Goal: Task Accomplishment & Management: Use online tool/utility

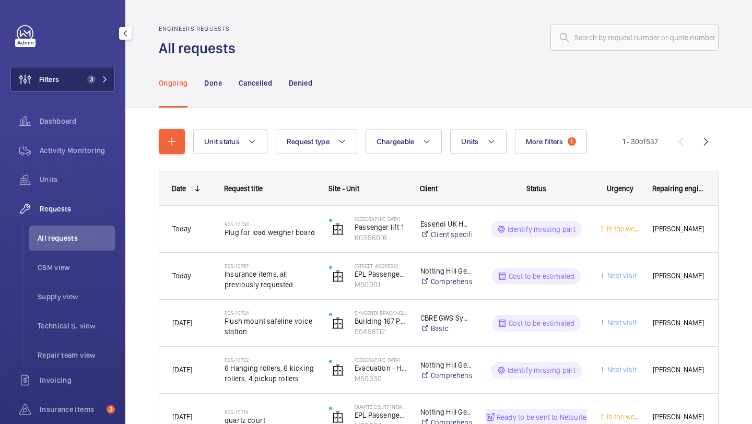
click at [99, 73] on button "Filters 3" at bounding box center [62, 79] width 105 height 25
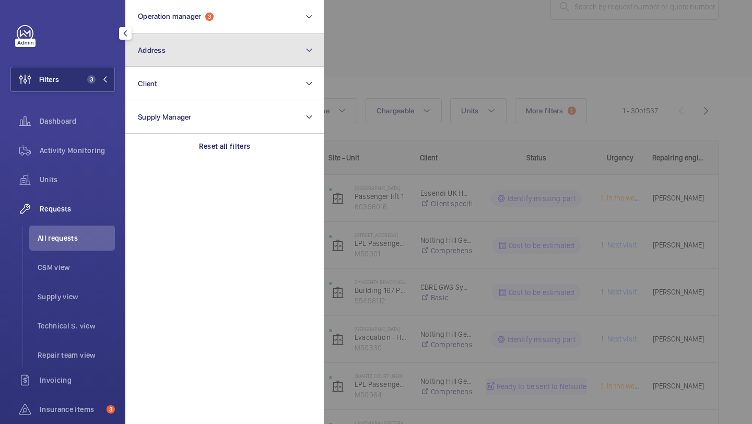
click at [188, 41] on button "Address" at bounding box center [224, 49] width 199 height 33
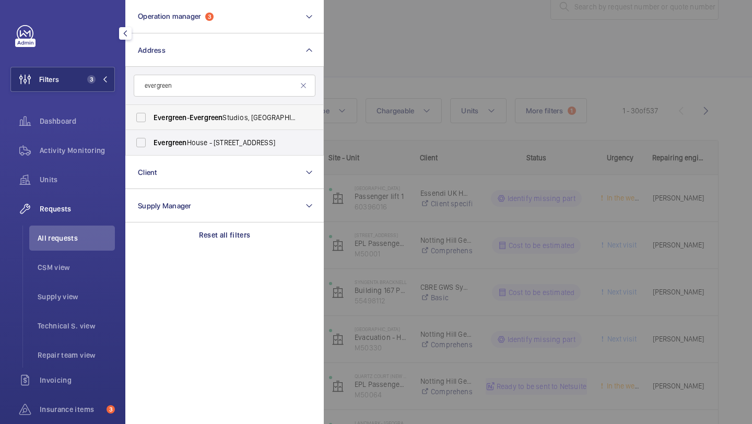
type input "evergreen"
click at [181, 110] on label "Evergreen - Evergreen Studios, RICHMOND TW9 1QH" at bounding box center [217, 117] width 182 height 25
click at [152, 110] on input "Evergreen - Evergreen Studios, RICHMOND TW9 1QH" at bounding box center [141, 117] width 21 height 21
checkbox input "true"
click at [181, 140] on span "Evergreen" at bounding box center [170, 142] width 33 height 8
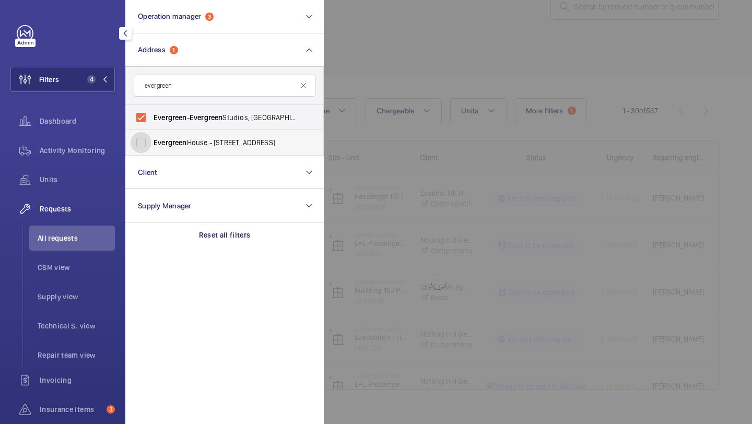
click at [152, 140] on input "Evergreen House - 160 Euston Rd, LONDON NW1 2DX" at bounding box center [141, 142] width 21 height 21
checkbox input "true"
click at [90, 194] on div "Units" at bounding box center [62, 181] width 105 height 29
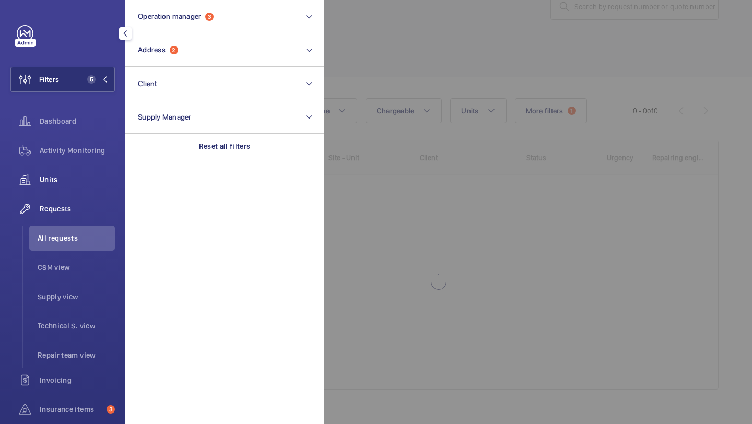
click at [94, 188] on div "Units" at bounding box center [62, 179] width 105 height 25
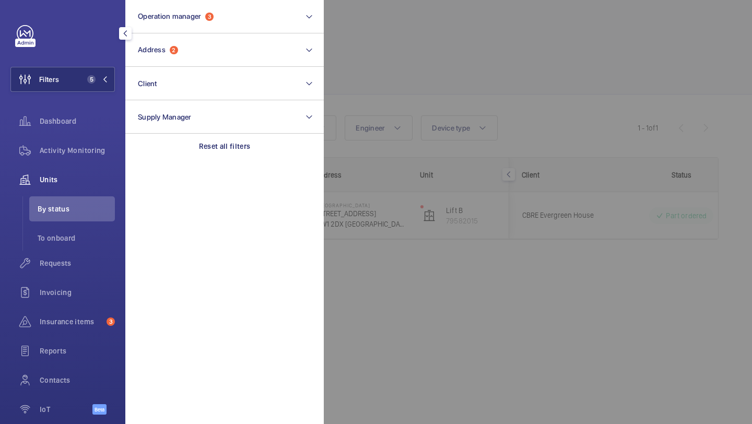
click at [412, 62] on div at bounding box center [700, 212] width 752 height 424
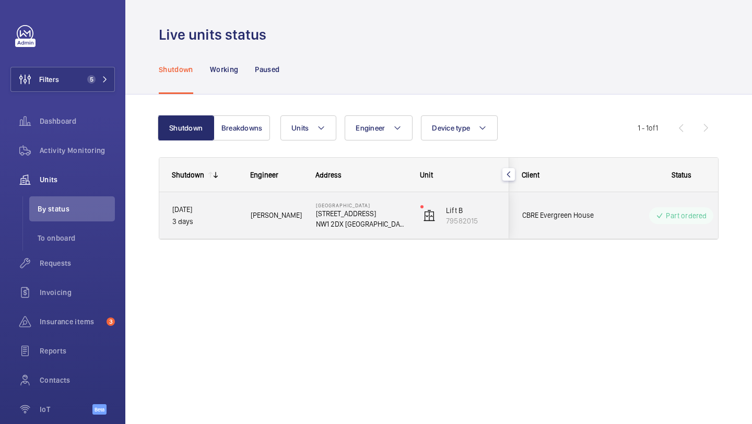
click at [578, 217] on span "CBRE Evergreen House" at bounding box center [563, 216] width 80 height 12
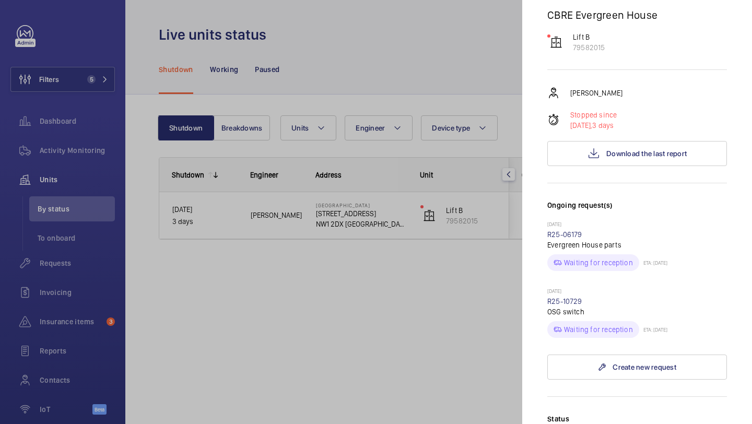
scroll to position [308, 0]
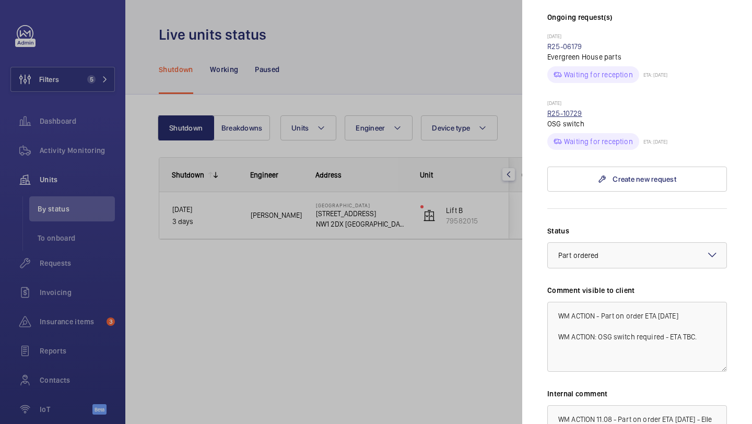
click at [569, 109] on link "R25-10729" at bounding box center [565, 113] width 35 height 8
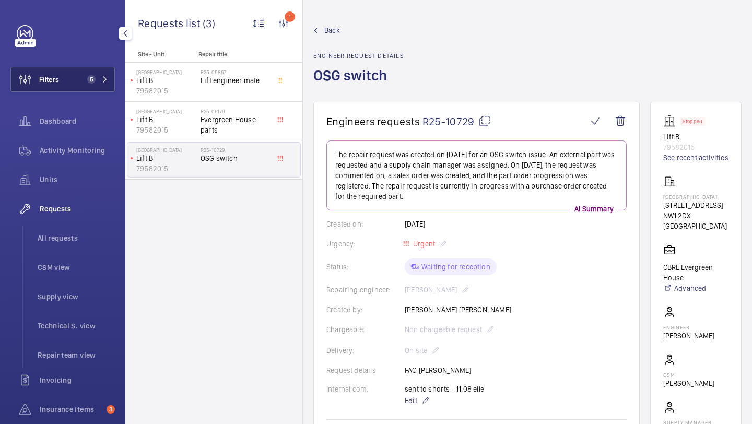
click at [76, 87] on button "Filters 5" at bounding box center [62, 79] width 105 height 25
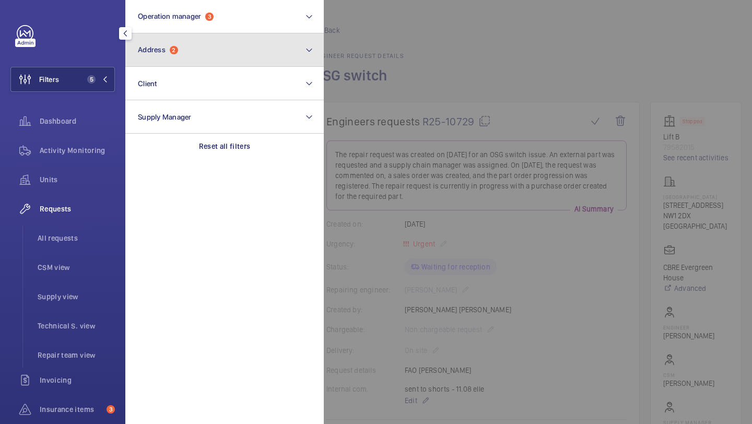
click at [165, 45] on span "Address" at bounding box center [152, 49] width 28 height 8
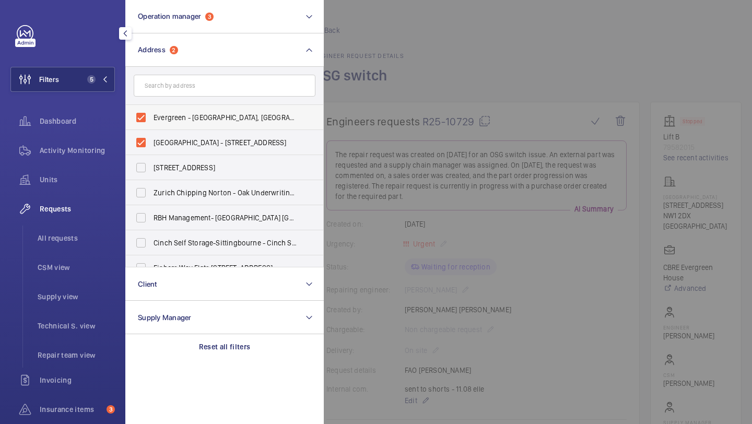
click at [173, 117] on span "Evergreen - Evergreen Studios, RICHMOND TW9 1QH" at bounding box center [226, 117] width 144 height 10
click at [152, 117] on input "Evergreen - Evergreen Studios, RICHMOND TW9 1QH" at bounding box center [141, 117] width 21 height 21
checkbox input "false"
click at [173, 133] on label "Evergreen House - 160 Euston Rd, LONDON NW1 2DX" at bounding box center [217, 142] width 182 height 25
click at [152, 133] on input "Evergreen House - 160 Euston Rd, LONDON NW1 2DX" at bounding box center [141, 142] width 21 height 21
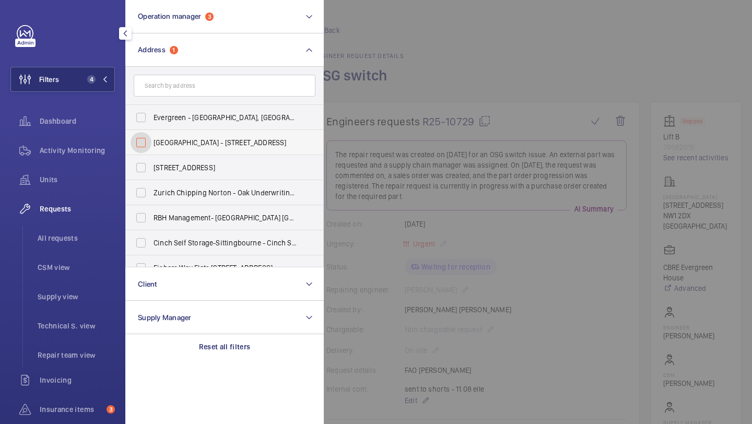
checkbox input "false"
click at [83, 230] on li "All requests" at bounding box center [72, 238] width 86 height 25
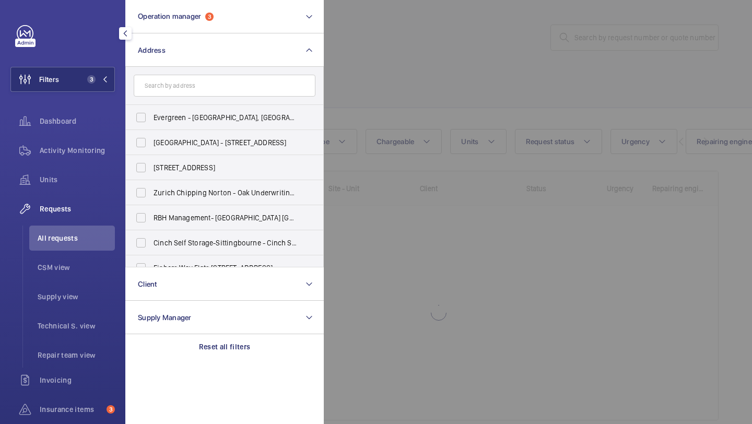
click at [425, 50] on div at bounding box center [700, 212] width 752 height 424
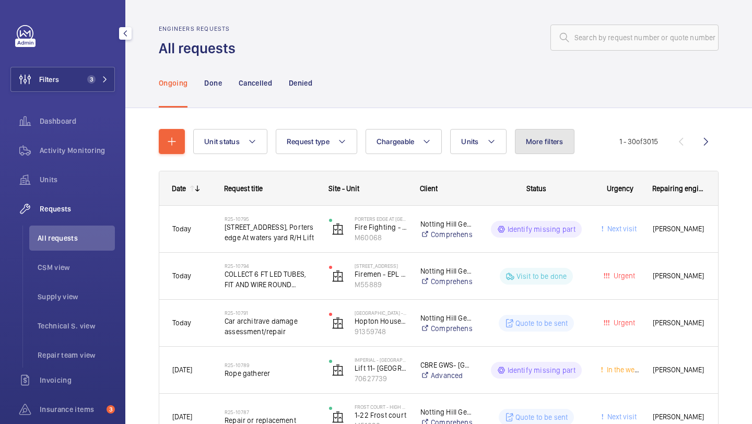
click at [551, 147] on button "More filters" at bounding box center [545, 141] width 60 height 25
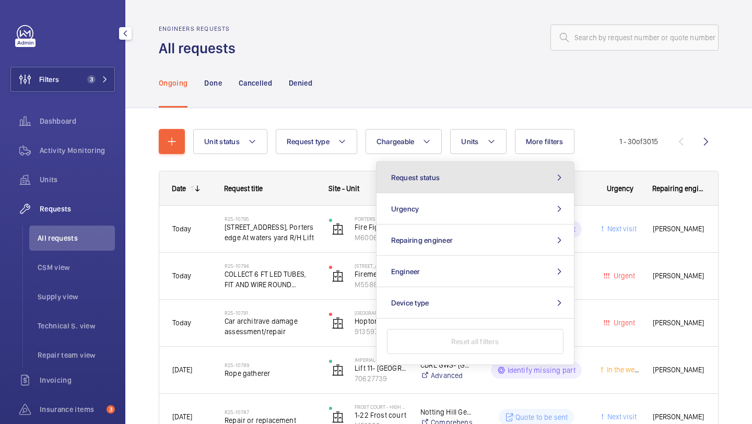
click at [515, 184] on button "Request status" at bounding box center [476, 177] width 198 height 31
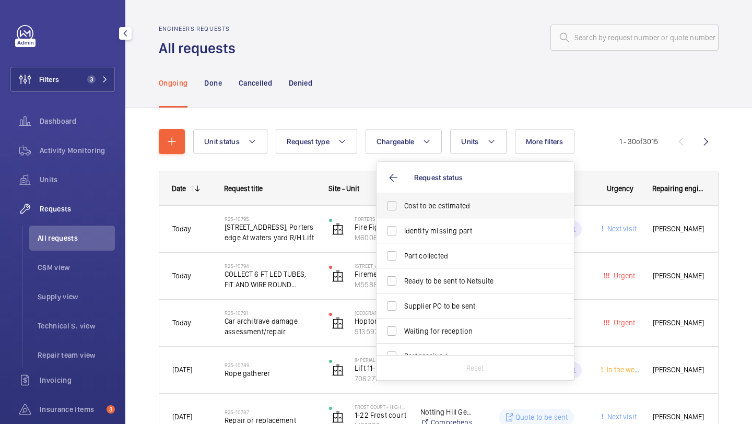
click at [497, 205] on span "Cost to be estimated" at bounding box center [476, 206] width 144 height 10
click at [402, 205] on input "Cost to be estimated" at bounding box center [391, 205] width 21 height 21
checkbox input "true"
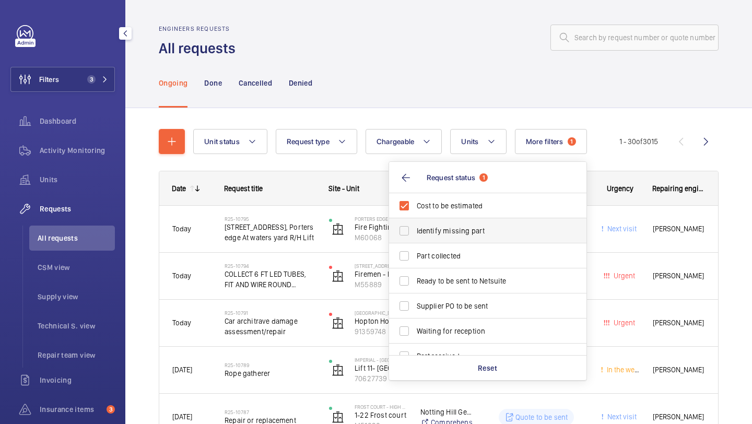
click at [490, 227] on span "Identify missing part" at bounding box center [489, 231] width 144 height 10
click at [415, 227] on input "Identify missing part" at bounding box center [404, 231] width 21 height 21
checkbox input "true"
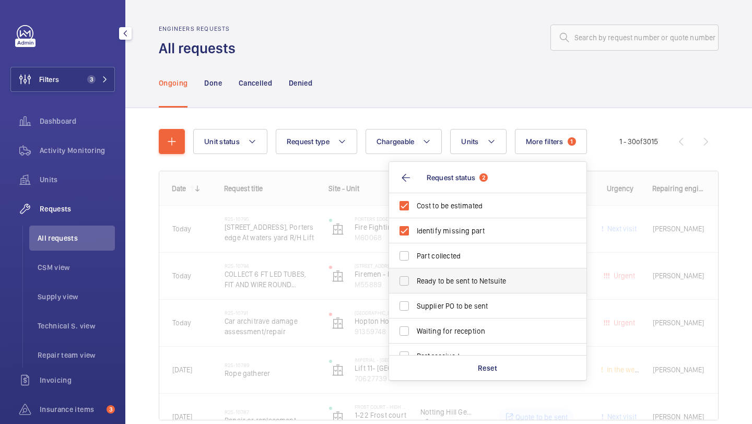
click at [482, 278] on span "Ready to be sent to Netsuite" at bounding box center [489, 281] width 144 height 10
click at [415, 278] on input "Ready to be sent to Netsuite" at bounding box center [404, 281] width 21 height 21
checkbox input "true"
click at [482, 298] on label "Supplier PO to be sent" at bounding box center [480, 306] width 182 height 25
click at [415, 298] on input "Supplier PO to be sent" at bounding box center [404, 306] width 21 height 21
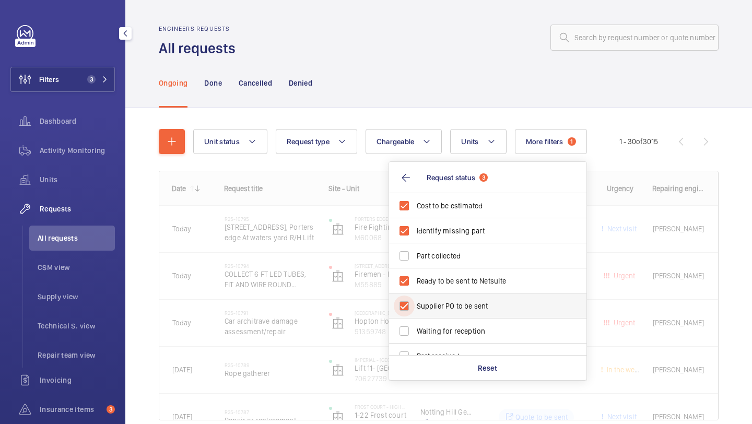
checkbox input "true"
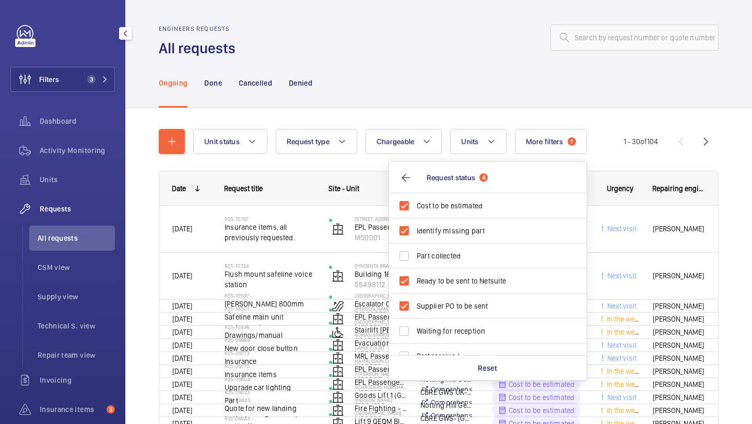
click at [506, 62] on div "Ongoing Done Cancelled Denied" at bounding box center [439, 83] width 560 height 50
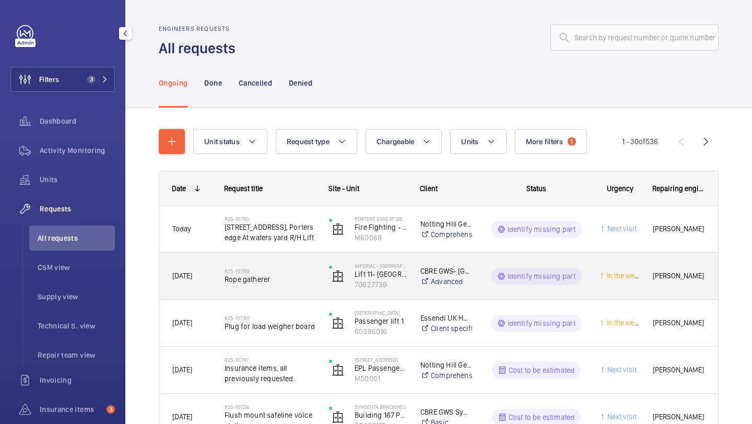
click at [271, 279] on span "Rope gatherer" at bounding box center [270, 279] width 91 height 10
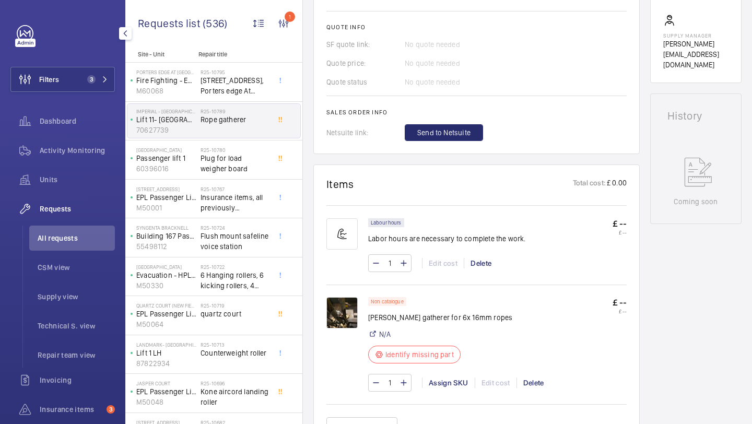
scroll to position [446, 0]
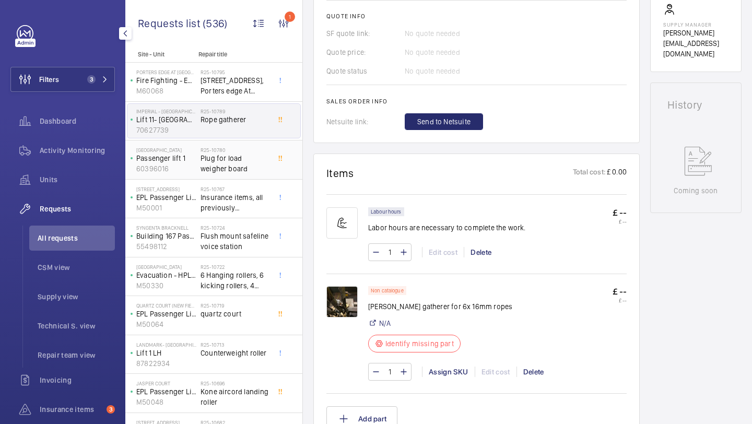
click at [259, 151] on h2 "R25-10780" at bounding box center [235, 150] width 69 height 6
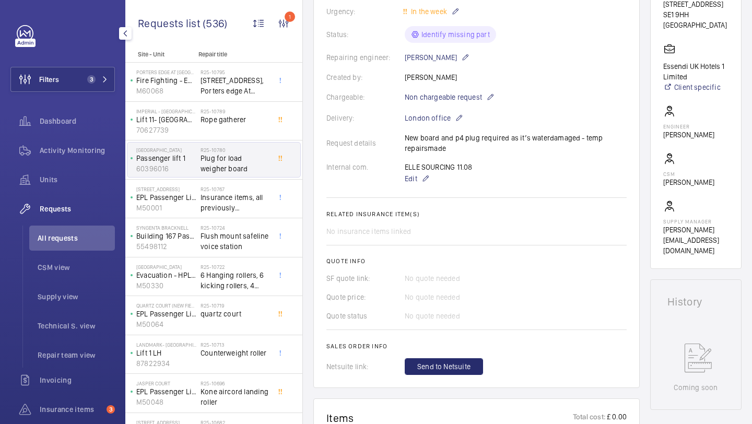
scroll to position [607, 0]
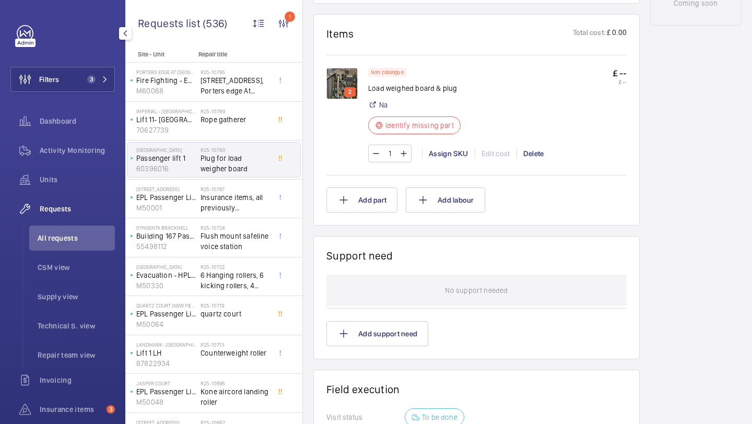
click at [335, 97] on img at bounding box center [342, 83] width 31 height 31
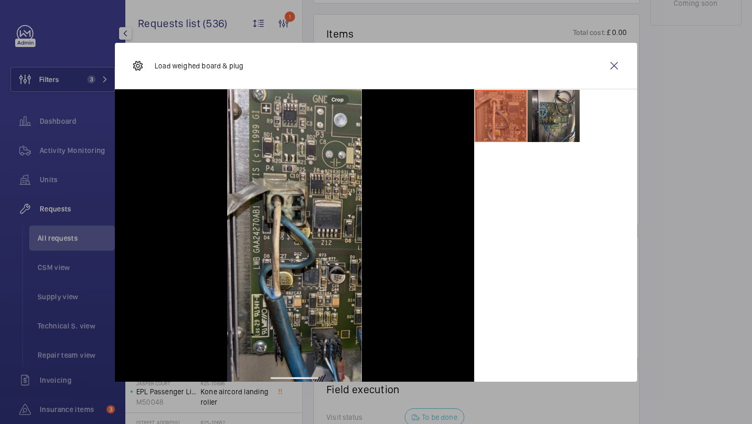
click at [572, 109] on li at bounding box center [554, 116] width 52 height 52
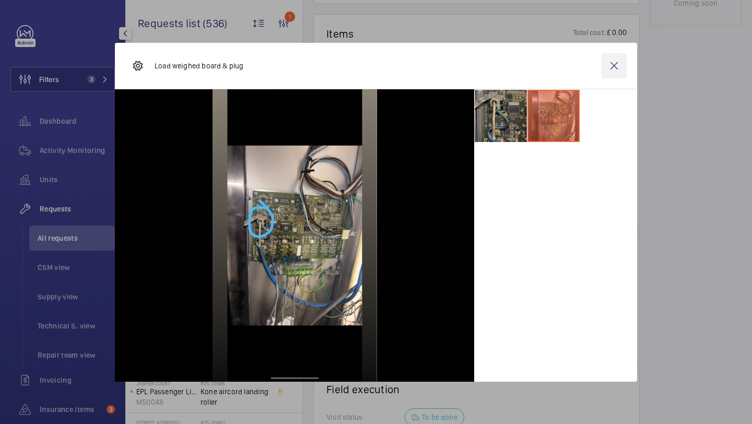
click at [610, 73] on wm-front-icon-button at bounding box center [614, 65] width 25 height 25
click at [235, 203] on span "Insurance items, all previously requested." at bounding box center [235, 202] width 69 height 21
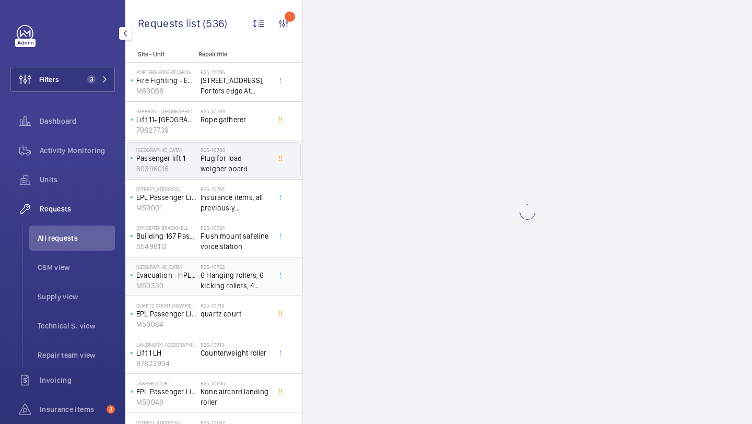
drag, startPoint x: 233, startPoint y: 275, endPoint x: 433, endPoint y: 253, distance: 201.8
click at [233, 275] on span "6 Hanging rollers, 6 kicking rollers, 4 pickup rollers" at bounding box center [235, 280] width 69 height 21
click at [225, 293] on div "R25-10722 6 Hanging rollers, 6 kicking rollers, 4 pickup rollers" at bounding box center [235, 279] width 69 height 30
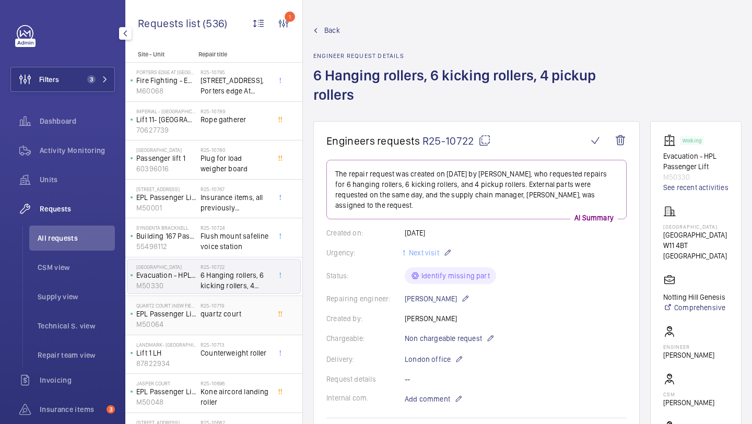
click at [247, 305] on h2 "R25-10719" at bounding box center [235, 306] width 69 height 6
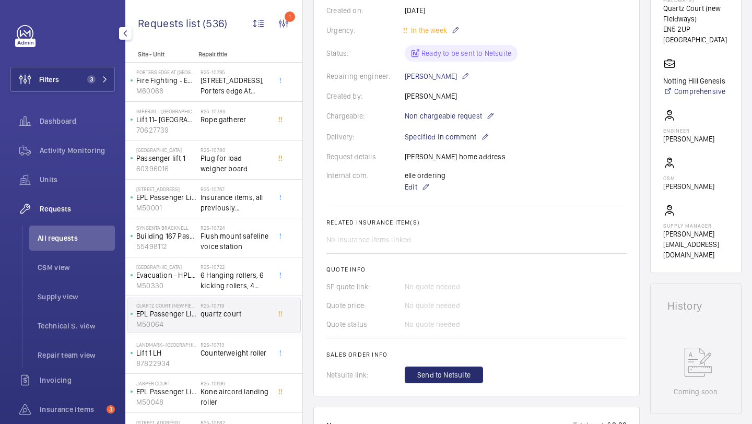
scroll to position [251, 0]
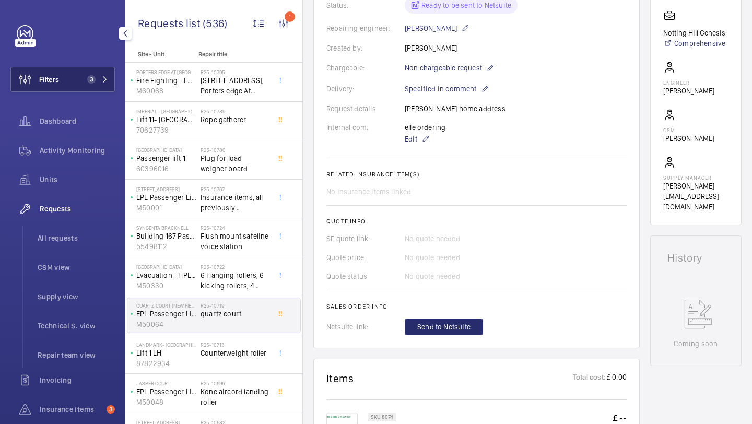
click at [65, 72] on button "Filters 3" at bounding box center [62, 79] width 105 height 25
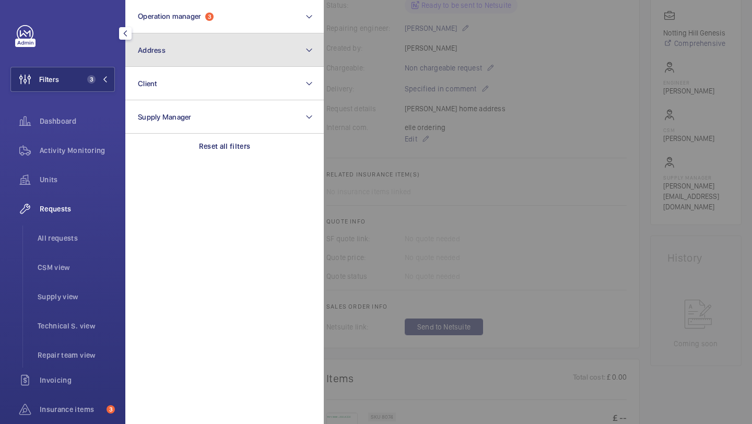
click at [193, 50] on button "Address" at bounding box center [224, 49] width 199 height 33
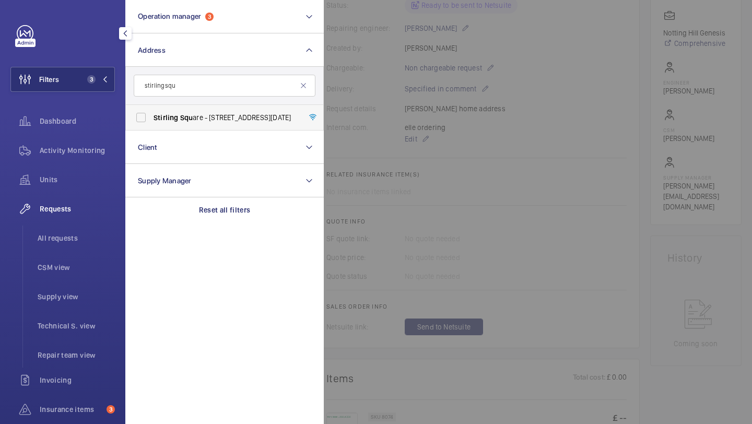
type input "stirling squ"
click at [210, 123] on label "Stirling Squ are - 6 Carlton Gardens, LONDON SW1Y 5AD" at bounding box center [217, 117] width 182 height 25
click at [152, 123] on input "Stirling Squ are - 6 Carlton Gardens, LONDON SW1Y 5AD" at bounding box center [141, 117] width 21 height 21
checkbox input "true"
click at [85, 230] on li "All requests" at bounding box center [72, 238] width 86 height 25
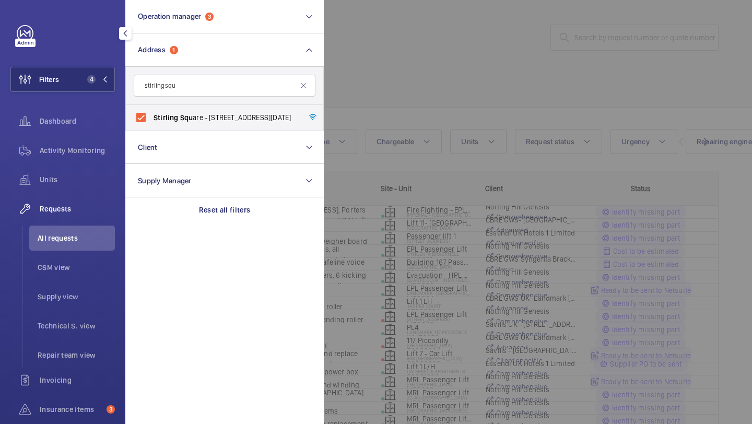
click at [451, 91] on div at bounding box center [700, 212] width 752 height 424
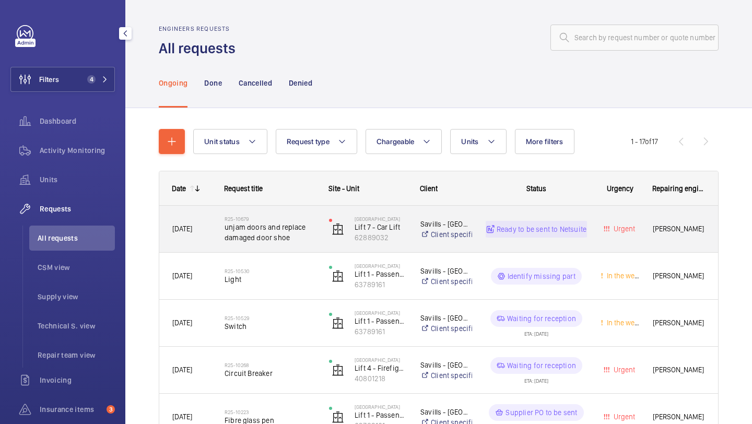
click at [297, 233] on span "unjam doors and replace damaged door shoe" at bounding box center [270, 232] width 91 height 21
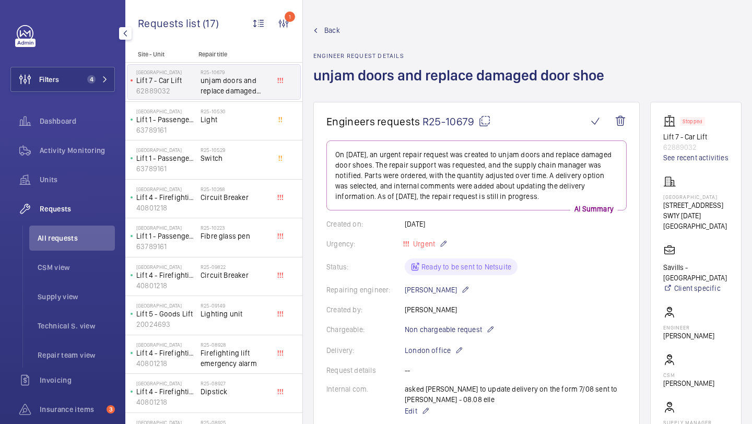
drag, startPoint x: 474, startPoint y: 125, endPoint x: 424, endPoint y: 122, distance: 49.8
click at [424, 122] on span "R25-10679" at bounding box center [457, 121] width 68 height 13
copy span "R25-10679"
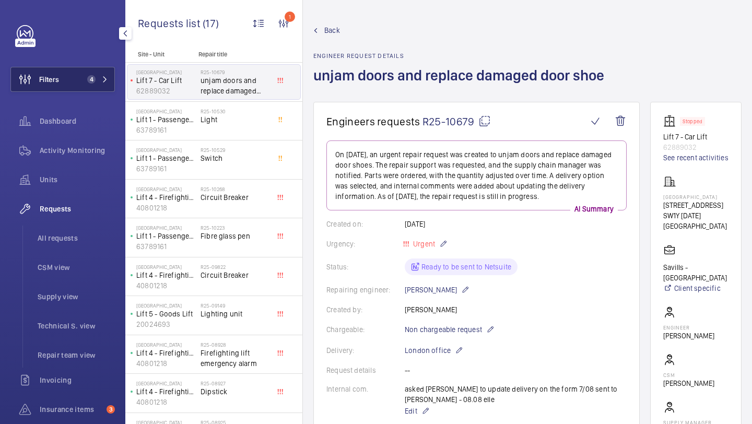
click at [71, 86] on button "Filters 4" at bounding box center [62, 79] width 105 height 25
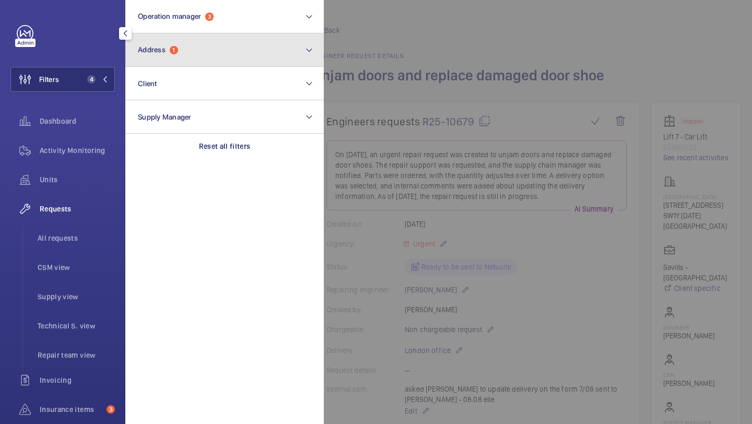
click at [175, 62] on button "Address 1" at bounding box center [224, 49] width 199 height 33
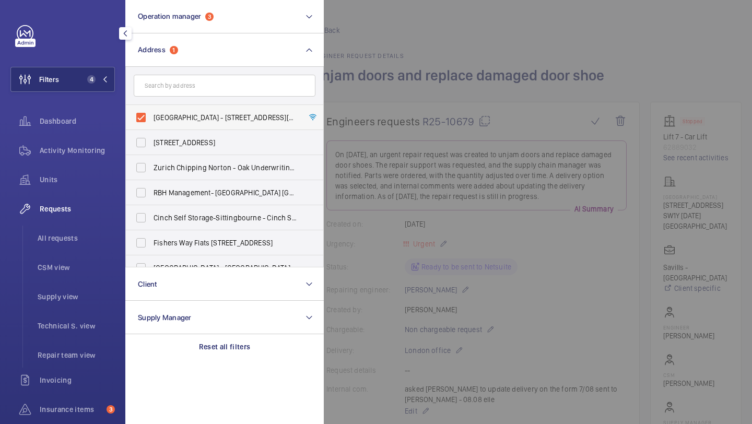
click at [175, 117] on span "Stirling Square - 6 Carlton Gardens, LONDON SW1Y 5AD" at bounding box center [226, 117] width 144 height 10
click at [152, 117] on input "Stirling Square - 6 Carlton Gardens, LONDON SW1Y 5AD" at bounding box center [141, 117] width 21 height 21
click at [179, 125] on label "Stirling Square - 6 Carlton Gardens, LONDON SW1Y 5AD" at bounding box center [217, 117] width 182 height 25
click at [152, 125] on input "Stirling Square - 6 Carlton Gardens, LONDON SW1Y 5AD" at bounding box center [141, 117] width 21 height 21
checkbox input "true"
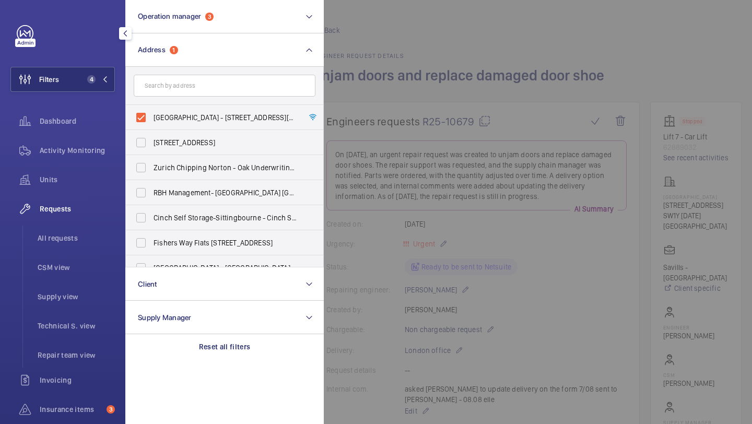
click at [102, 224] on div "Requests All requests CSM view Supply view Technical S. view Repair team view" at bounding box center [62, 281] width 105 height 171
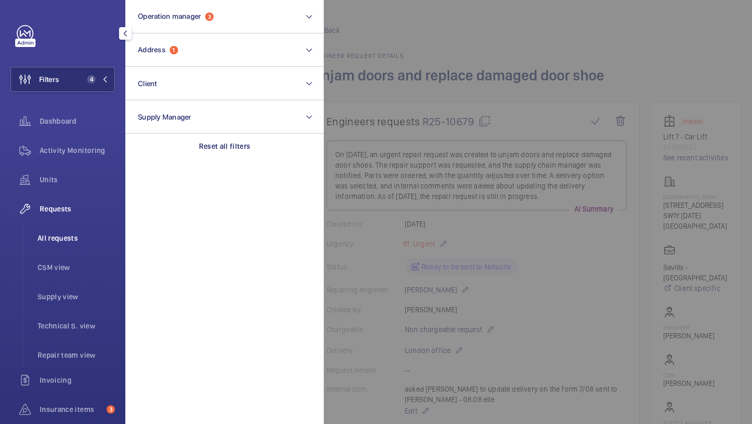
click at [88, 232] on li "All requests" at bounding box center [72, 238] width 86 height 25
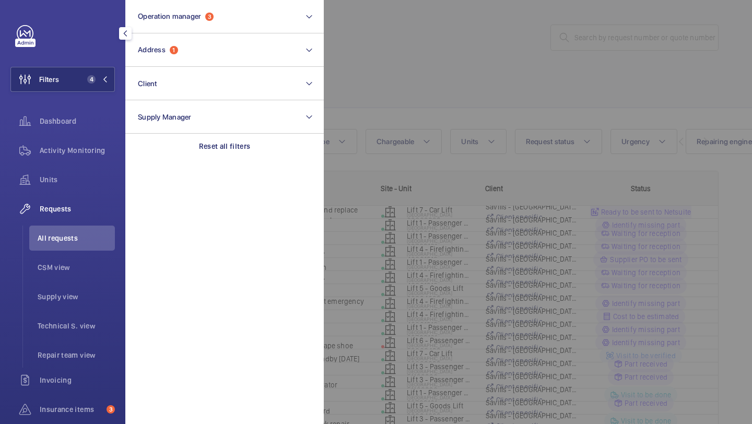
click at [451, 73] on div at bounding box center [700, 212] width 752 height 424
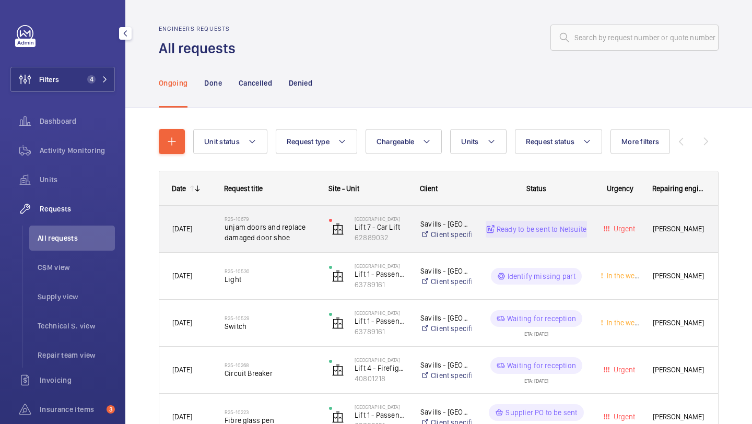
click at [293, 241] on span "unjam doors and replace damaged door shoe" at bounding box center [270, 232] width 91 height 21
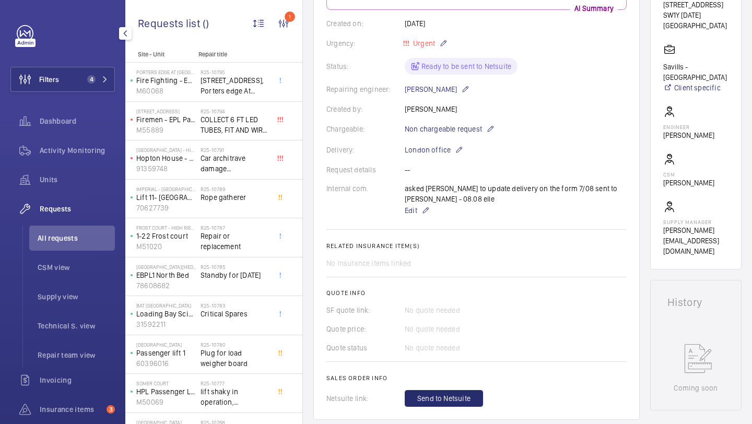
scroll to position [536, 0]
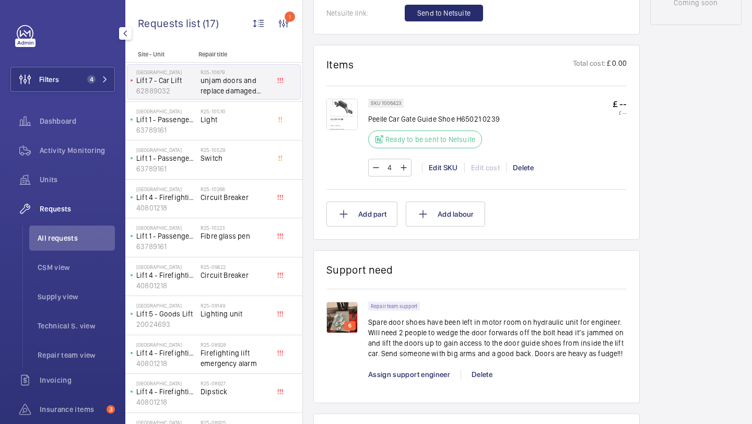
scroll to position [587, 0]
click at [345, 299] on div "6 Repair team support Spare door shoes have been left in motor room on hydrauli…" at bounding box center [477, 338] width 300 height 101
click at [344, 305] on img at bounding box center [342, 316] width 31 height 31
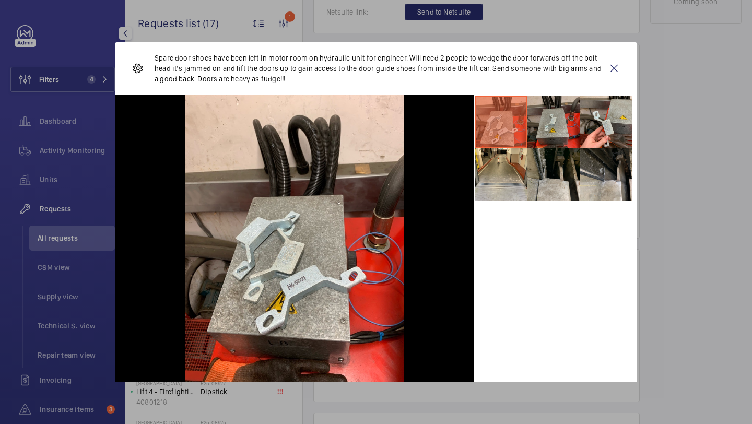
click at [556, 129] on li at bounding box center [554, 122] width 52 height 52
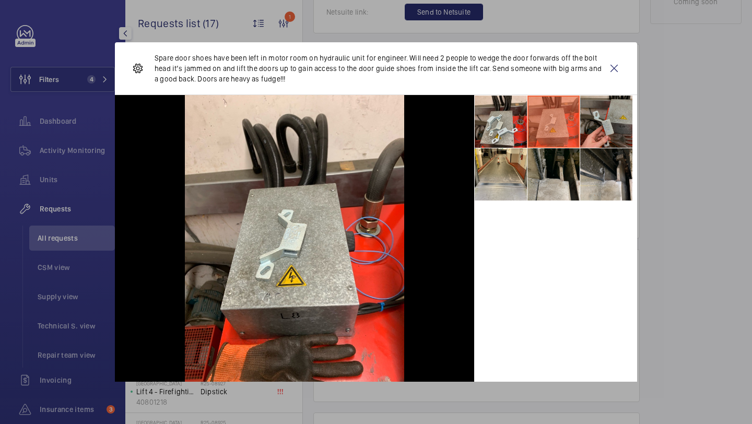
click at [609, 121] on li at bounding box center [607, 122] width 52 height 52
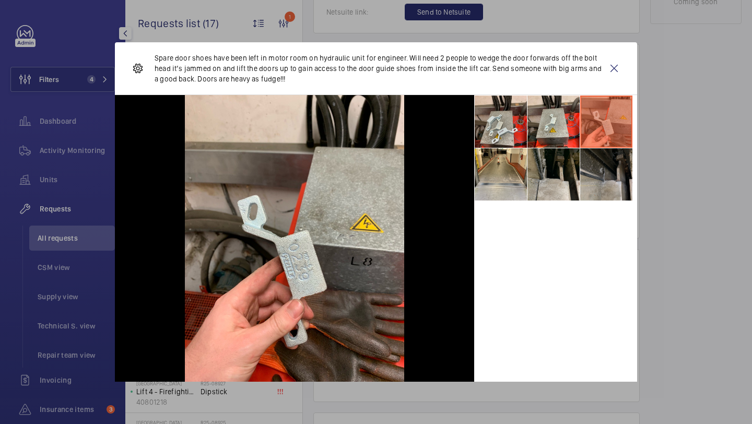
click at [606, 154] on li at bounding box center [607, 174] width 52 height 52
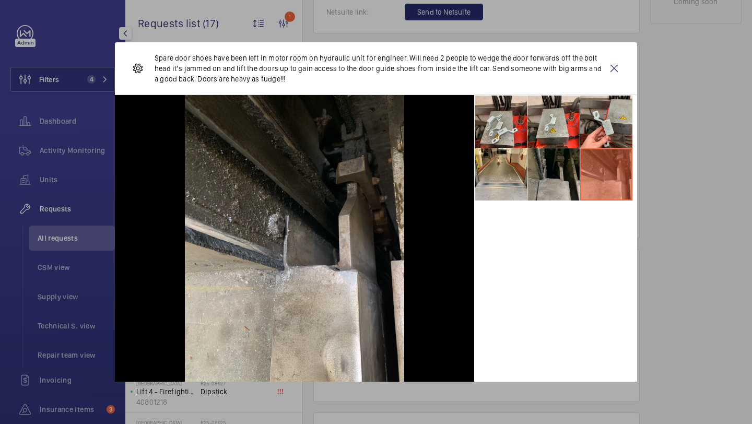
click at [571, 154] on li at bounding box center [554, 174] width 52 height 52
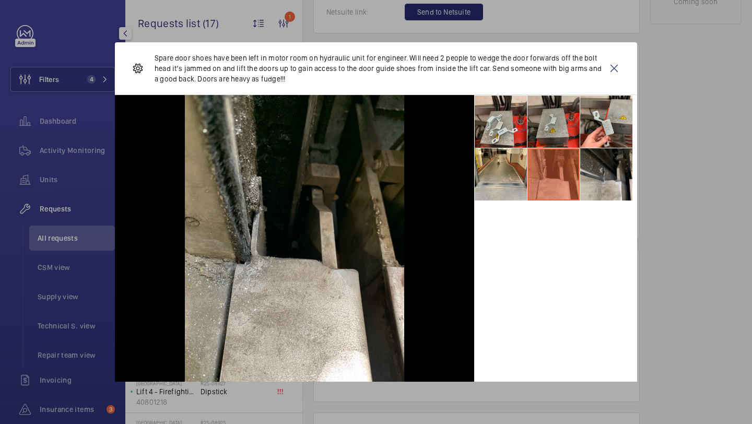
click at [559, 142] on li at bounding box center [554, 122] width 52 height 52
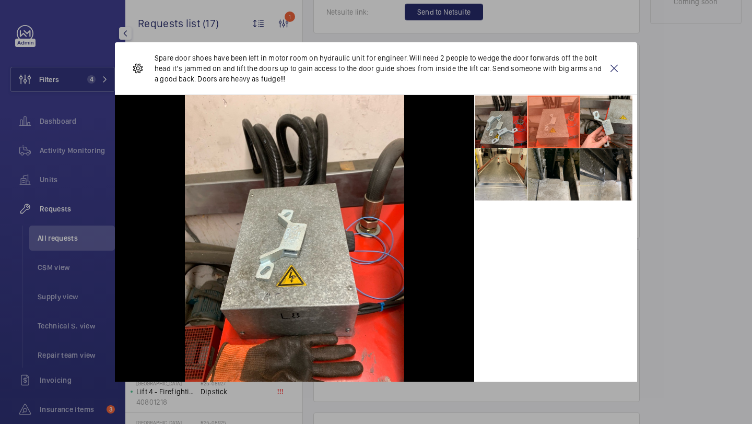
click at [519, 134] on li at bounding box center [501, 122] width 52 height 52
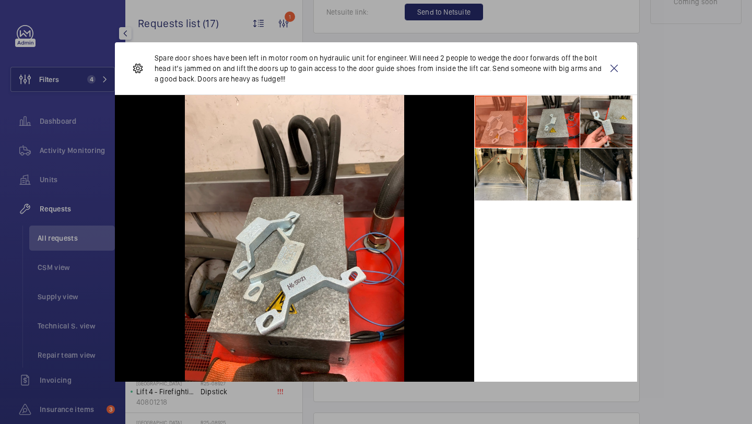
click at [545, 130] on li at bounding box center [554, 122] width 52 height 52
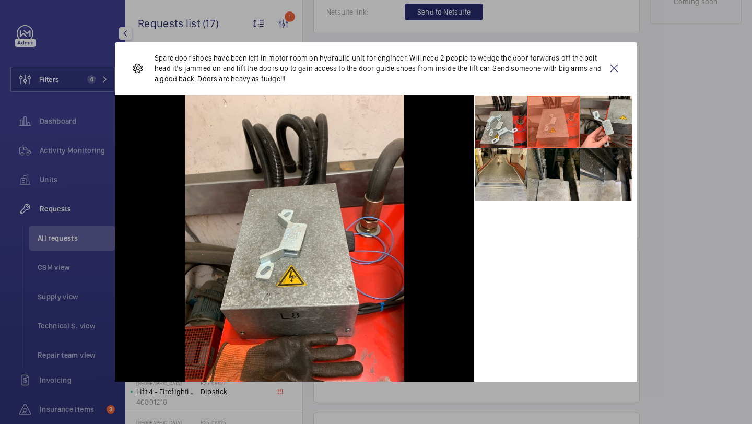
click at [573, 126] on li at bounding box center [554, 122] width 52 height 52
click at [609, 62] on wm-front-icon-button at bounding box center [614, 68] width 25 height 31
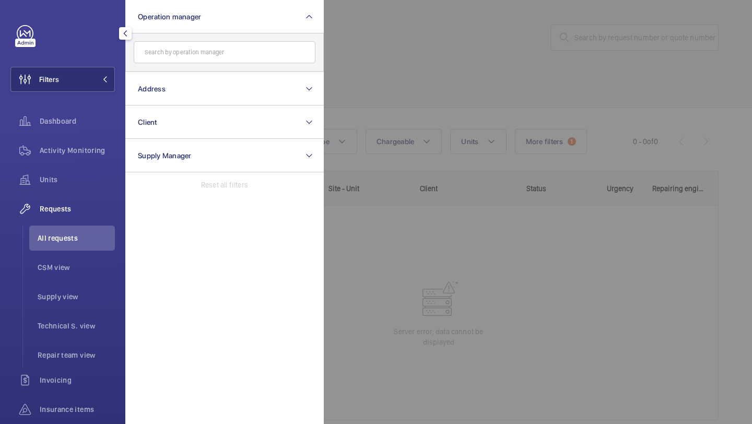
scroll to position [18, 0]
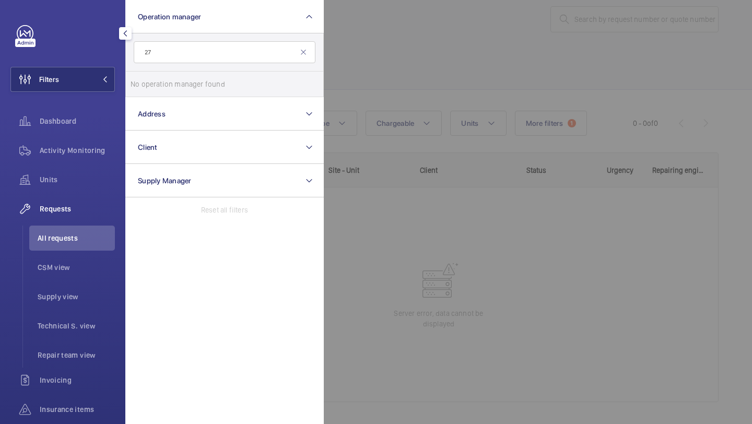
type input "2"
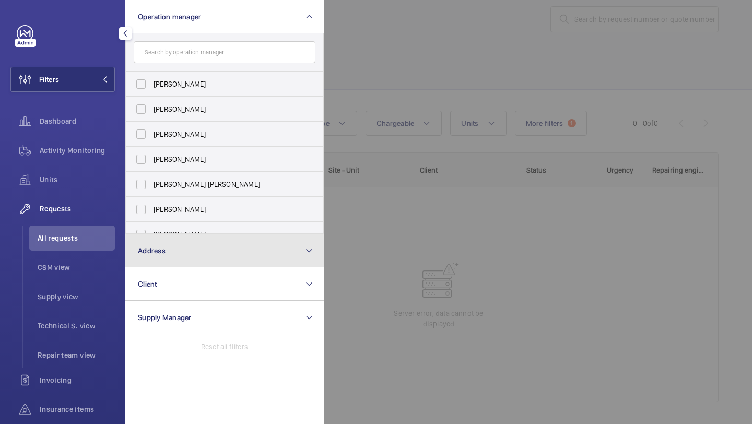
click at [221, 252] on button "Address" at bounding box center [224, 250] width 199 height 33
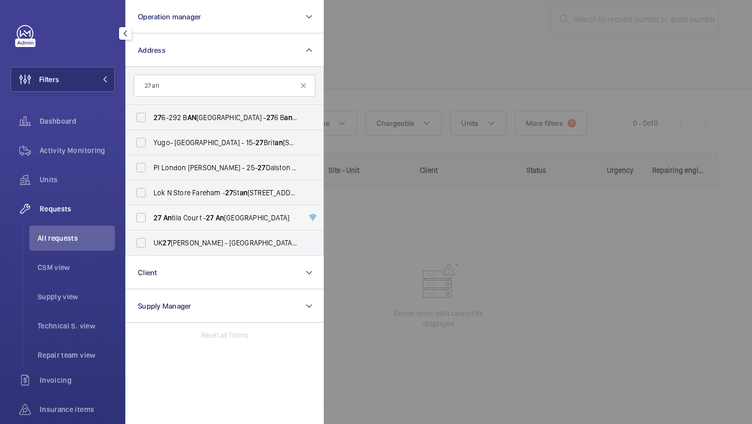
type input "27 an"
click at [239, 219] on span "27 An tila Court - 27 An tila Court, LONDON E1 6GY" at bounding box center [226, 218] width 144 height 10
click at [152, 219] on input "27 An tila Court - 27 An tila Court, LONDON E1 6GY" at bounding box center [141, 217] width 21 height 21
checkbox input "true"
click at [58, 293] on span "Supply view" at bounding box center [76, 297] width 77 height 10
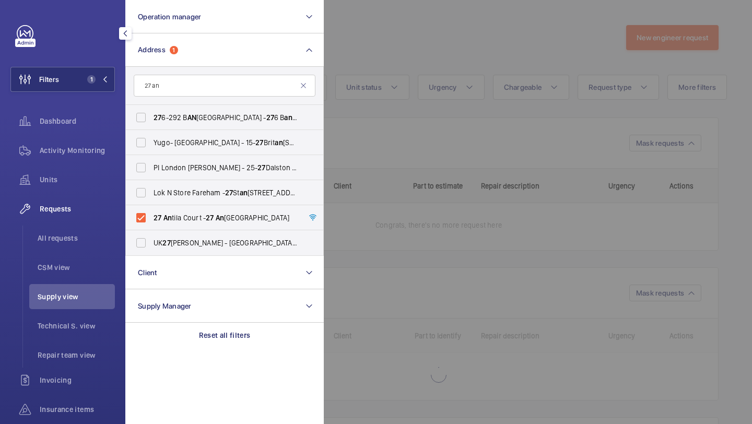
click at [412, 153] on div at bounding box center [700, 212] width 752 height 424
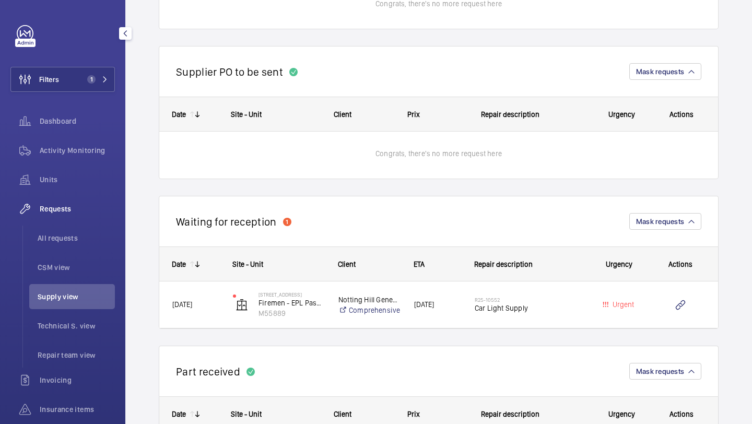
scroll to position [601, 0]
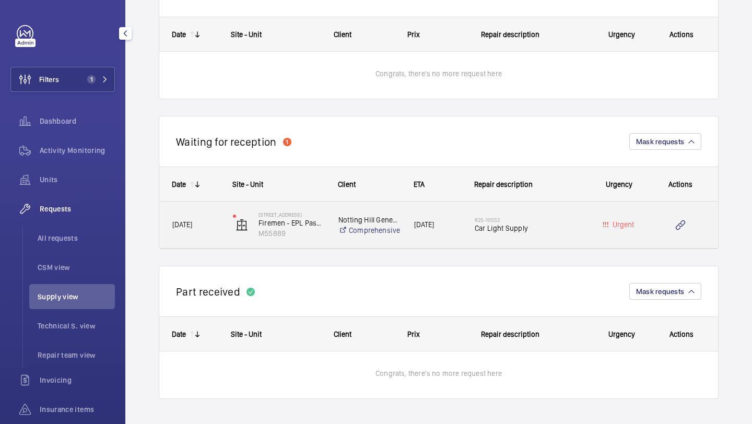
click at [535, 219] on h2 "R25-10552" at bounding box center [528, 220] width 107 height 6
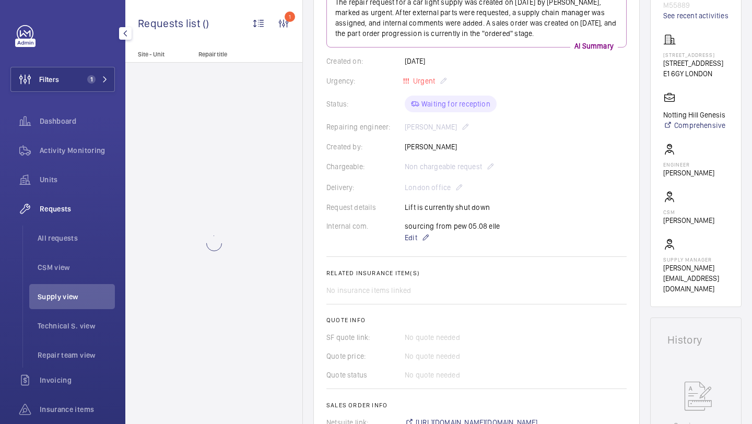
scroll to position [447, 0]
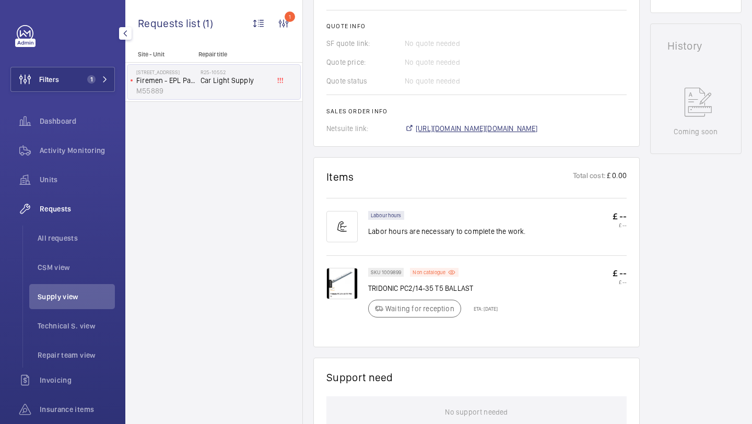
click at [441, 130] on span "https://6461500.app.netsuite.com/app/accounting/transactions/salesord.nl?id=287…" at bounding box center [477, 128] width 122 height 10
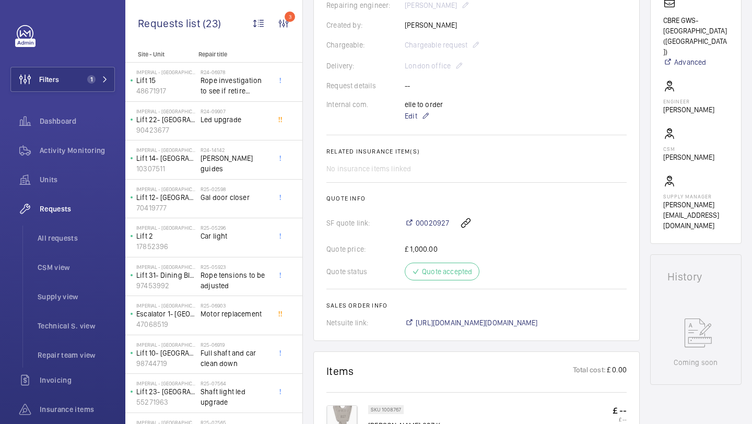
scroll to position [272, 0]
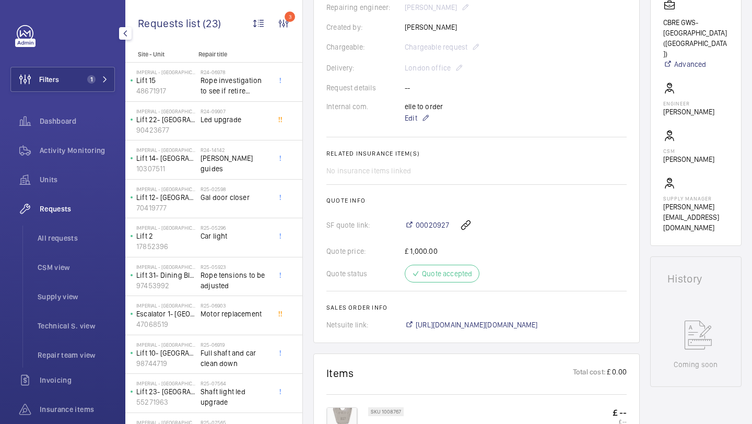
click at [82, 97] on div "Filters 1 Dashboard Activity Monitoring Units Requests All requests CSM view Su…" at bounding box center [62, 269] width 105 height 489
click at [81, 95] on div "Filters 1 Dashboard Activity Monitoring Units Requests All requests CSM view Su…" at bounding box center [62, 269] width 105 height 489
click at [89, 91] on button "Filters 1" at bounding box center [62, 79] width 105 height 25
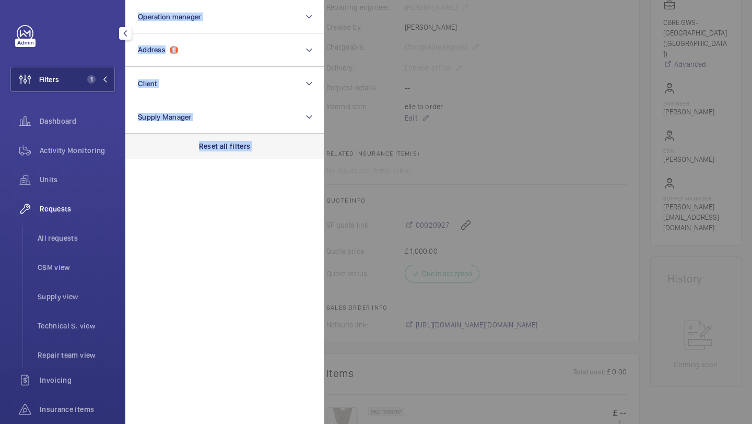
click at [215, 148] on p "Reset all filters" at bounding box center [225, 146] width 52 height 10
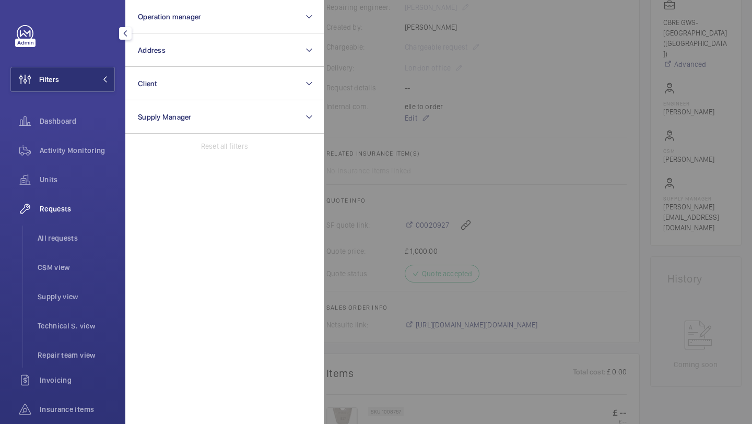
click at [65, 225] on div "Requests All requests CSM view Supply view Technical S. view Repair team view" at bounding box center [62, 281] width 105 height 171
click at [65, 236] on span "All requests" at bounding box center [76, 238] width 77 height 10
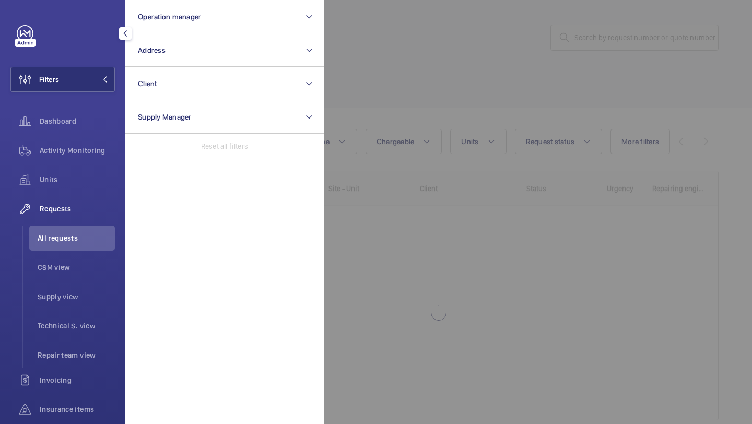
click at [399, 103] on div at bounding box center [700, 212] width 752 height 424
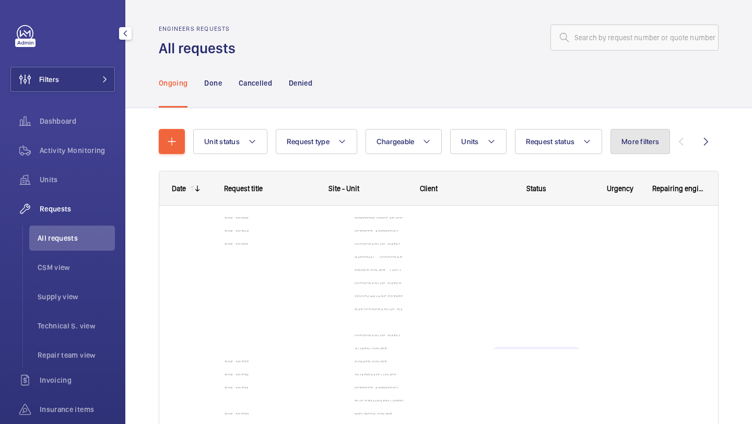
click at [642, 143] on span "More filters" at bounding box center [641, 141] width 38 height 8
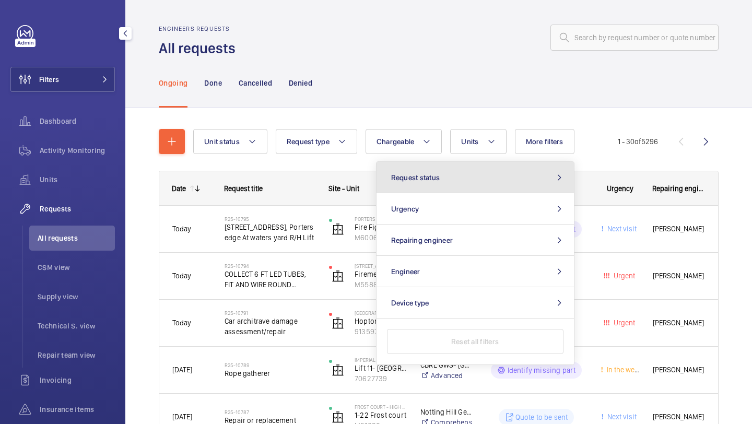
click at [505, 185] on button "Request status" at bounding box center [476, 177] width 198 height 31
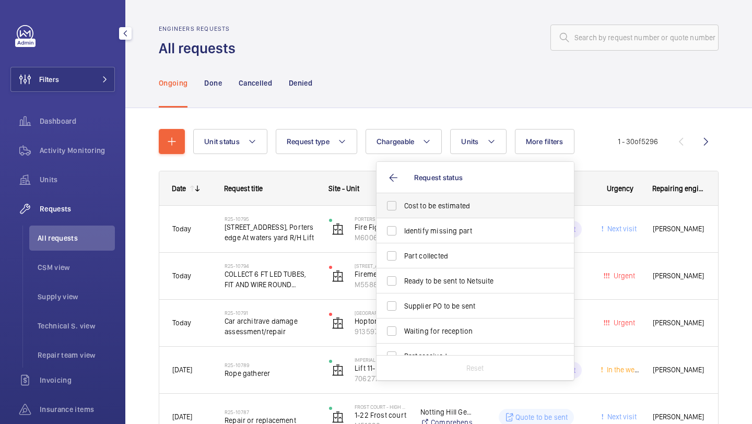
click at [475, 207] on span "Cost to be estimated" at bounding box center [476, 206] width 144 height 10
click at [402, 207] on input "Cost to be estimated" at bounding box center [391, 205] width 21 height 21
checkbox input "true"
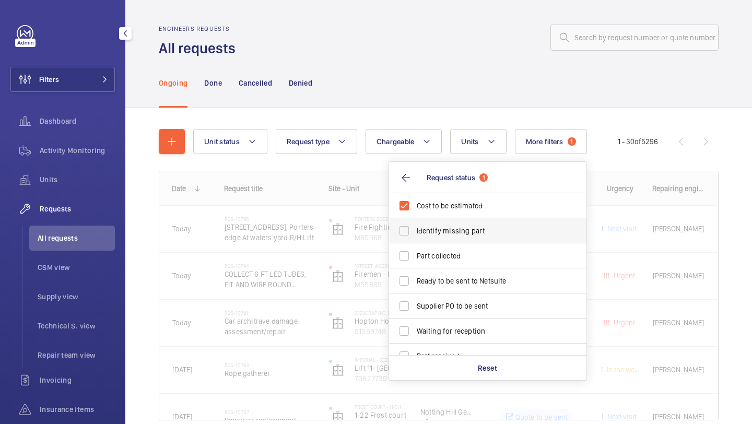
click at [469, 222] on label "Identify missing part" at bounding box center [480, 230] width 182 height 25
click at [415, 222] on input "Identify missing part" at bounding box center [404, 231] width 21 height 21
checkbox input "true"
click at [439, 286] on span "Ready to be sent to Netsuite" at bounding box center [489, 281] width 144 height 10
click at [415, 286] on input "Ready to be sent to Netsuite" at bounding box center [404, 281] width 21 height 21
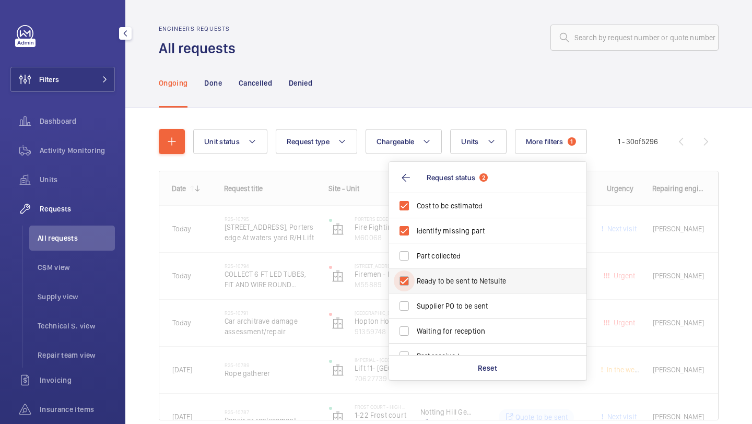
checkbox input "true"
click at [439, 305] on span "Supplier PO to be sent" at bounding box center [489, 306] width 144 height 10
click at [415, 305] on input "Supplier PO to be sent" at bounding box center [404, 306] width 21 height 21
checkbox input "true"
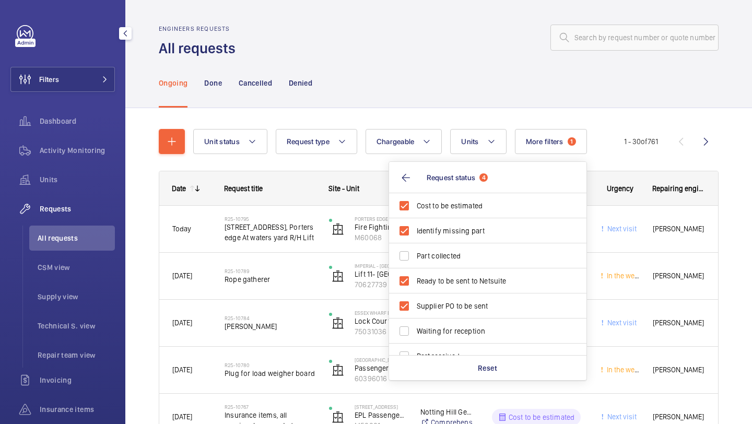
click at [489, 14] on wm-front-admin-header "Engineers requests All requests" at bounding box center [438, 29] width 627 height 58
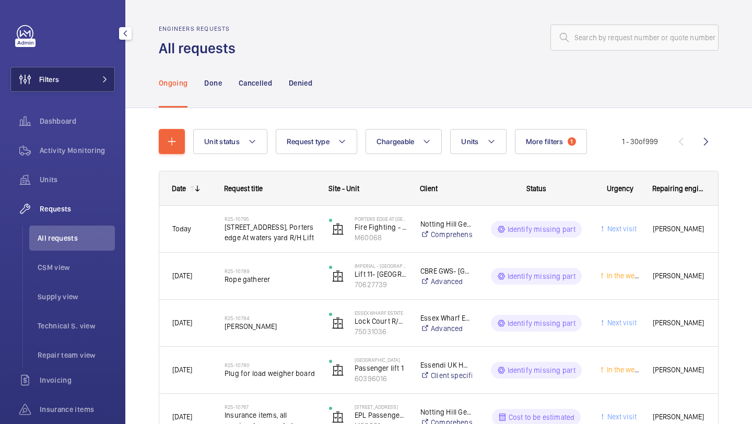
click at [89, 76] on button "Filters" at bounding box center [62, 79] width 105 height 25
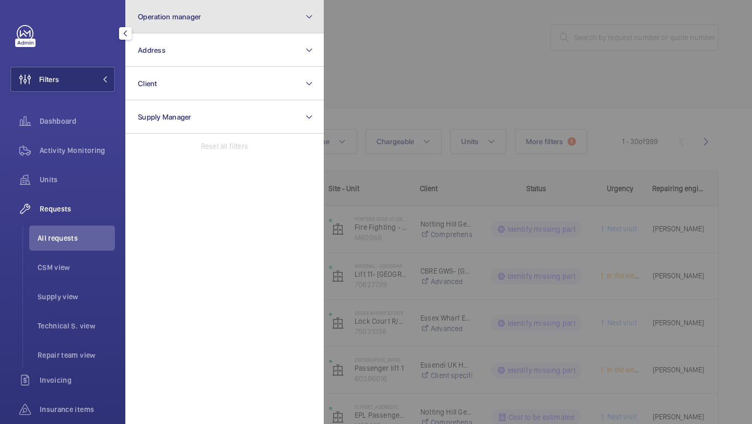
click at [172, 20] on span "Operation manager" at bounding box center [169, 17] width 63 height 8
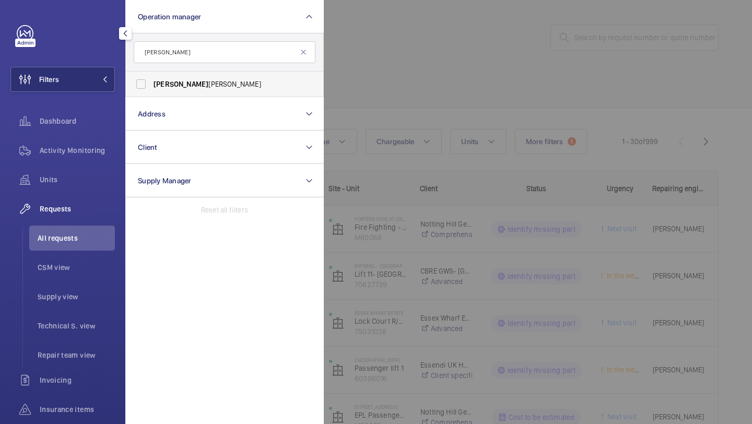
type input "sam"
click at [175, 77] on label "Sam Williams" at bounding box center [217, 84] width 182 height 25
click at [152, 77] on input "Sam Williams" at bounding box center [141, 84] width 21 height 21
checkbox input "true"
click at [308, 55] on input "sam" at bounding box center [225, 52] width 182 height 22
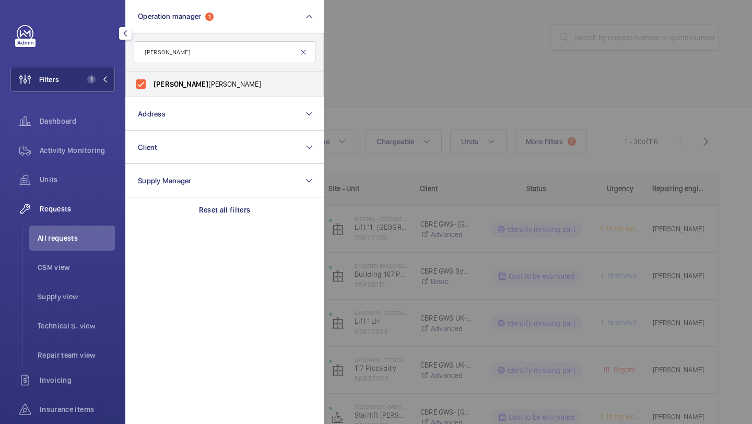
click at [307, 54] on mat-icon at bounding box center [303, 52] width 8 height 8
type input "kir"
click at [294, 74] on label "Kir sten Kalaher" at bounding box center [217, 84] width 182 height 25
click at [152, 74] on input "Kir sten Kalaher" at bounding box center [141, 84] width 21 height 21
checkbox input "true"
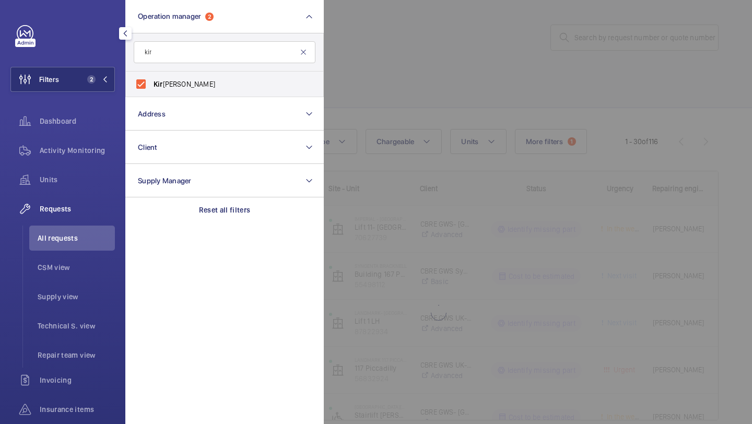
click at [304, 49] on mat-icon at bounding box center [303, 52] width 8 height 8
type input "abb"
click at [292, 80] on span "Abb y Archer" at bounding box center [226, 84] width 144 height 10
click at [152, 80] on input "Abb y Archer" at bounding box center [141, 84] width 21 height 21
checkbox input "true"
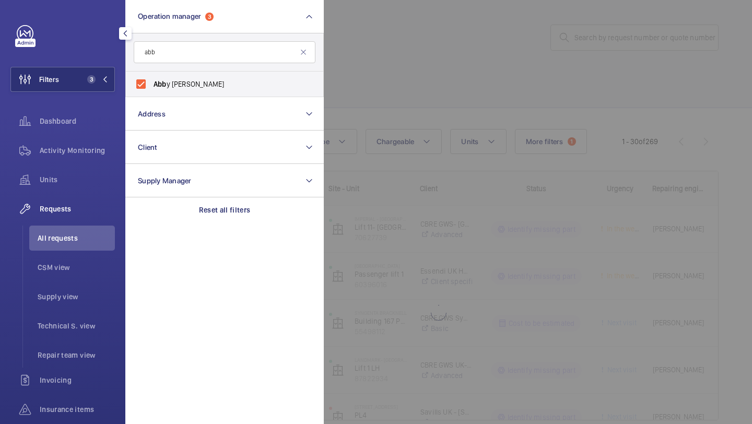
click at [389, 54] on div at bounding box center [700, 212] width 752 height 424
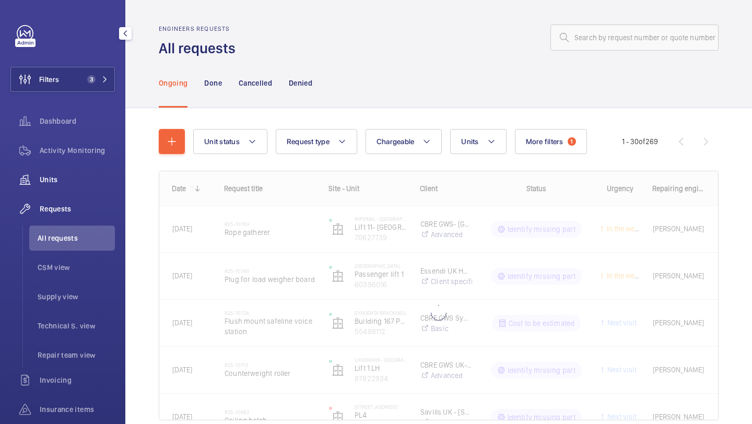
click at [85, 187] on div "Units" at bounding box center [62, 179] width 105 height 25
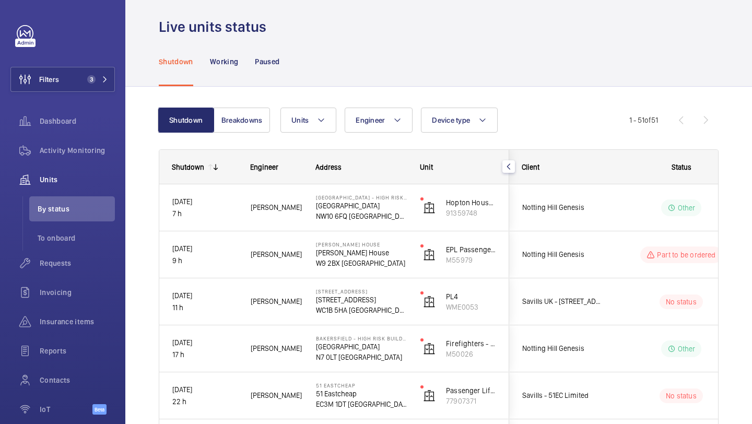
scroll to position [10, 0]
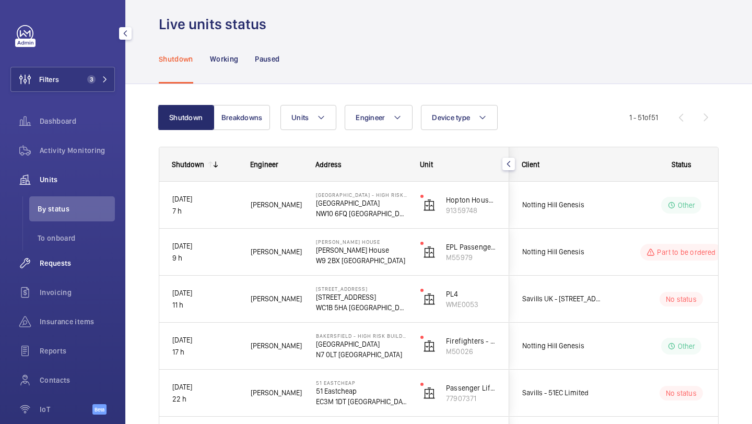
click at [70, 275] on div "Requests" at bounding box center [62, 263] width 105 height 25
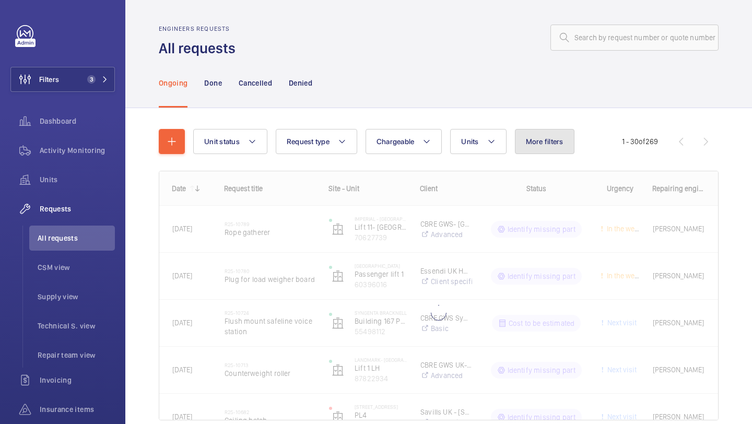
click at [534, 132] on button "More filters" at bounding box center [545, 141] width 60 height 25
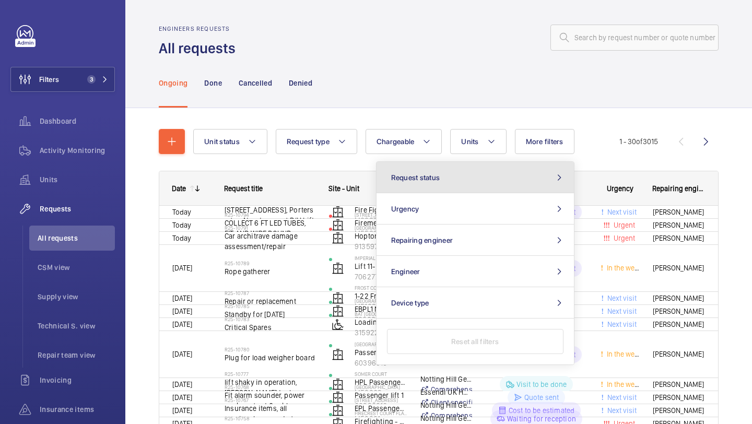
click at [502, 174] on button "Request status" at bounding box center [476, 177] width 198 height 31
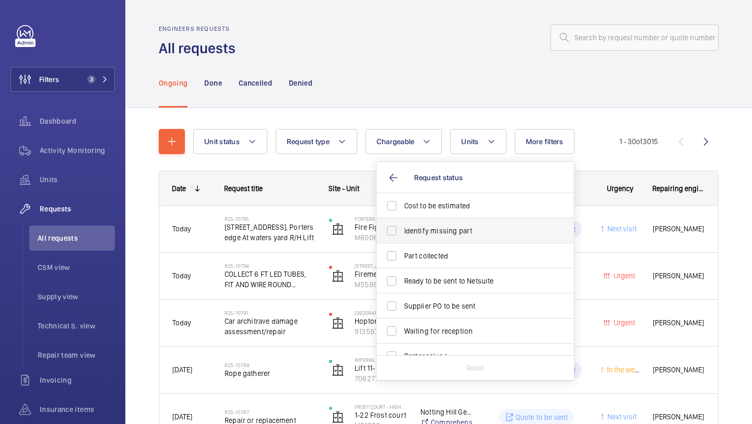
click at [469, 220] on label "Identify missing part" at bounding box center [468, 230] width 182 height 25
click at [402, 221] on input "Identify missing part" at bounding box center [391, 231] width 21 height 21
checkbox input "true"
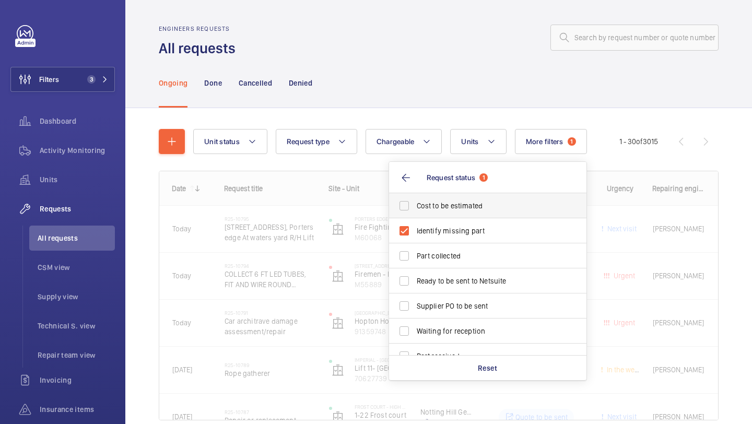
click at [468, 210] on span "Cost to be estimated" at bounding box center [489, 206] width 144 height 10
click at [415, 210] on input "Cost to be estimated" at bounding box center [404, 205] width 21 height 21
checkbox input "true"
click at [456, 282] on span "Ready to be sent to Netsuite" at bounding box center [489, 281] width 144 height 10
click at [415, 282] on input "Ready to be sent to Netsuite" at bounding box center [404, 281] width 21 height 21
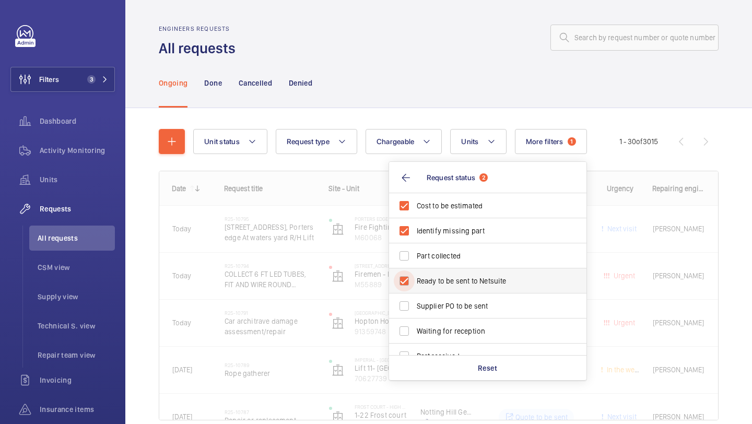
checkbox input "true"
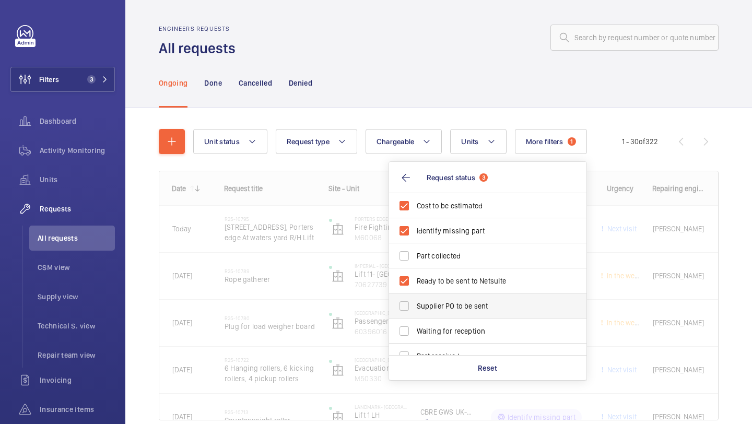
click at [456, 300] on label "Supplier PO to be sent" at bounding box center [480, 306] width 182 height 25
click at [415, 300] on input "Supplier PO to be sent" at bounding box center [404, 306] width 21 height 21
checkbox input "true"
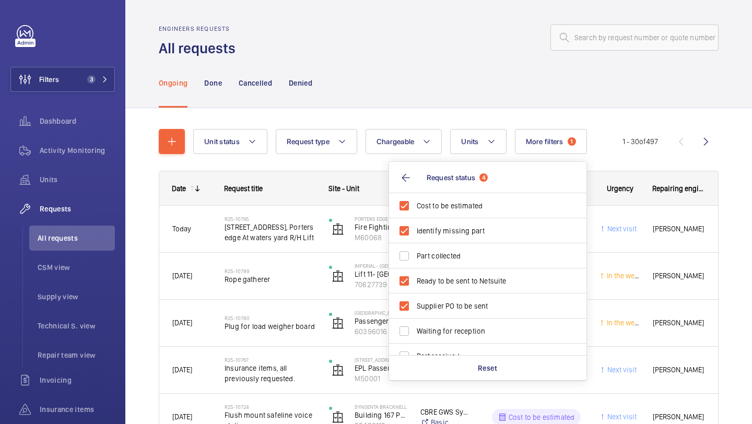
click at [465, 78] on div "Ongoing Done Cancelled Denied" at bounding box center [439, 83] width 560 height 50
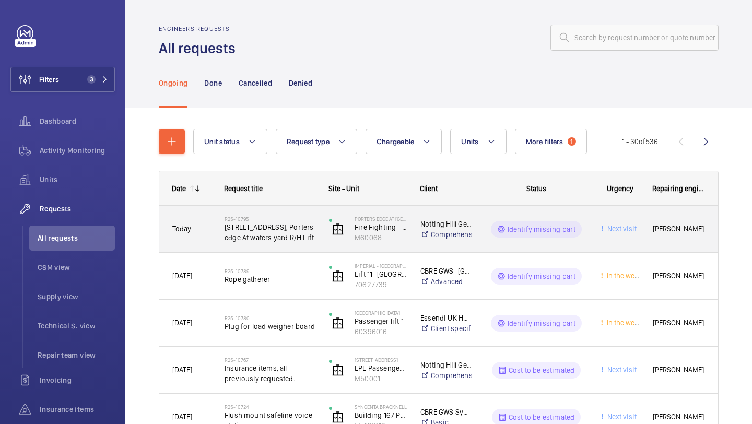
click at [286, 209] on div "R25-10795 11 Maritime street, Porters edge At waters yard R/H Lift" at bounding box center [263, 229] width 103 height 47
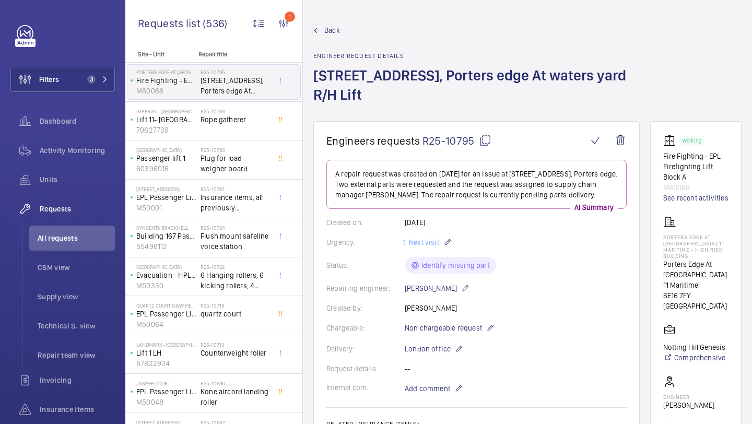
scroll to position [575, 0]
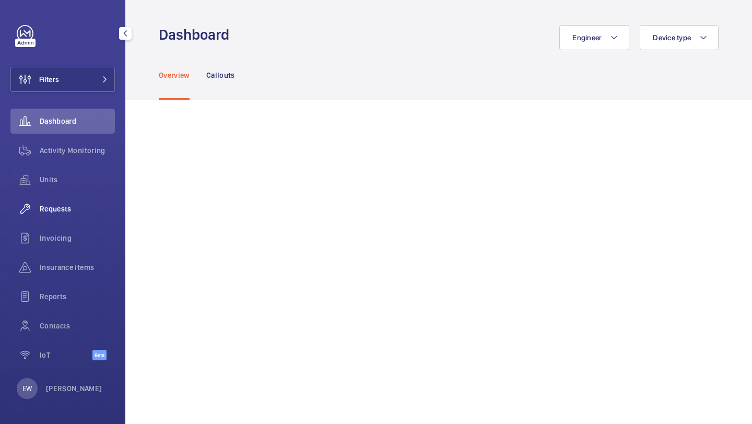
click at [83, 202] on div "Requests" at bounding box center [62, 208] width 105 height 25
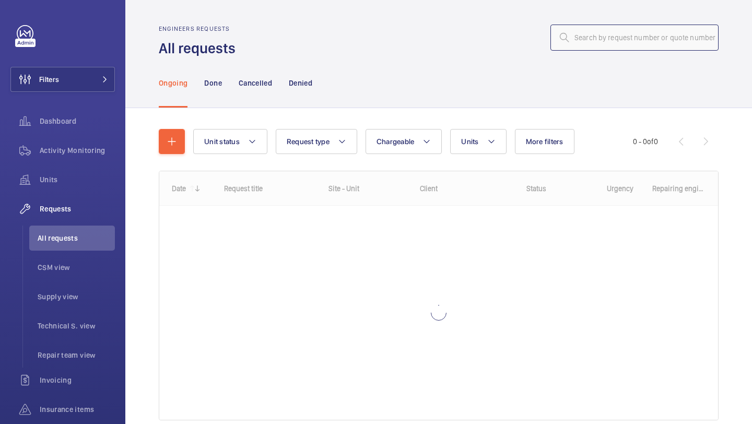
click at [572, 45] on input "text" at bounding box center [635, 38] width 168 height 26
paste input "R25-05596"
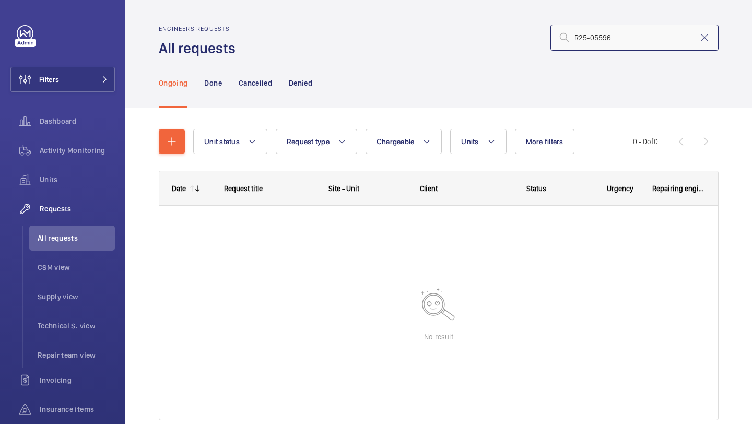
click at [572, 38] on input "R25-05596" at bounding box center [635, 38] width 168 height 26
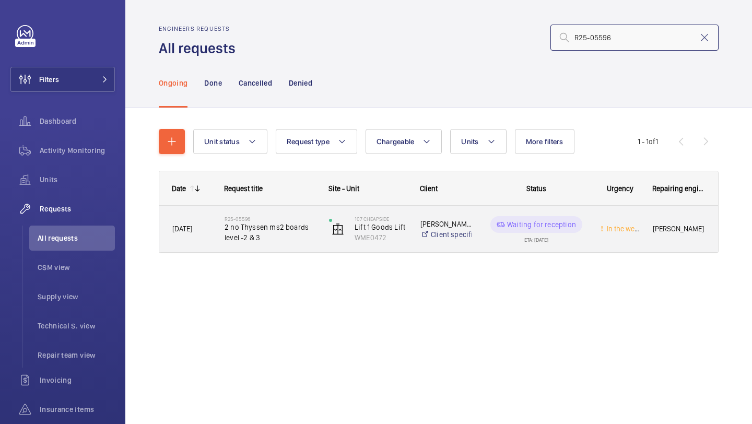
type input "R25-05596"
click at [291, 240] on span "2 no Thyssen ms2 boards level -2 & 3" at bounding box center [270, 232] width 91 height 21
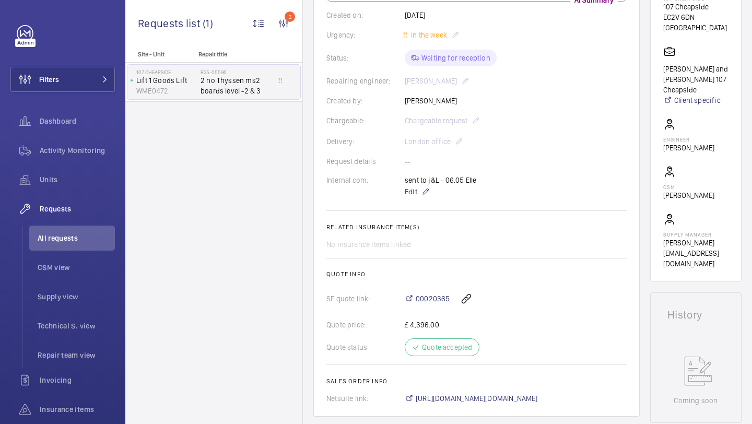
scroll to position [258, 0]
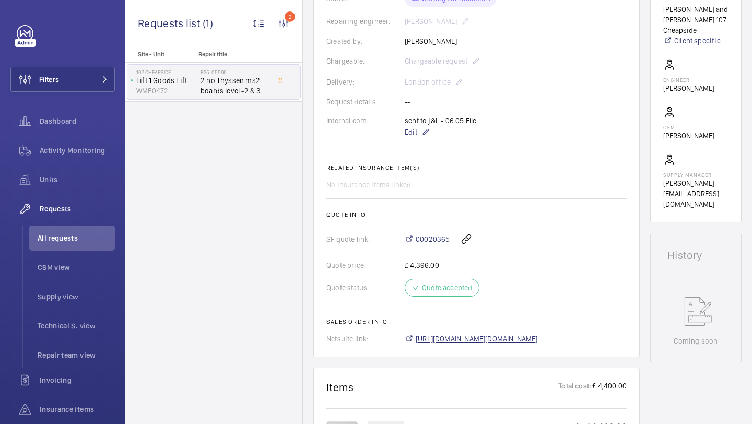
click at [444, 343] on span "[URL][DOMAIN_NAME][DOMAIN_NAME]" at bounding box center [477, 339] width 122 height 10
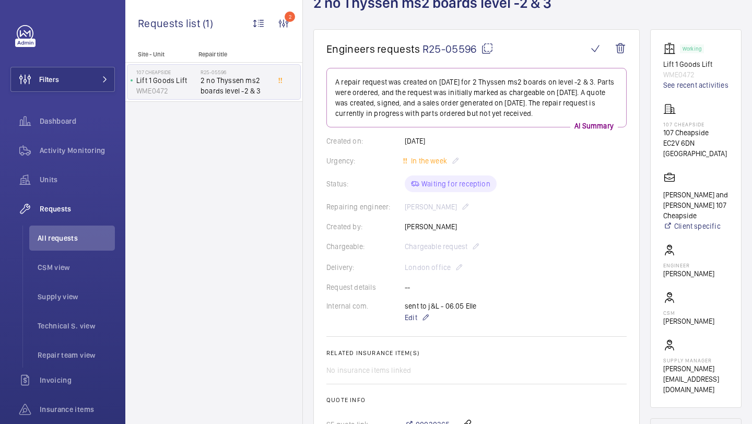
scroll to position [0, 0]
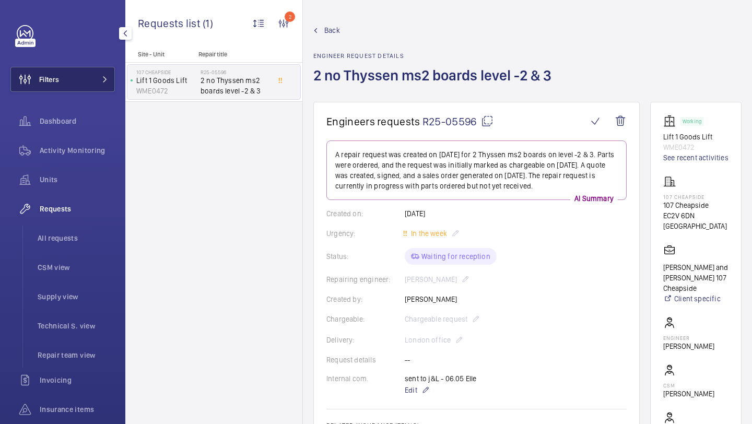
click at [81, 82] on button "Filters" at bounding box center [62, 79] width 105 height 25
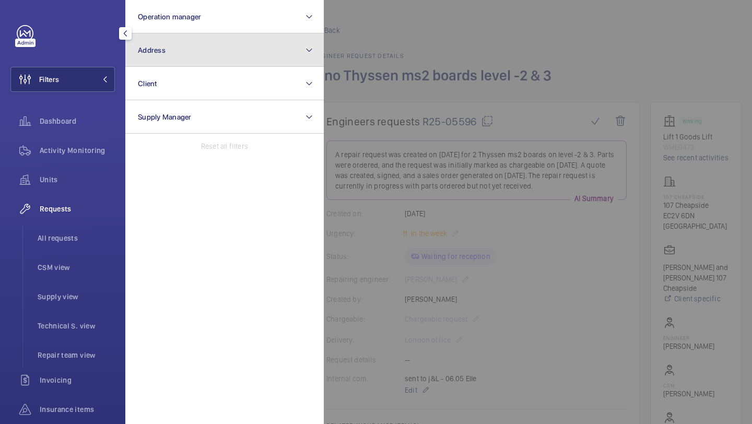
click at [171, 43] on button "Address" at bounding box center [224, 49] width 199 height 33
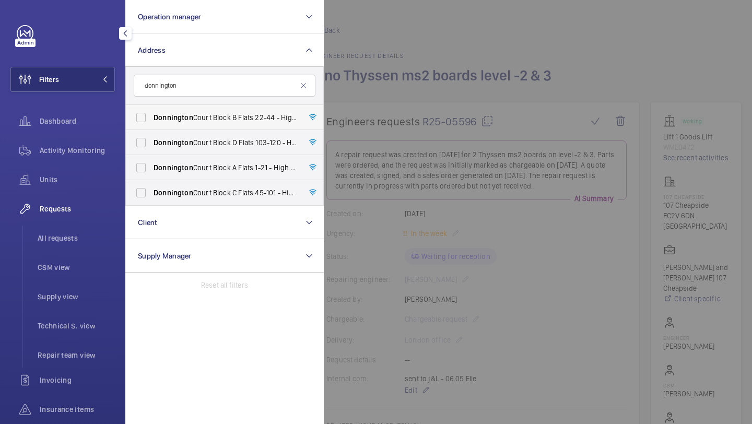
type input "donnington"
click at [189, 115] on span "Donnington" at bounding box center [174, 117] width 40 height 8
click at [152, 115] on input "[GEOGRAPHIC_DATA] B Flats [STREET_ADDRESS]" at bounding box center [141, 117] width 21 height 21
checkbox input "true"
click at [188, 141] on span "Donnington" at bounding box center [174, 142] width 40 height 8
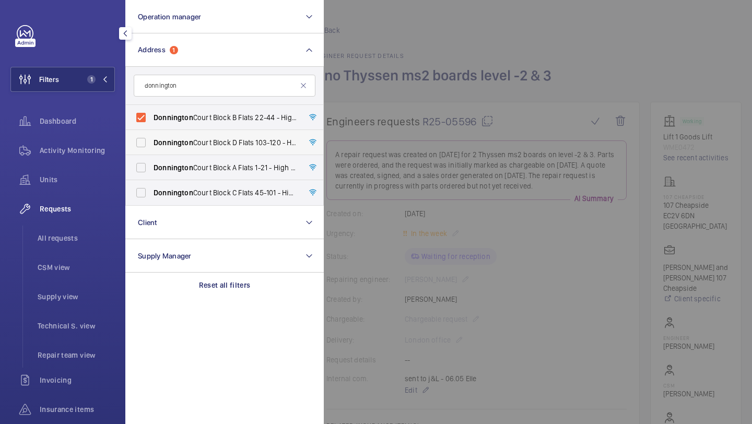
click at [152, 141] on input "[GEOGRAPHIC_DATA] [STREET_ADDRESS]" at bounding box center [141, 142] width 21 height 21
checkbox input "true"
click at [187, 161] on label "Donnington Court Block A Flats 1-21 - High Risk Building - Donnington Court Blo…" at bounding box center [217, 167] width 182 height 25
click at [152, 161] on input "Donnington Court Block A Flats 1-21 - High Risk Building - Donnington Court Blo…" at bounding box center [141, 167] width 21 height 21
checkbox input "true"
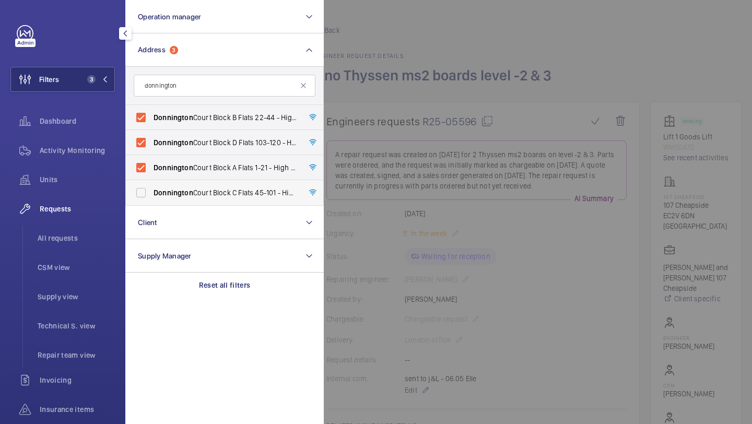
click at [187, 183] on label "Donnington Court Block C Flats 45-101 - High Risk Building - Donnington Court B…" at bounding box center [217, 192] width 182 height 25
click at [152, 183] on input "Donnington Court Block C Flats 45-101 - High Risk Building - Donnington Court B…" at bounding box center [141, 192] width 21 height 21
checkbox input "true"
click at [99, 233] on span "All requests" at bounding box center [76, 238] width 77 height 10
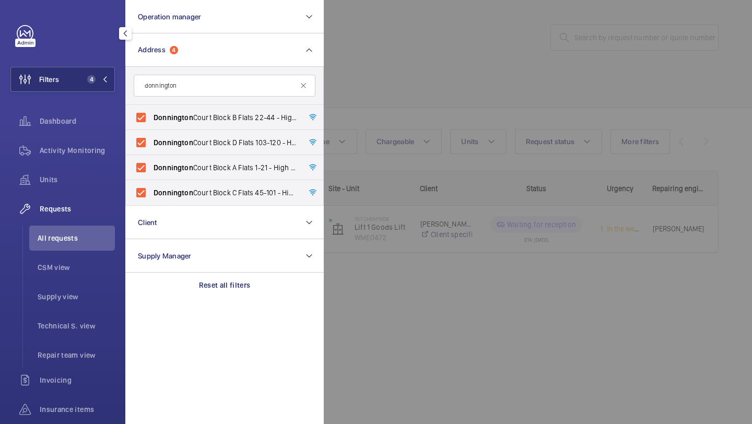
click at [466, 100] on div at bounding box center [700, 212] width 752 height 424
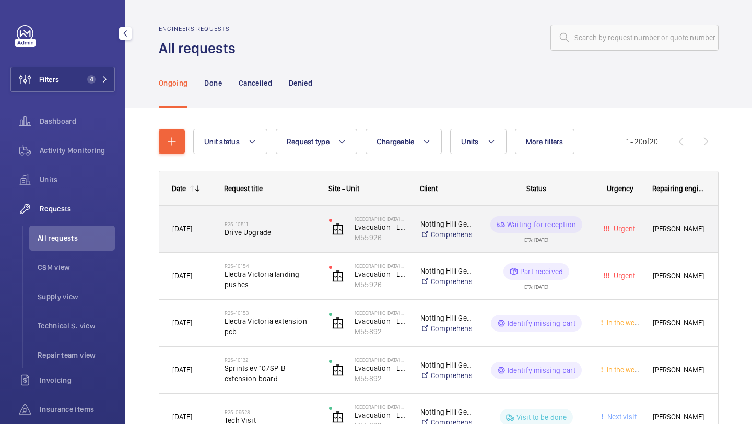
click at [285, 220] on div "R25-10511 Drive Upgrade" at bounding box center [270, 229] width 91 height 30
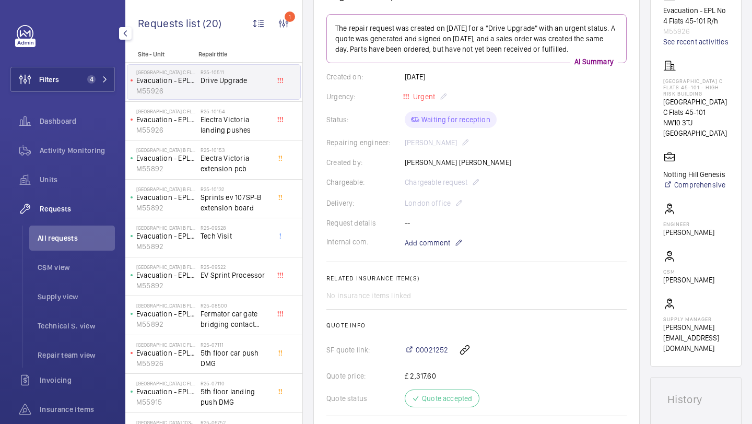
scroll to position [51, 0]
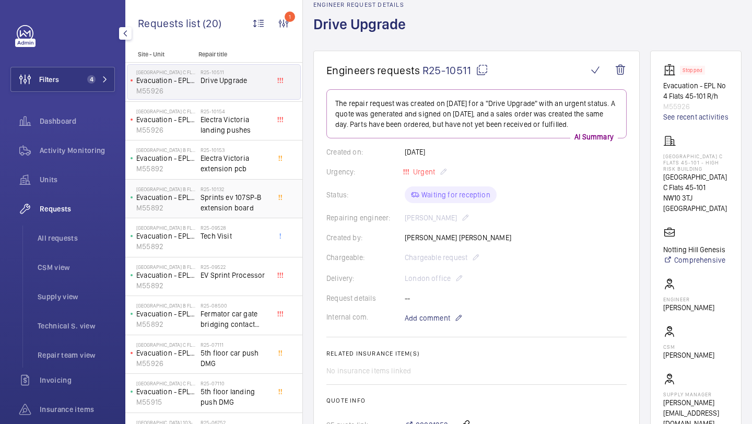
click at [213, 194] on span "Sprints ev 107SP-B extension board" at bounding box center [235, 202] width 69 height 21
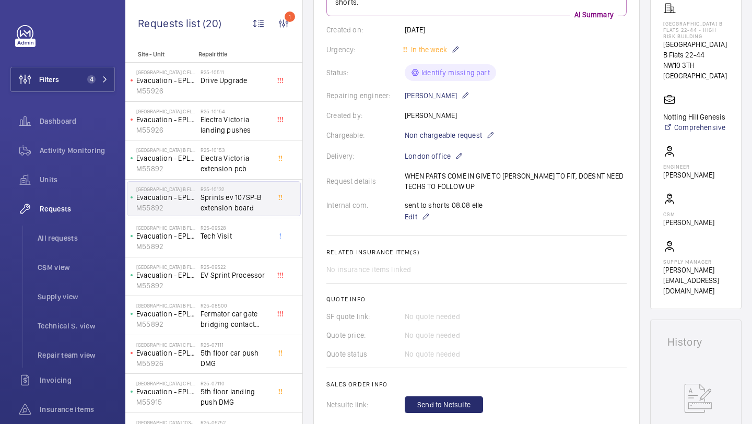
scroll to position [185, 0]
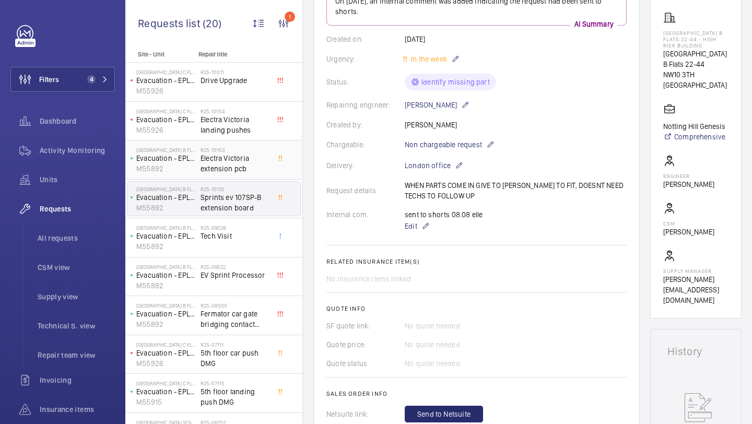
click at [240, 156] on span "Electra Victoria extension pcb" at bounding box center [235, 163] width 69 height 21
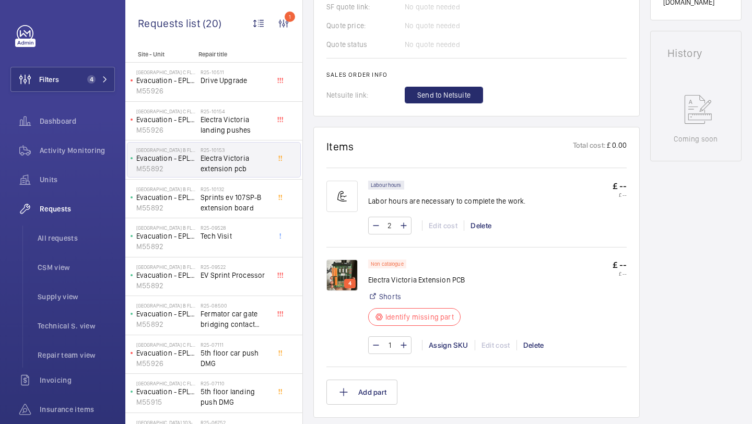
scroll to position [500, 0]
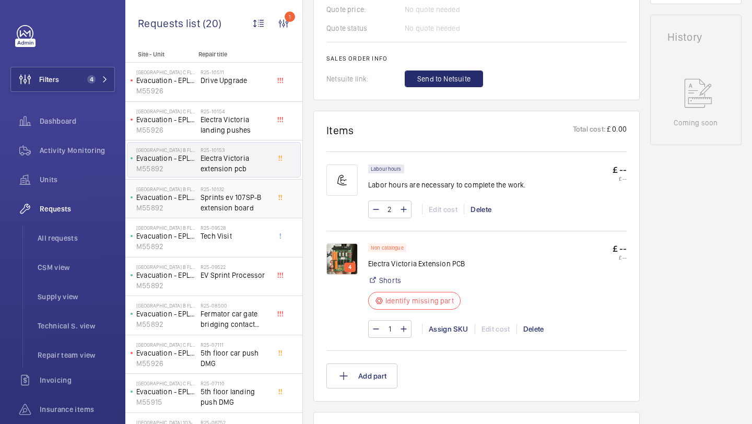
click at [260, 185] on div "R25-10132 Sprints ev 107SP-B extension board" at bounding box center [237, 199] width 73 height 34
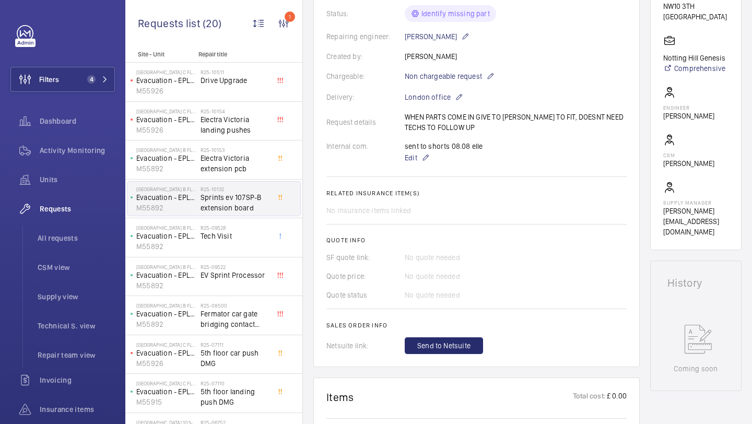
scroll to position [252, 0]
click at [265, 286] on div "R25-09522 EV Sprint Processor" at bounding box center [235, 279] width 69 height 30
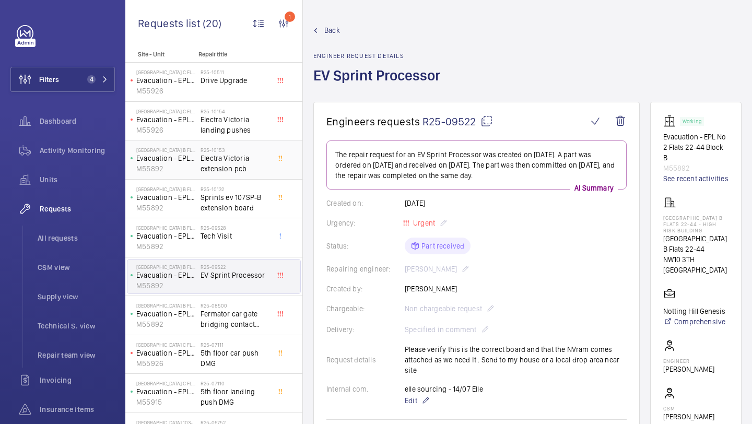
click at [254, 170] on span "Electra Victoria extension pcb" at bounding box center [235, 163] width 69 height 21
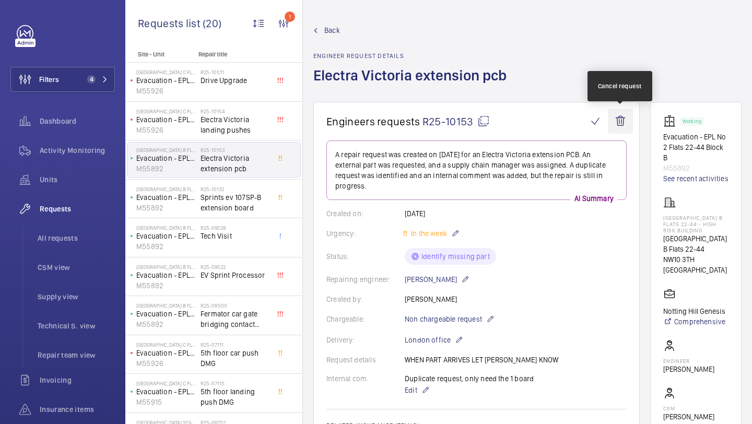
click at [623, 123] on wm-front-icon-button at bounding box center [620, 121] width 25 height 25
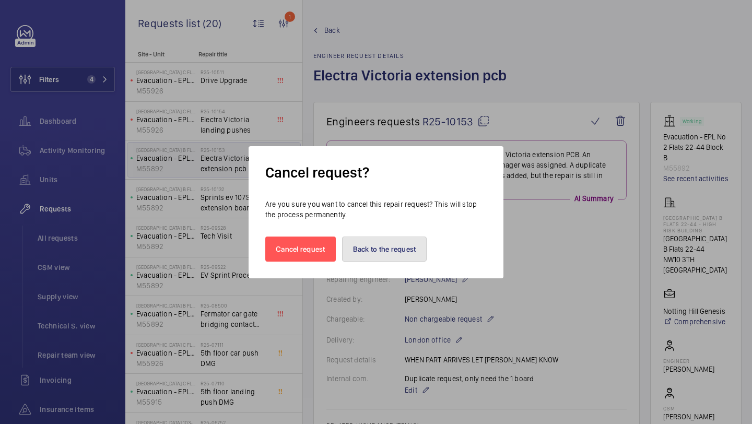
click at [386, 247] on button "Back to the request" at bounding box center [384, 249] width 85 height 25
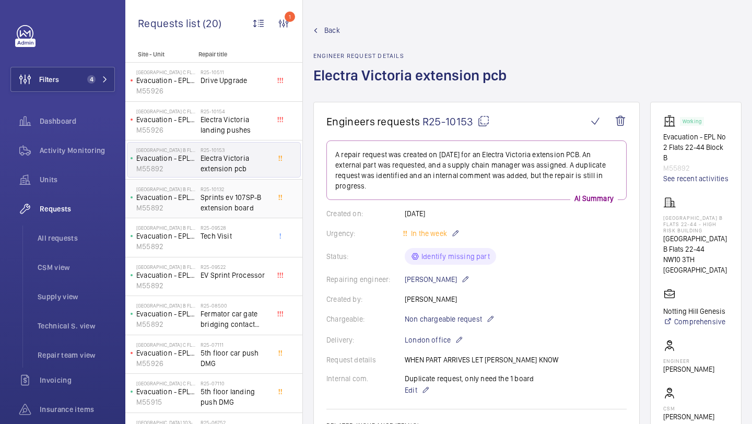
click at [241, 205] on span "Sprints ev 107SP-B extension board" at bounding box center [235, 202] width 69 height 21
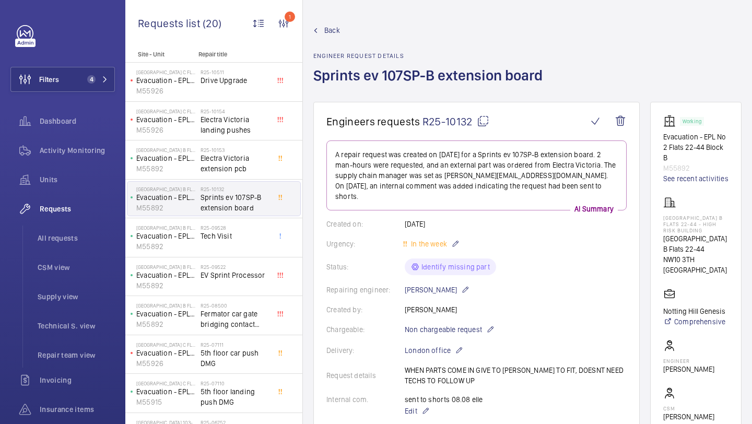
click at [241, 185] on div "R25-10132 Sprints ev 107SP-B extension board" at bounding box center [237, 199] width 73 height 34
click at [241, 178] on div "Donnington Court Block B Flats 22-44 - High Risk Building Evacuation - EPL No 2…" at bounding box center [213, 160] width 177 height 39
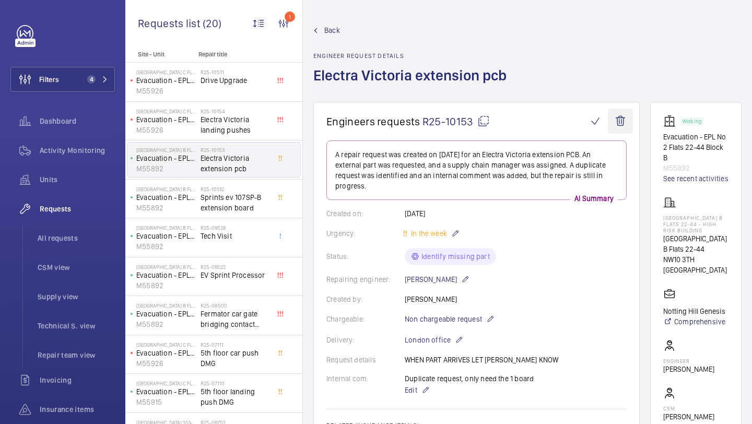
click at [617, 132] on wm-front-icon-button at bounding box center [620, 121] width 25 height 25
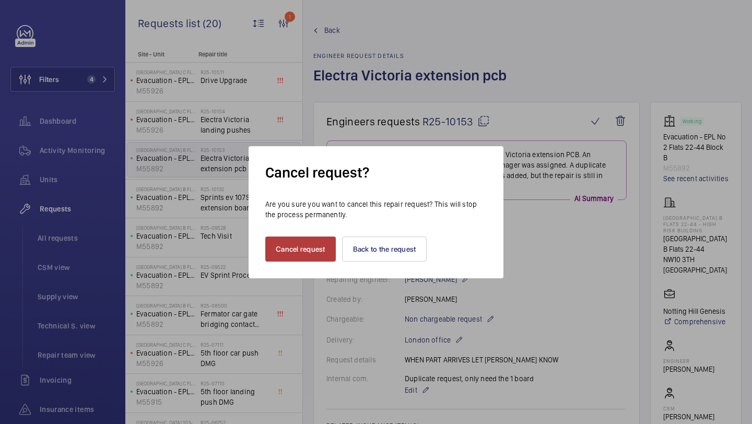
click at [318, 250] on button "Cancel request" at bounding box center [300, 249] width 71 height 25
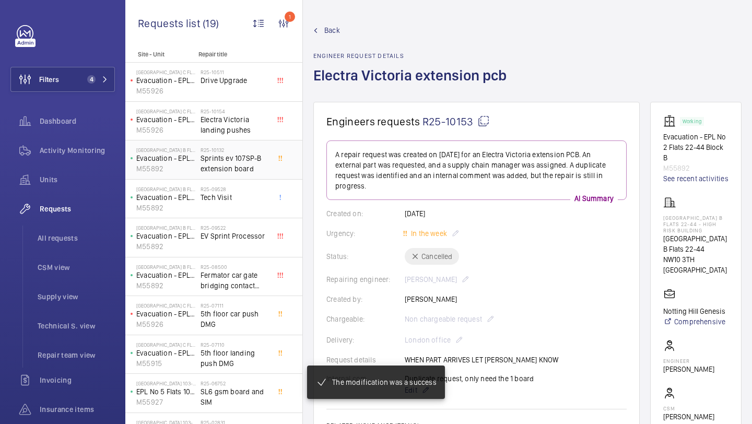
click at [249, 158] on span "Sprints ev 107SP-B extension board" at bounding box center [235, 163] width 69 height 21
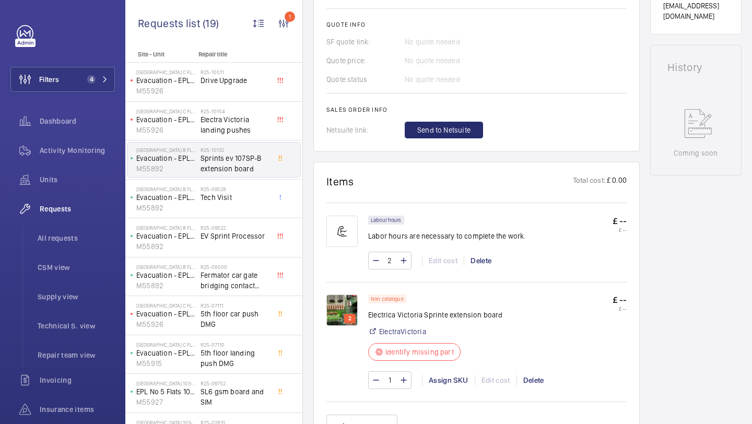
scroll to position [475, 0]
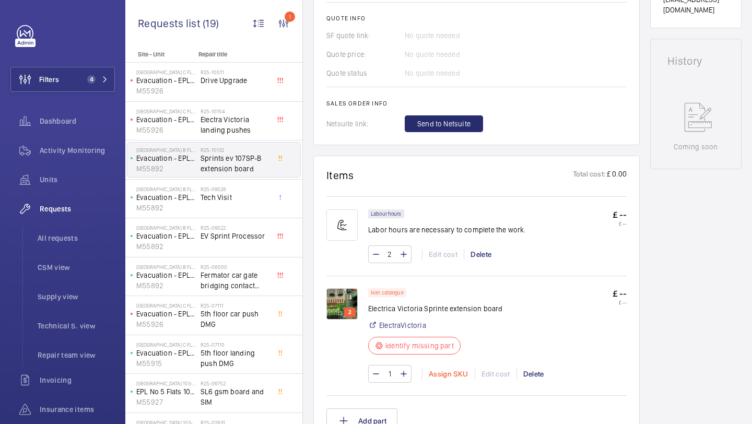
click at [445, 369] on div "Assign SKU" at bounding box center [448, 374] width 53 height 10
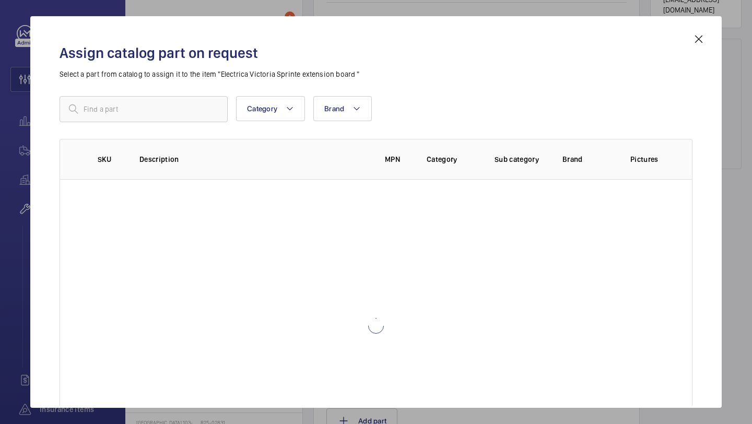
click at [160, 88] on div "Assign catalog part on request Select a part from catalog to assign it to the i…" at bounding box center [376, 220] width 658 height 375
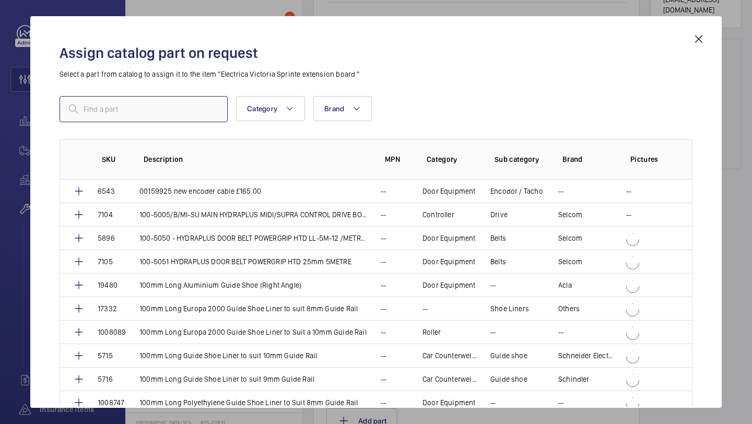
click at [158, 107] on input "text" at bounding box center [144, 109] width 168 height 26
paste input "Sprinte 107SP PCB"
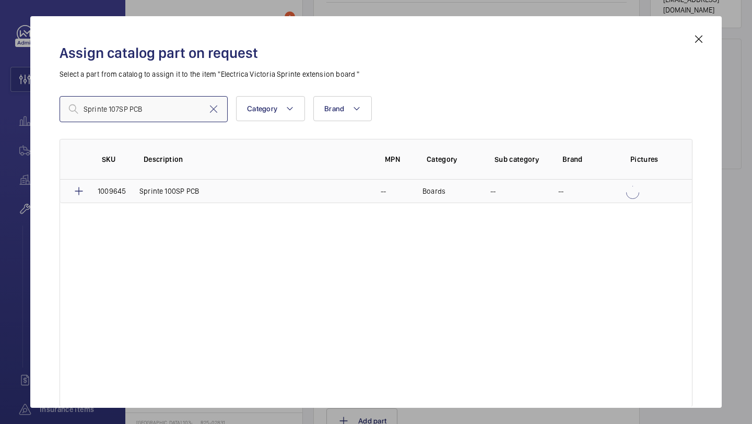
type input "Sprinte 107SP PCB"
click at [146, 190] on p "Sprinte 100SP PCB" at bounding box center [170, 191] width 60 height 10
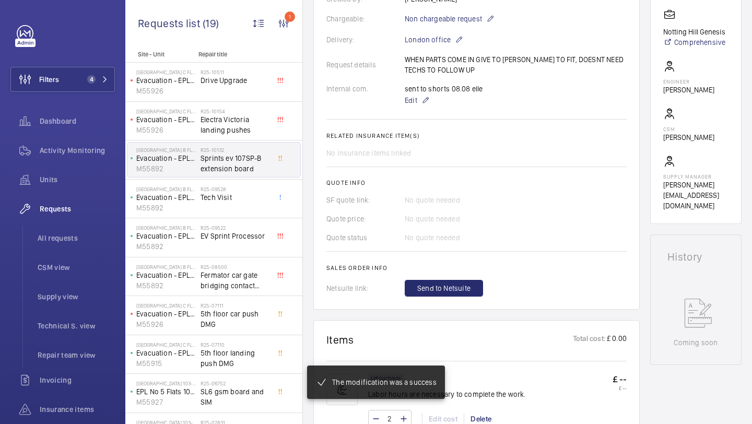
click at [454, 278] on wm-front-card-body "The repair request was created on 2025-07-25, with a sprints ev 107SP-B extensi…" at bounding box center [477, 79] width 300 height 436
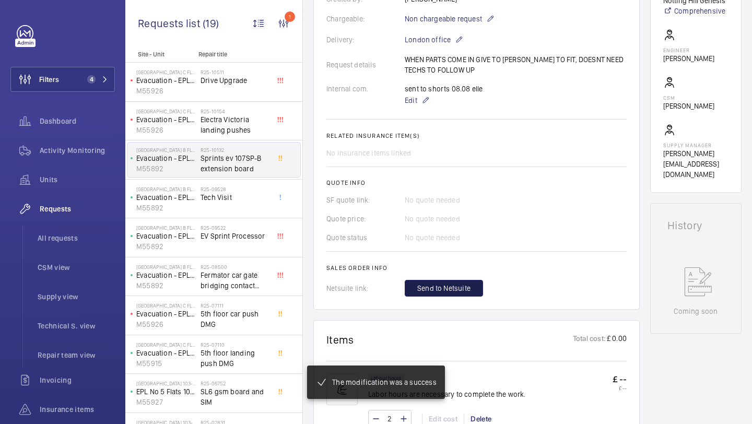
click at [451, 282] on button "Send to Netsuite" at bounding box center [444, 288] width 78 height 17
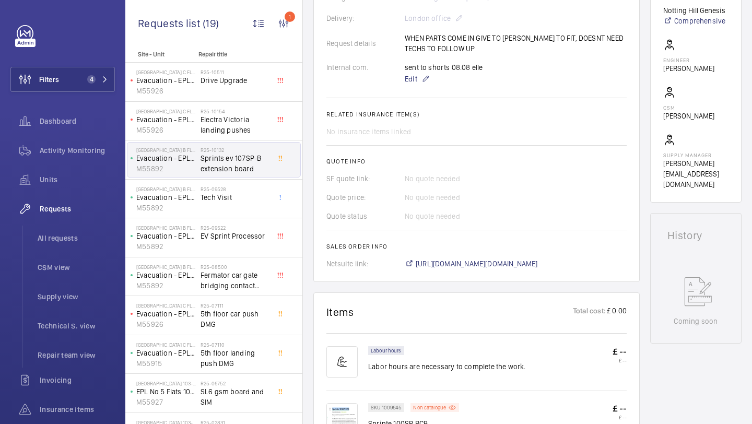
scroll to position [311, 0]
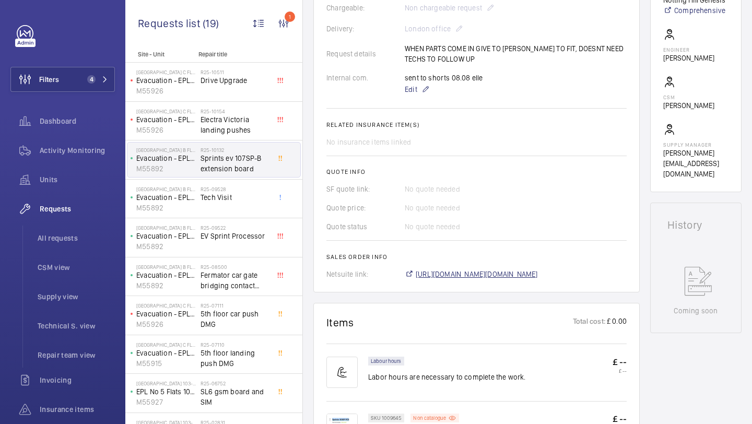
click at [447, 269] on span "https://6461500.app.netsuite.com/app/accounting/transactions/salesord.nl?id=289…" at bounding box center [477, 274] width 122 height 10
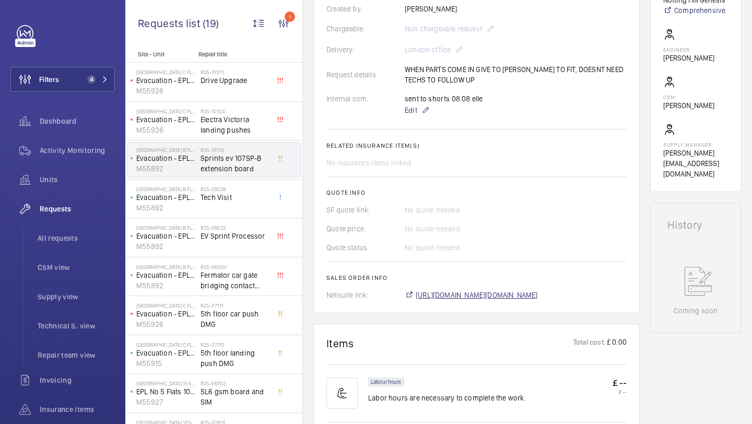
scroll to position [343, 0]
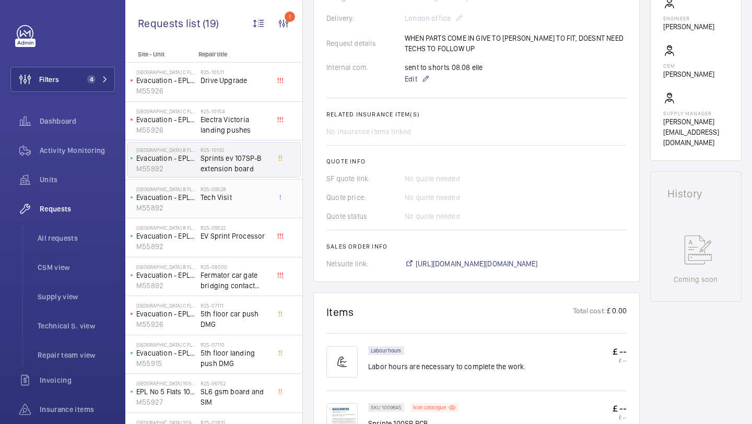
click at [250, 199] on span "Tech Visit" at bounding box center [235, 197] width 69 height 10
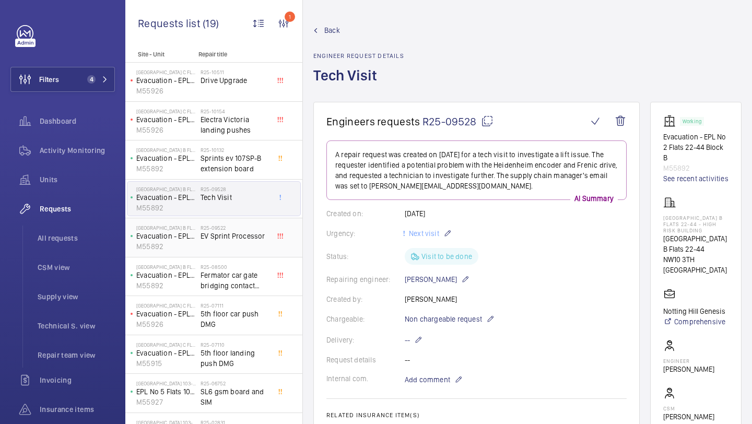
click at [246, 234] on span "EV Sprint Processor" at bounding box center [235, 236] width 69 height 10
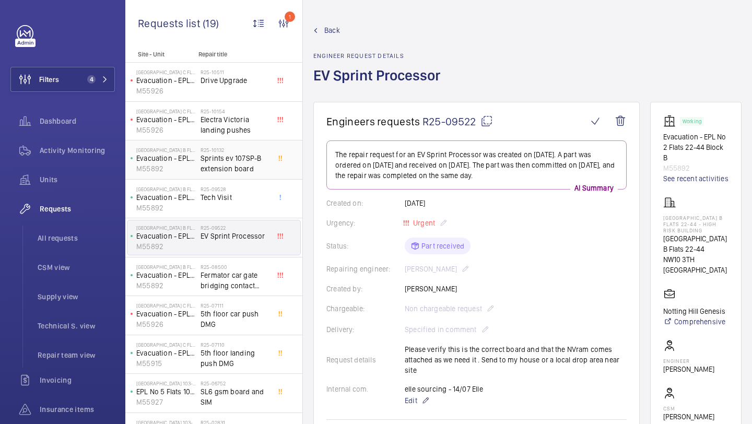
click at [252, 174] on div "R25-10132 Sprints ev 107SP-B extension board" at bounding box center [235, 162] width 69 height 30
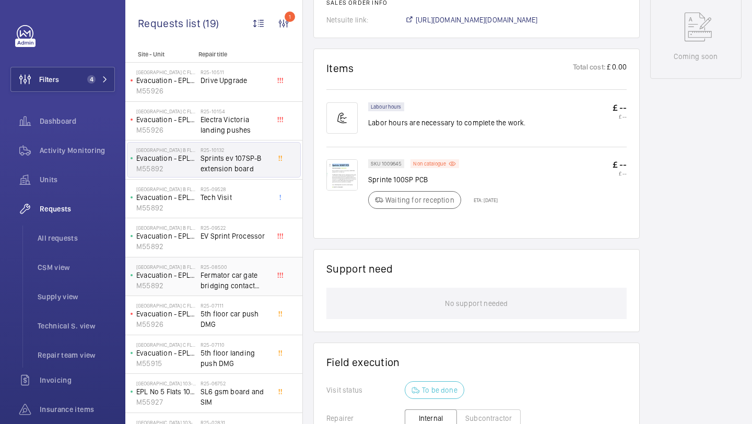
scroll to position [576, 0]
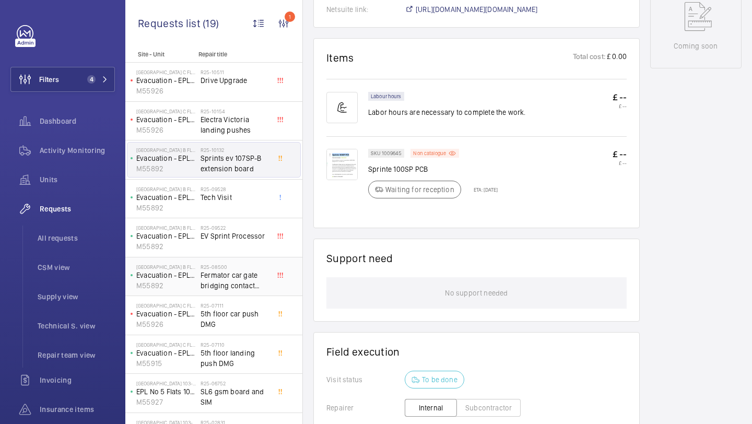
click at [250, 275] on span "Fermator car gate bridging contact required" at bounding box center [235, 280] width 69 height 21
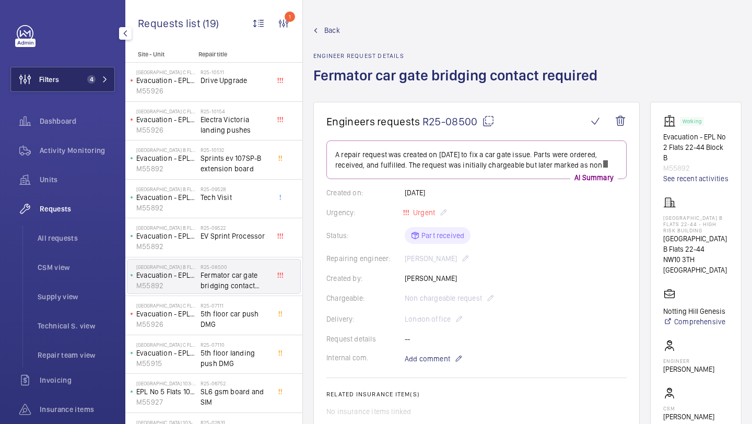
click at [75, 85] on button "Filters 4" at bounding box center [62, 79] width 105 height 25
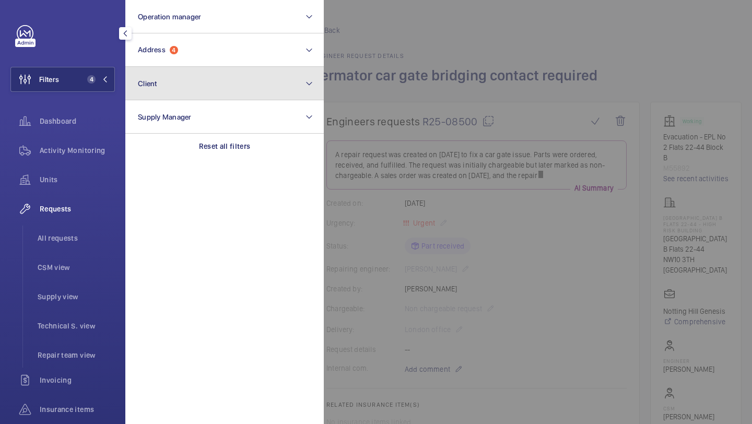
click at [175, 70] on button "Client" at bounding box center [224, 83] width 199 height 33
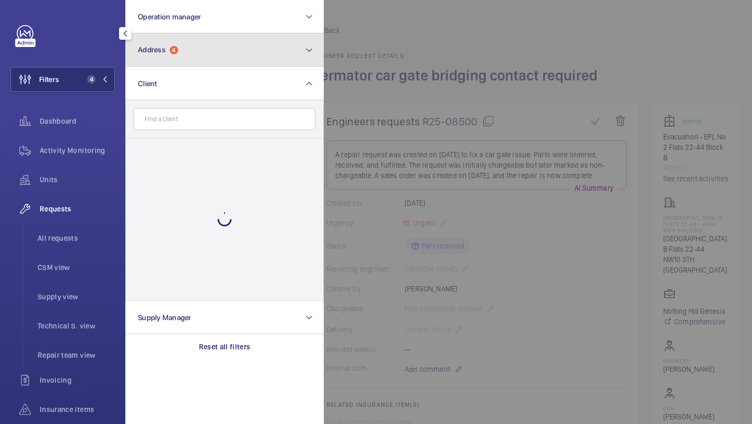
click at [176, 64] on button "Address 4" at bounding box center [224, 49] width 199 height 33
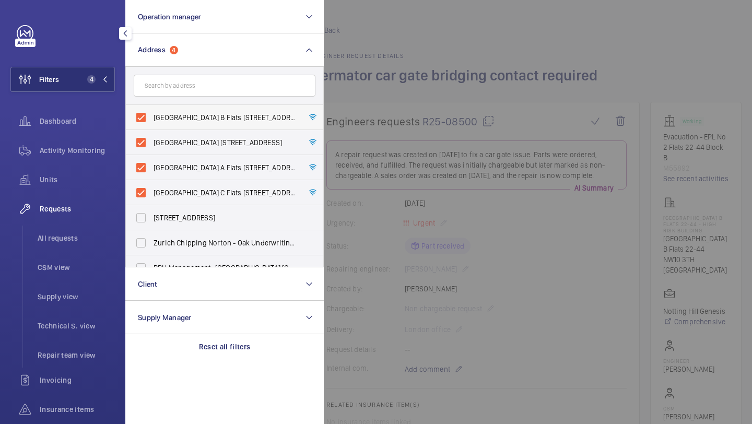
click at [171, 120] on span "Donnington Court Block B Flats 22-44 - High Risk Building - Donnington Court Bl…" at bounding box center [226, 117] width 144 height 10
click at [152, 120] on input "Donnington Court Block B Flats 22-44 - High Risk Building - Donnington Court Bl…" at bounding box center [141, 117] width 21 height 21
checkbox input "false"
click at [168, 135] on label "Donnington Court Block D Flats 103-120 - High Risk Building - Donnington Court …" at bounding box center [217, 142] width 182 height 25
click at [152, 135] on input "Donnington Court Block D Flats 103-120 - High Risk Building - Donnington Court …" at bounding box center [141, 142] width 21 height 21
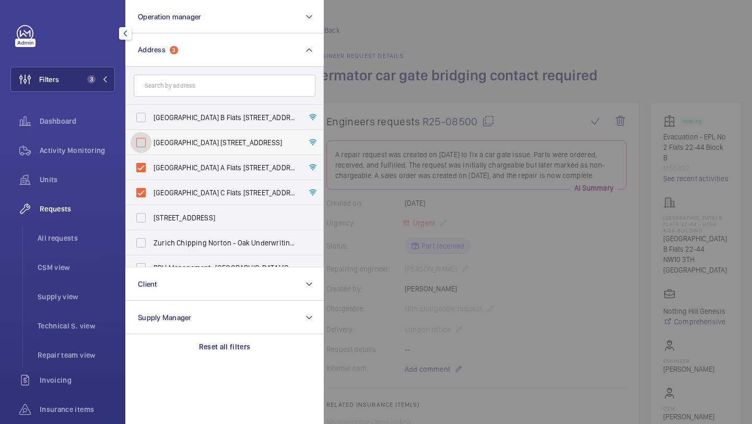
checkbox input "false"
click at [168, 161] on label "Donnington Court Block A Flats 1-21 - High Risk Building - Donnington Court Blo…" at bounding box center [217, 167] width 182 height 25
click at [152, 161] on input "Donnington Court Block A Flats 1-21 - High Risk Building - Donnington Court Blo…" at bounding box center [141, 167] width 21 height 21
checkbox input "false"
click at [168, 182] on label "Donnington Court Block C Flats 45-101 - High Risk Building - Donnington Court B…" at bounding box center [217, 192] width 182 height 25
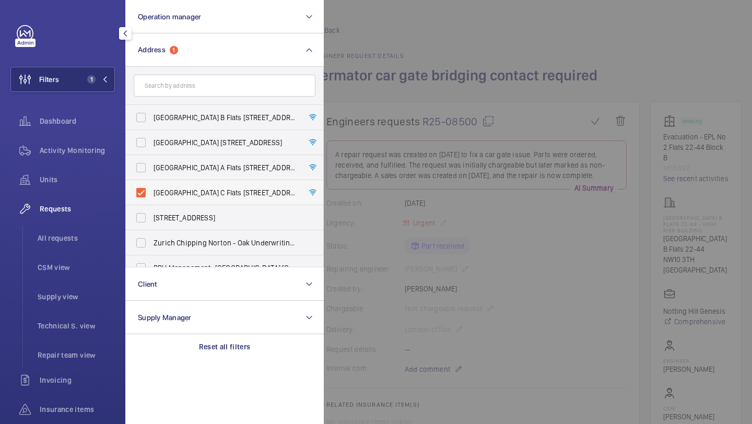
click at [152, 182] on input "Donnington Court Block C Flats 45-101 - High Risk Building - Donnington Court B…" at bounding box center [141, 192] width 21 height 21
checkbox input "false"
click at [96, 230] on li "All requests" at bounding box center [72, 238] width 86 height 25
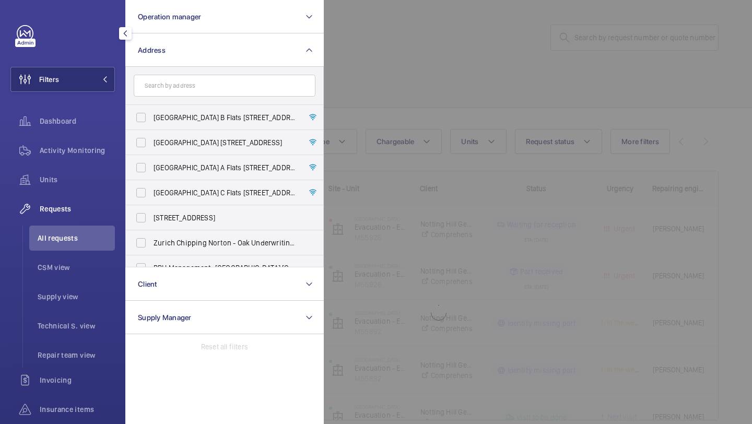
click at [517, 26] on div at bounding box center [700, 212] width 752 height 424
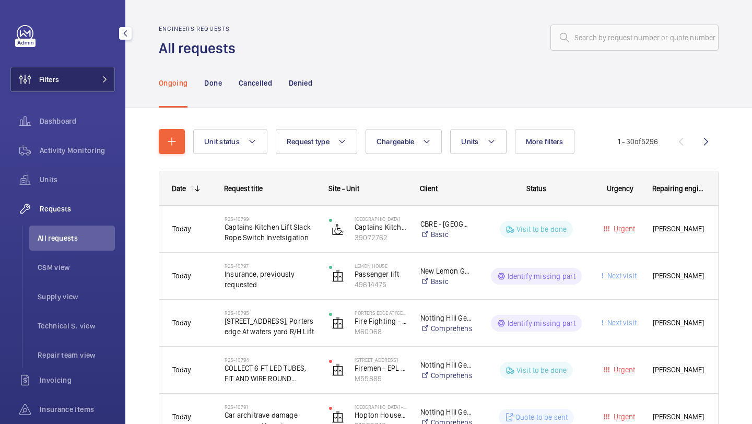
click at [101, 85] on button "Filters" at bounding box center [62, 79] width 105 height 25
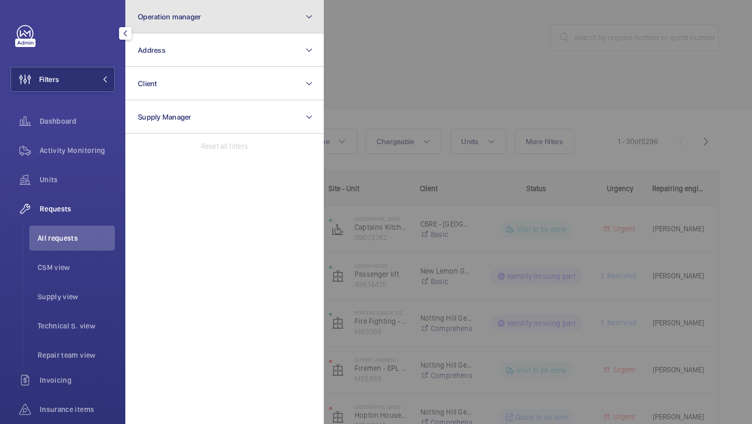
click at [180, 26] on button "Operation manager" at bounding box center [224, 16] width 199 height 33
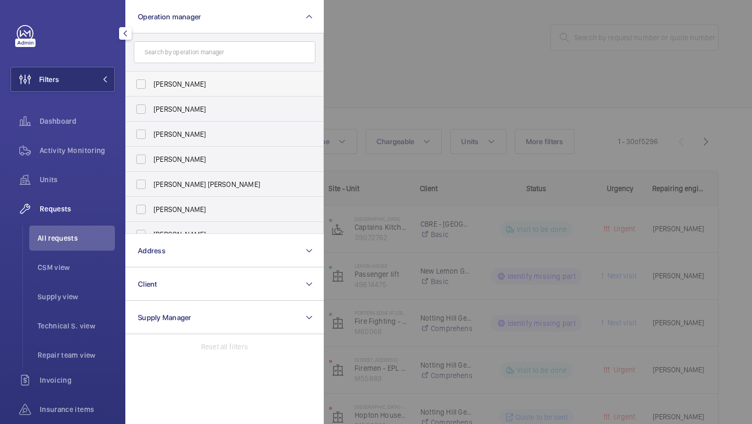
click at [180, 89] on label "[PERSON_NAME]" at bounding box center [217, 84] width 182 height 25
click at [152, 89] on input "[PERSON_NAME]" at bounding box center [141, 84] width 21 height 21
checkbox input "true"
click at [204, 167] on label "[PERSON_NAME]" at bounding box center [217, 159] width 182 height 25
click at [152, 167] on input "[PERSON_NAME]" at bounding box center [141, 159] width 21 height 21
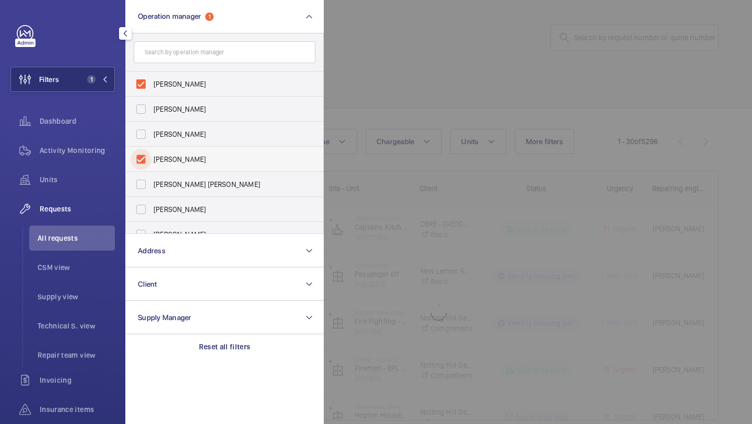
checkbox input "true"
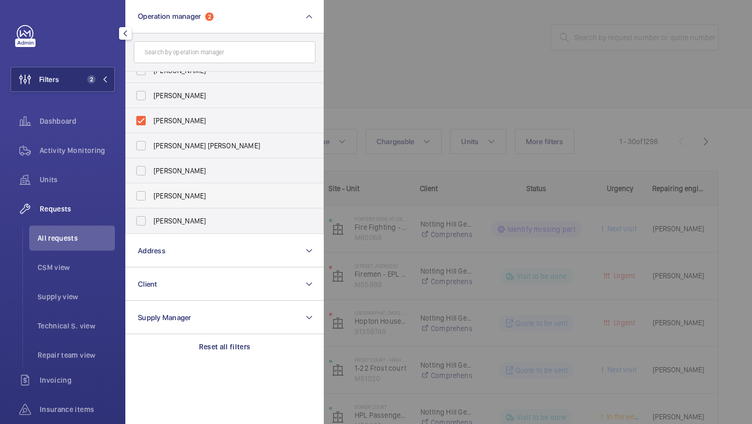
click at [200, 188] on label "[PERSON_NAME]" at bounding box center [217, 195] width 182 height 25
click at [152, 188] on input "[PERSON_NAME]" at bounding box center [141, 195] width 21 height 21
checkbox input "true"
click at [456, 87] on div at bounding box center [700, 212] width 752 height 424
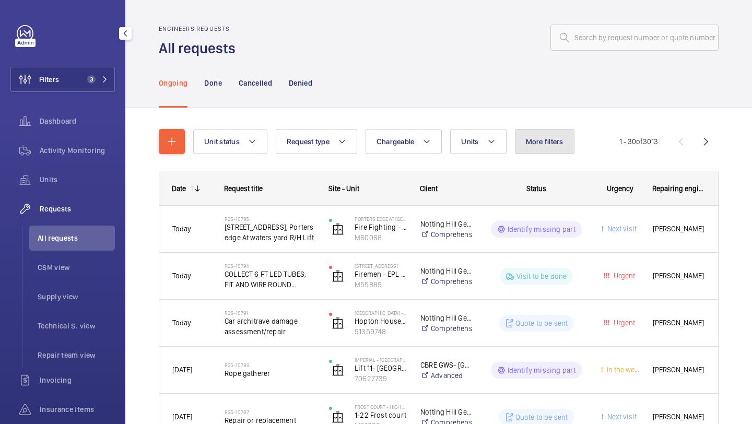
click at [554, 139] on span "More filters" at bounding box center [545, 141] width 38 height 8
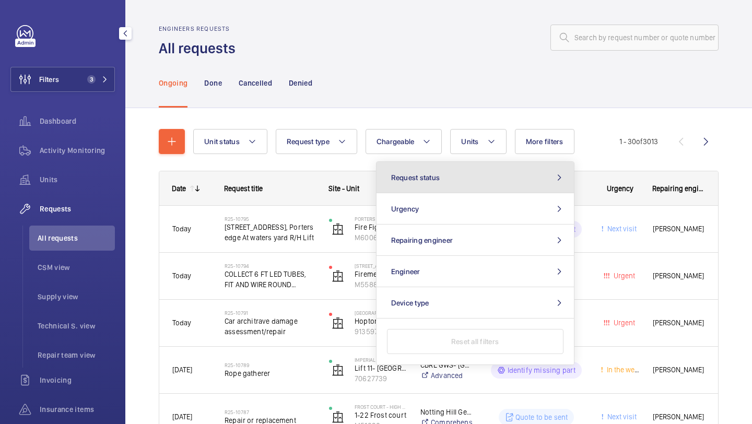
click at [512, 173] on button "Request status" at bounding box center [476, 177] width 198 height 31
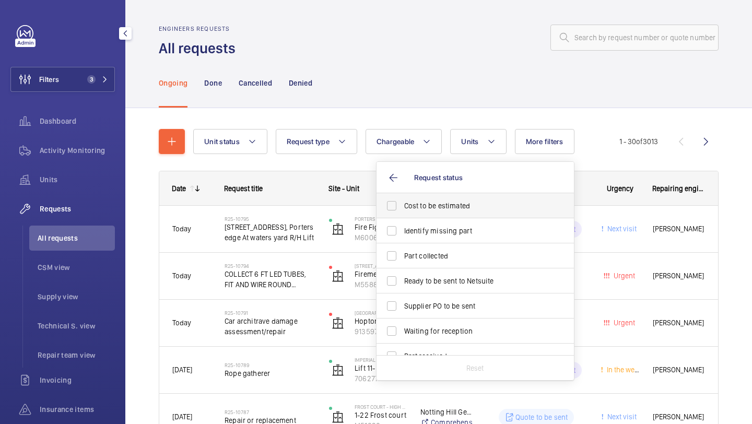
click at [486, 204] on span "Cost to be estimated" at bounding box center [476, 206] width 144 height 10
click at [402, 204] on input "Cost to be estimated" at bounding box center [391, 205] width 21 height 21
checkbox input "true"
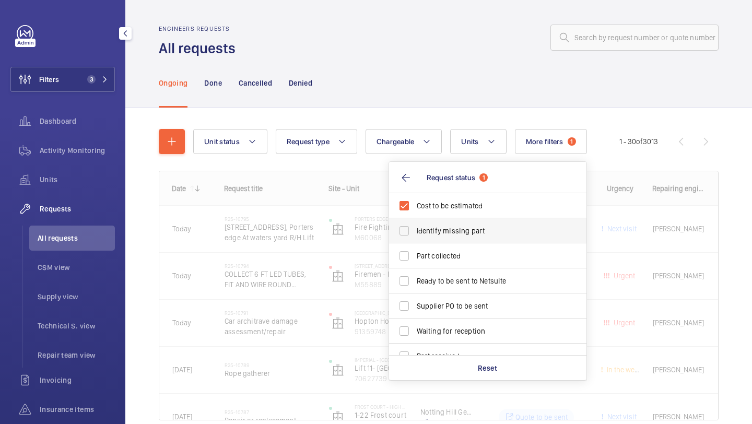
click at [479, 230] on span "Identify missing part" at bounding box center [489, 231] width 144 height 10
click at [415, 230] on input "Identify missing part" at bounding box center [404, 231] width 21 height 21
checkbox input "true"
click at [463, 294] on label "Supplier PO to be sent" at bounding box center [480, 306] width 182 height 25
click at [415, 296] on input "Supplier PO to be sent" at bounding box center [404, 306] width 21 height 21
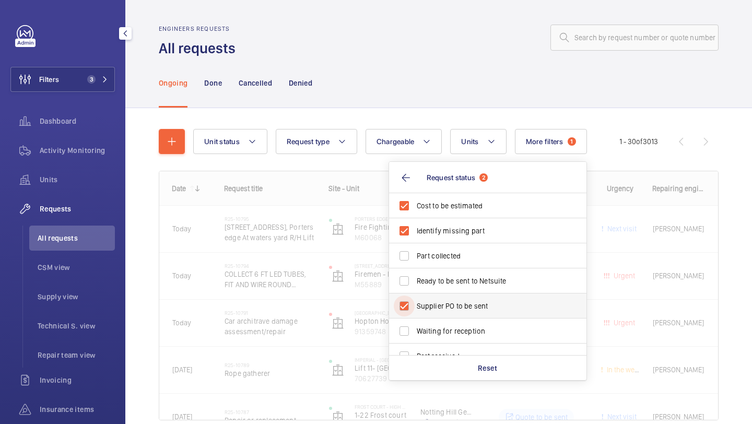
checkbox input "true"
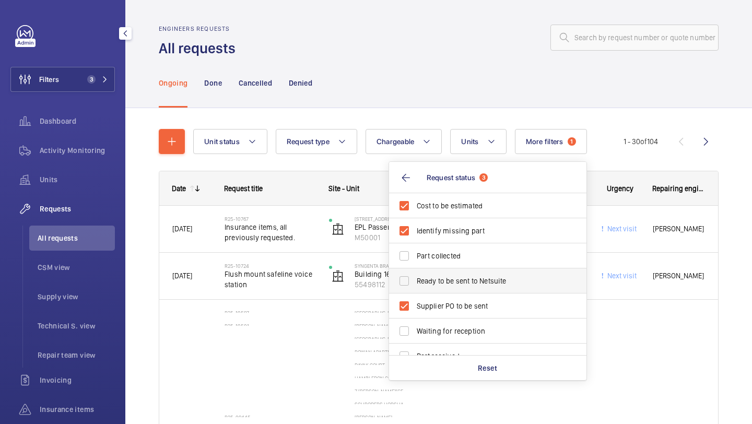
click at [468, 273] on label "Ready to be sent to Netsuite" at bounding box center [480, 281] width 182 height 25
click at [415, 273] on input "Ready to be sent to Netsuite" at bounding box center [404, 281] width 21 height 21
checkbox input "true"
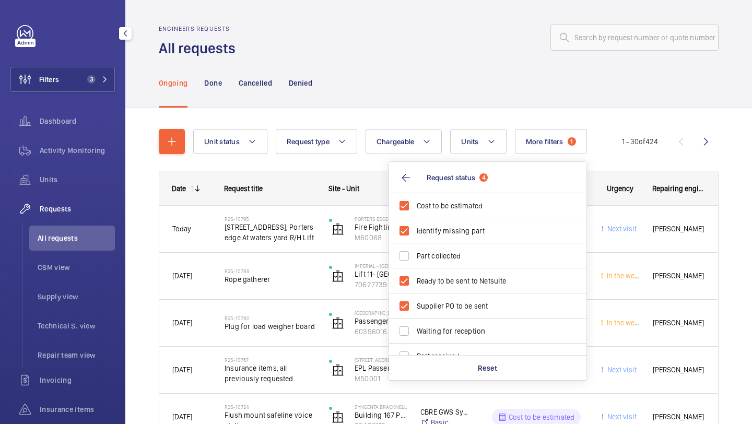
click at [463, 47] on div at bounding box center [480, 37] width 477 height 25
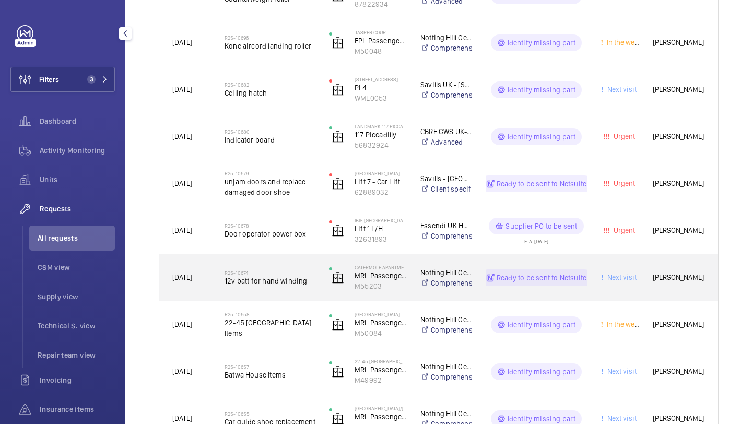
scroll to position [612, 0]
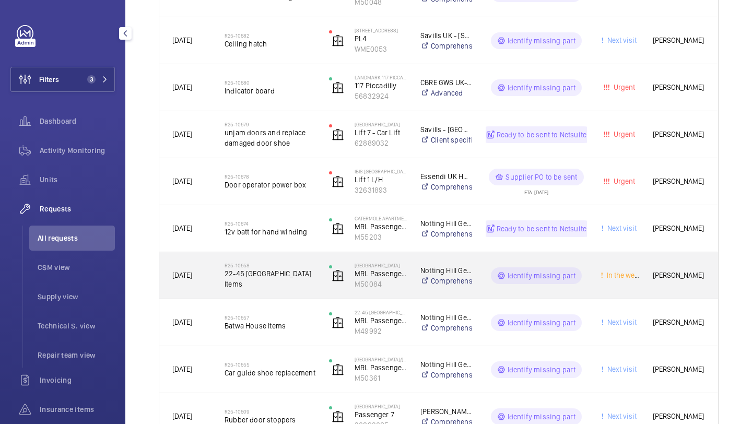
click at [275, 286] on div "R25-10658 22-45 Batwa House Items" at bounding box center [270, 276] width 91 height 30
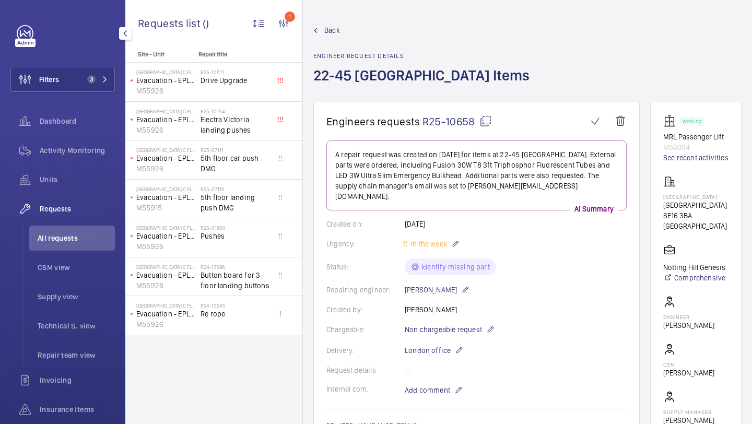
scroll to position [501, 0]
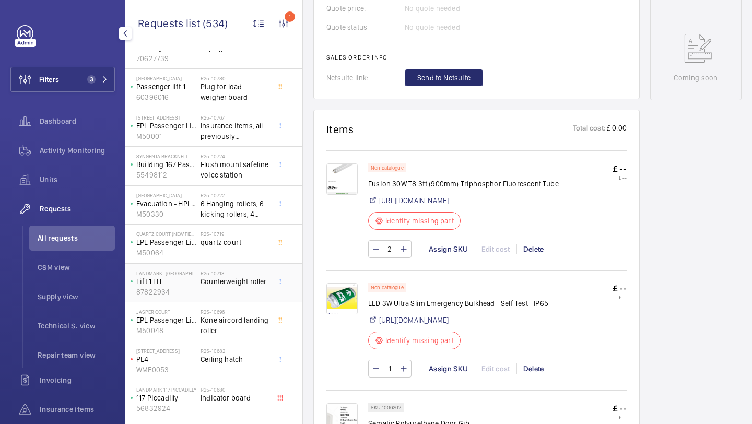
scroll to position [73, 0]
click at [341, 170] on img at bounding box center [342, 179] width 31 height 31
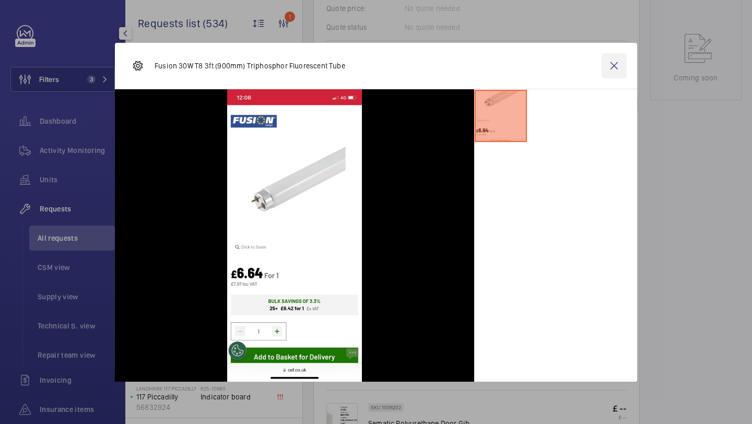
click at [605, 68] on wm-front-icon-button at bounding box center [614, 65] width 25 height 25
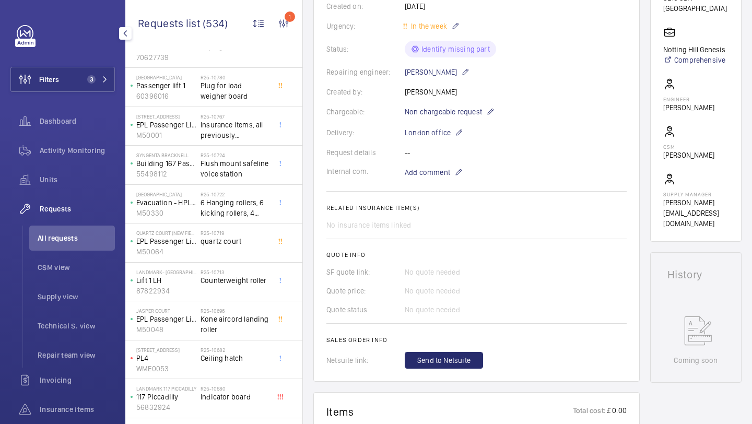
scroll to position [81, 0]
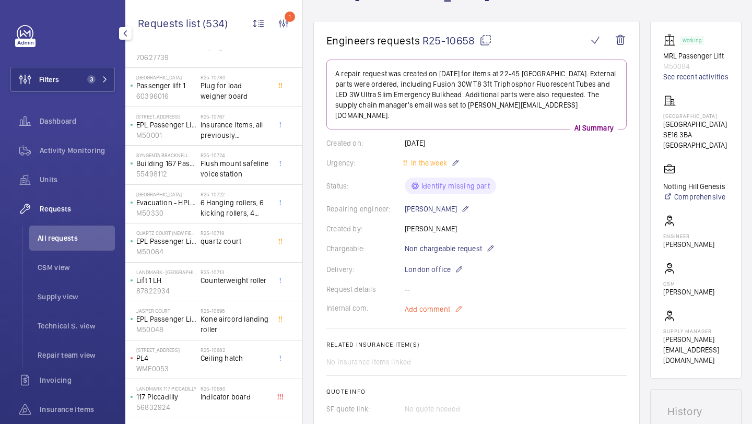
click at [450, 303] on p "Add comment" at bounding box center [444, 309] width 78 height 13
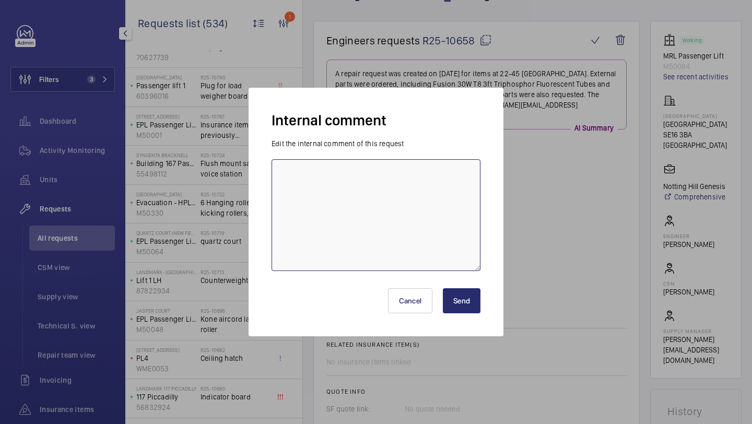
click at [419, 229] on textarea at bounding box center [376, 215] width 209 height 112
type textarea "sent to pew - elle"
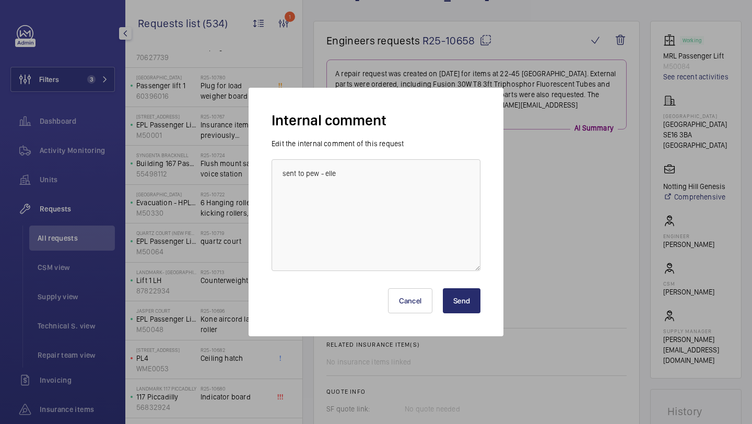
click at [470, 298] on button "Send" at bounding box center [462, 300] width 38 height 25
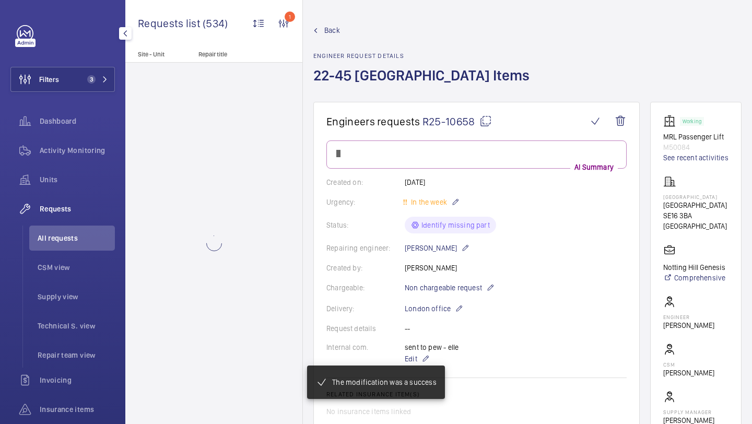
scroll to position [0, 0]
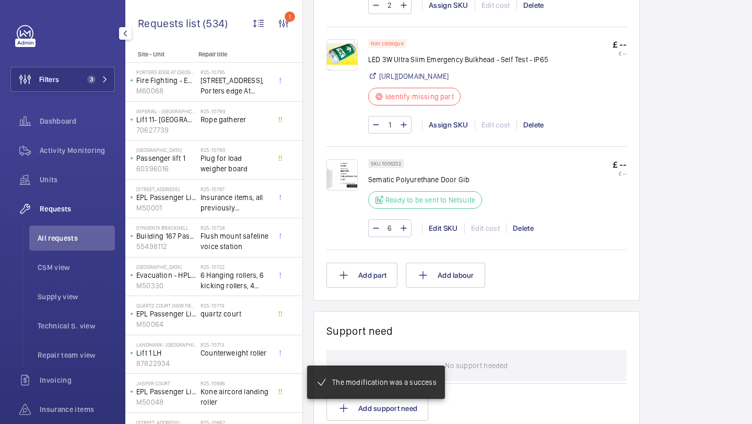
scroll to position [750, 0]
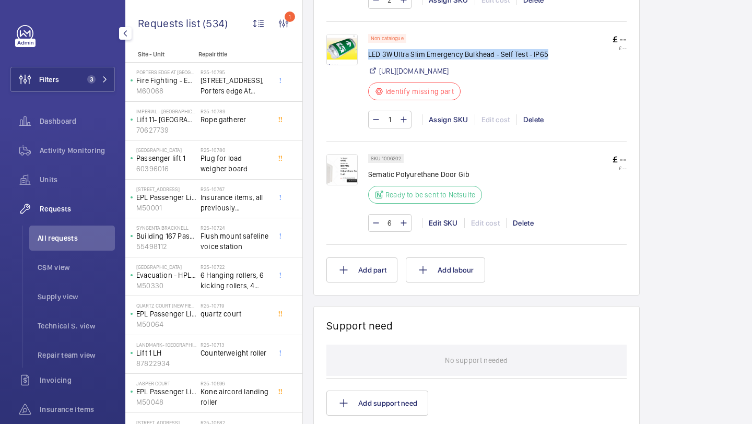
drag, startPoint x: 528, startPoint y: 80, endPoint x: 370, endPoint y: 80, distance: 157.8
click at [370, 60] on p "LED 3W Ultra Slim Emergency Bulkhead - Self Test - IP65" at bounding box center [458, 54] width 180 height 10
click at [340, 65] on img at bounding box center [342, 49] width 31 height 31
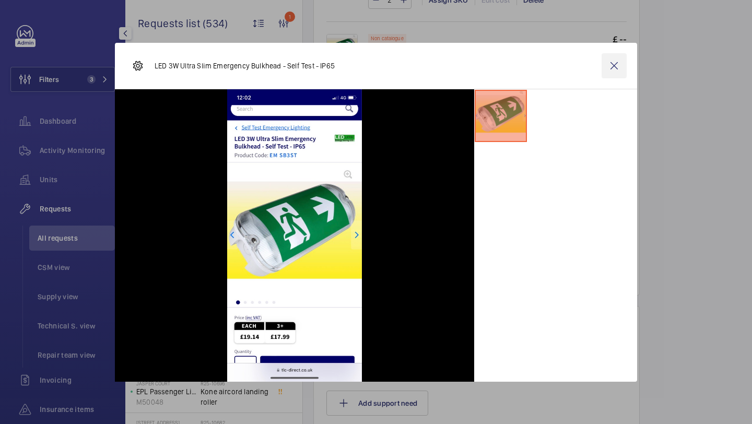
click at [624, 67] on wm-front-icon-button at bounding box center [614, 65] width 25 height 25
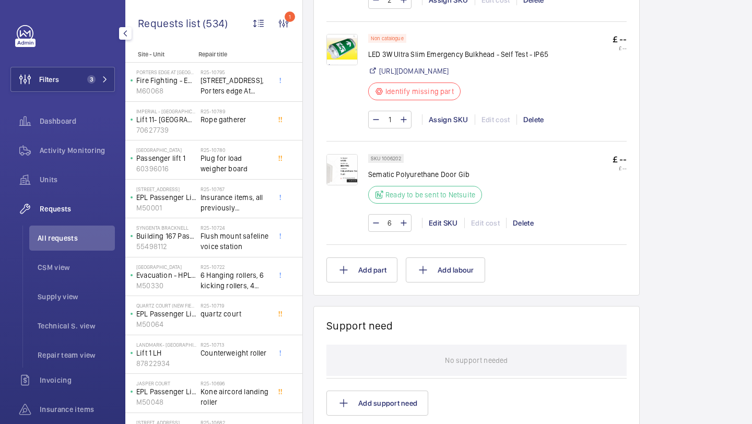
scroll to position [345, 0]
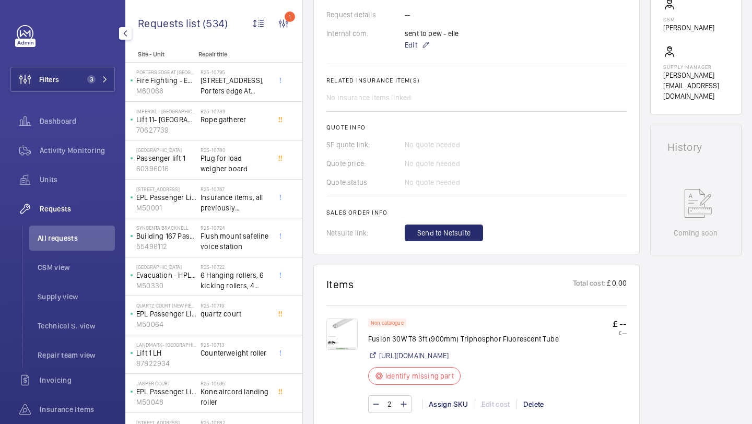
click at [345, 337] on img at bounding box center [342, 334] width 31 height 31
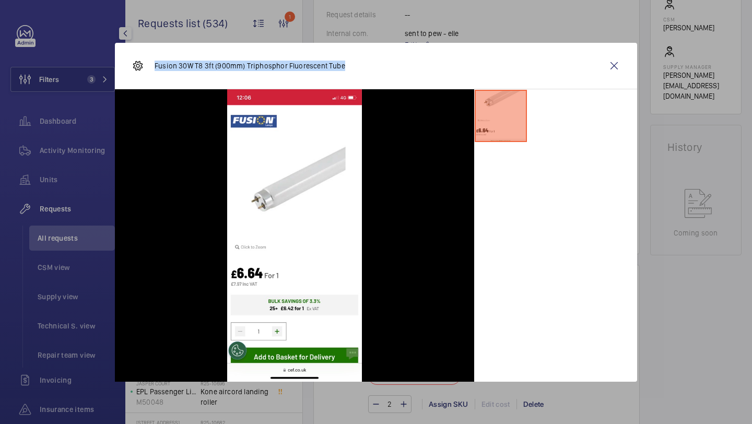
drag, startPoint x: 351, startPoint y: 67, endPoint x: 154, endPoint y: 66, distance: 196.5
click at [154, 66] on div "Fusion 30W T8 3ft (900mm) Triphosphor Fluorescent Tube" at bounding box center [376, 66] width 523 height 47
copy p "Fusion 30W T8 3ft (900mm) Triphosphor Fluorescent Tube"
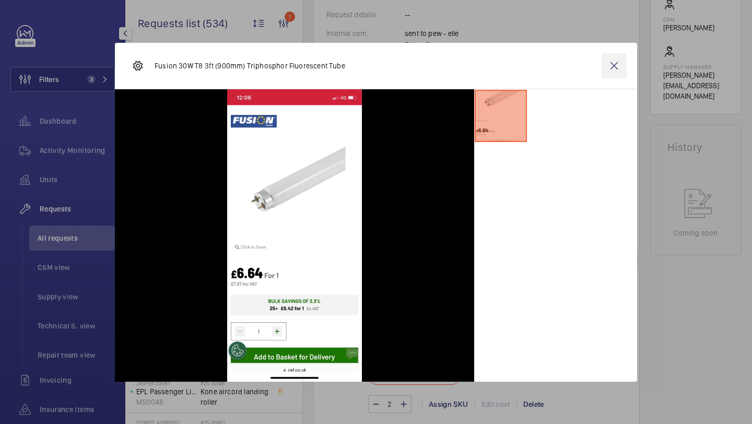
click at [611, 67] on wm-front-icon-button at bounding box center [614, 65] width 25 height 25
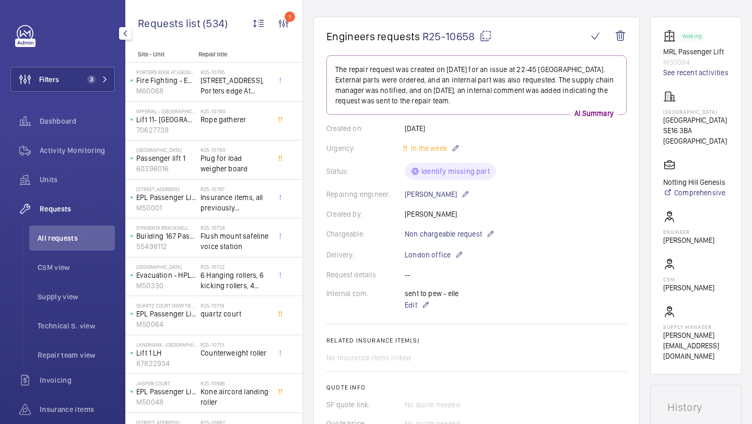
scroll to position [466, 0]
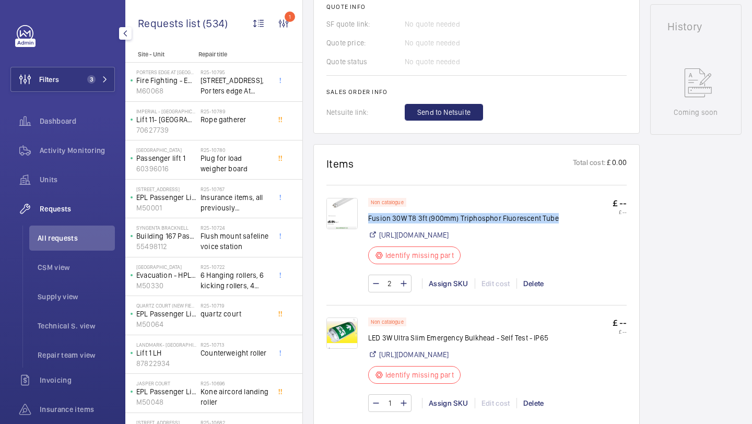
drag, startPoint x: 562, startPoint y: 218, endPoint x: 369, endPoint y: 219, distance: 192.3
click at [369, 219] on p "Fusion 30W T8 3ft (900mm) Triphosphor Fluorescent Tube" at bounding box center [463, 218] width 191 height 10
copy p "Fusion 30W T8 3ft (900mm) Triphosphor Fluorescent Tube"
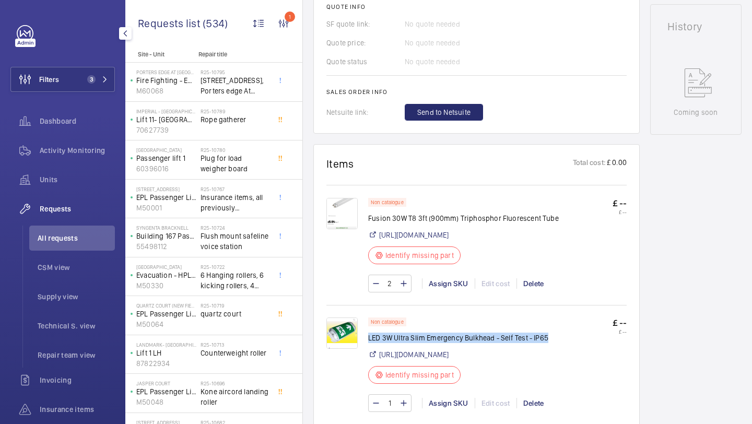
drag, startPoint x: 549, startPoint y: 358, endPoint x: 370, endPoint y: 361, distance: 179.2
click at [370, 343] on p "LED 3W Ultra Slim Emergency Bulkhead - Self Test - IP65" at bounding box center [458, 338] width 180 height 10
copy p "LED 3W Ultra Slim Emergency Bulkhead - Self Test - IP65"
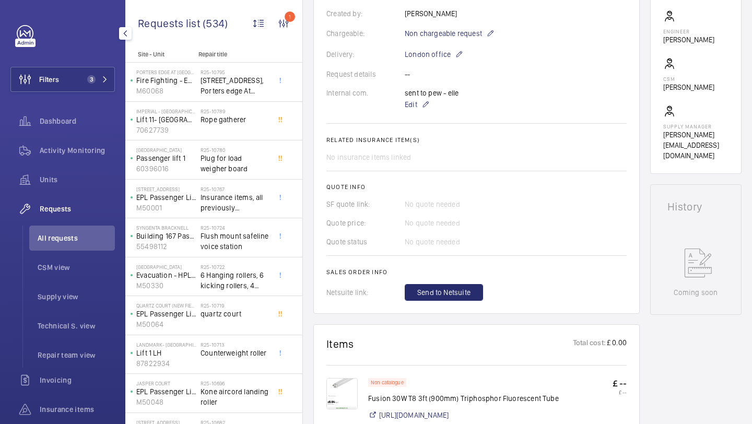
scroll to position [11, 0]
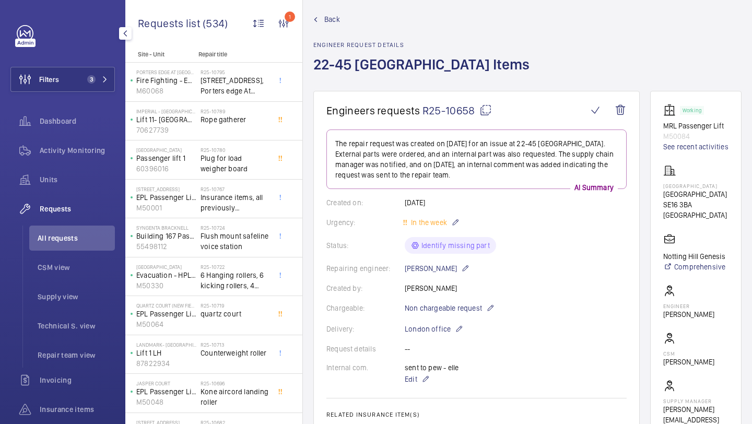
drag, startPoint x: 476, startPoint y: 113, endPoint x: 423, endPoint y: 113, distance: 52.8
click at [423, 114] on span "R25-10658" at bounding box center [457, 110] width 69 height 13
copy span "R25-10658"
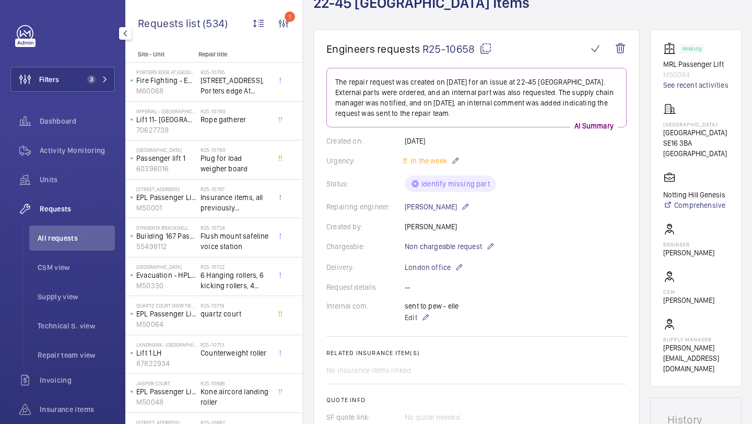
scroll to position [74, 0]
click at [107, 63] on div "Filters 3 Dashboard Activity Monitoring Units Requests All requests CSM view Su…" at bounding box center [62, 269] width 105 height 489
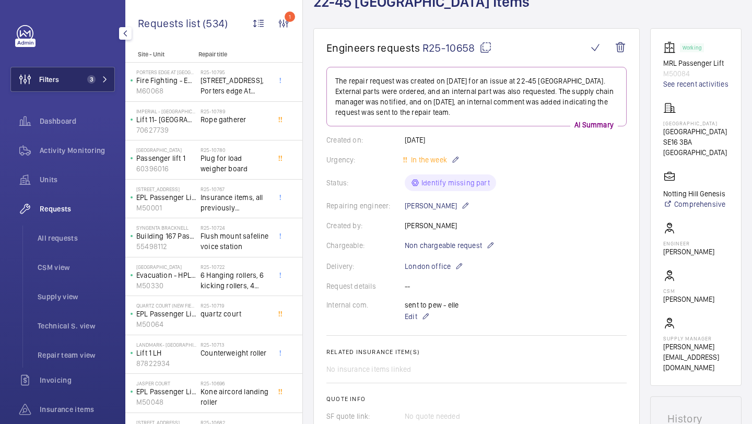
click at [97, 72] on button "Filters 3" at bounding box center [62, 79] width 105 height 25
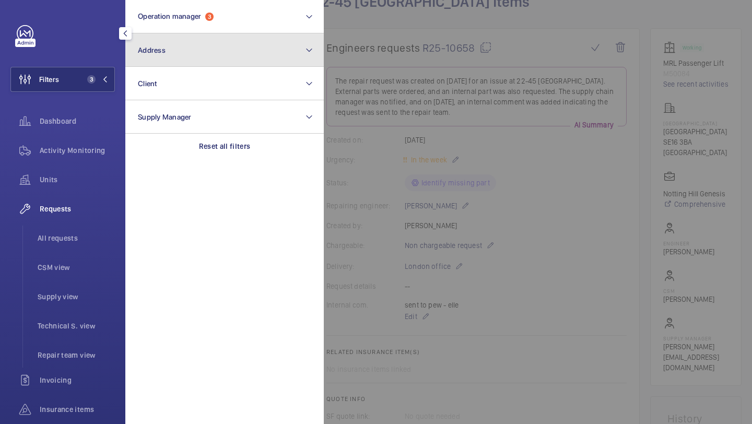
click at [200, 42] on button "Address" at bounding box center [224, 49] width 199 height 33
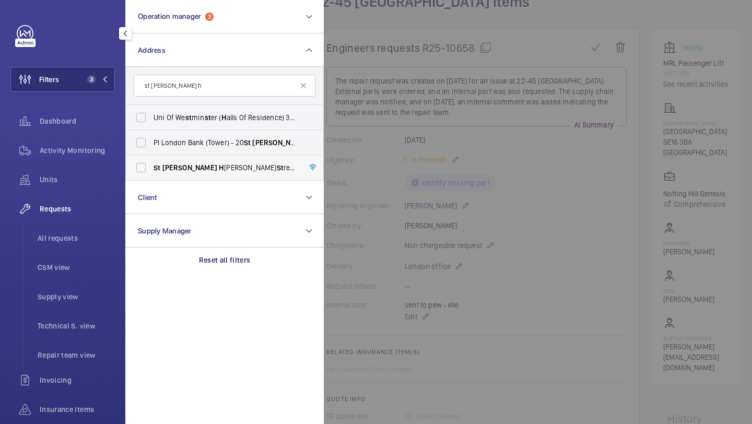
type input "st mary h"
click at [188, 166] on span "St Mary H ospital - Praed St reet, LONDON W2 1NY" at bounding box center [226, 168] width 144 height 10
click at [152, 166] on input "St Mary H ospital - Praed St reet, LONDON W2 1NY" at bounding box center [141, 167] width 21 height 21
checkbox input "true"
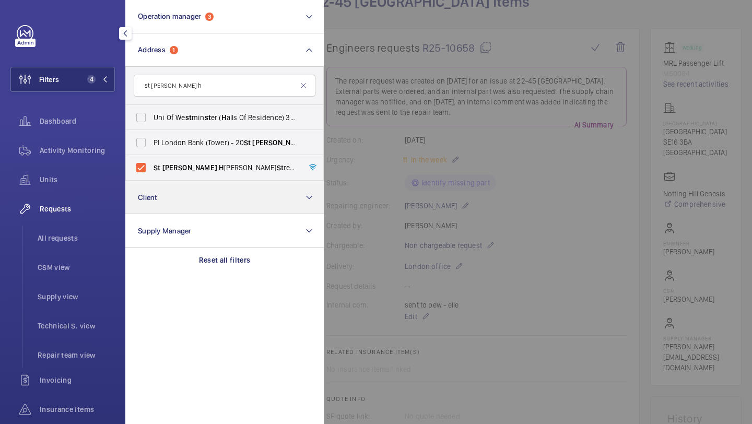
click at [98, 241] on span "All requests" at bounding box center [76, 238] width 77 height 10
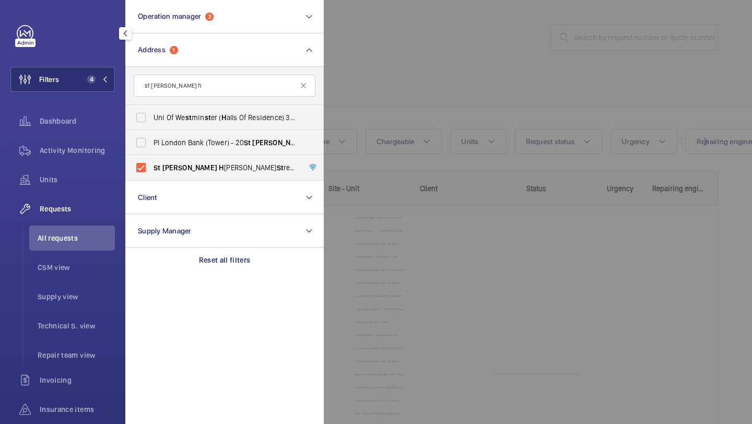
click at [445, 105] on div at bounding box center [700, 212] width 752 height 424
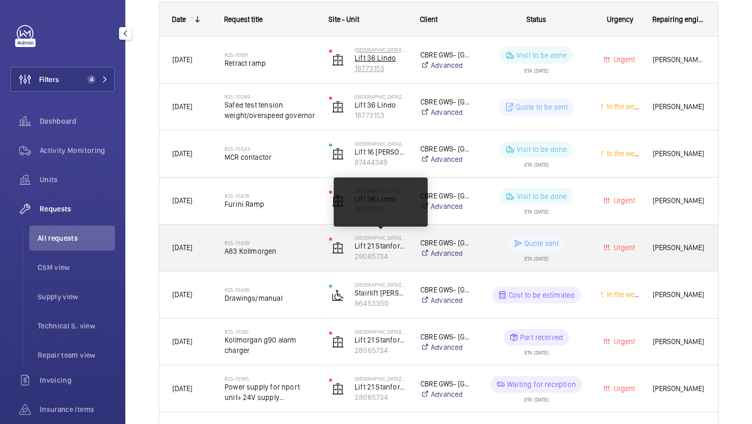
scroll to position [183, 0]
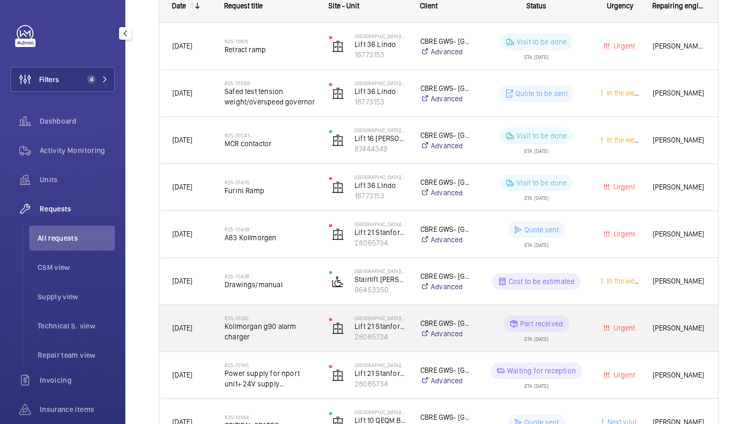
click at [297, 318] on h2 "R25-10292" at bounding box center [270, 318] width 91 height 6
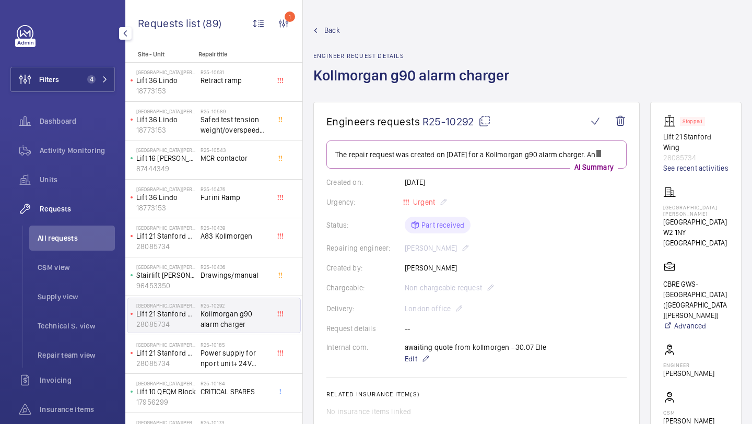
drag, startPoint x: 474, startPoint y: 119, endPoint x: 423, endPoint y: 123, distance: 50.9
click at [423, 122] on span "R25-10292" at bounding box center [457, 121] width 68 height 13
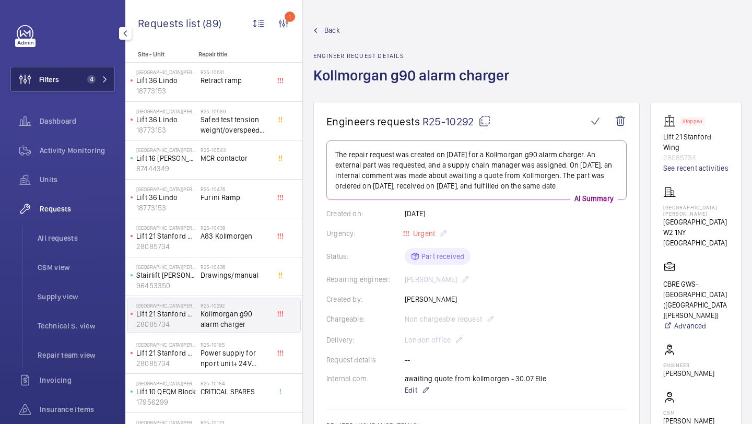
drag, startPoint x: 71, startPoint y: 81, endPoint x: 112, endPoint y: 64, distance: 45.2
click at [72, 80] on button "Filters 4" at bounding box center [62, 79] width 105 height 25
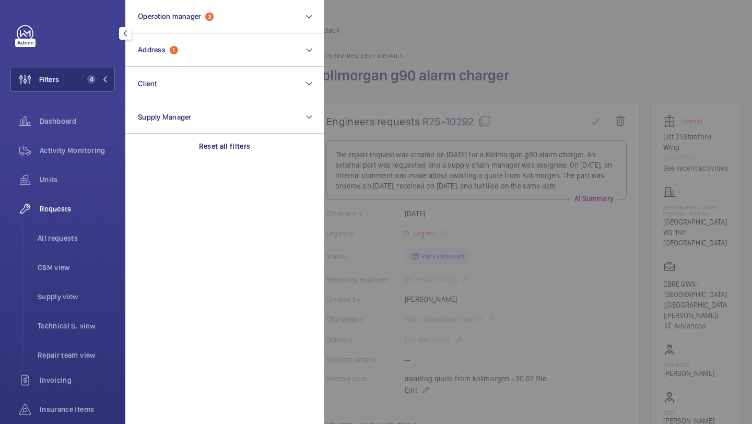
click at [171, 53] on span "Address 1" at bounding box center [158, 49] width 40 height 9
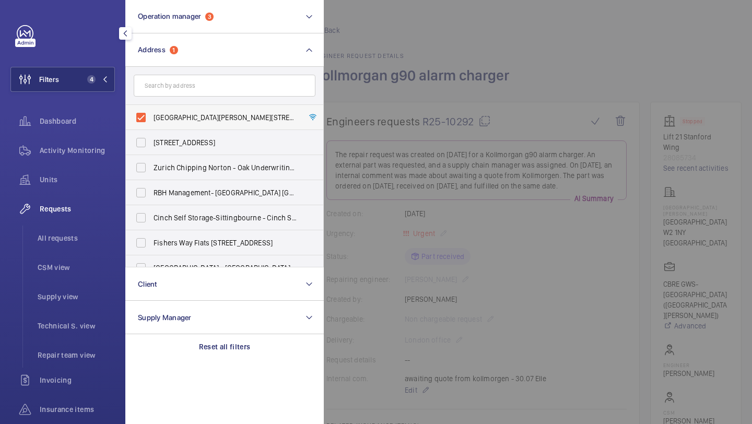
click at [163, 116] on span "St Mary Hospital - Praed Street, LONDON W2 1NY" at bounding box center [226, 117] width 144 height 10
click at [152, 116] on input "St Mary Hospital - Praed Street, LONDON W2 1NY" at bounding box center [141, 117] width 21 height 21
checkbox input "false"
click at [169, 91] on input "text" at bounding box center [225, 86] width 182 height 22
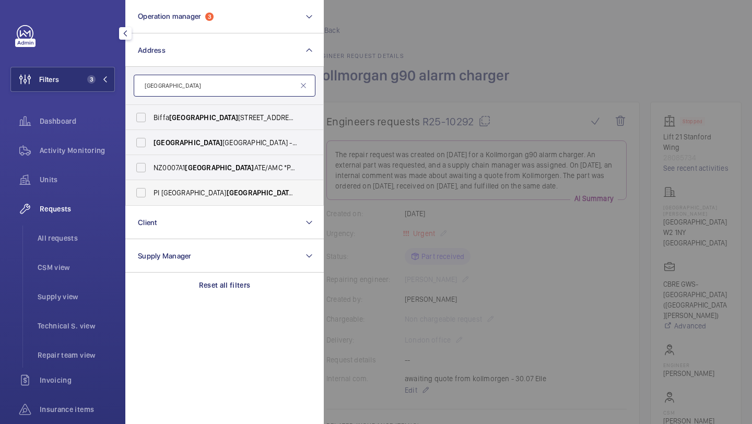
type input "edmonton"
click at [187, 188] on span "PI London Edmonton - View 406, Advent Way, EDMONTON N18 3AF" at bounding box center [226, 193] width 144 height 10
click at [152, 188] on input "PI London Edmonton - View 406, Advent Way, EDMONTON N18 3AF" at bounding box center [141, 192] width 21 height 21
checkbox input "true"
click at [89, 224] on div "Requests All requests CSM view Supply view Technical S. view Repair team view" at bounding box center [62, 281] width 105 height 171
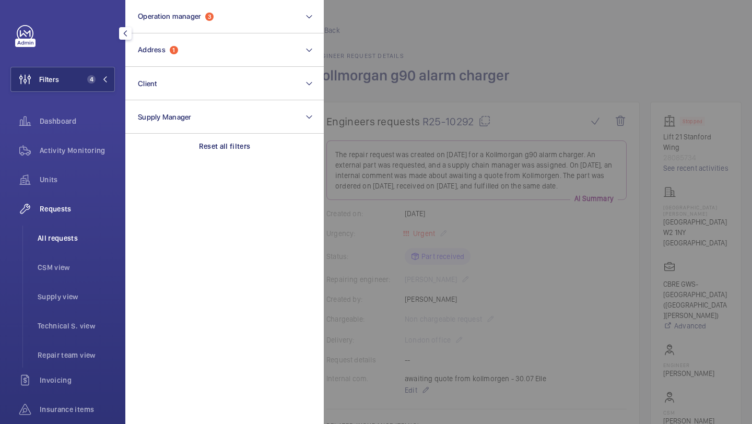
click at [87, 230] on li "All requests" at bounding box center [72, 238] width 86 height 25
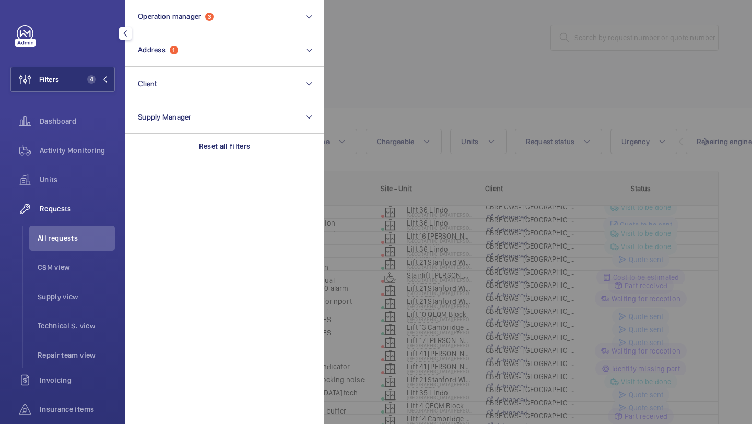
click at [440, 84] on div at bounding box center [700, 212] width 752 height 424
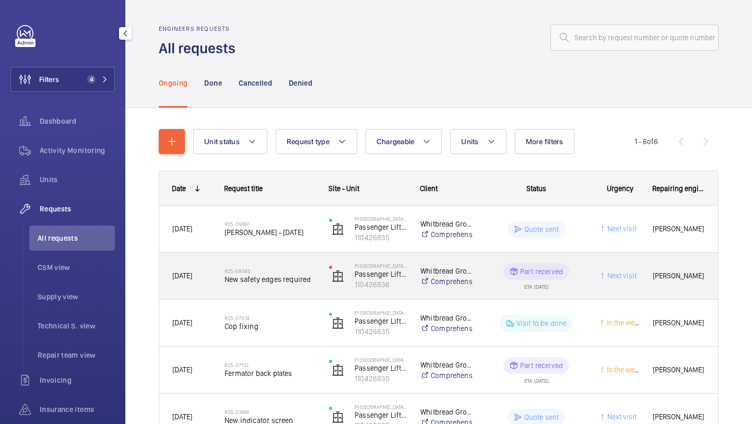
click at [286, 293] on div "R25-08345 New safety edges required" at bounding box center [263, 276] width 103 height 47
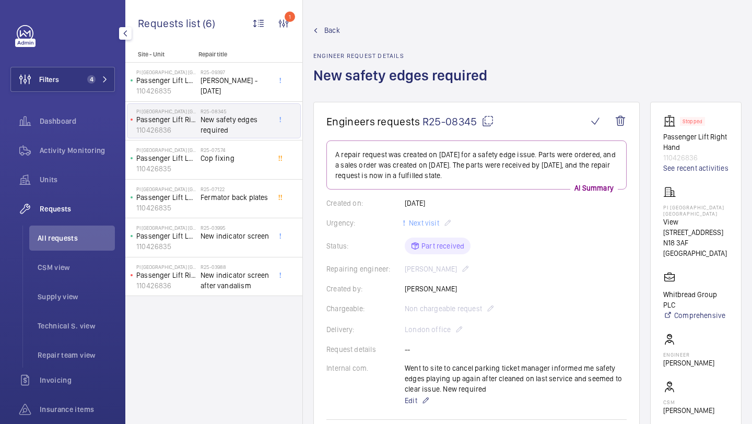
drag, startPoint x: 476, startPoint y: 123, endPoint x: 423, endPoint y: 123, distance: 53.3
click at [423, 123] on span "R25-08345" at bounding box center [459, 121] width 72 height 13
copy span "R25-08345"
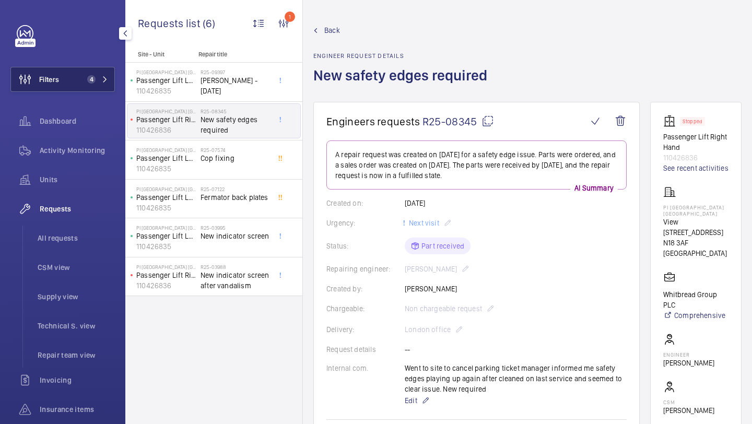
click at [72, 79] on button "Filters 4" at bounding box center [62, 79] width 105 height 25
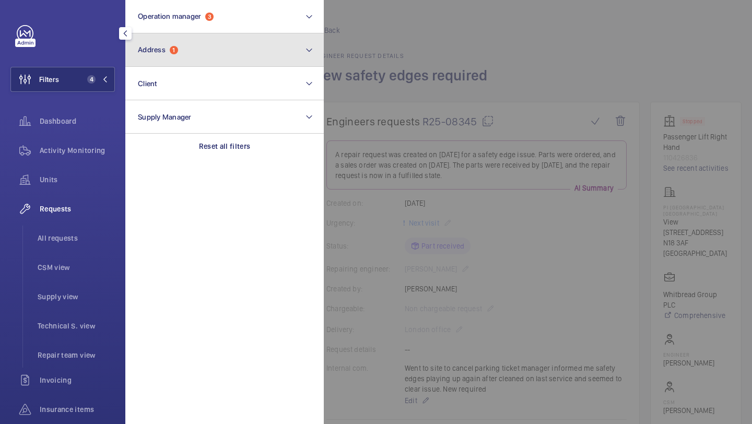
click at [171, 64] on button "Address 1" at bounding box center [224, 49] width 199 height 33
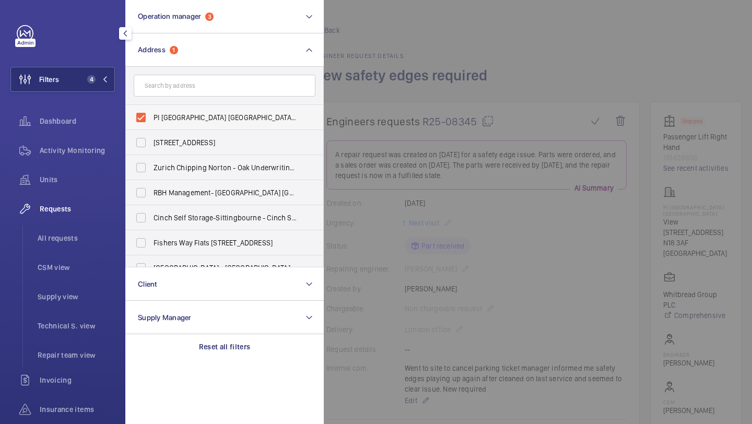
click at [159, 117] on span "PI London Edmonton - View 406, Advent Way, EDMONTON N18 3AF" at bounding box center [226, 117] width 144 height 10
click at [152, 117] on input "PI London Edmonton - View 406, Advent Way, EDMONTON N18 3AF" at bounding box center [141, 117] width 21 height 21
checkbox input "false"
click at [164, 94] on input "text" at bounding box center [225, 86] width 182 height 22
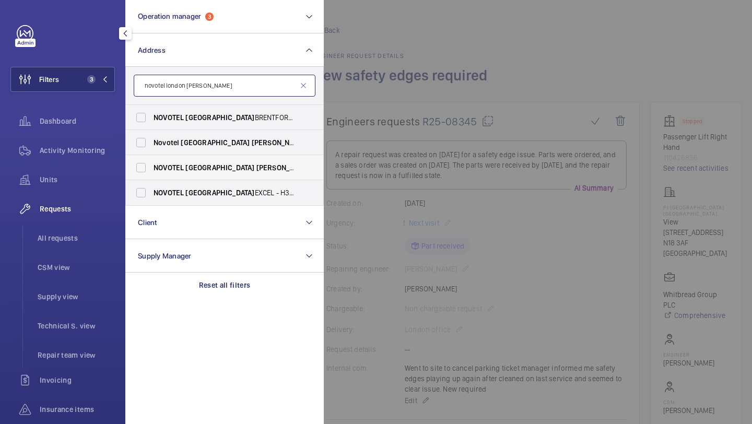
type input "novotel london wes"
click at [213, 173] on label "NOVOTEL LONDON WES T - H0737, NOVOTEL LONDON WES T, 1 Shortlands, Hammersmith I…" at bounding box center [217, 167] width 182 height 25
click at [152, 173] on input "NOVOTEL LONDON WES T - H0737, NOVOTEL LONDON WES T, 1 Shortlands, Hammersmith I…" at bounding box center [141, 167] width 21 height 21
checkbox input "true"
click at [76, 222] on div "Requests All requests CSM view Supply view Technical S. view Repair team view" at bounding box center [62, 281] width 105 height 171
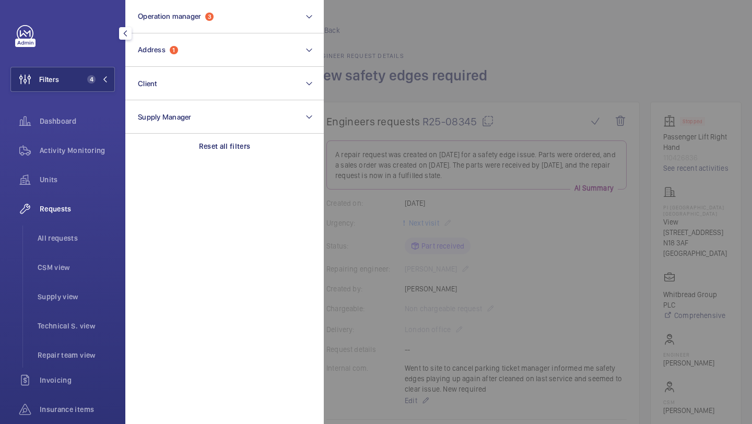
click at [80, 224] on div "Requests All requests CSM view Supply view Technical S. view Repair team view" at bounding box center [62, 281] width 105 height 171
click at [77, 228] on li "All requests" at bounding box center [72, 238] width 86 height 25
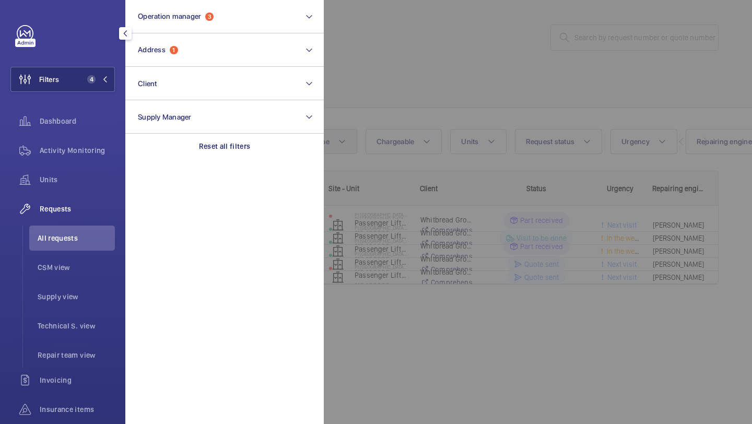
click at [333, 137] on div at bounding box center [700, 212] width 752 height 424
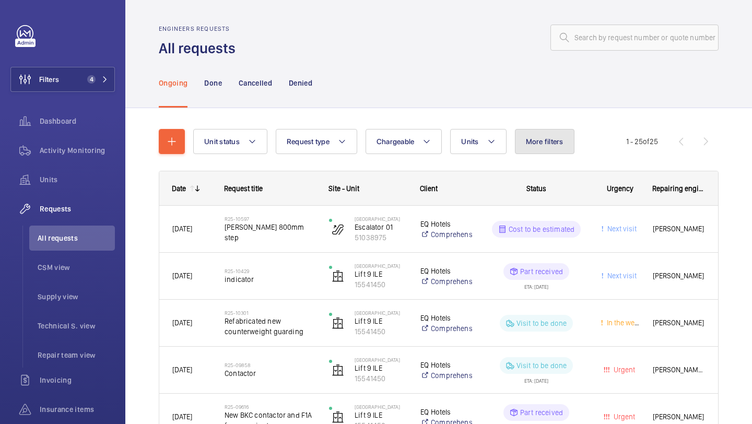
click at [545, 134] on button "More filters" at bounding box center [545, 141] width 60 height 25
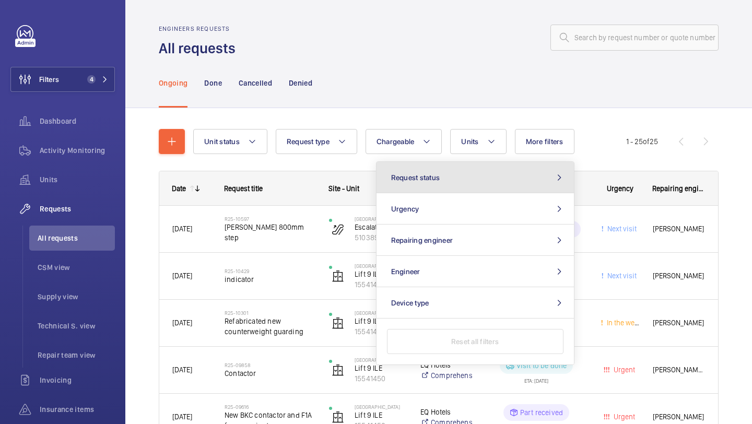
click at [488, 184] on button "Request status" at bounding box center [476, 177] width 198 height 31
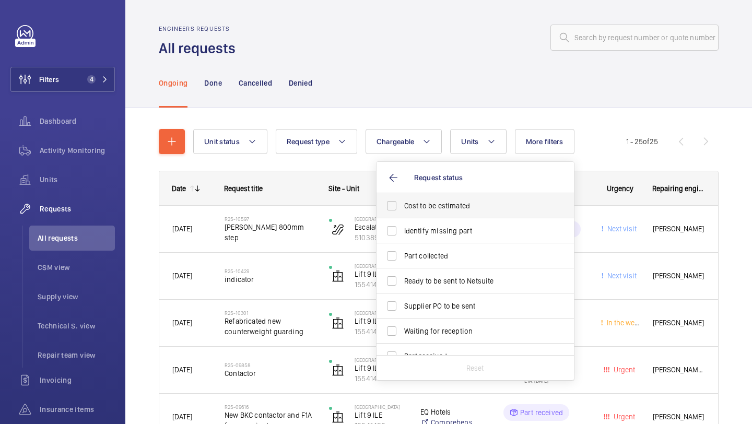
click at [472, 202] on span "Cost to be estimated" at bounding box center [476, 206] width 144 height 10
click at [402, 202] on input "Cost to be estimated" at bounding box center [391, 205] width 21 height 21
checkbox input "true"
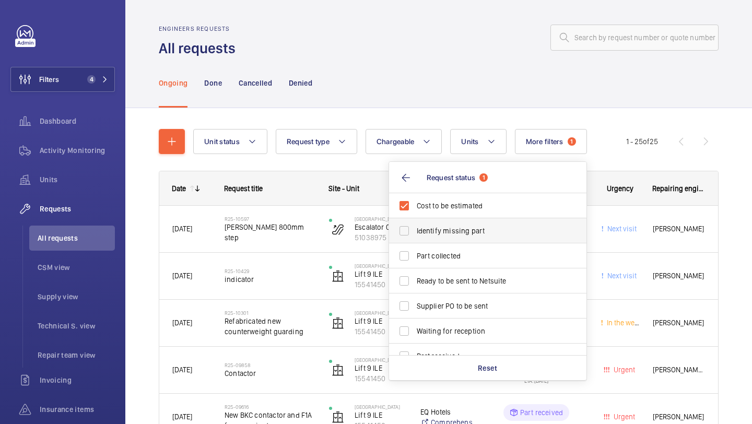
click at [462, 234] on span "Identify missing part" at bounding box center [489, 231] width 144 height 10
click at [415, 234] on input "Identify missing part" at bounding box center [404, 231] width 21 height 21
checkbox input "true"
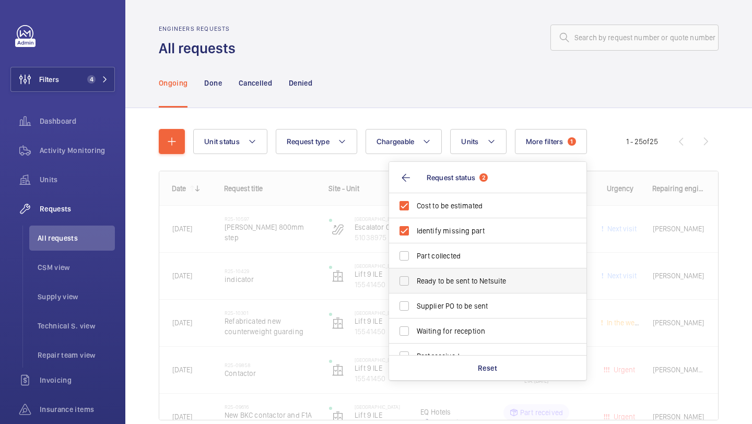
click at [444, 291] on label "Ready to be sent to Netsuite" at bounding box center [480, 281] width 182 height 25
click at [415, 291] on input "Ready to be sent to Netsuite" at bounding box center [404, 281] width 21 height 21
checkbox input "true"
click at [444, 297] on label "Supplier PO to be sent" at bounding box center [480, 306] width 182 height 25
click at [415, 297] on input "Supplier PO to be sent" at bounding box center [404, 306] width 21 height 21
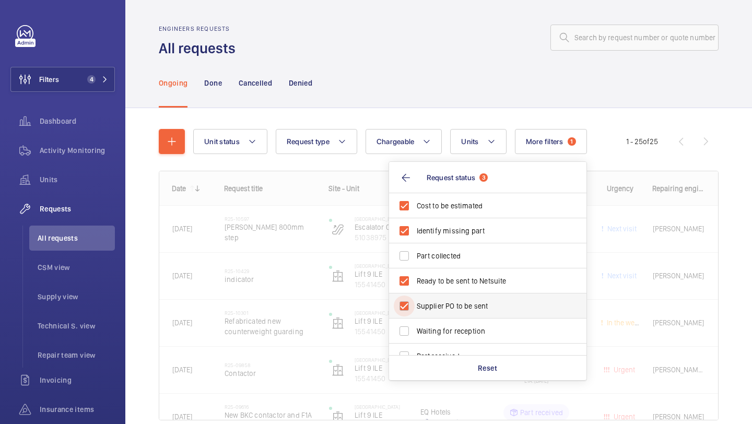
checkbox input "true"
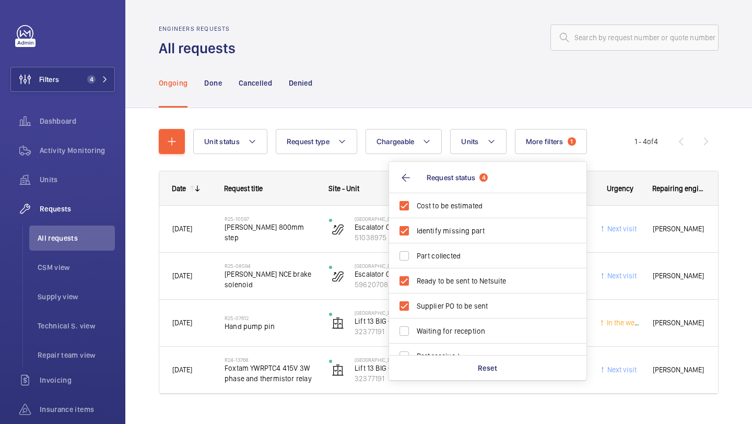
click at [466, 99] on div "Ongoing Done Cancelled Denied" at bounding box center [439, 83] width 560 height 50
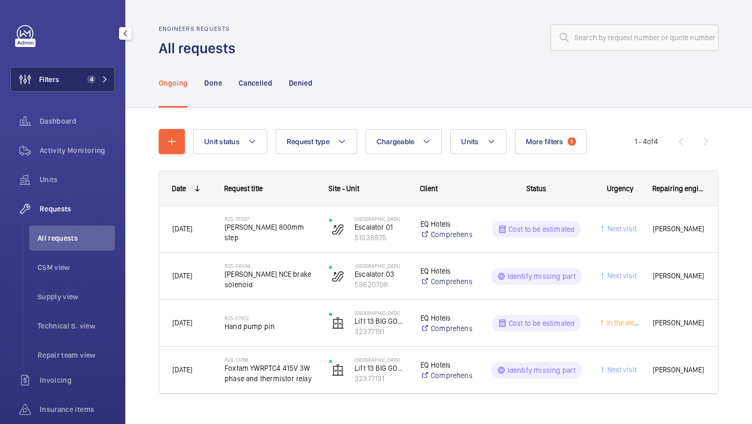
drag, startPoint x: 88, startPoint y: 77, endPoint x: 93, endPoint y: 70, distance: 8.7
click at [88, 77] on span "4" at bounding box center [91, 79] width 8 height 8
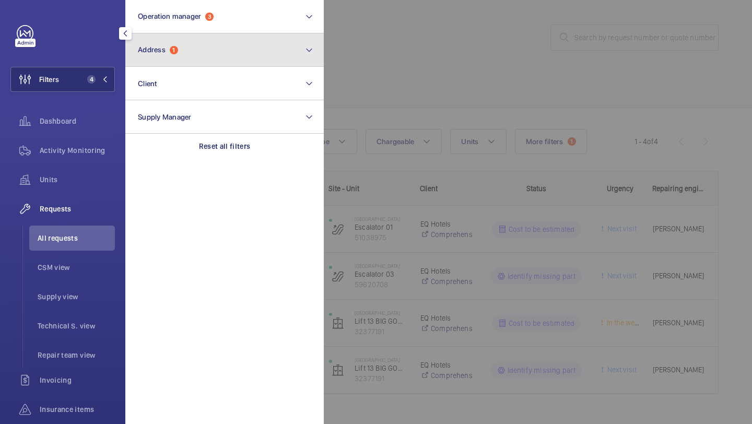
click at [152, 59] on button "Address 1" at bounding box center [224, 49] width 199 height 33
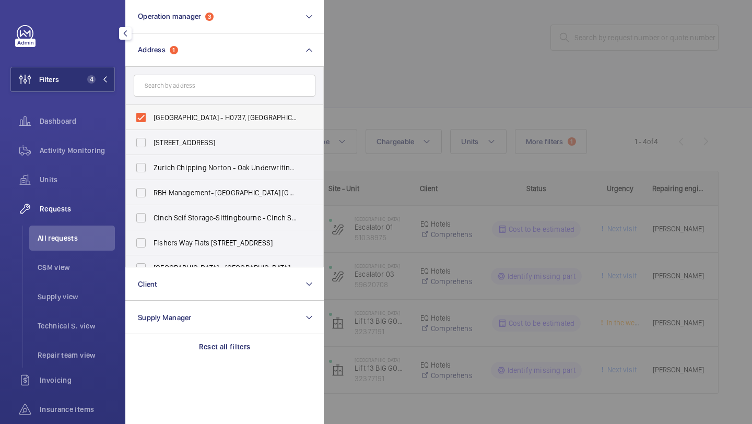
click at [185, 112] on span "NOVOTEL LONDON WEST - H0737, NOVOTEL LONDON WEST, 1 Shortlands, Hammersmith Int…" at bounding box center [226, 117] width 144 height 10
click at [152, 112] on input "NOVOTEL LONDON WEST - H0737, NOVOTEL LONDON WEST, 1 Shortlands, Hammersmith Int…" at bounding box center [141, 117] width 21 height 21
checkbox input "false"
click at [184, 97] on form at bounding box center [225, 86] width 198 height 38
click at [183, 92] on input "text" at bounding box center [225, 86] width 182 height 22
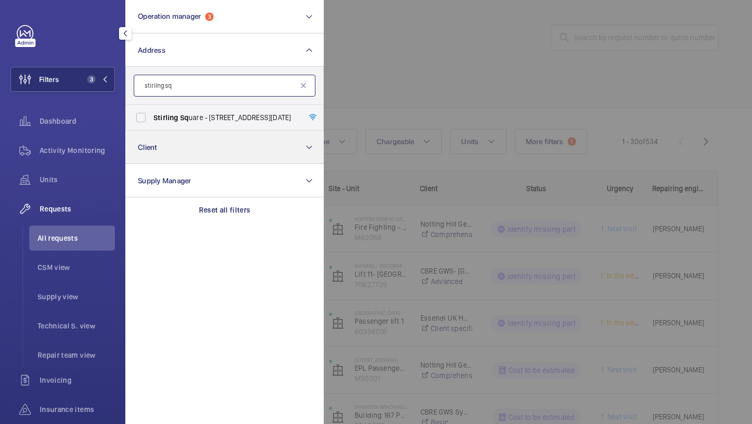
type input "stirling sq"
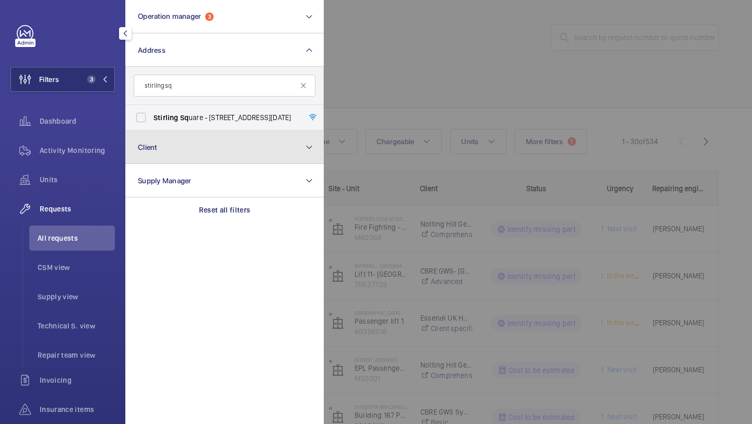
click at [190, 131] on button "Client" at bounding box center [224, 147] width 199 height 33
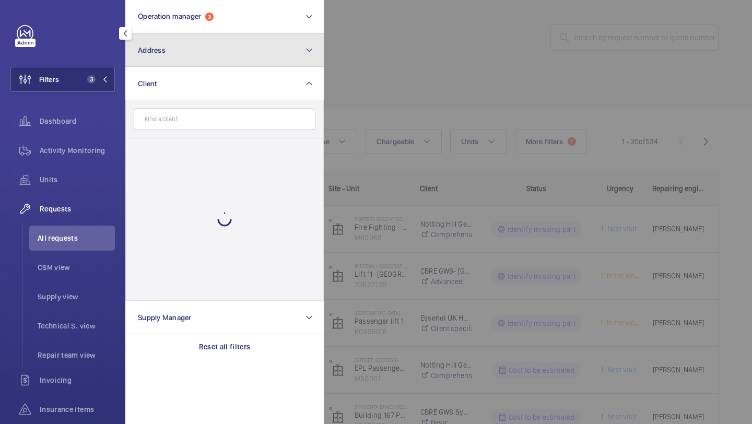
click at [187, 62] on button "Address" at bounding box center [224, 49] width 199 height 33
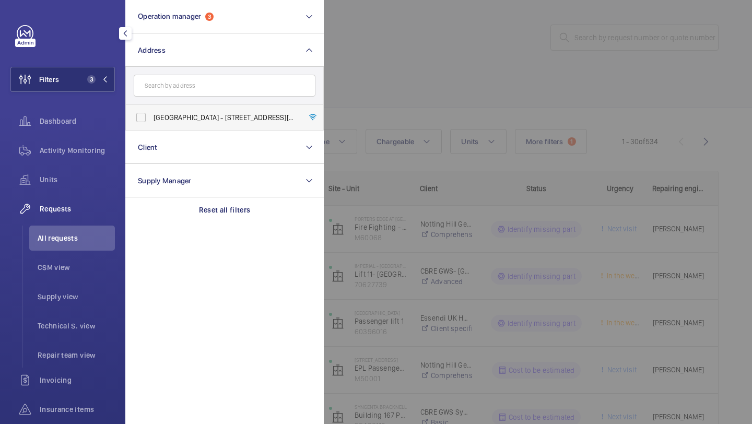
click at [185, 119] on span "Stirling Square - 6 Carlton Gardens, LONDON SW1Y 5AD" at bounding box center [226, 117] width 144 height 10
click at [152, 119] on input "Stirling Square - 6 Carlton Gardens, LONDON SW1Y 5AD" at bounding box center [141, 117] width 21 height 21
checkbox input "true"
click at [400, 85] on div at bounding box center [700, 212] width 752 height 424
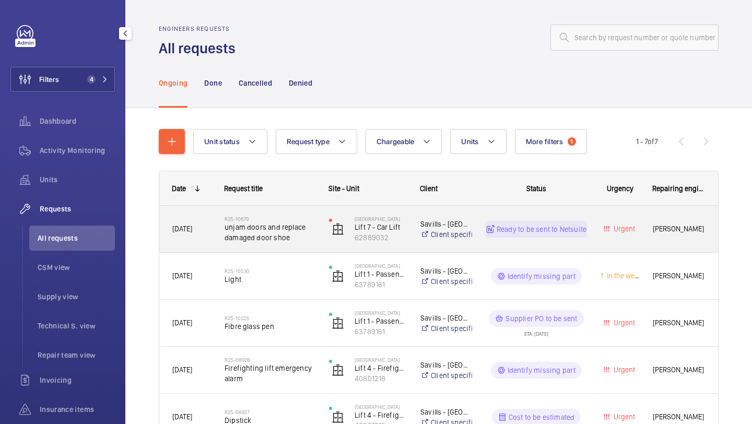
click at [282, 228] on span "unjam doors and replace damaged door shoe" at bounding box center [270, 232] width 91 height 21
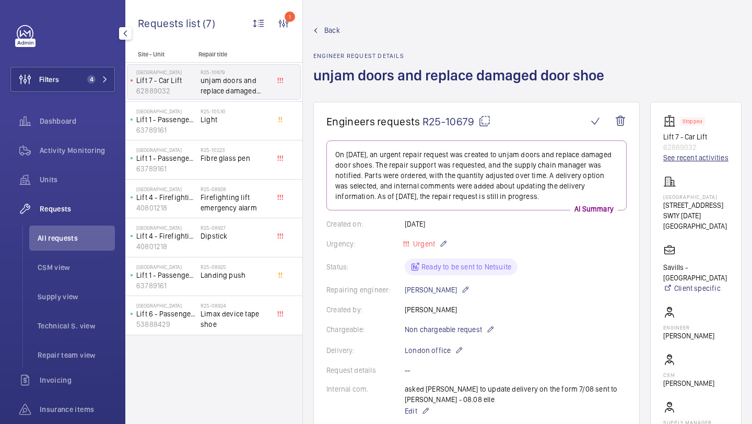
click at [687, 155] on link "See recent activities" at bounding box center [696, 158] width 65 height 10
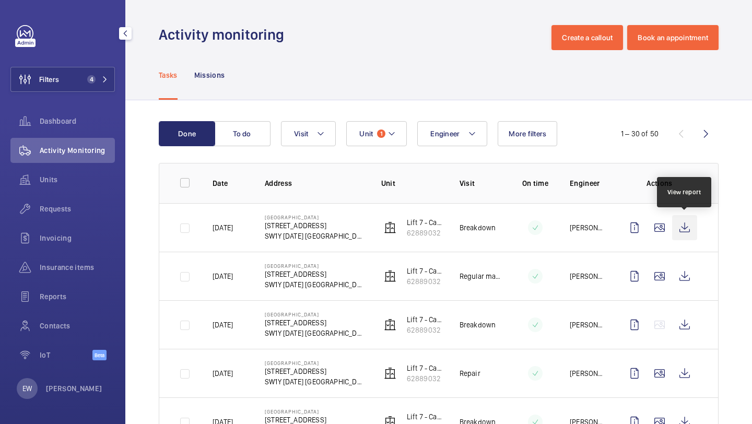
click at [684, 224] on wm-front-icon-button at bounding box center [684, 227] width 25 height 25
click at [78, 210] on span "Requests" at bounding box center [77, 209] width 75 height 10
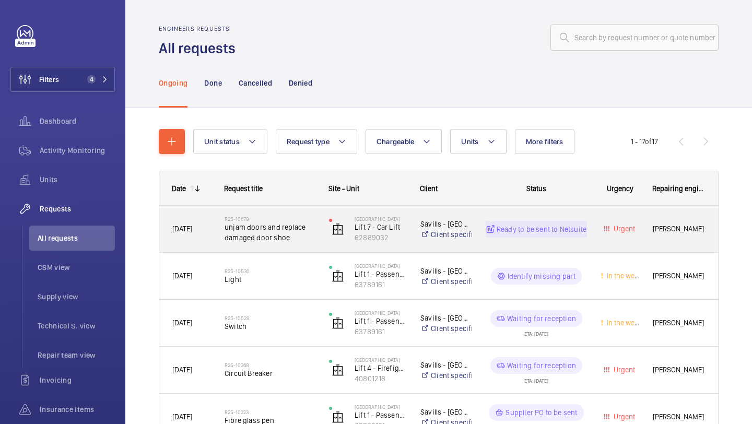
click at [287, 223] on span "unjam doors and replace damaged door shoe" at bounding box center [270, 232] width 91 height 21
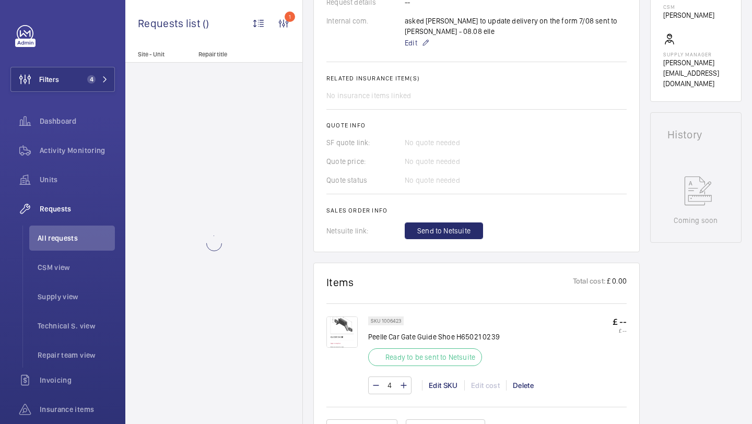
scroll to position [457, 0]
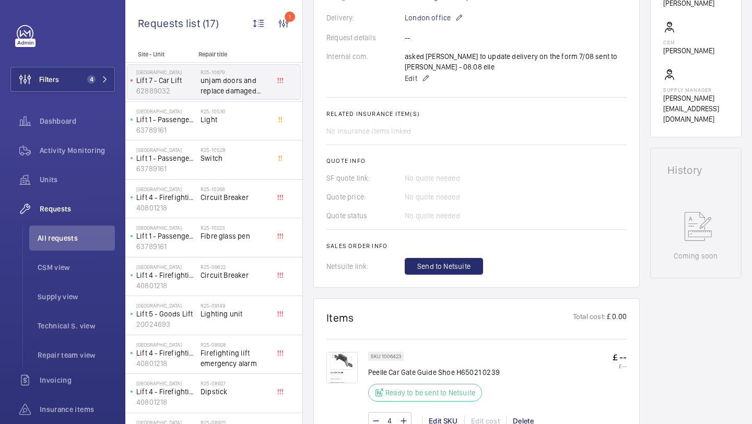
scroll to position [218, 0]
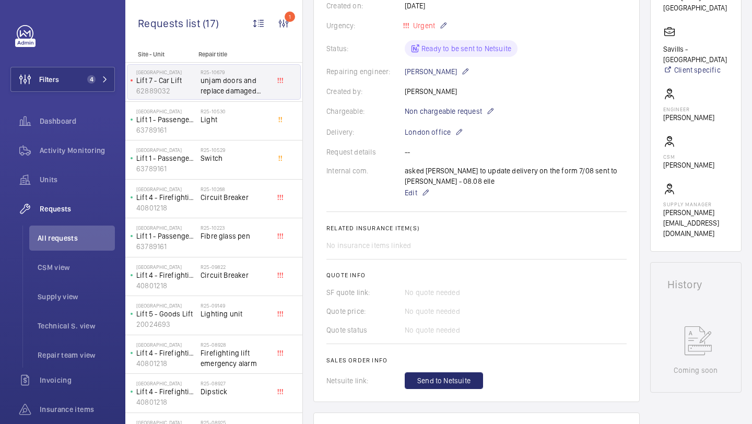
click at [426, 201] on wm-front-card-body "On August 7th, an urgent repair request was created to unjam doors and replace …" at bounding box center [477, 155] width 300 height 467
click at [425, 197] on mat-icon at bounding box center [426, 193] width 8 height 13
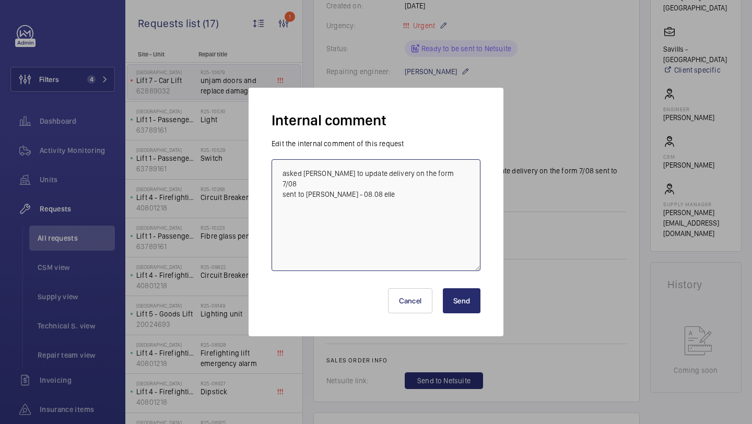
click at [398, 191] on textarea "asked Kirsten to update delivery on the form 7/08 sent to reeley - 08.08 elle" at bounding box center [376, 215] width 209 height 112
type textarea "asked Kirsten to update delivery on the form 7/08 sent to reeley - 08.08 elle s…"
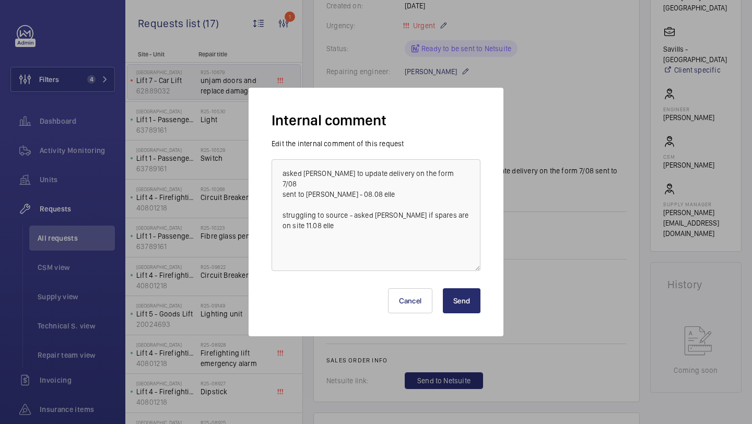
click at [450, 300] on button "Send" at bounding box center [462, 300] width 38 height 25
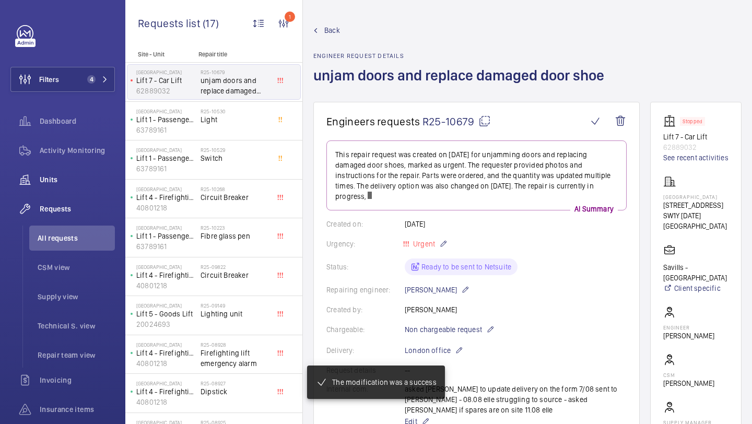
click at [92, 176] on span "Units" at bounding box center [77, 180] width 75 height 10
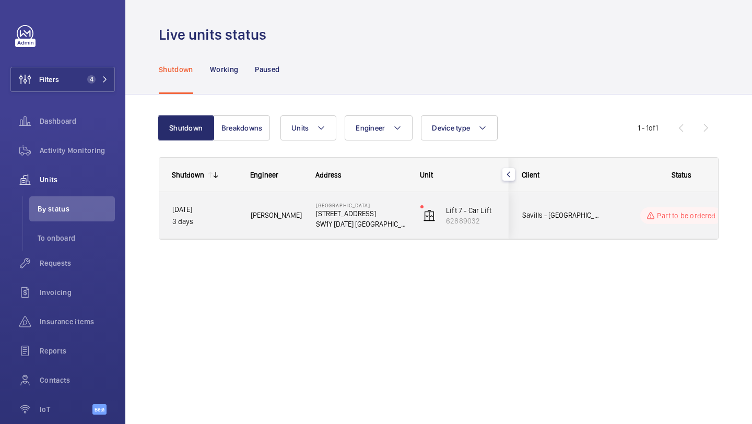
click at [597, 218] on span "Savills - [GEOGRAPHIC_DATA]" at bounding box center [563, 216] width 80 height 12
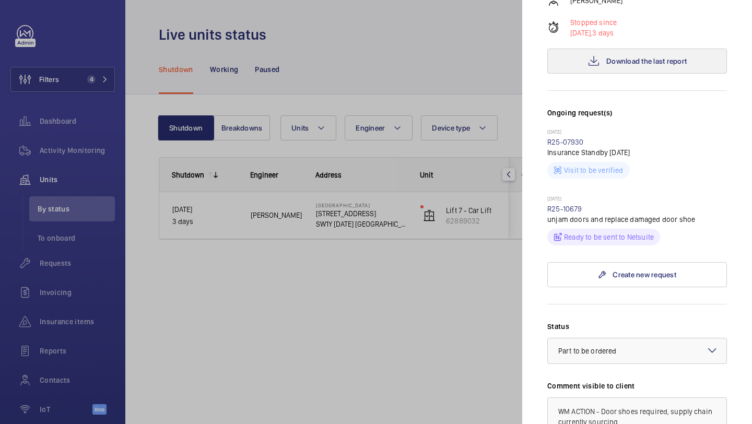
scroll to position [434, 0]
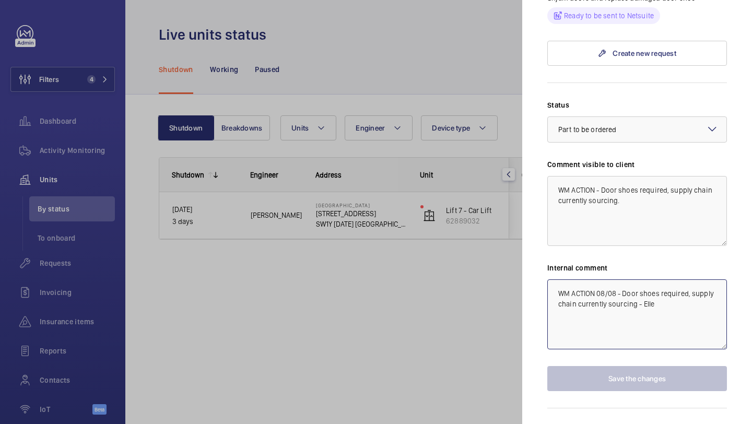
click at [556, 280] on textarea "WM ACTION 08/08 - Door shoes required, supply chain currently sourcing - Elle" at bounding box center [638, 315] width 180 height 70
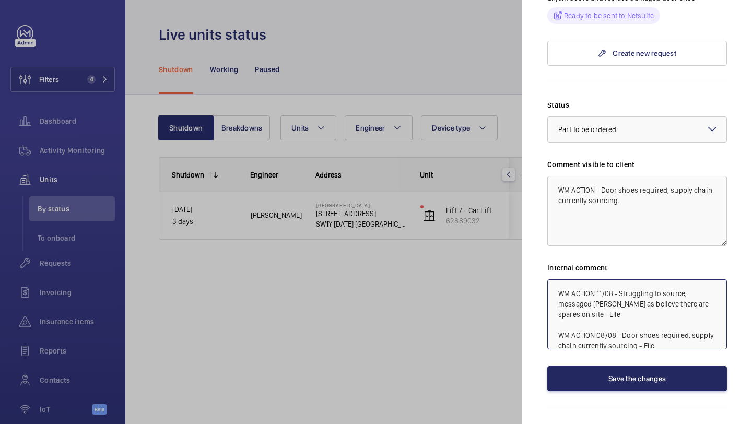
type textarea "WM ACTION 11/08 - Struggling to source, messaged Archie as believe there are sp…"
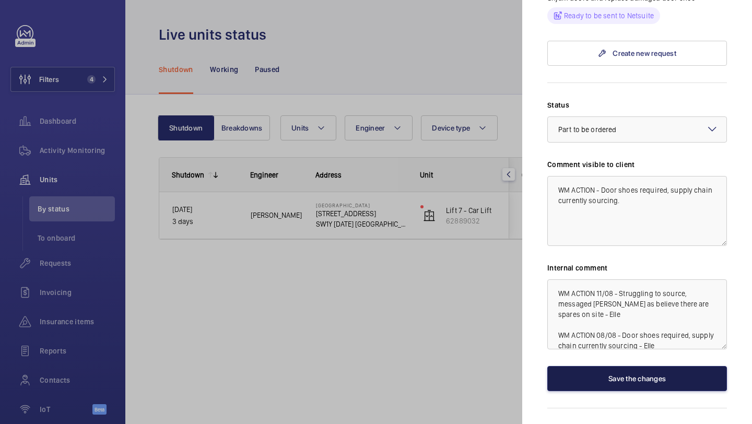
click at [612, 366] on button "Save the changes" at bounding box center [638, 378] width 180 height 25
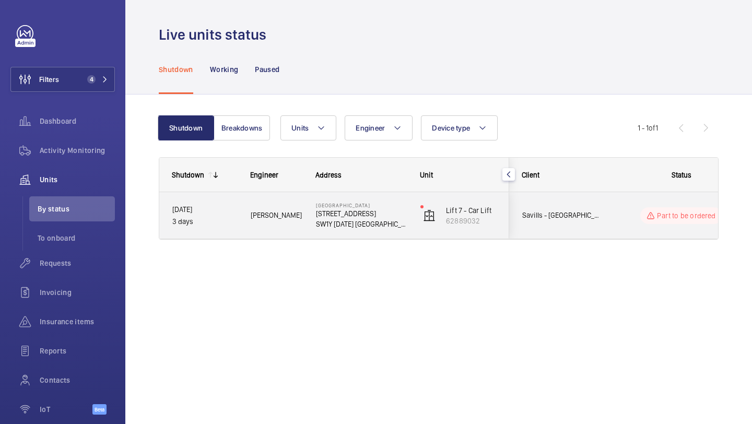
click at [610, 227] on div "Part to be ordered" at bounding box center [675, 216] width 143 height 38
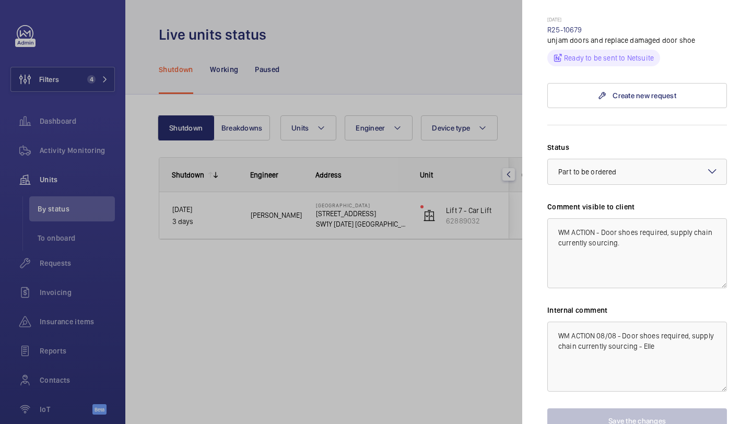
scroll to position [435, 0]
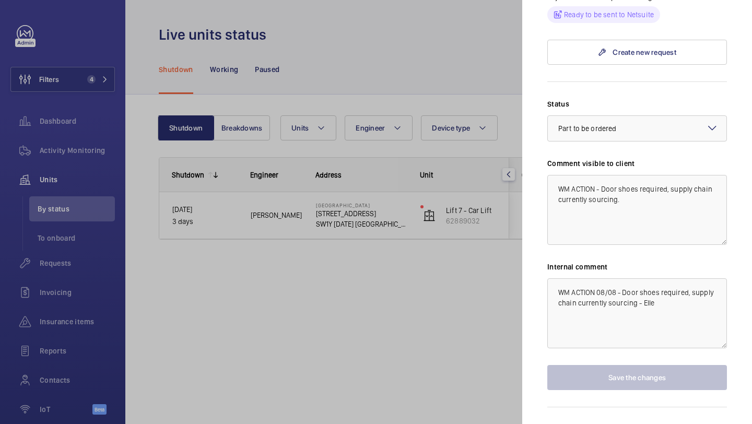
click at [464, 276] on div at bounding box center [376, 212] width 752 height 424
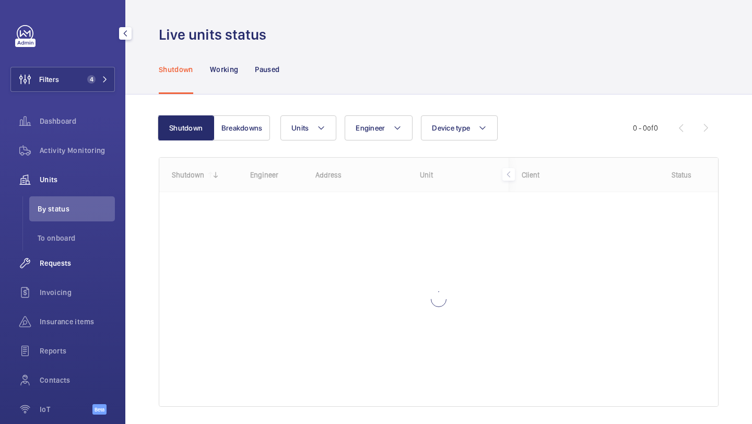
click at [95, 255] on div "Requests" at bounding box center [62, 263] width 105 height 25
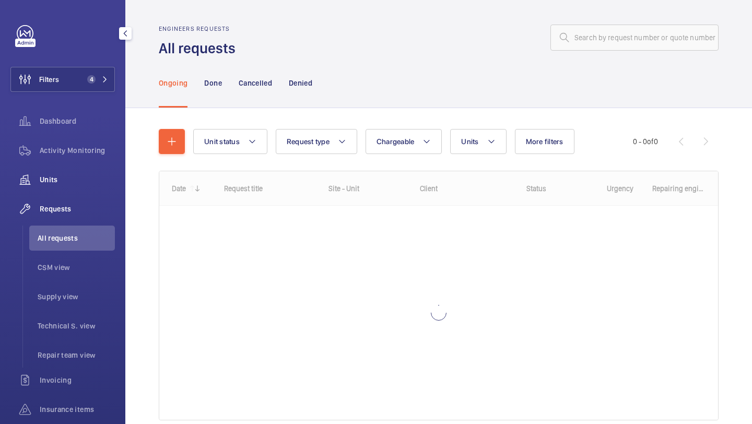
click at [89, 176] on span "Units" at bounding box center [77, 180] width 75 height 10
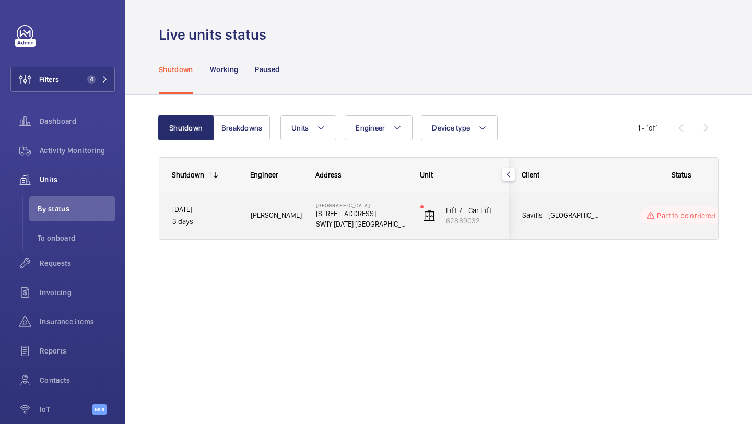
click at [594, 204] on div "Savills - [GEOGRAPHIC_DATA]" at bounding box center [556, 215] width 93 height 33
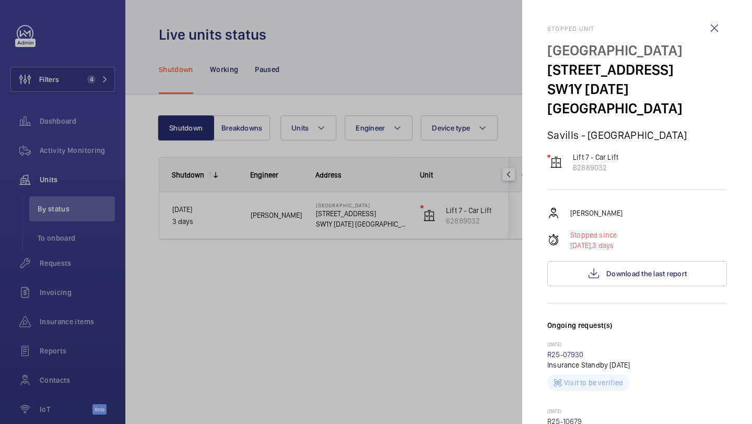
scroll to position [386, 0]
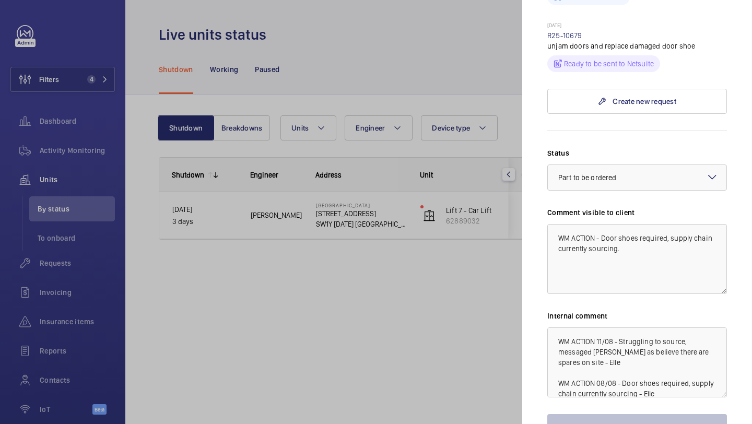
click at [350, 277] on div at bounding box center [376, 212] width 752 height 424
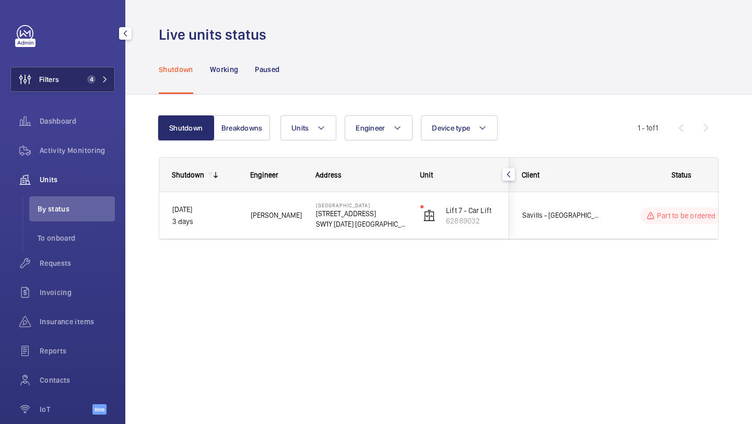
click at [79, 88] on button "Filters 4" at bounding box center [62, 79] width 105 height 25
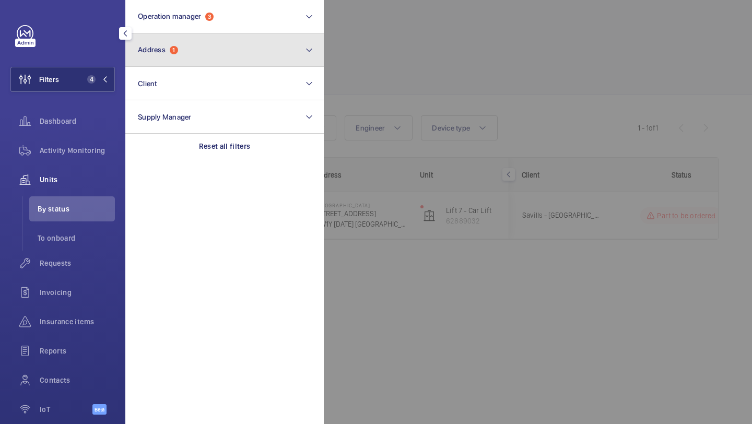
drag, startPoint x: 116, startPoint y: 76, endPoint x: 174, endPoint y: 64, distance: 59.3
click at [173, 64] on button "Address 1" at bounding box center [224, 49] width 199 height 33
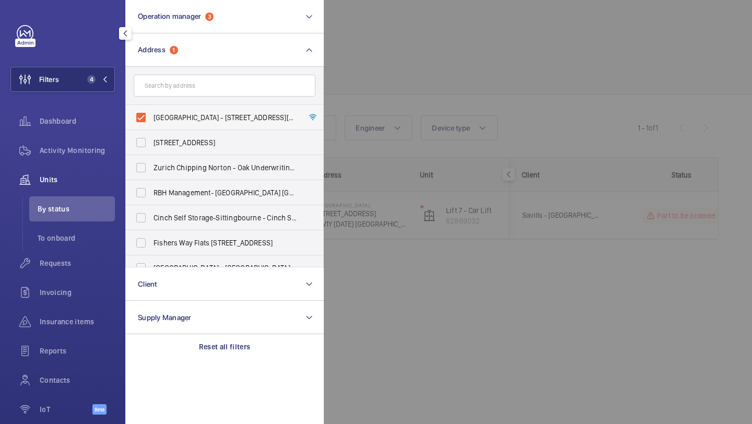
click at [162, 112] on span "[GEOGRAPHIC_DATA] - [STREET_ADDRESS][DATE]" at bounding box center [226, 117] width 144 height 10
click at [152, 112] on input "[GEOGRAPHIC_DATA] - [STREET_ADDRESS][DATE]" at bounding box center [141, 117] width 21 height 21
checkbox input "false"
click at [168, 90] on input "text" at bounding box center [225, 86] width 182 height 22
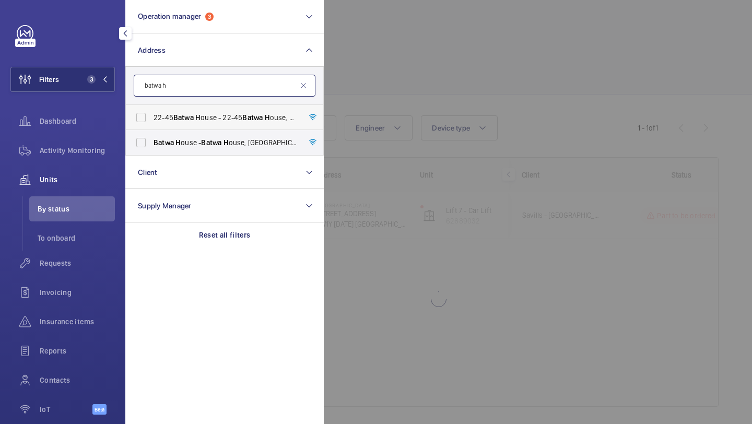
type input "batwa h"
click at [186, 120] on span "Batwa" at bounding box center [183, 117] width 20 height 8
click at [152, 120] on input "22-45 Batwa H ouse - [STREET_ADDRESS]" at bounding box center [141, 117] width 21 height 21
checkbox input "true"
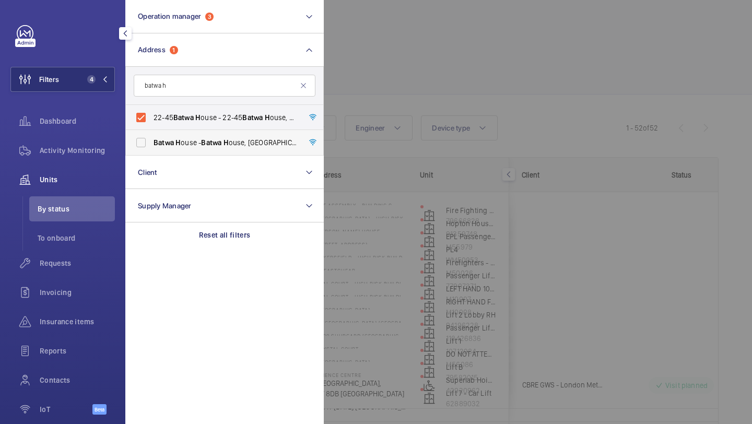
click at [183, 141] on span "Batwa H ouse - Batwa H ouse, [GEOGRAPHIC_DATA]" at bounding box center [226, 142] width 144 height 10
click at [152, 141] on input "Batwa H ouse - Batwa H ouse, [GEOGRAPHIC_DATA]" at bounding box center [141, 142] width 21 height 21
checkbox input "true"
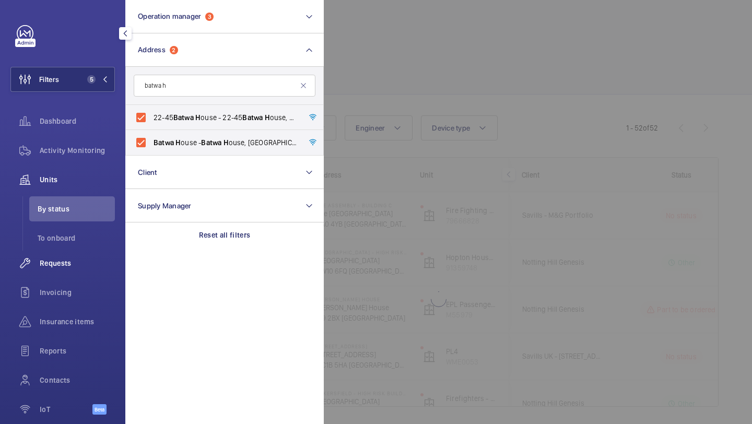
click at [76, 256] on div "Requests" at bounding box center [62, 263] width 105 height 25
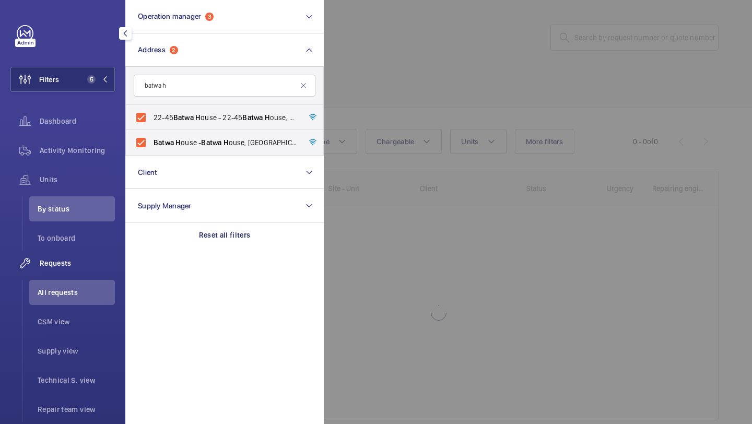
click at [505, 80] on div at bounding box center [700, 212] width 752 height 424
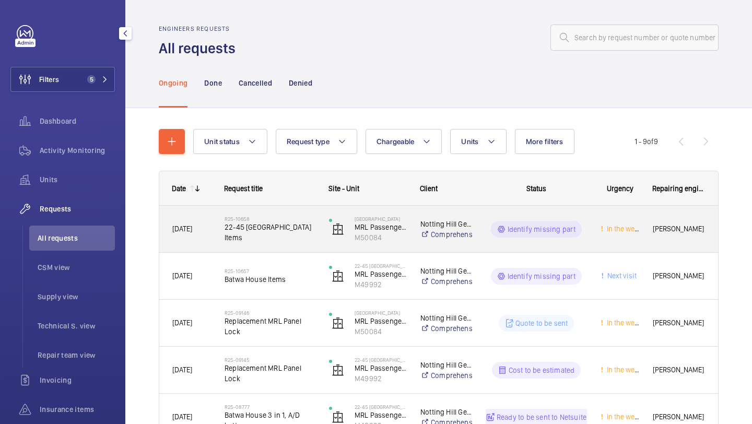
click at [310, 217] on div "R25-10658 22-45 [GEOGRAPHIC_DATA] Items" at bounding box center [270, 229] width 91 height 30
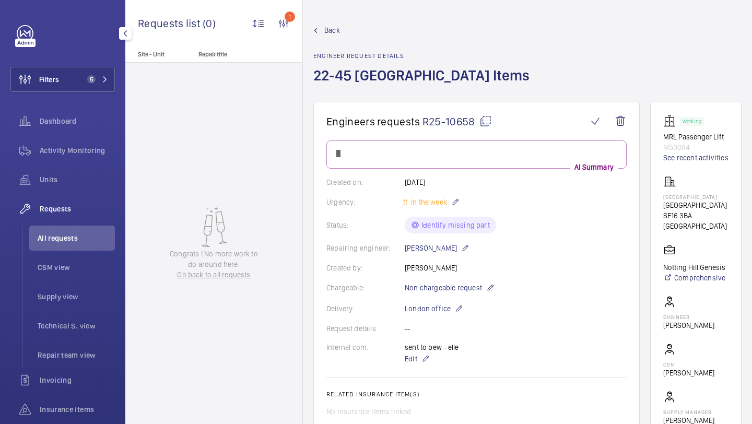
scroll to position [617, 0]
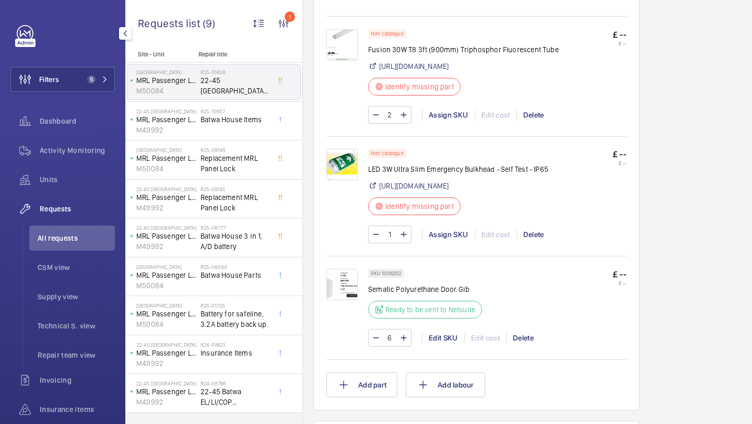
scroll to position [636, 0]
click at [448, 239] on div "Assign SKU" at bounding box center [448, 233] width 53 height 10
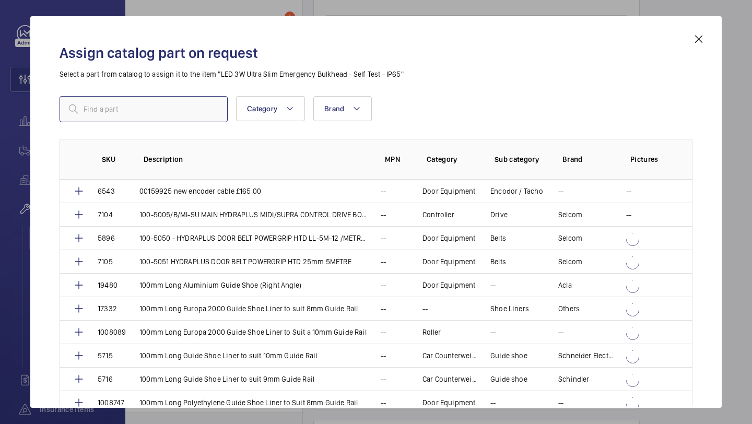
click at [176, 108] on input "text" at bounding box center [144, 109] width 168 height 26
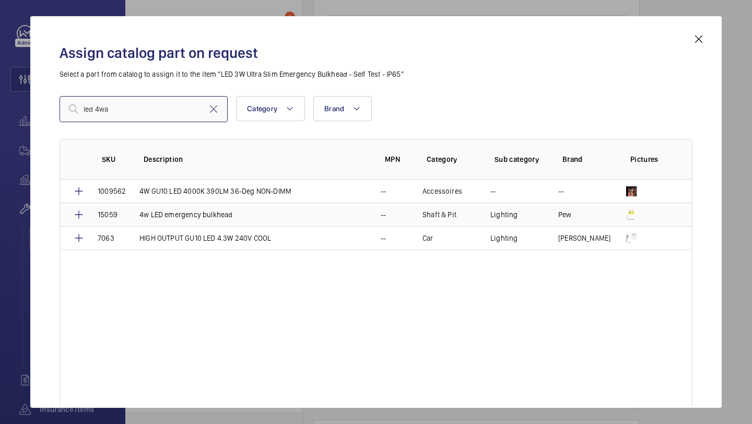
type input "led 4wa"
click at [312, 218] on td "4w LED emergency bulkhead" at bounding box center [247, 215] width 241 height 24
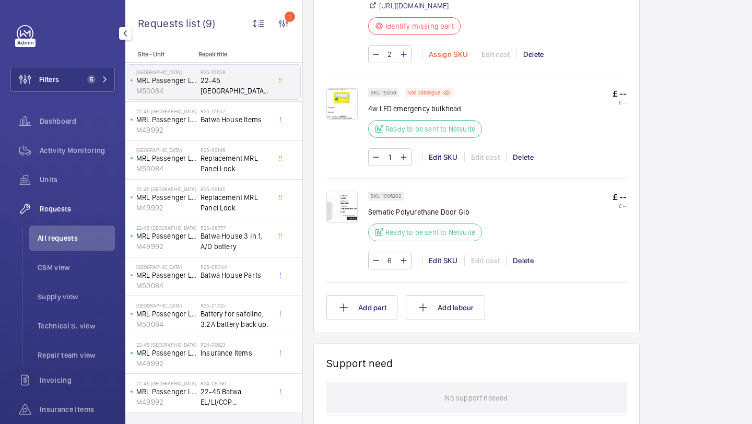
click at [451, 60] on div "Assign SKU" at bounding box center [448, 54] width 53 height 10
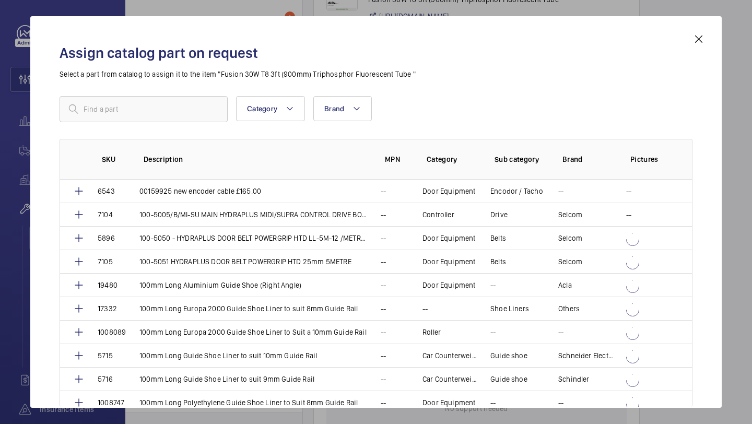
scroll to position [706, 0]
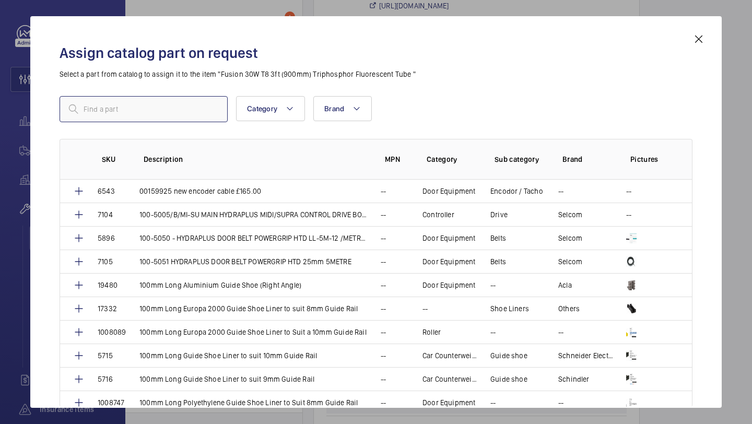
click at [199, 113] on input "text" at bounding box center [144, 109] width 168 height 26
paste input "3FT 10 WATT COOL WHITE LED TUBE 240V"
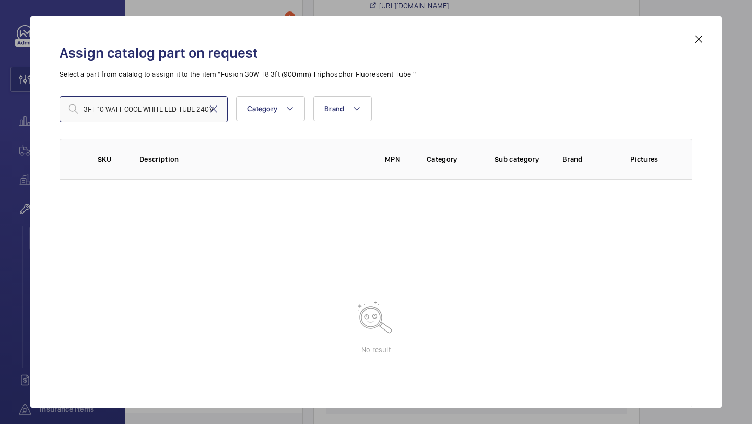
type input "3FT 10 WATT COOL WHITE LED TUBE 240V"
click at [695, 43] on mat-icon at bounding box center [699, 39] width 13 height 13
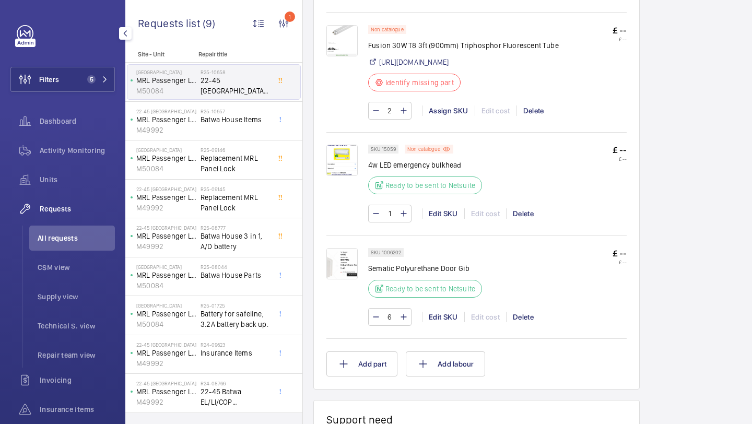
scroll to position [619, 0]
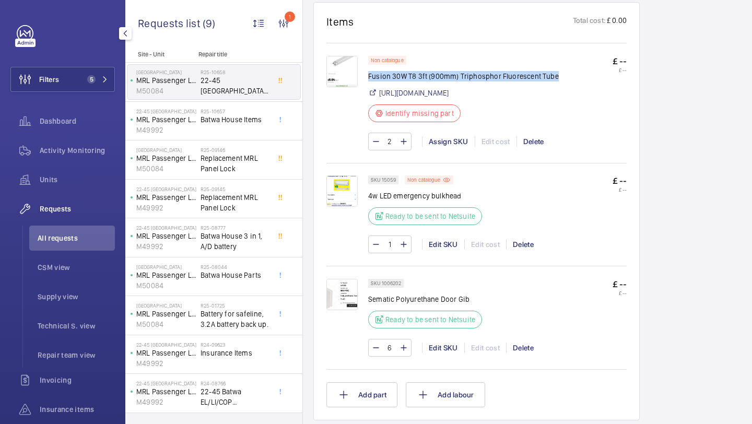
drag, startPoint x: 554, startPoint y: 78, endPoint x: 369, endPoint y: 79, distance: 185.0
click at [369, 79] on p "Fusion 30W T8 3ft (900mm) Triphosphor Fluorescent Tube" at bounding box center [463, 76] width 191 height 10
copy p "Fusion 30W T8 3ft (900mm) Triphosphor Fluorescent Tube"
click at [347, 73] on img at bounding box center [342, 71] width 31 height 31
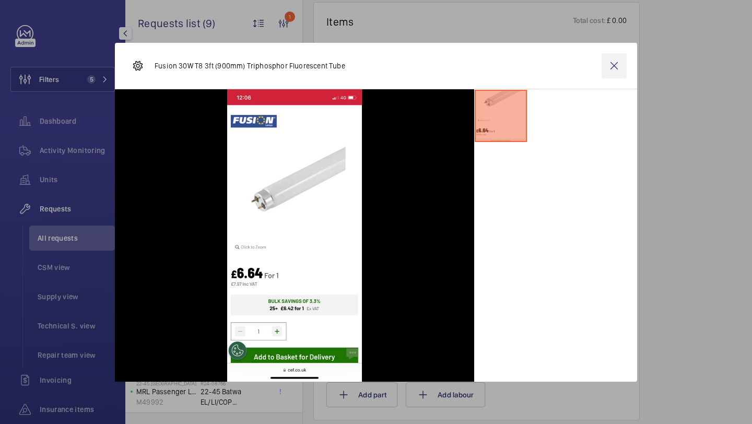
click at [618, 64] on wm-front-icon-button at bounding box center [614, 65] width 25 height 25
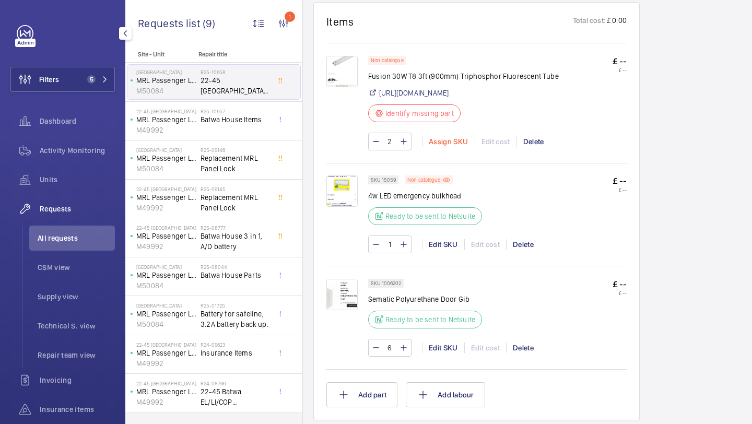
click at [450, 147] on div "Assign SKU" at bounding box center [448, 141] width 53 height 10
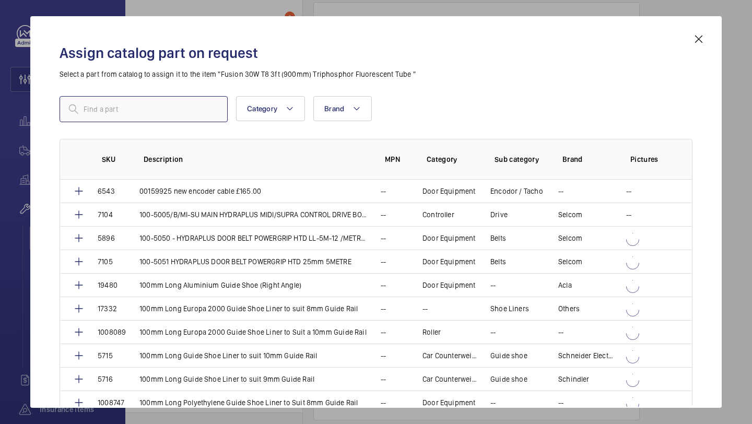
click at [190, 116] on input "text" at bounding box center [144, 109] width 168 height 26
paste input "Fusion 30W T8 3ft (900mm) Triphosphor Fluorescent Tube"
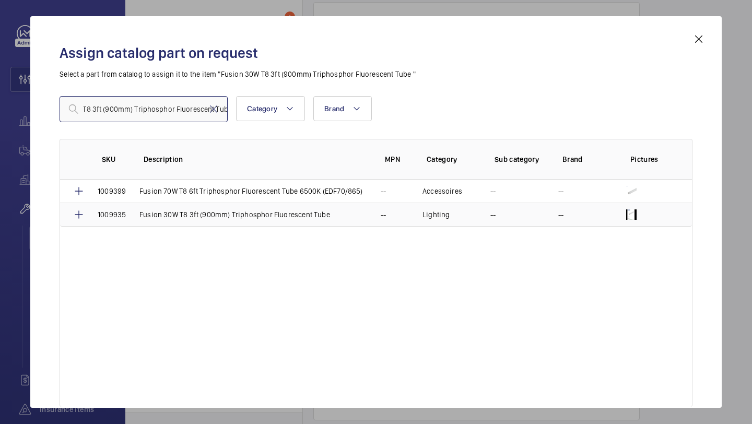
type input "Fusion 30W T8 3ft (900mm) Triphosphor Fluorescent Tube"
click at [192, 217] on p "Fusion 30W T8 3ft (900mm) Triphosphor Fluorescent Tube" at bounding box center [235, 215] width 191 height 10
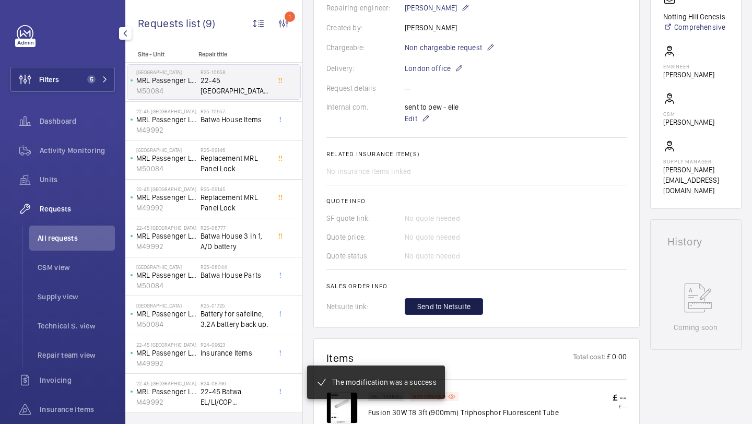
click at [439, 312] on span "Send to Netsuite" at bounding box center [443, 306] width 53 height 10
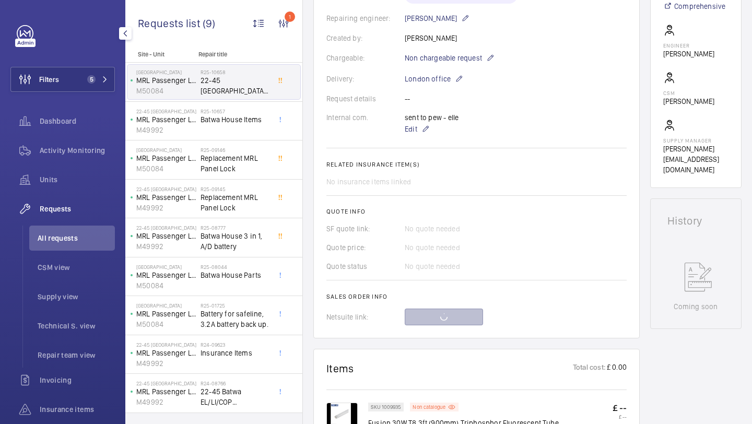
scroll to position [654, 0]
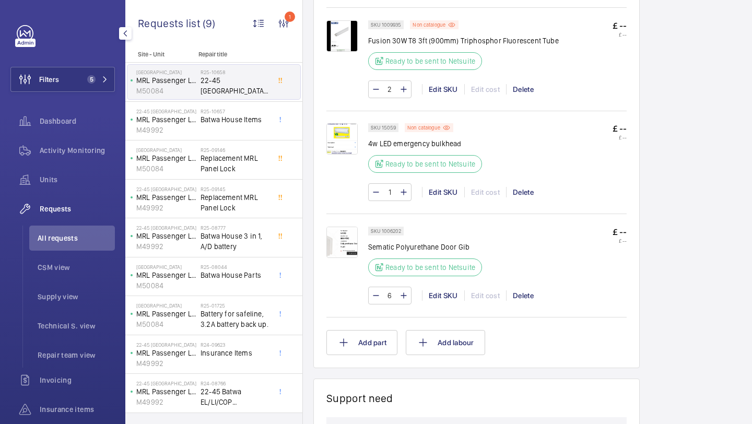
click at [350, 245] on img at bounding box center [342, 242] width 31 height 31
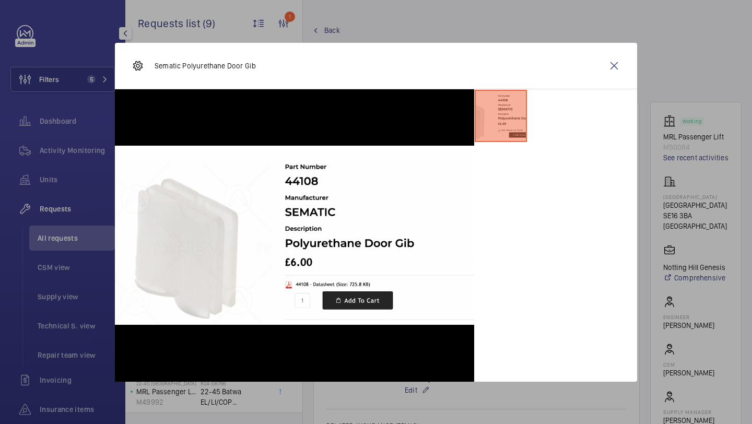
scroll to position [282, 0]
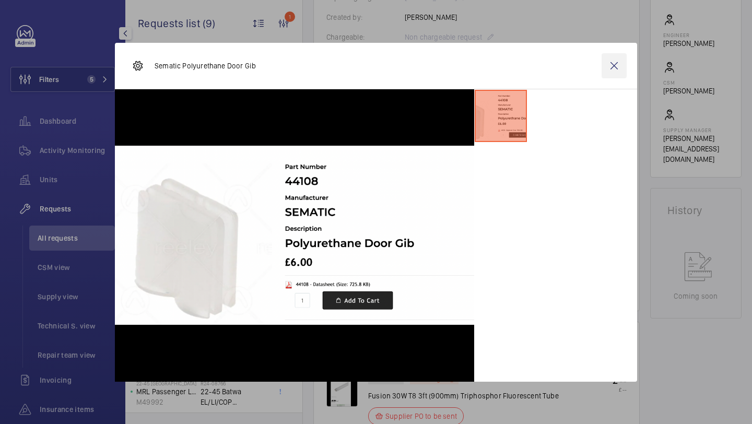
click at [620, 55] on wm-front-icon-button at bounding box center [614, 65] width 25 height 25
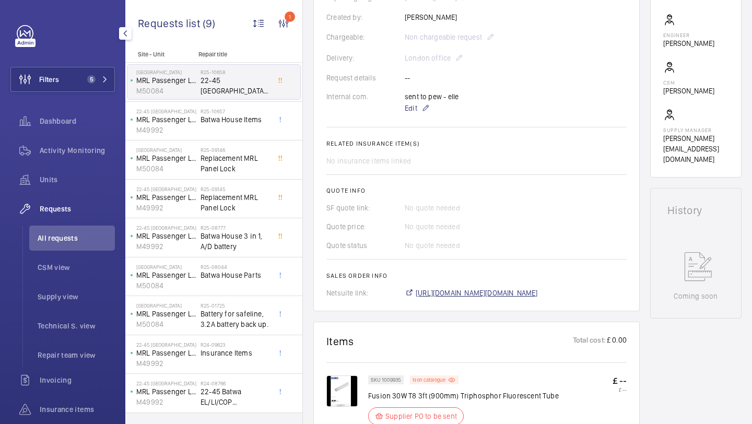
click at [433, 292] on span "[URL][DOMAIN_NAME][DOMAIN_NAME]" at bounding box center [477, 293] width 122 height 10
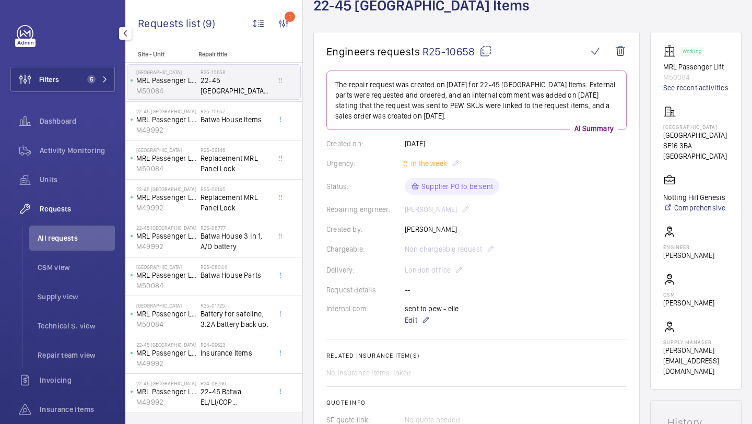
scroll to position [44, 0]
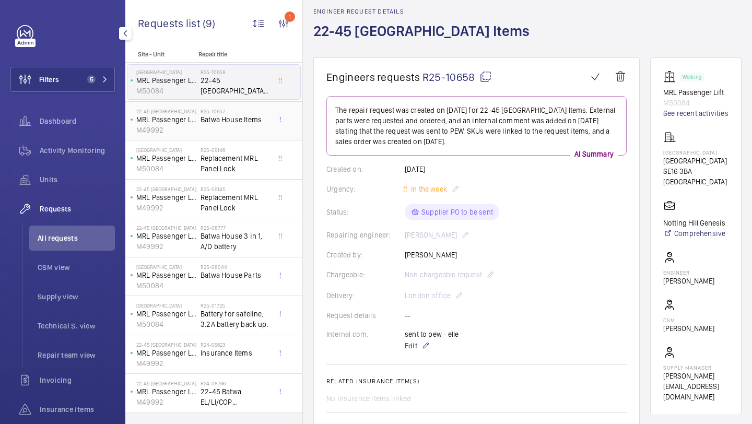
click at [235, 120] on span "Batwa House Items" at bounding box center [235, 119] width 69 height 10
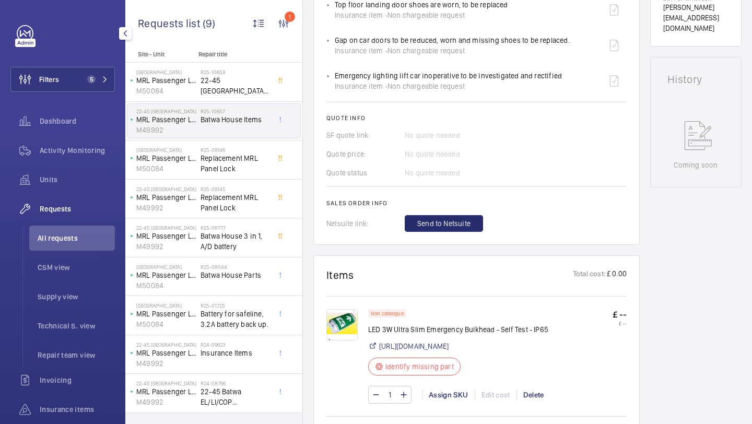
scroll to position [604, 0]
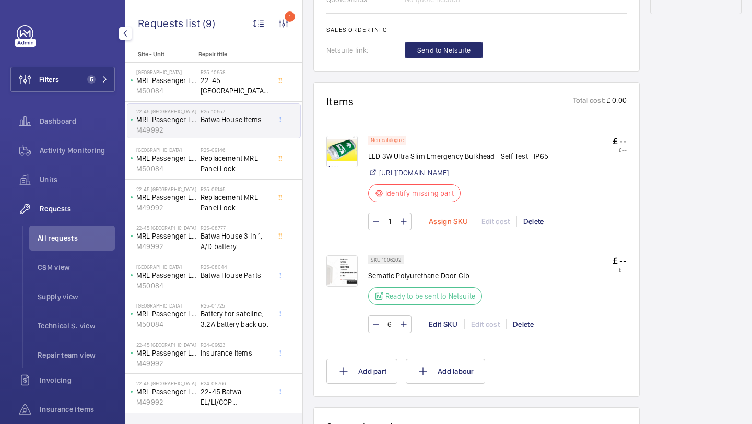
click at [446, 227] on div "Assign SKU" at bounding box center [448, 221] width 53 height 10
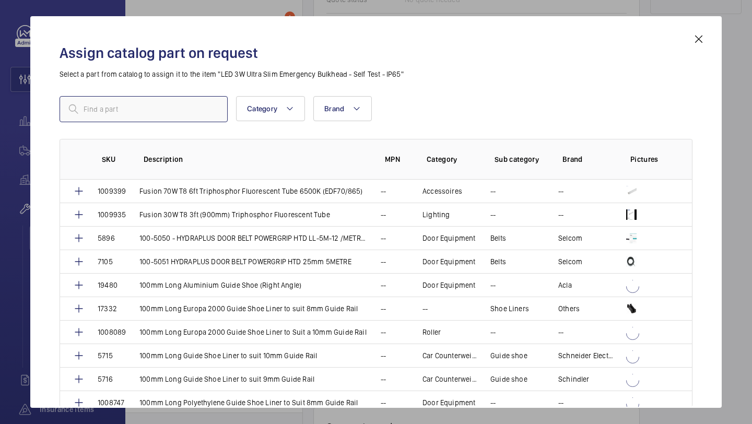
click at [200, 107] on input "text" at bounding box center [144, 109] width 168 height 26
paste input "LED 4WATT MAINTAINED BULKHEAD"
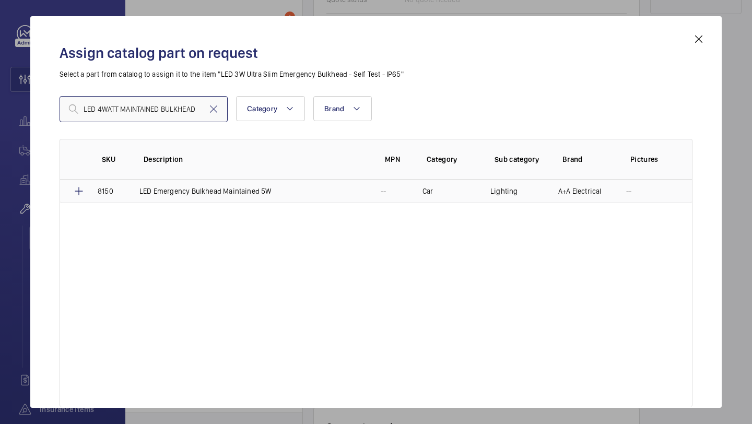
type input "LED 4WATT MAINTAINED BULKHEAD"
click at [196, 186] on p "LED Emergency Bulkhead Maintained 5W" at bounding box center [206, 191] width 132 height 10
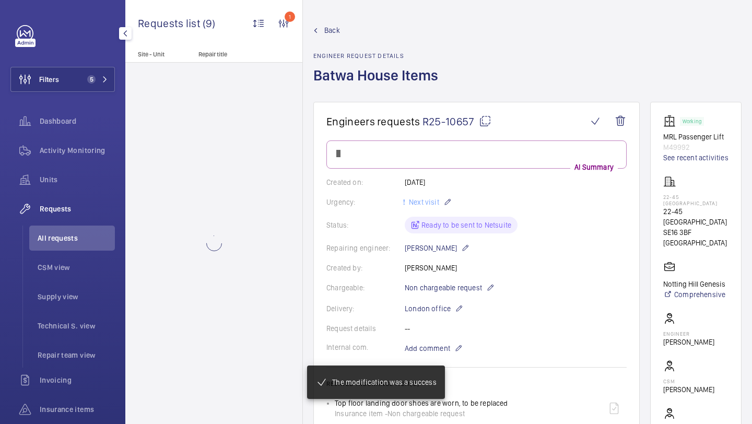
scroll to position [604, 0]
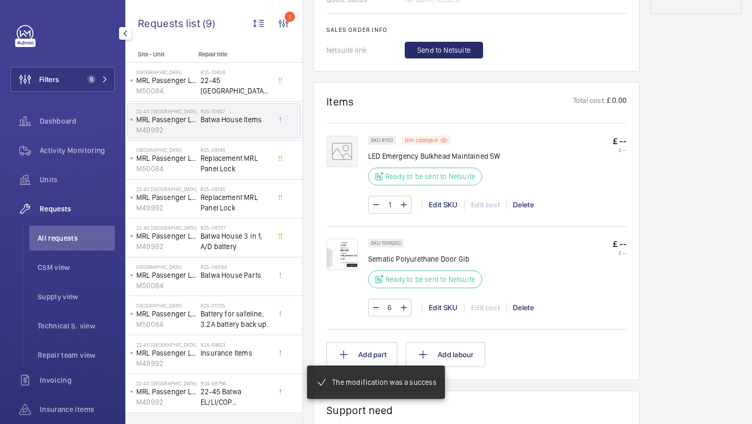
scroll to position [635, 0]
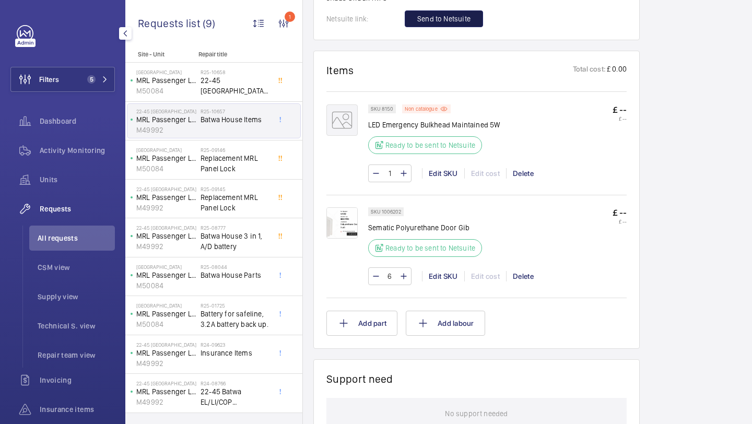
click at [448, 25] on button "Send to Netsuite" at bounding box center [444, 18] width 78 height 17
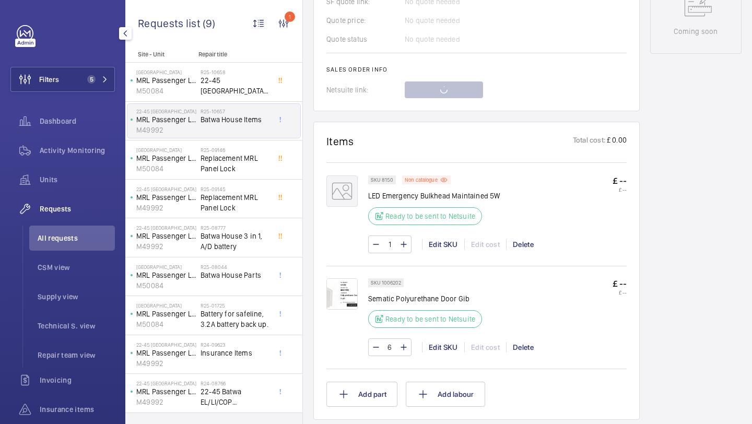
scroll to position [561, 0]
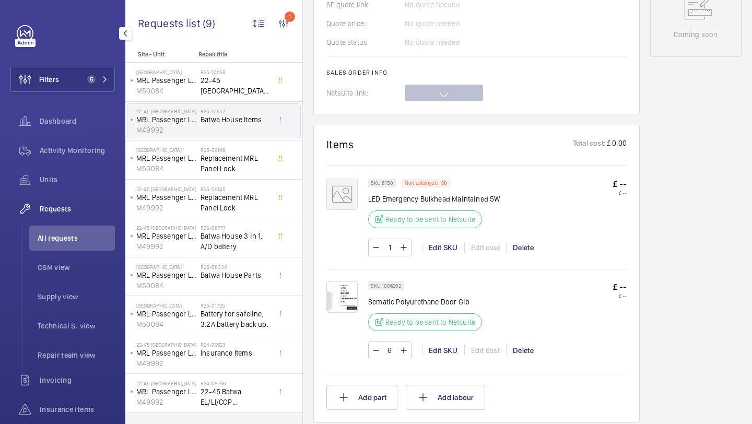
click at [350, 290] on img at bounding box center [342, 297] width 31 height 31
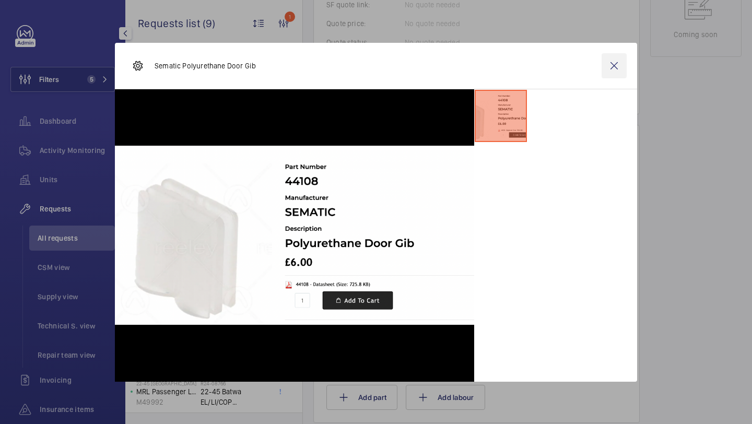
click at [614, 58] on wm-front-icon-button at bounding box center [614, 65] width 25 height 25
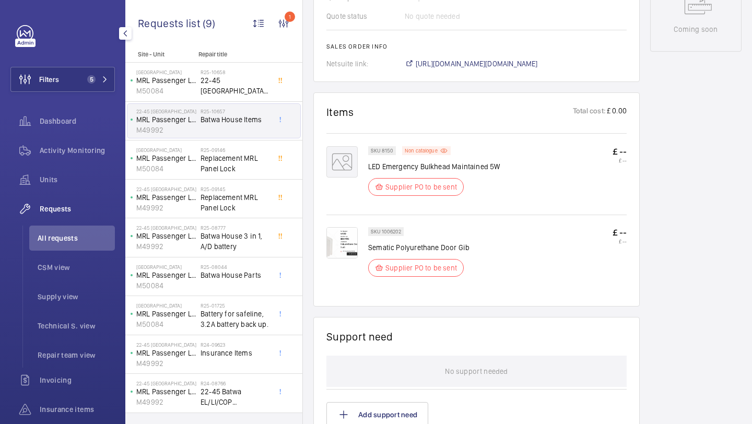
scroll to position [576, 0]
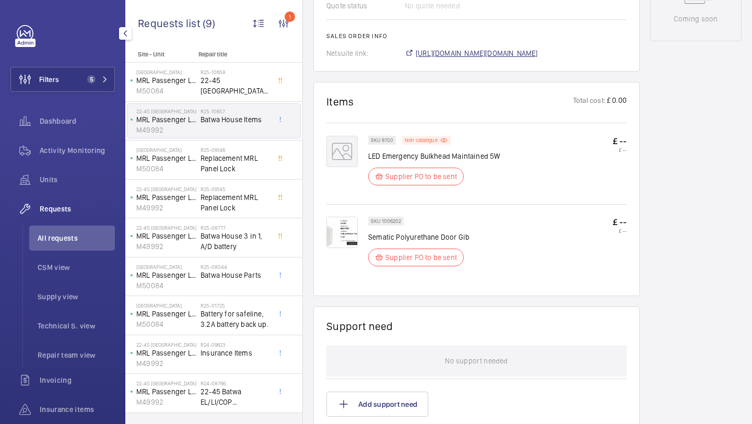
click at [513, 54] on span "[URL][DOMAIN_NAME][DOMAIN_NAME]" at bounding box center [477, 53] width 122 height 10
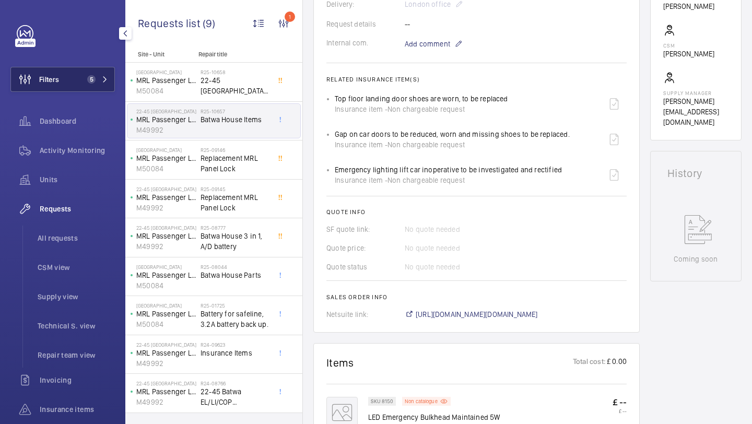
click at [80, 75] on button "Filters 5" at bounding box center [62, 79] width 105 height 25
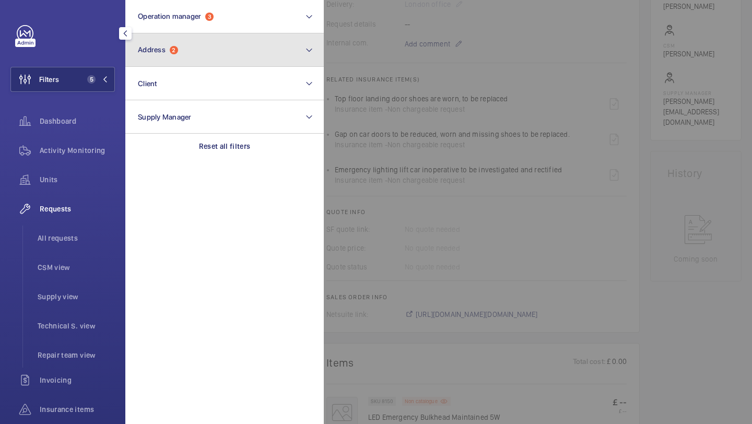
click at [179, 65] on button "Address 2" at bounding box center [224, 49] width 199 height 33
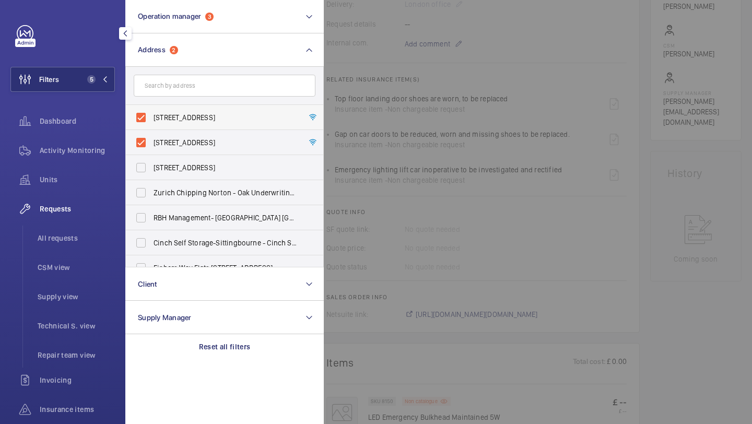
click at [171, 120] on span "[STREET_ADDRESS]" at bounding box center [226, 117] width 144 height 10
click at [152, 120] on input "22-45 Batwa House - 22-45 Batwa House, LONDON SE16 3BF" at bounding box center [141, 117] width 21 height 21
checkbox input "false"
click at [167, 139] on span "Batwa House - Batwa House, LONDON SE16 3BA" at bounding box center [226, 142] width 144 height 10
click at [152, 139] on input "Batwa House - Batwa House, LONDON SE16 3BA" at bounding box center [141, 142] width 21 height 21
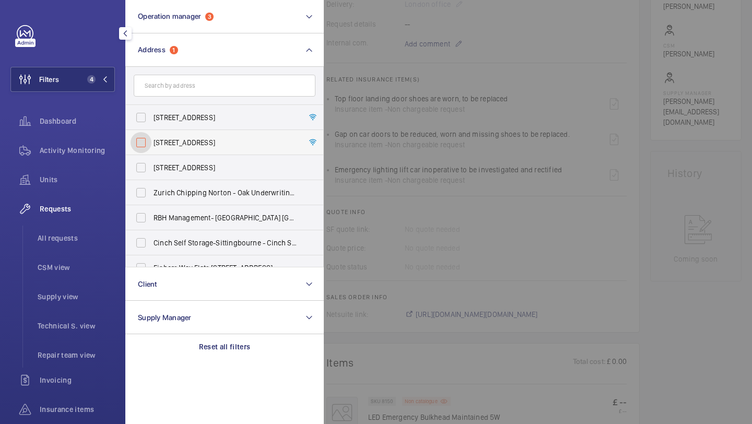
checkbox input "false"
click at [176, 105] on label "22-45 Batwa House - 22-45 Batwa House, LONDON SE16 3BF" at bounding box center [217, 117] width 182 height 25
click at [152, 107] on input "22-45 Batwa House - 22-45 Batwa House, LONDON SE16 3BF" at bounding box center [141, 117] width 21 height 21
click at [176, 97] on form at bounding box center [225, 86] width 198 height 38
drag, startPoint x: 172, startPoint y: 112, endPoint x: 172, endPoint y: 99, distance: 13.1
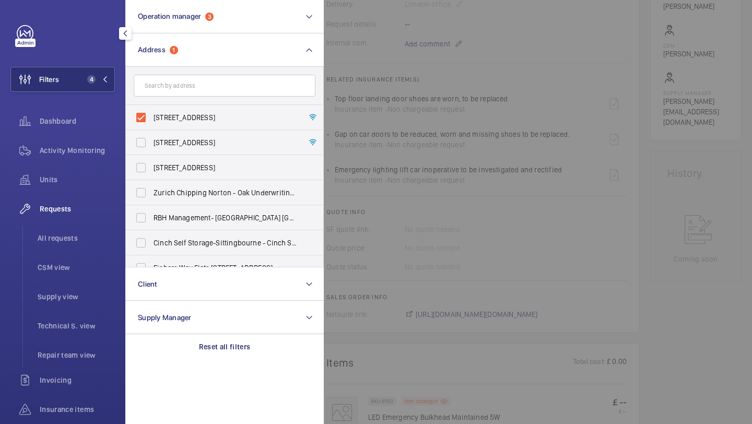
click at [172, 112] on label "22-45 Batwa House - 22-45 Batwa House, LONDON SE16 3BF" at bounding box center [217, 117] width 182 height 25
click at [152, 112] on input "22-45 Batwa House - 22-45 Batwa House, LONDON SE16 3BF" at bounding box center [141, 117] width 21 height 21
checkbox input "false"
click at [173, 92] on input "text" at bounding box center [225, 86] width 182 height 22
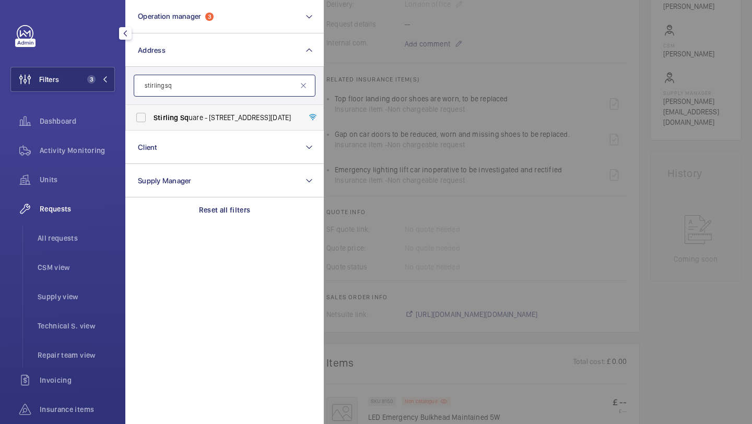
type input "stirling sq"
click at [200, 119] on span "Stirling Sq uare - 6 Carlton Gardens, LONDON SW1Y 5AD" at bounding box center [226, 117] width 144 height 10
click at [152, 119] on input "Stirling Sq uare - 6 Carlton Gardens, LONDON SW1Y 5AD" at bounding box center [141, 117] width 21 height 21
checkbox input "true"
click at [84, 176] on span "Units" at bounding box center [77, 180] width 75 height 10
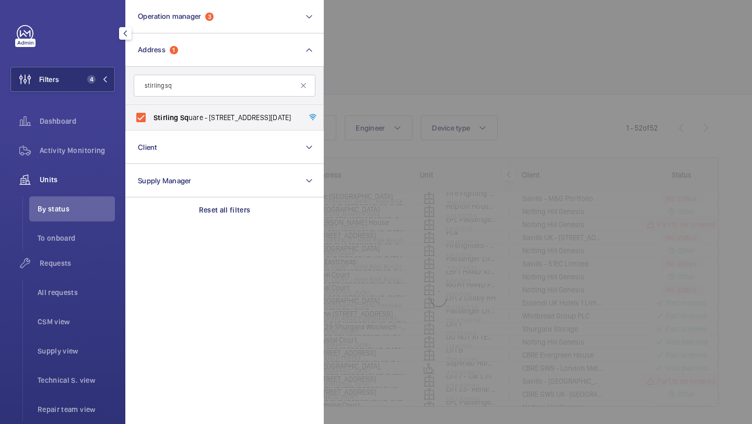
click at [436, 74] on div at bounding box center [700, 212] width 752 height 424
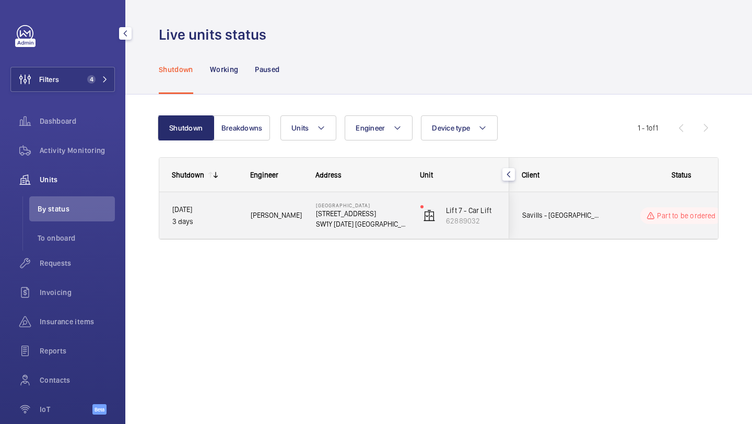
click at [559, 201] on div "Savills - Stirling Square" at bounding box center [556, 215] width 93 height 33
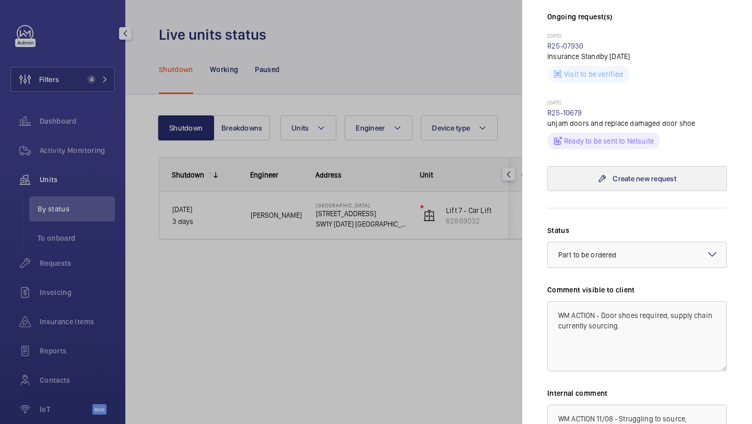
scroll to position [297, 0]
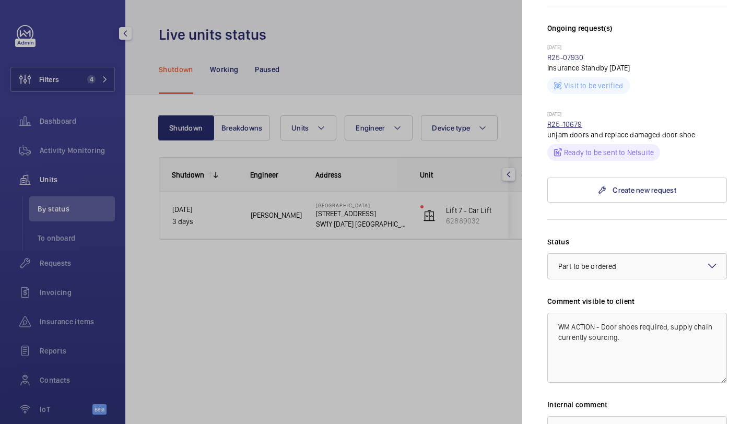
click at [575, 120] on link "R25-10679" at bounding box center [565, 124] width 35 height 8
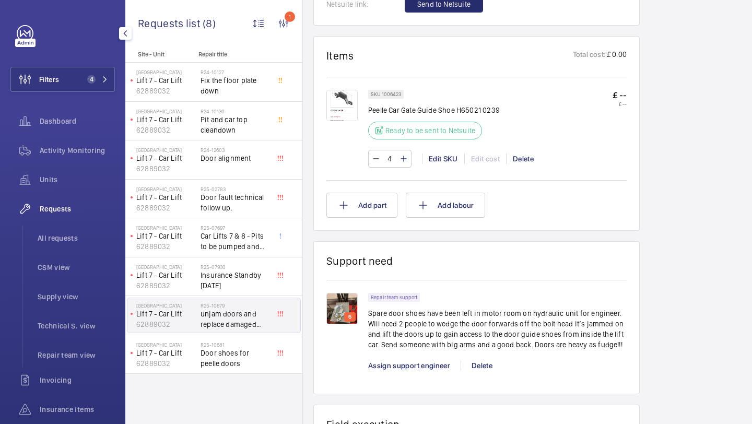
scroll to position [619, 0]
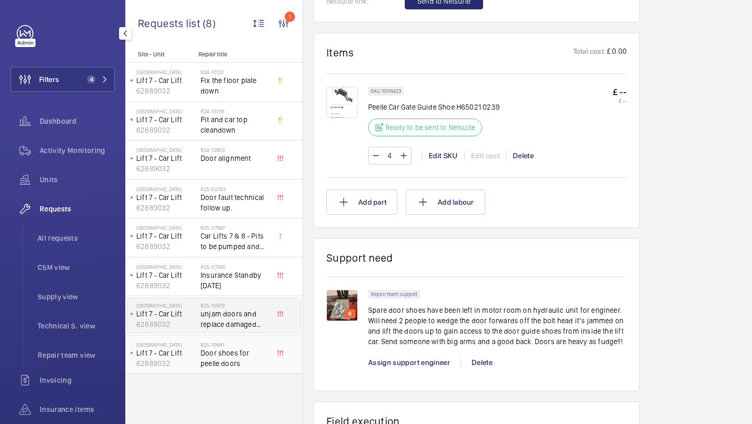
click at [234, 362] on span "Door shoes for peelle doors" at bounding box center [235, 358] width 69 height 21
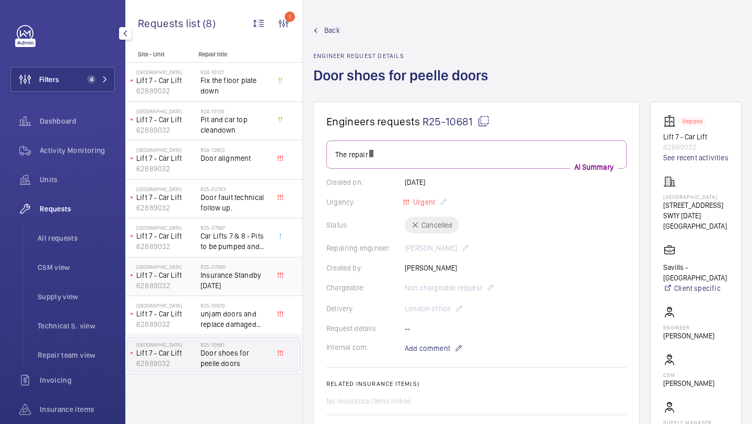
click at [231, 284] on span "Insurance Standby 11th June" at bounding box center [235, 280] width 69 height 21
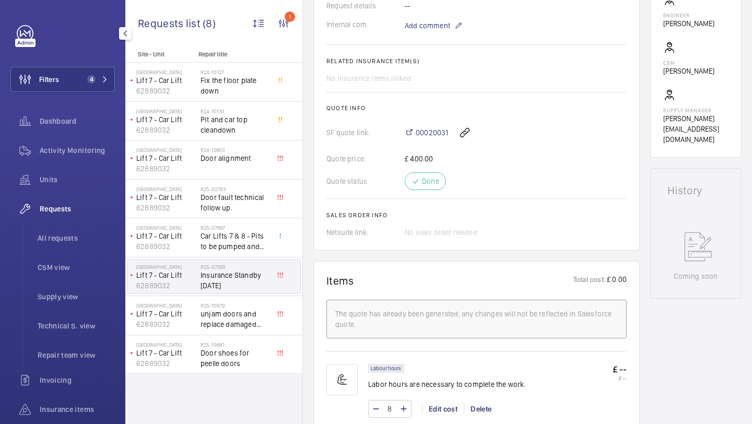
scroll to position [515, 0]
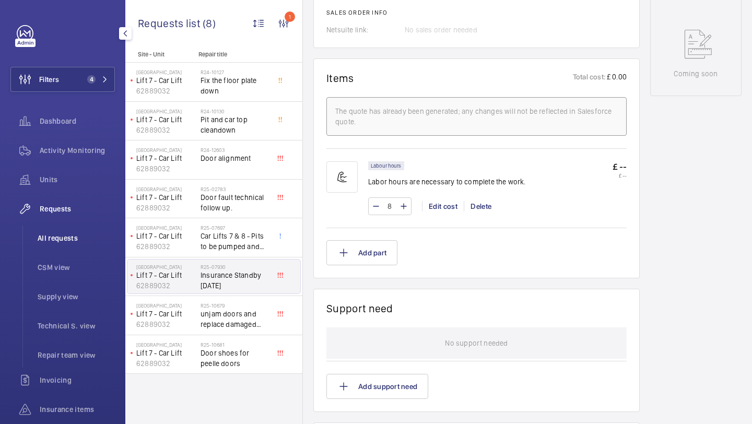
click at [46, 242] on span "All requests" at bounding box center [76, 238] width 77 height 10
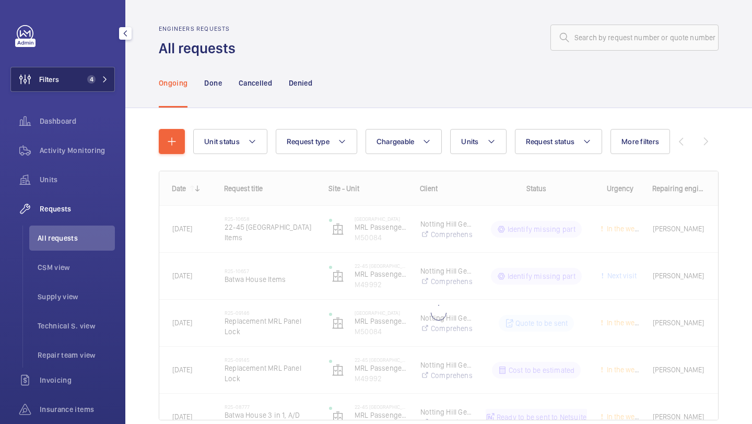
click at [78, 80] on button "Filters 4" at bounding box center [62, 79] width 105 height 25
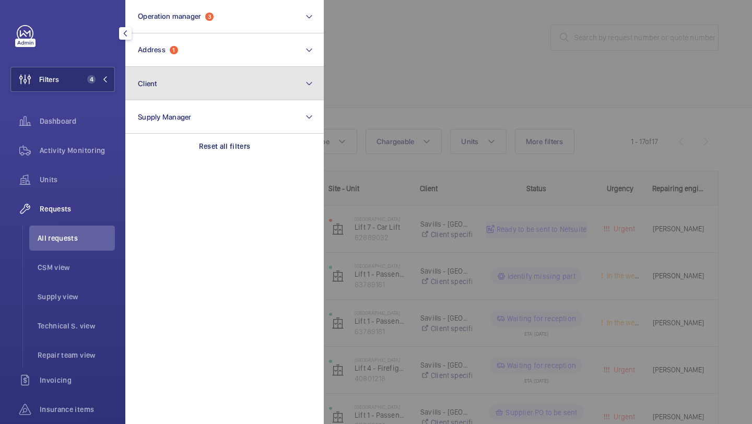
click at [196, 67] on button "Client" at bounding box center [224, 83] width 199 height 33
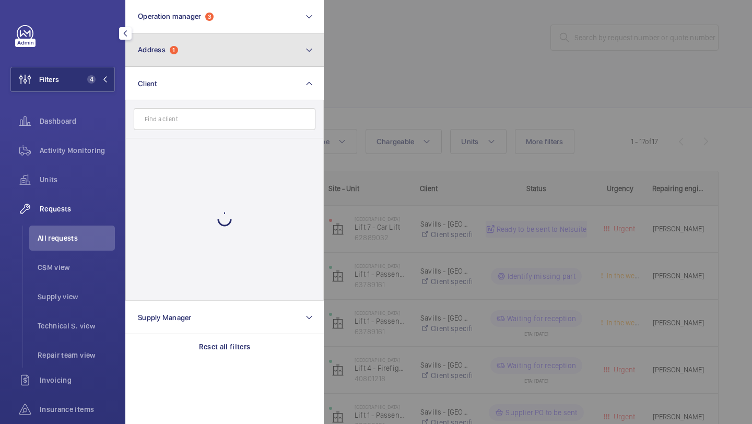
click at [195, 53] on button "Address 1" at bounding box center [224, 49] width 199 height 33
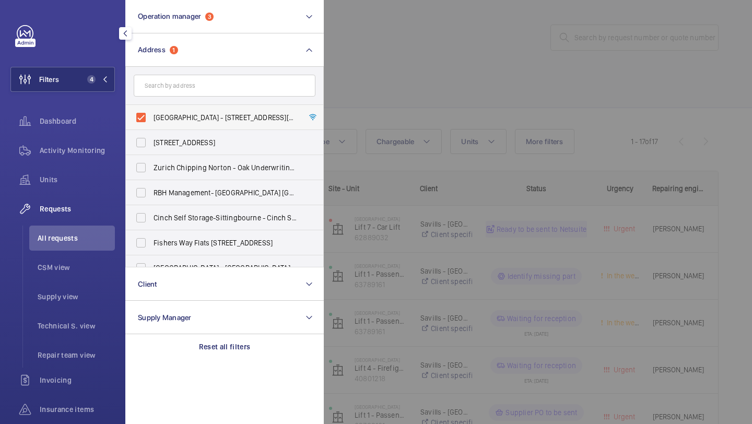
click at [181, 123] on label "Stirling Square - 6 Carlton Gardens, LONDON SW1Y 5AD" at bounding box center [217, 117] width 182 height 25
click at [152, 123] on input "Stirling Square - 6 Carlton Gardens, LONDON SW1Y 5AD" at bounding box center [141, 117] width 21 height 21
checkbox input "false"
click at [436, 49] on div at bounding box center [700, 212] width 752 height 424
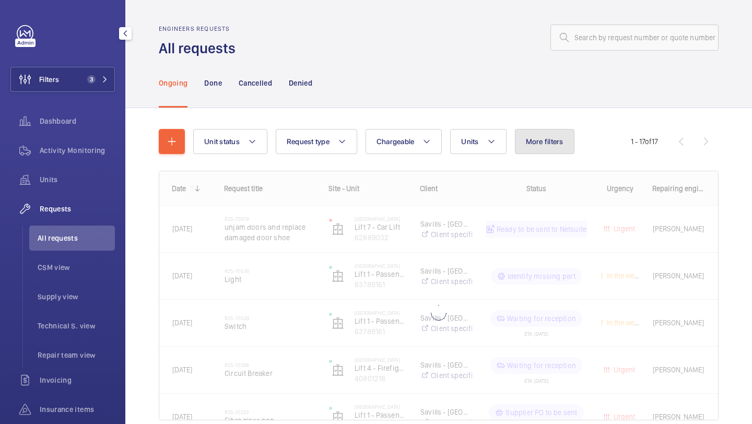
click at [544, 140] on span "More filters" at bounding box center [545, 141] width 38 height 8
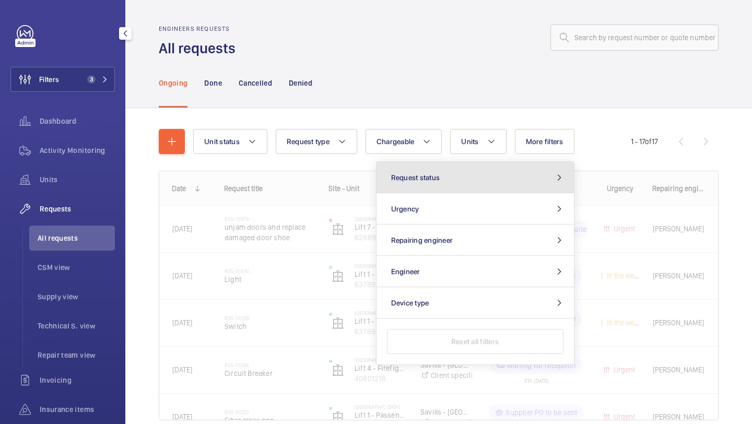
click at [476, 190] on button "Request status" at bounding box center [476, 177] width 198 height 31
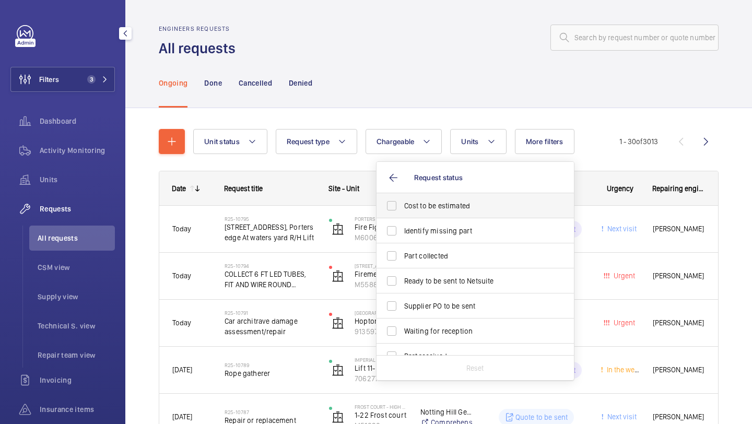
click at [447, 203] on span "Cost to be estimated" at bounding box center [476, 206] width 144 height 10
click at [402, 203] on input "Cost to be estimated" at bounding box center [391, 205] width 21 height 21
checkbox input "true"
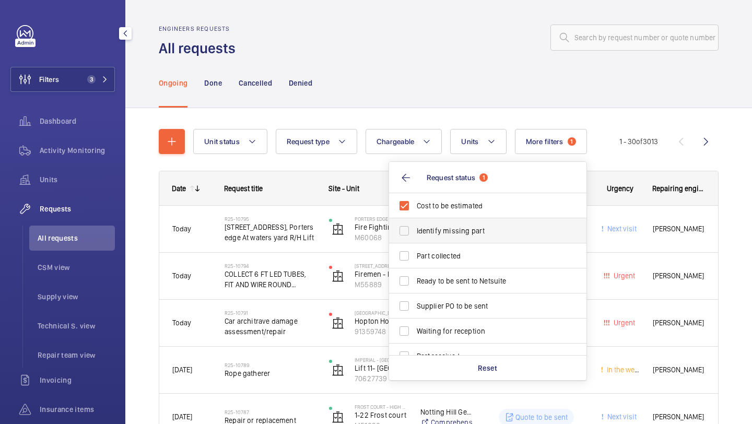
click at [447, 232] on span "Identify missing part" at bounding box center [489, 231] width 144 height 10
click at [415, 232] on input "Identify missing part" at bounding box center [404, 231] width 21 height 21
checkbox input "true"
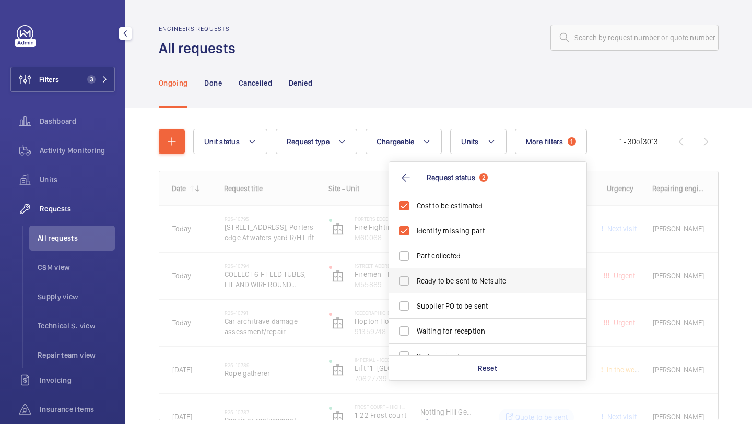
click at [440, 279] on span "Ready to be sent to Netsuite" at bounding box center [489, 281] width 144 height 10
click at [415, 279] on input "Ready to be sent to Netsuite" at bounding box center [404, 281] width 21 height 21
checkbox input "true"
click at [440, 302] on span "Supplier PO to be sent" at bounding box center [489, 306] width 144 height 10
click at [415, 302] on input "Supplier PO to be sent" at bounding box center [404, 306] width 21 height 21
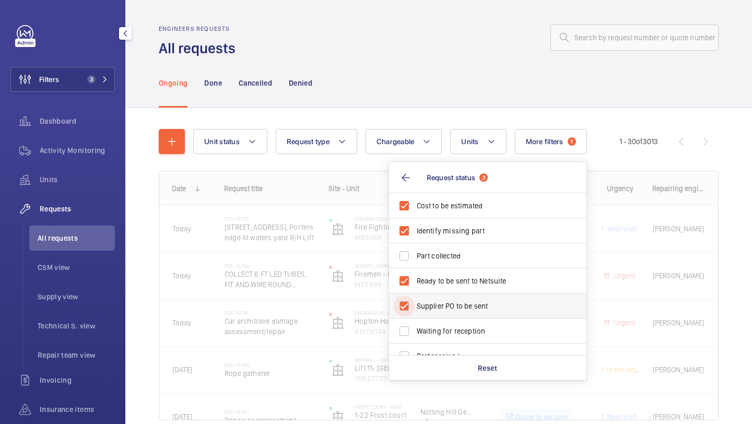
checkbox input "true"
click at [399, 84] on div "Ongoing Done Cancelled Denied" at bounding box center [439, 83] width 560 height 50
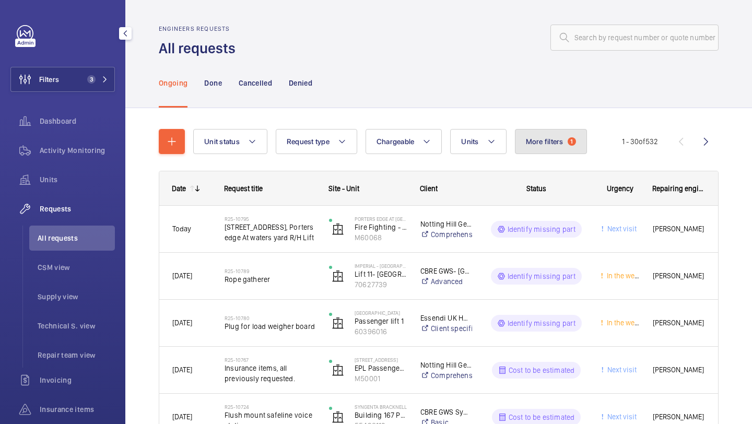
click at [535, 132] on button "More filters 1" at bounding box center [551, 141] width 72 height 25
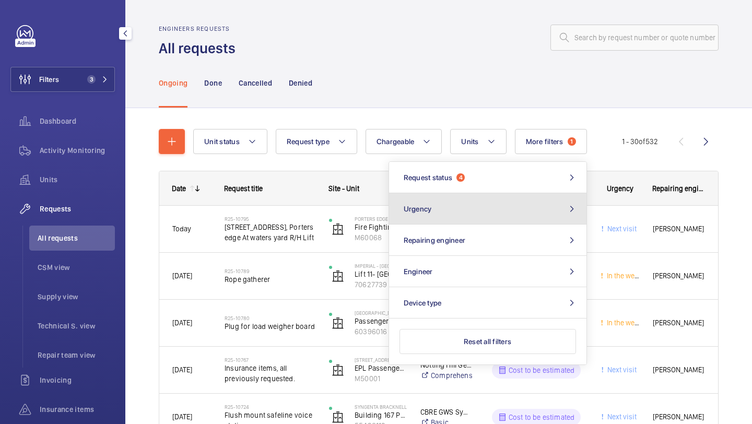
click at [482, 215] on button "Urgency" at bounding box center [488, 208] width 198 height 31
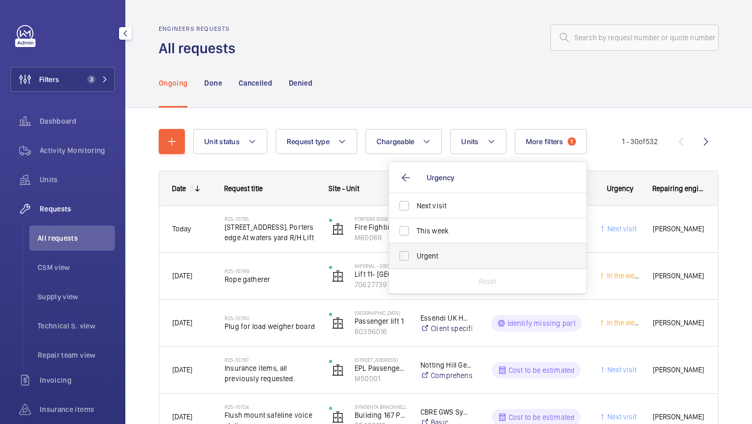
click at [450, 257] on span "Urgent" at bounding box center [489, 256] width 144 height 10
click at [415, 257] on input "Urgent" at bounding box center [404, 256] width 21 height 21
checkbox input "true"
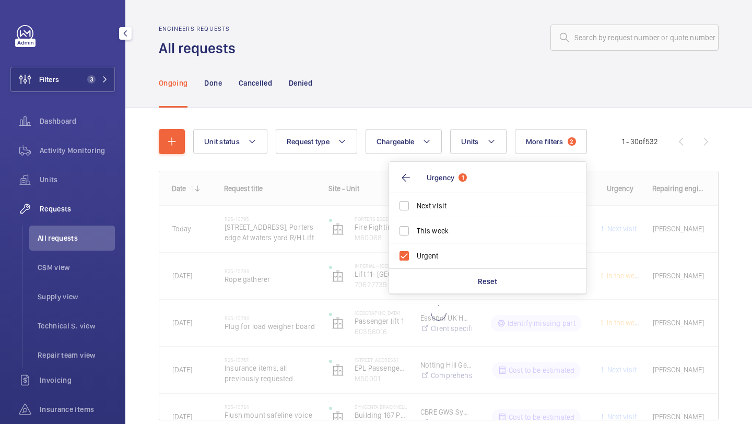
click at [430, 84] on div "Ongoing Done Cancelled Denied" at bounding box center [439, 83] width 560 height 50
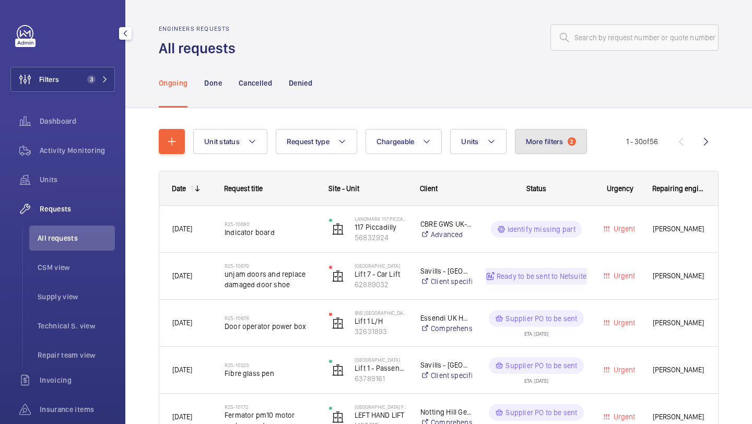
click at [562, 130] on button "More filters 2" at bounding box center [551, 141] width 72 height 25
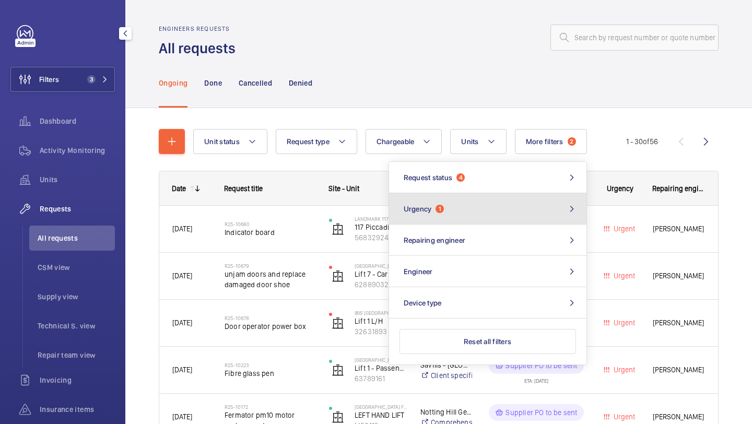
click at [471, 219] on button "Urgency 1" at bounding box center [488, 208] width 198 height 31
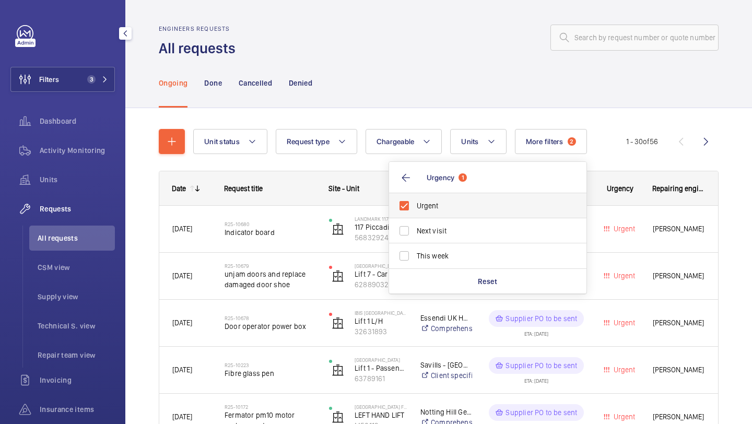
click at [457, 206] on span "Urgent" at bounding box center [489, 206] width 144 height 10
click at [415, 206] on input "Urgent" at bounding box center [404, 205] width 21 height 21
checkbox input "false"
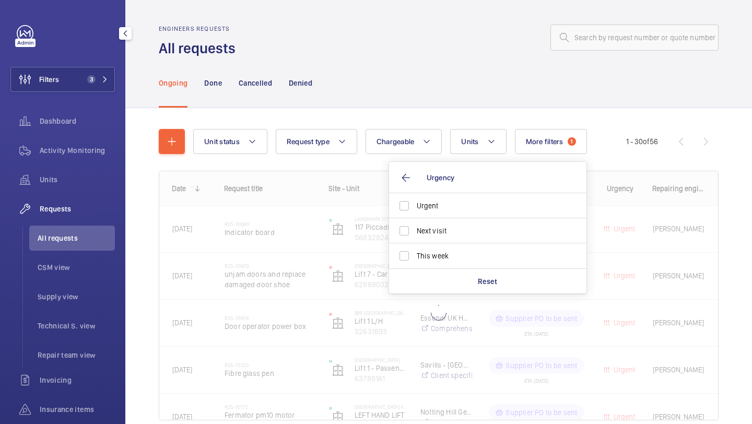
click at [470, 63] on div "Ongoing Done Cancelled Denied" at bounding box center [439, 83] width 560 height 50
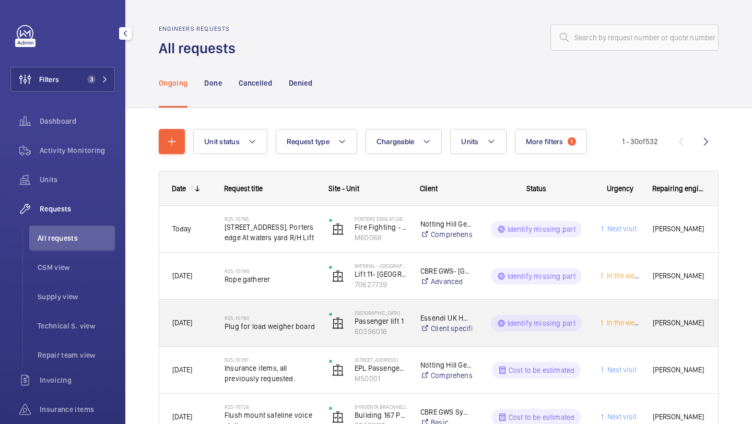
click at [294, 321] on span "Plug for load weigher board" at bounding box center [270, 326] width 91 height 10
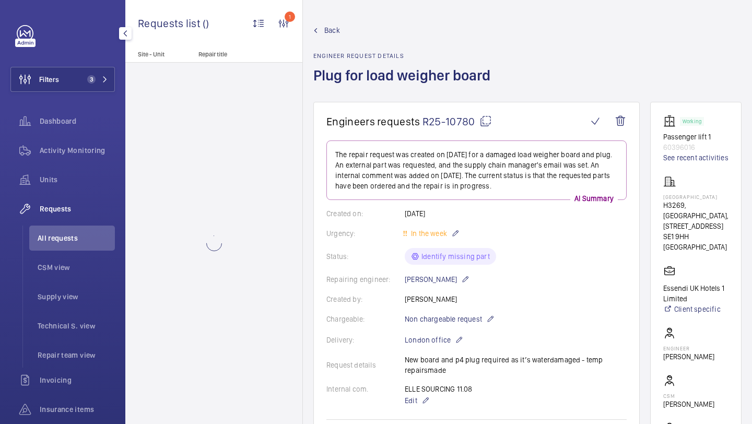
scroll to position [9, 0]
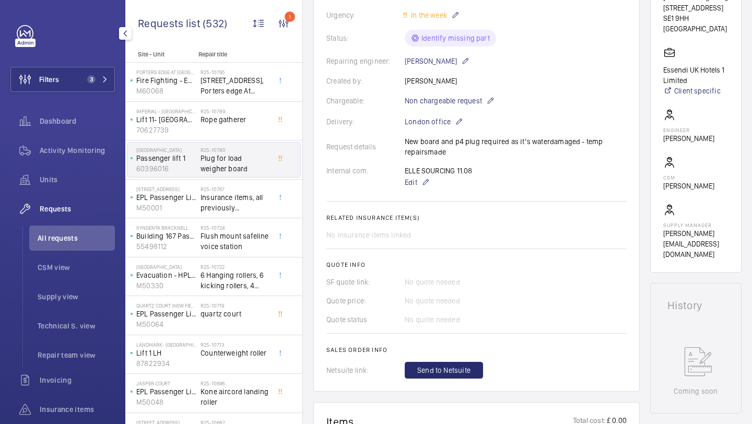
scroll to position [494, 0]
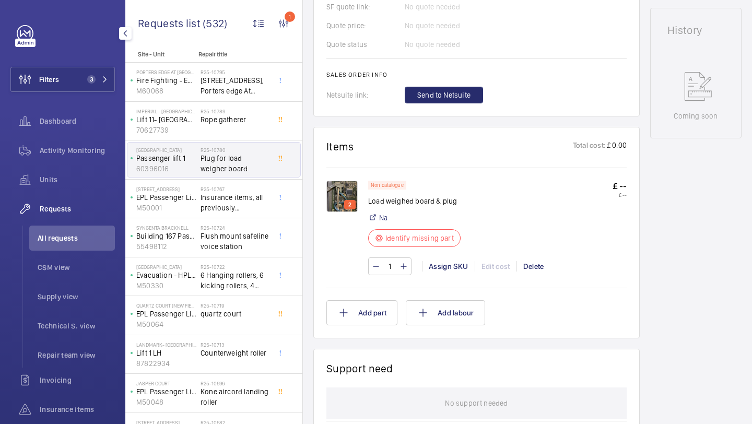
click at [340, 190] on img at bounding box center [342, 196] width 31 height 31
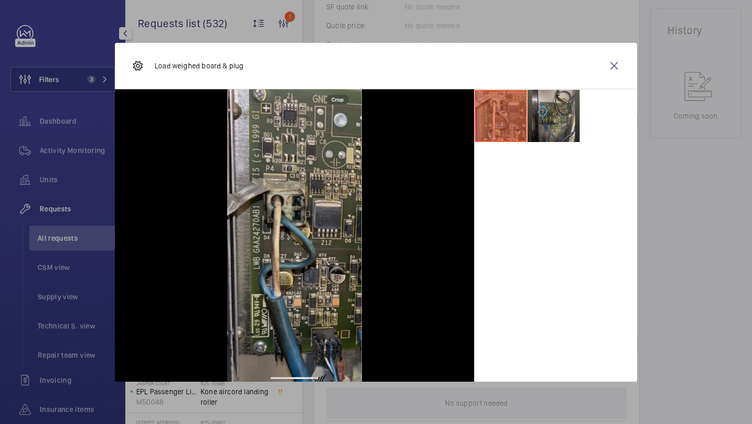
click at [562, 121] on li at bounding box center [554, 116] width 52 height 52
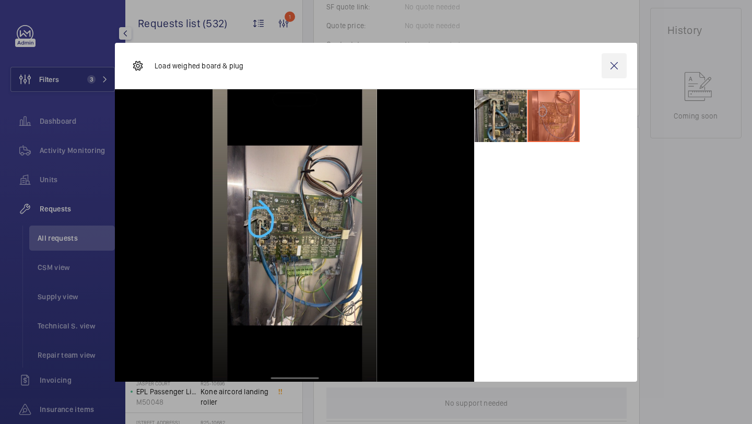
click at [617, 74] on wm-front-icon-button at bounding box center [614, 65] width 25 height 25
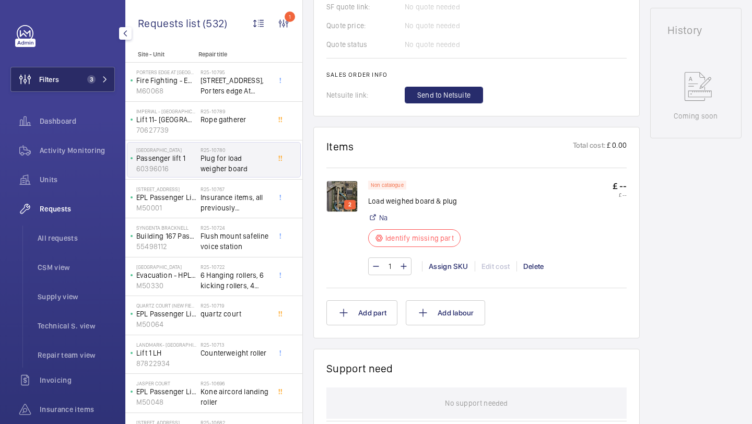
click at [93, 81] on span "3" at bounding box center [91, 79] width 8 height 8
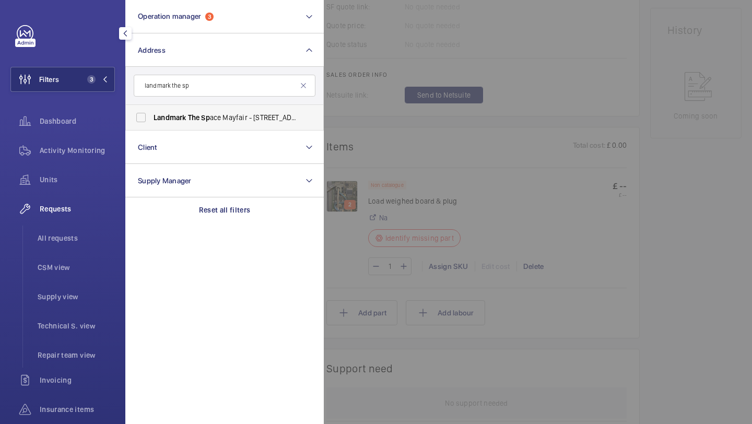
type input "landmark the sp"
click at [195, 113] on span "The" at bounding box center [194, 117] width 12 height 8
click at [152, 113] on input "Landmark The Sp ace Mayfair - 49 Grosvenor St, LONDON W1K 3HP" at bounding box center [141, 117] width 21 height 21
checkbox input "true"
click at [96, 177] on span "Units" at bounding box center [77, 180] width 75 height 10
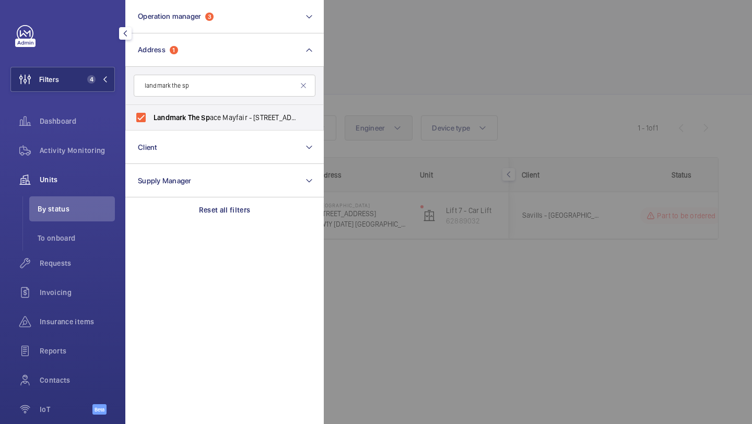
click at [381, 127] on div at bounding box center [700, 212] width 752 height 424
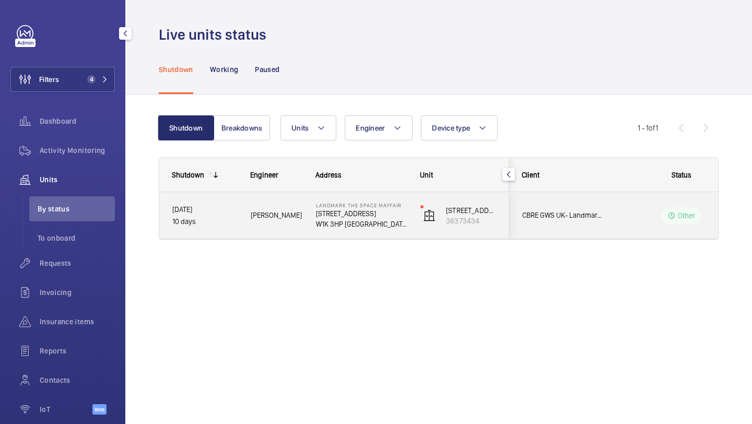
click at [603, 209] on div "CBRE GWS UK- Landmark The Space Mayfair" at bounding box center [556, 215] width 94 height 47
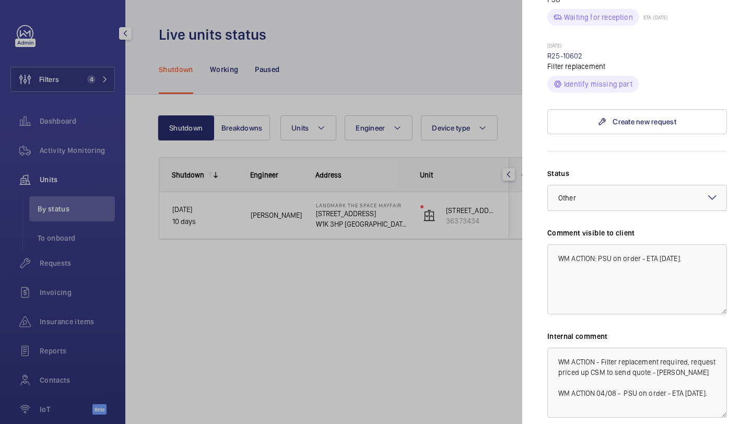
scroll to position [604, 0]
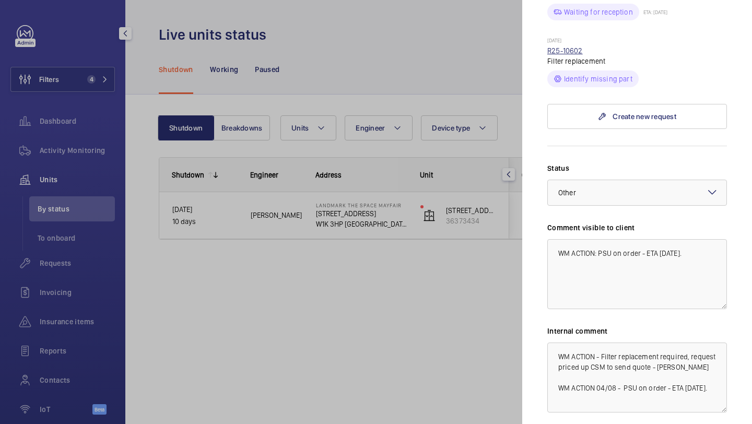
click at [576, 47] on link "R25-10602" at bounding box center [566, 51] width 36 height 8
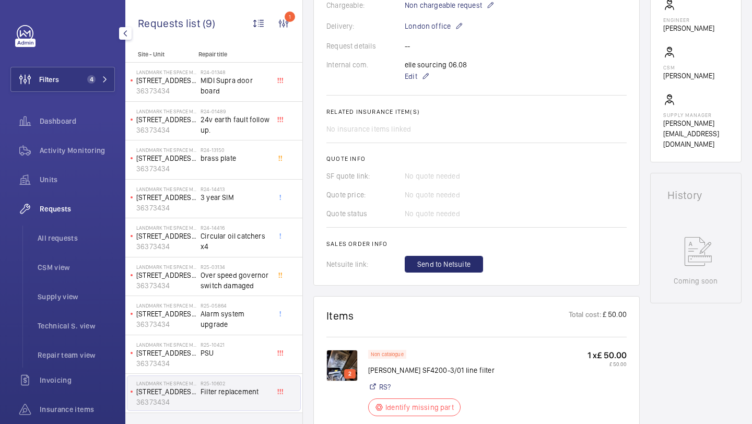
scroll to position [532, 0]
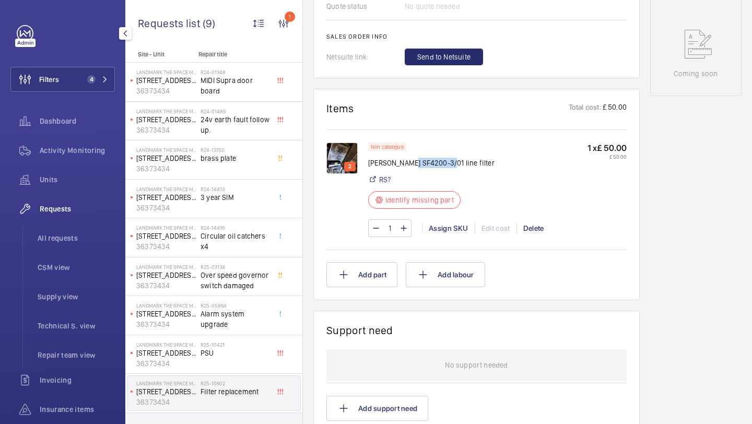
drag, startPoint x: 446, startPoint y: 166, endPoint x: 407, endPoint y: 166, distance: 39.7
click at [407, 166] on p "Belling Lee SF4200-3/01 line filter" at bounding box center [431, 163] width 126 height 10
copy p "SF4200-3/01"
click at [343, 153] on img at bounding box center [342, 158] width 31 height 31
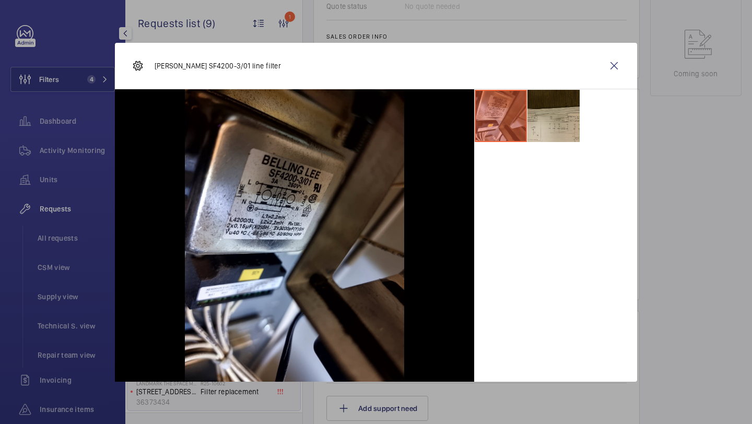
click at [550, 117] on li at bounding box center [554, 116] width 52 height 52
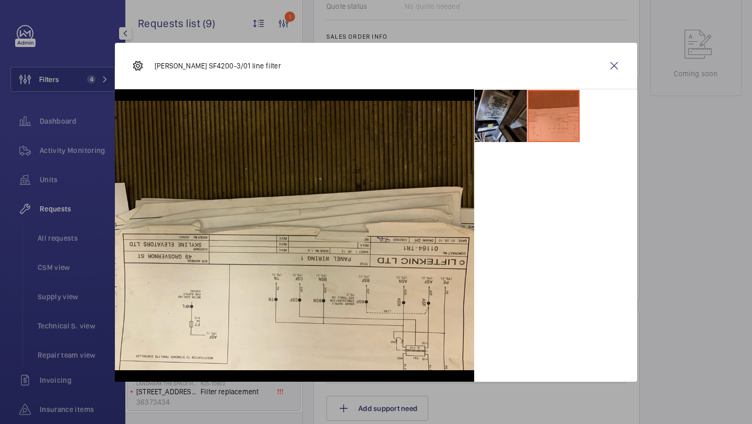
click at [509, 117] on li at bounding box center [501, 116] width 52 height 52
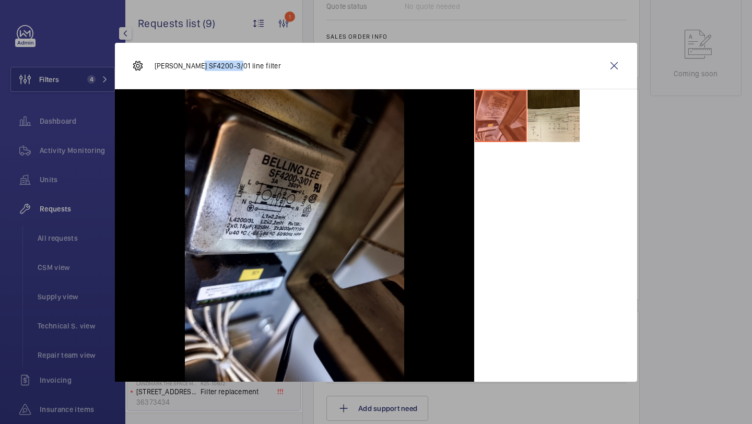
drag, startPoint x: 232, startPoint y: 67, endPoint x: 191, endPoint y: 67, distance: 41.3
click at [191, 67] on p "Belling Lee SF4200-3/01 line filter" at bounding box center [218, 66] width 126 height 10
copy p "SF4200-3/01"
click at [601, 64] on div "Belling Lee SF4200-3/01 line filter" at bounding box center [376, 66] width 523 height 47
click at [634, 59] on div "Belling Lee SF4200-3/01 line filter" at bounding box center [376, 66] width 523 height 47
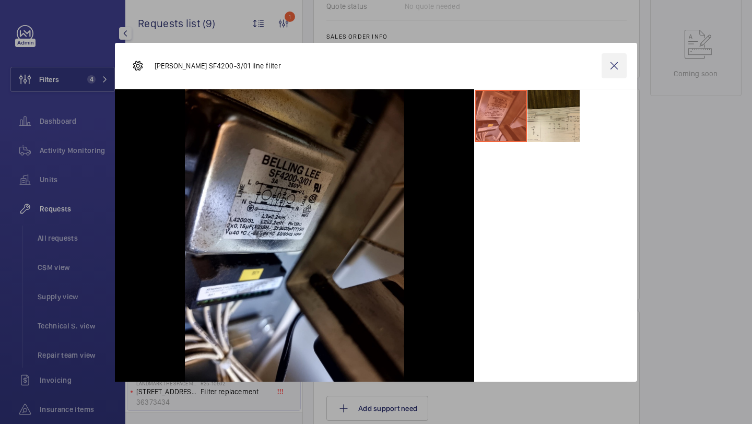
click at [620, 64] on wm-front-icon-button at bounding box center [614, 65] width 25 height 25
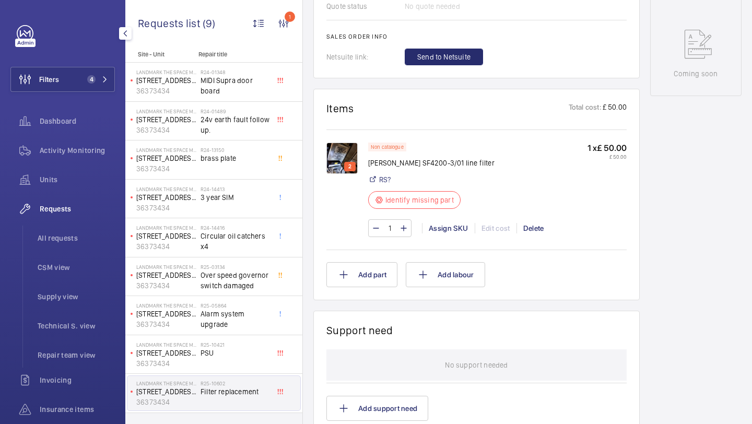
scroll to position [270, 0]
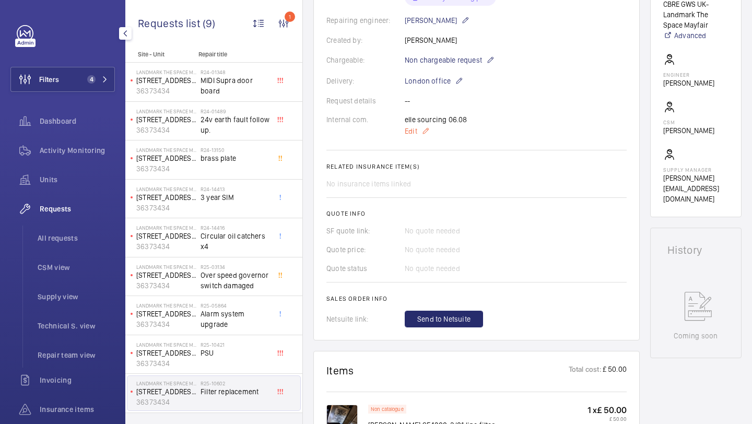
click at [422, 132] on mat-icon at bounding box center [426, 131] width 8 height 13
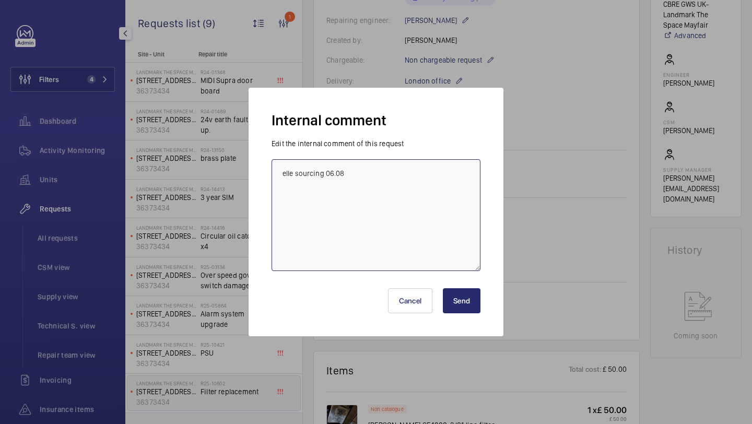
click at [401, 177] on textarea "elle sourcing 06.08" at bounding box center [376, 215] width 209 height 112
type textarea "elle sourcing 06.08 farnell no longer stock"
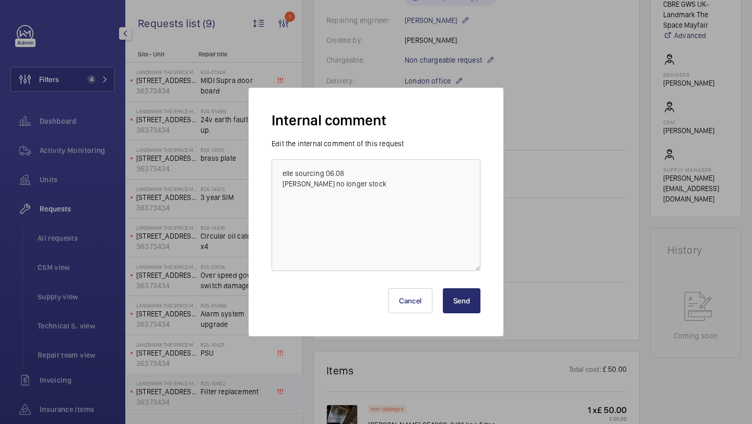
click at [469, 297] on button "Send" at bounding box center [462, 300] width 38 height 25
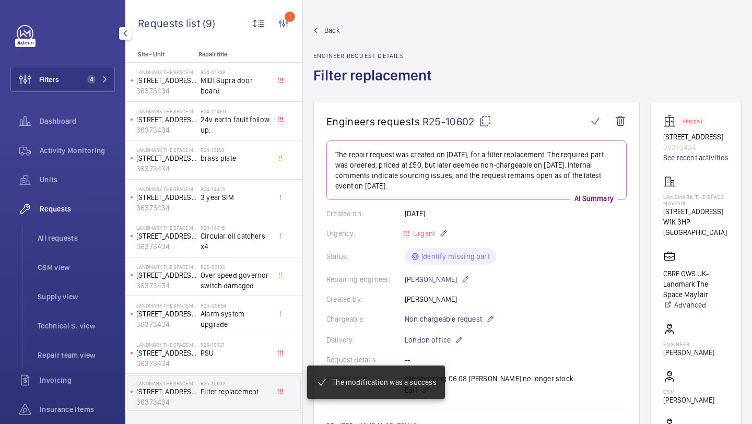
scroll to position [609, 0]
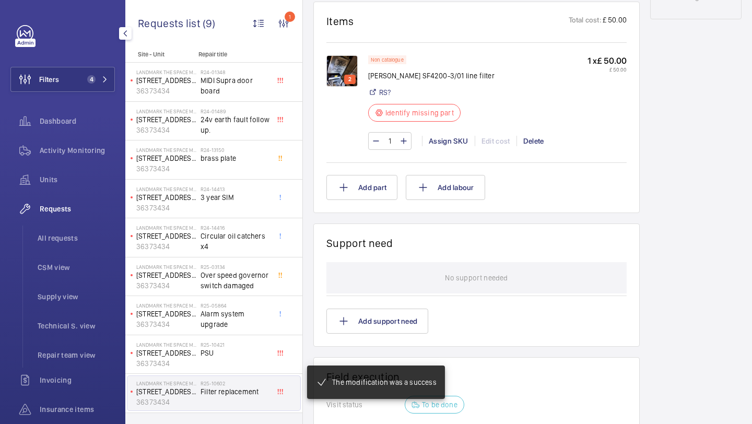
click at [344, 80] on div "2" at bounding box center [349, 79] width 11 height 9
click at [342, 72] on img at bounding box center [342, 70] width 31 height 31
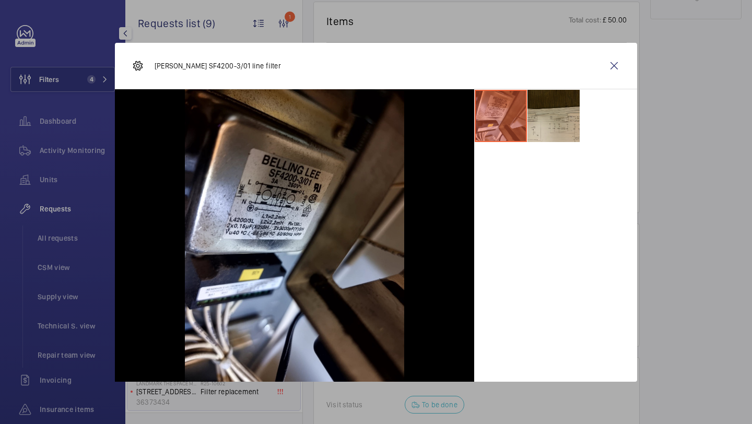
click at [530, 119] on li at bounding box center [554, 116] width 52 height 52
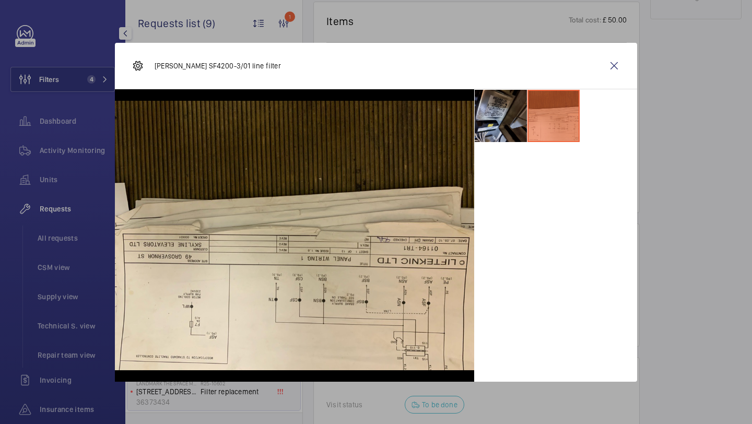
click at [513, 129] on li at bounding box center [501, 116] width 52 height 52
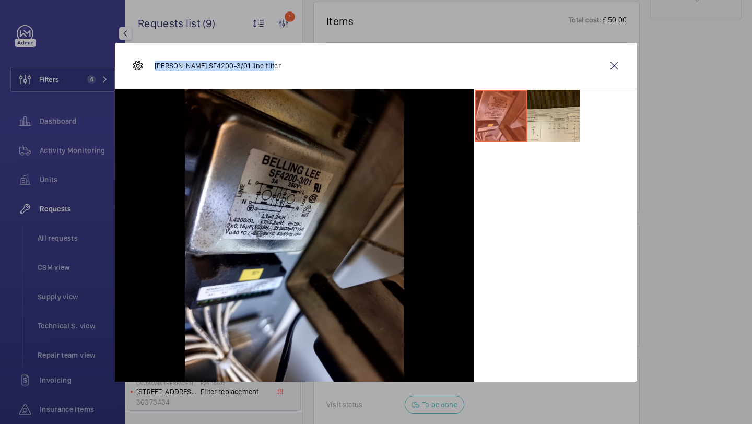
drag, startPoint x: 259, startPoint y: 63, endPoint x: 155, endPoint y: 62, distance: 104.0
click at [155, 62] on div "Belling Lee SF4200-3/01 line filter" at bounding box center [376, 66] width 523 height 47
copy p "Belling Lee SF4200-3/01 line filter"
click at [615, 62] on wm-front-icon-button at bounding box center [614, 65] width 25 height 25
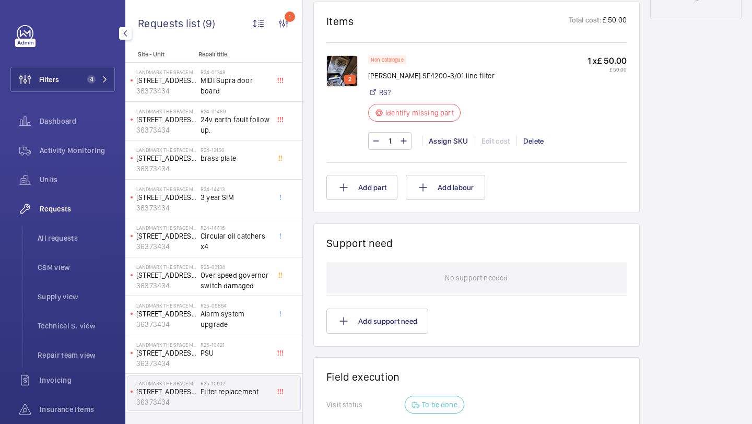
scroll to position [146, 0]
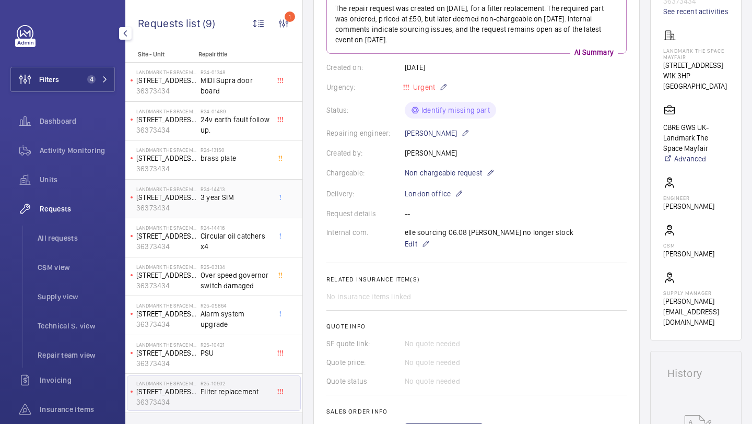
click at [199, 195] on div "Landmark The Space Mayfair 49 Grosvenor Street 36373434" at bounding box center [163, 199] width 73 height 34
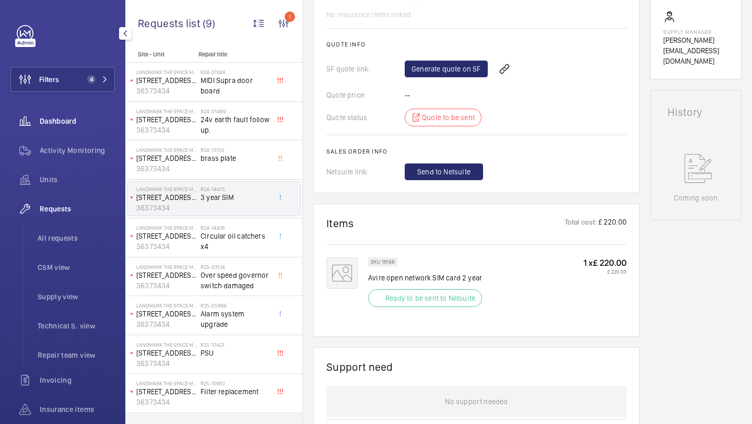
scroll to position [418, 0]
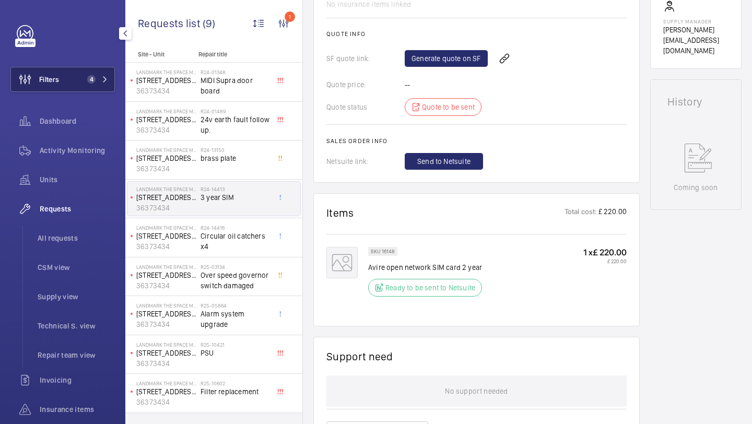
click at [75, 85] on button "Filters 4" at bounding box center [62, 79] width 105 height 25
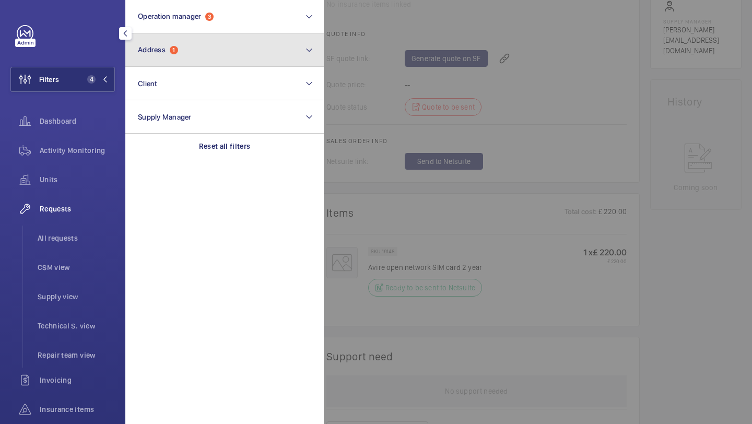
click at [181, 55] on button "Address 1" at bounding box center [224, 49] width 199 height 33
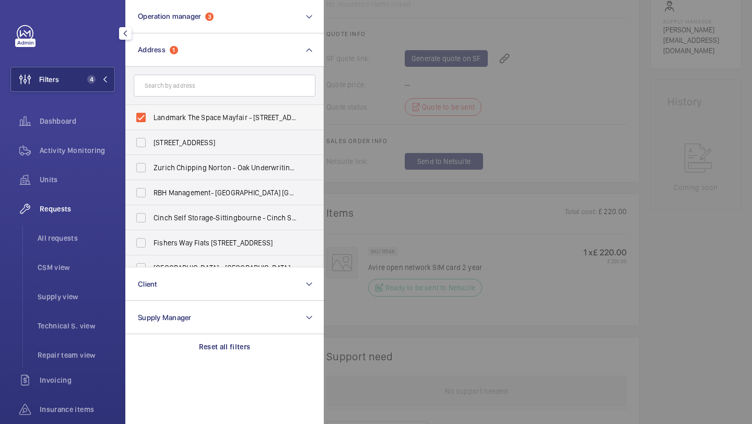
click at [173, 112] on span "Landmark The Space Mayfair - 49 Grosvenor St, LONDON W1K 3HP" at bounding box center [226, 117] width 144 height 10
click at [152, 112] on input "Landmark The Space Mayfair - 49 Grosvenor St, LONDON W1K 3HP" at bounding box center [141, 117] width 21 height 21
checkbox input "false"
click at [96, 220] on div "Requests" at bounding box center [62, 208] width 105 height 25
click at [92, 228] on li "All requests" at bounding box center [72, 238] width 86 height 25
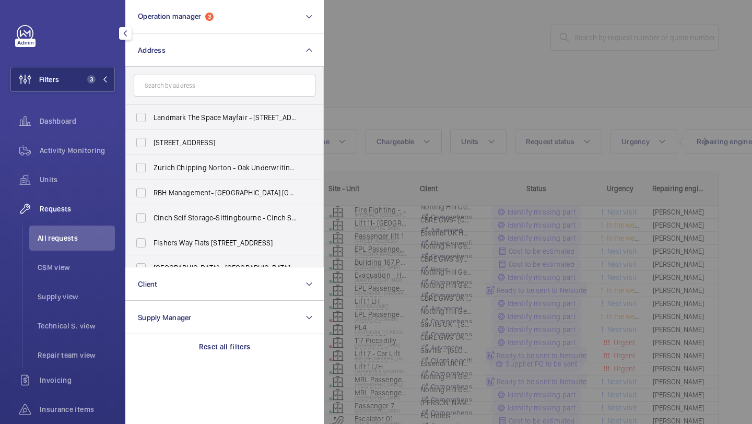
click at [423, 108] on div at bounding box center [700, 212] width 752 height 424
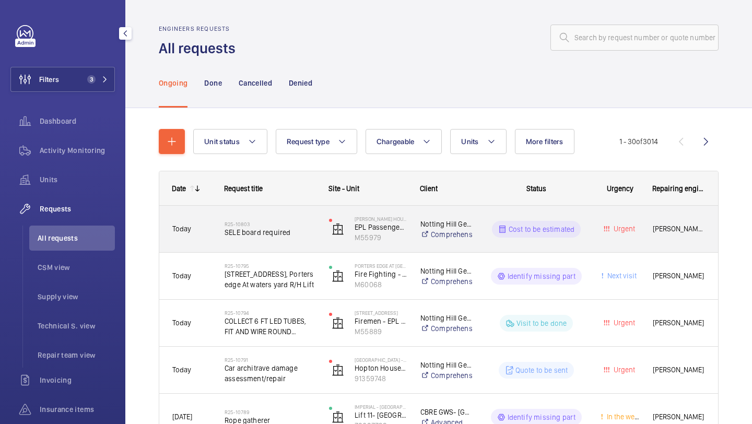
click at [276, 246] on div "R25-10803 SELE board required" at bounding box center [263, 229] width 103 height 47
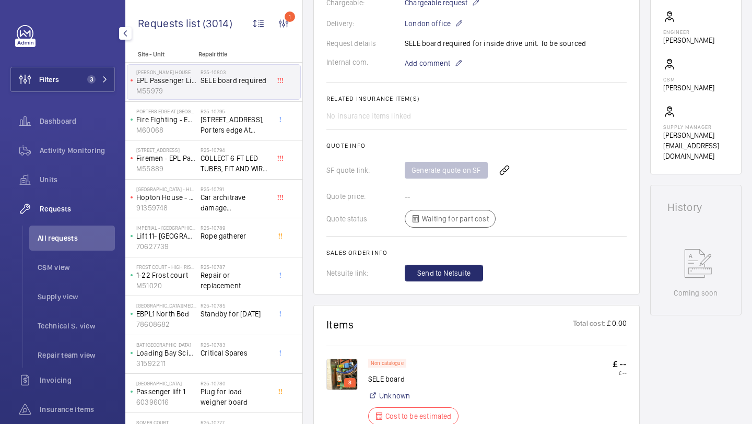
scroll to position [636, 0]
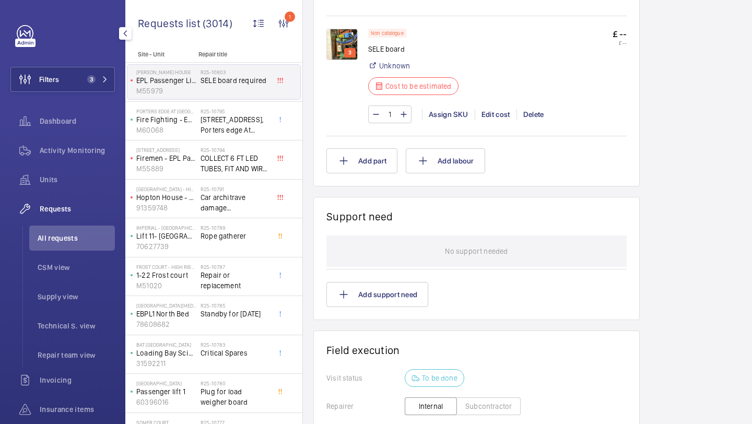
click at [336, 40] on img at bounding box center [342, 44] width 31 height 31
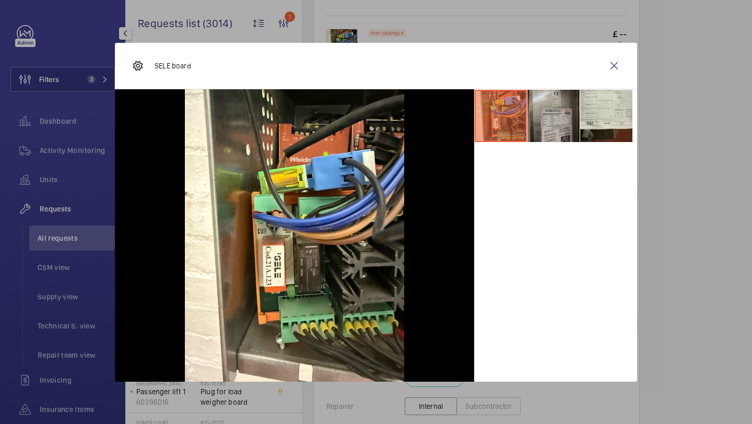
click at [547, 107] on li at bounding box center [554, 116] width 52 height 52
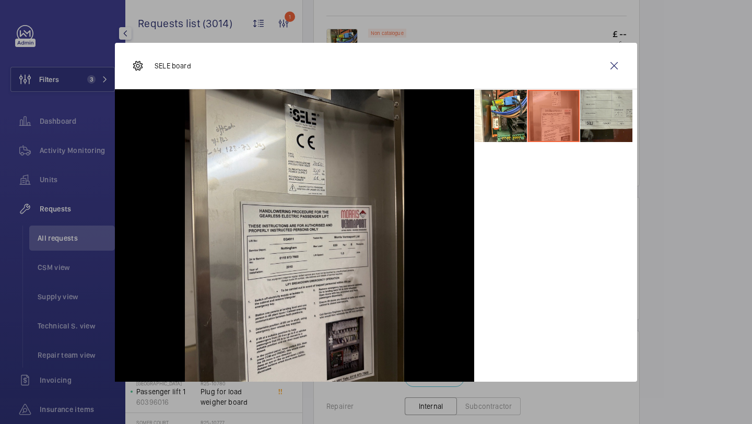
click at [609, 107] on li at bounding box center [607, 116] width 52 height 52
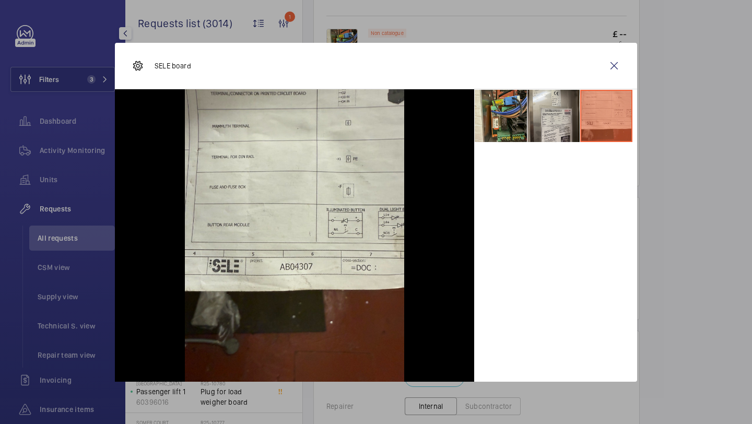
click at [521, 108] on li at bounding box center [501, 116] width 52 height 52
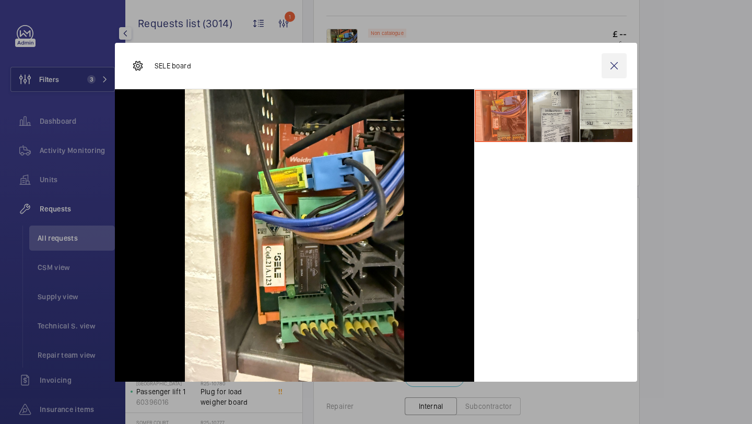
click at [608, 68] on wm-front-icon-button at bounding box center [614, 65] width 25 height 25
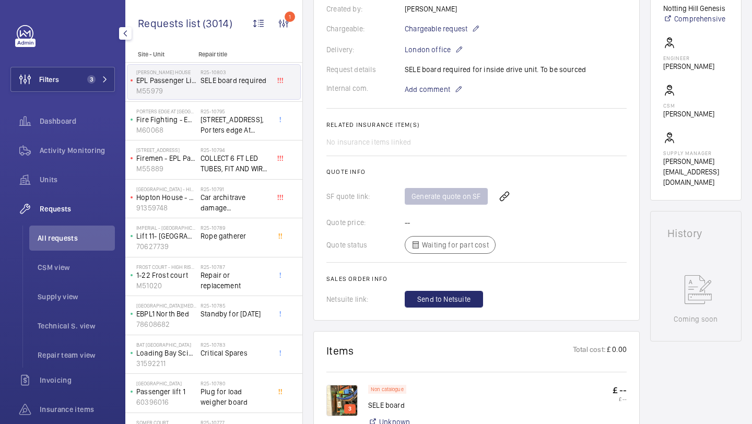
scroll to position [280, 0]
click at [68, 248] on li "All requests" at bounding box center [72, 238] width 86 height 25
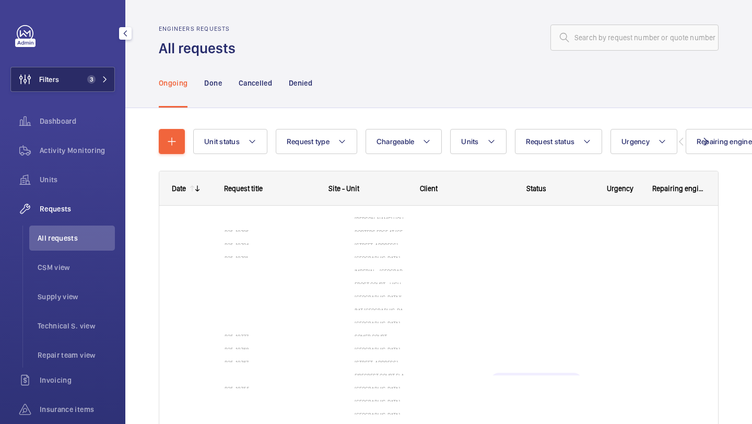
click at [75, 82] on button "Filters 3" at bounding box center [62, 79] width 105 height 25
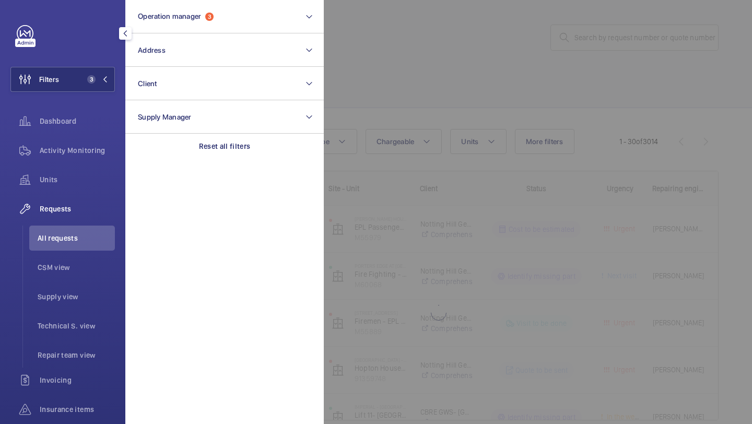
click at [522, 69] on div at bounding box center [700, 212] width 752 height 424
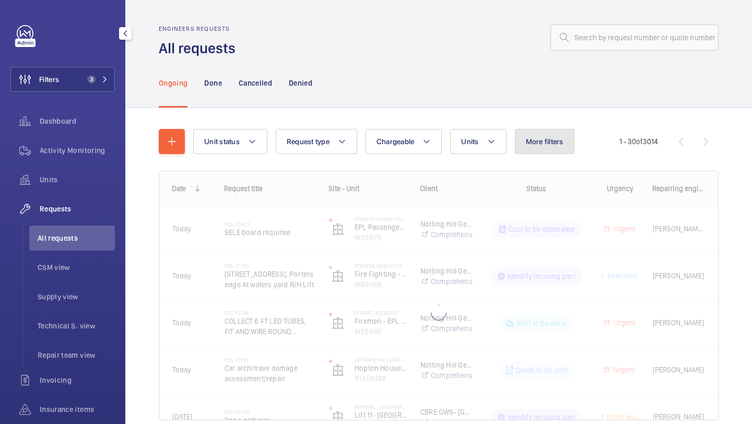
click at [546, 148] on button "More filters" at bounding box center [545, 141] width 60 height 25
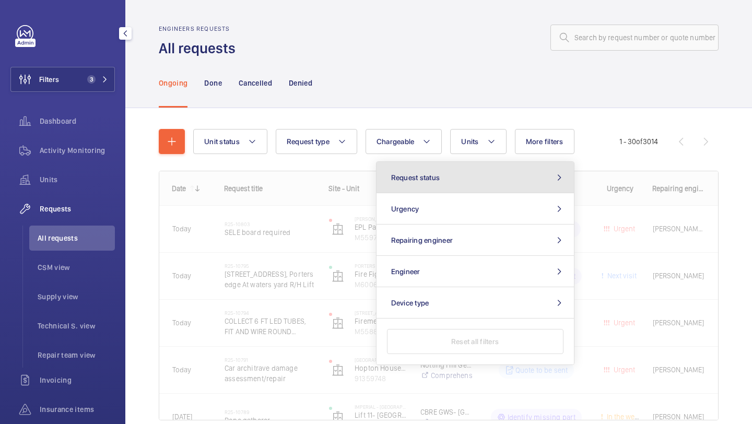
click at [502, 170] on button "Request status" at bounding box center [476, 177] width 198 height 31
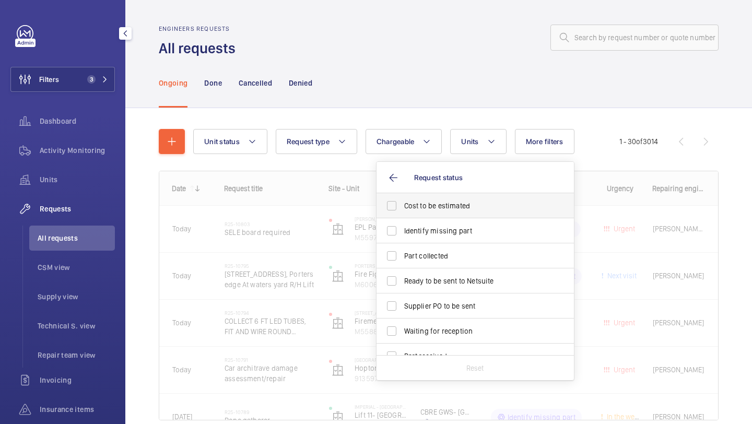
click at [474, 206] on span "Cost to be estimated" at bounding box center [476, 206] width 144 height 10
click at [402, 206] on input "Cost to be estimated" at bounding box center [391, 205] width 21 height 21
checkbox input "true"
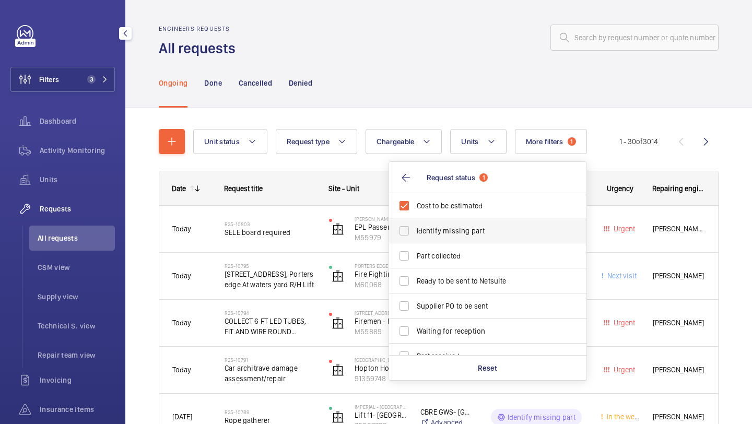
click at [463, 224] on label "Identify missing part" at bounding box center [480, 230] width 182 height 25
click at [415, 224] on input "Identify missing part" at bounding box center [404, 231] width 21 height 21
checkbox input "true"
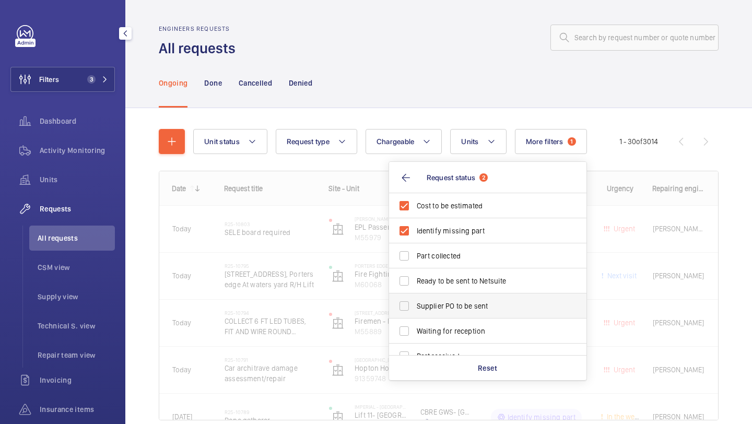
click at [447, 296] on label "Supplier PO to be sent" at bounding box center [480, 306] width 182 height 25
click at [415, 296] on input "Supplier PO to be sent" at bounding box center [404, 306] width 21 height 21
checkbox input "true"
click at [447, 288] on label "Ready to be sent to Netsuite" at bounding box center [480, 281] width 182 height 25
click at [415, 288] on input "Ready to be sent to Netsuite" at bounding box center [404, 281] width 21 height 21
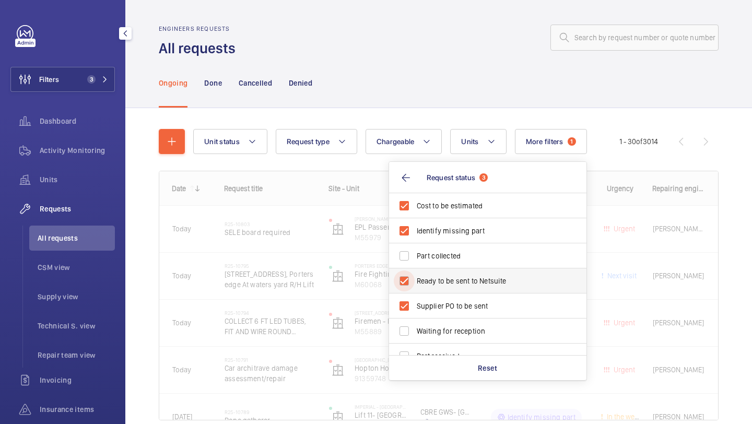
checkbox input "true"
click at [455, 72] on div "Ongoing Done Cancelled Denied" at bounding box center [439, 83] width 560 height 50
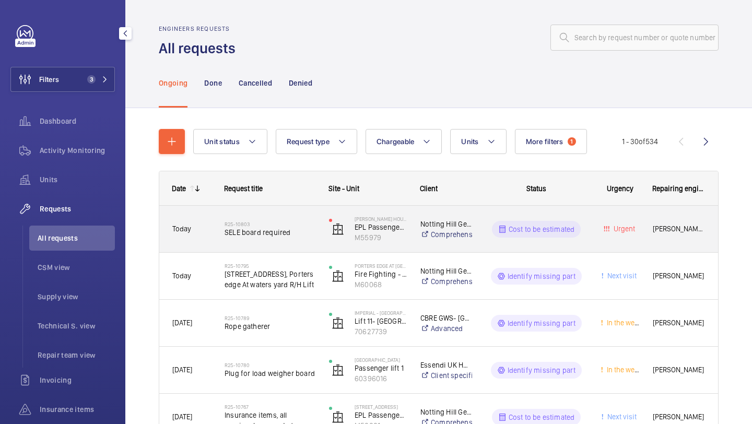
click at [290, 211] on div "R25-10803 SELE board required" at bounding box center [263, 229] width 103 height 47
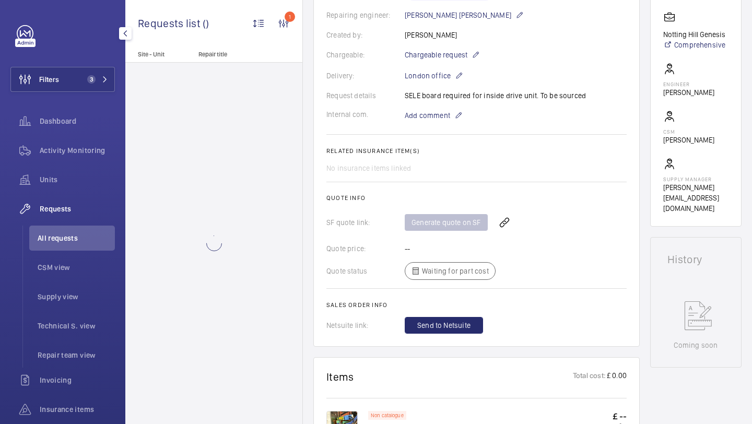
scroll to position [285, 0]
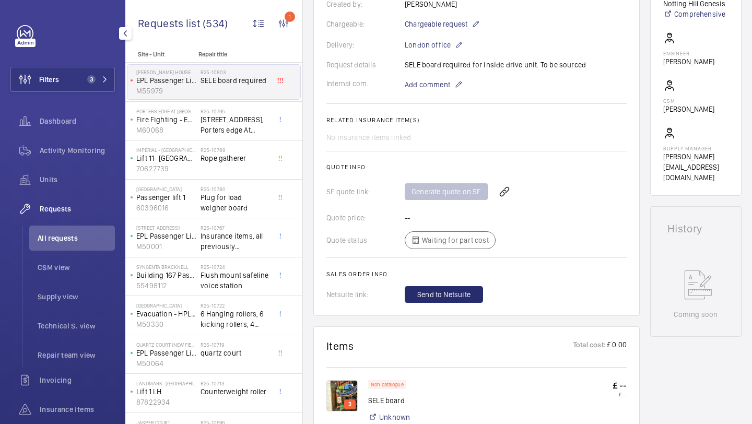
scroll to position [523, 0]
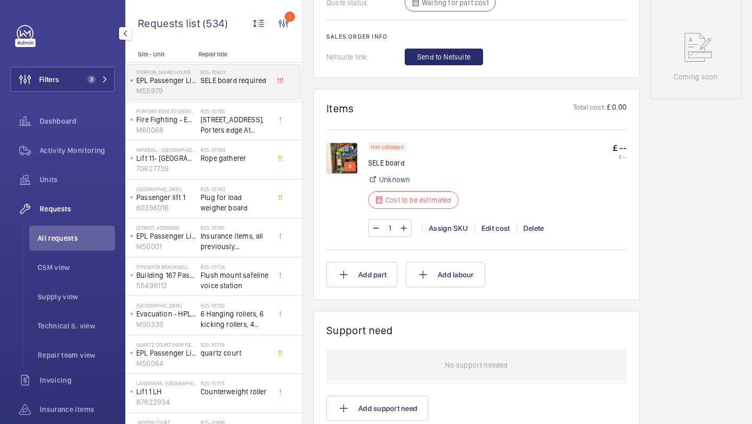
click at [357, 151] on img at bounding box center [342, 158] width 31 height 31
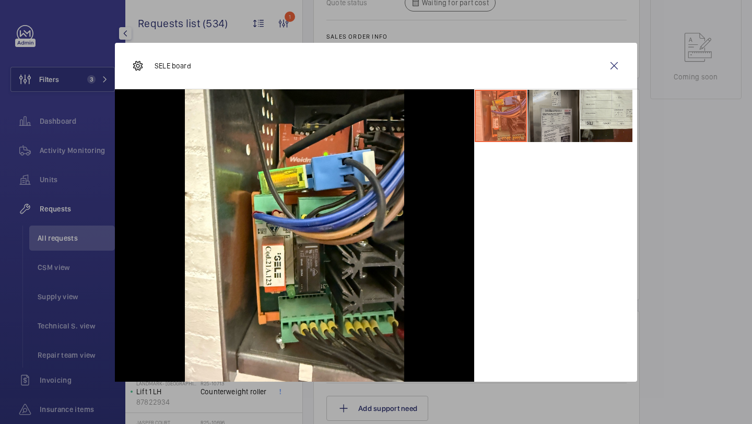
click at [539, 128] on li at bounding box center [554, 116] width 52 height 52
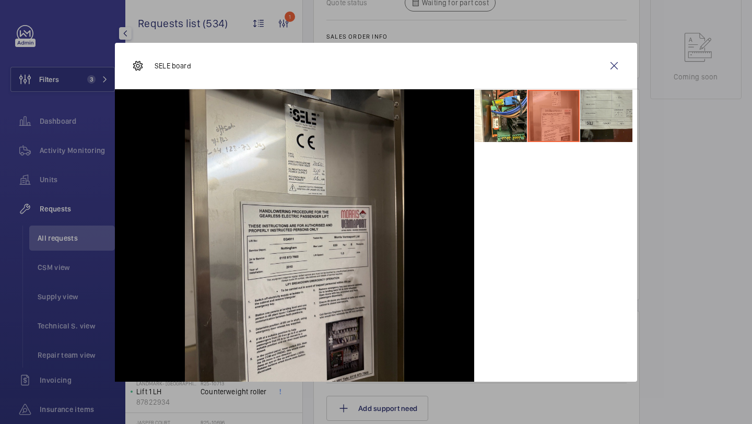
click at [610, 109] on li at bounding box center [607, 116] width 52 height 52
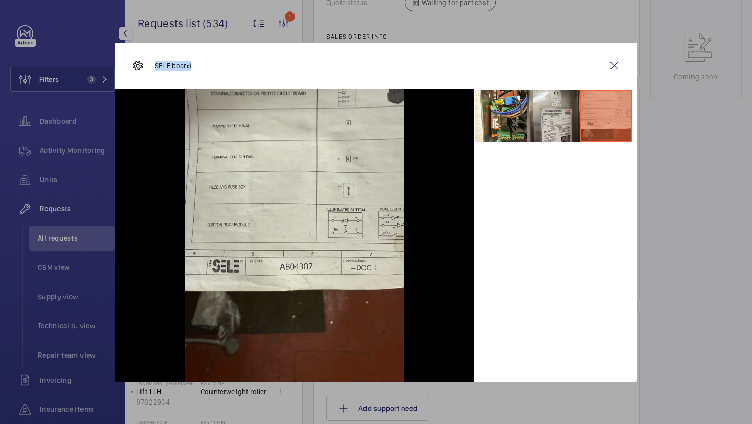
drag, startPoint x: 204, startPoint y: 74, endPoint x: 152, endPoint y: 68, distance: 53.0
click at [152, 68] on div "SELE board" at bounding box center [376, 66] width 523 height 47
copy p "SELE board"
click at [613, 60] on wm-front-icon-button at bounding box center [614, 65] width 25 height 25
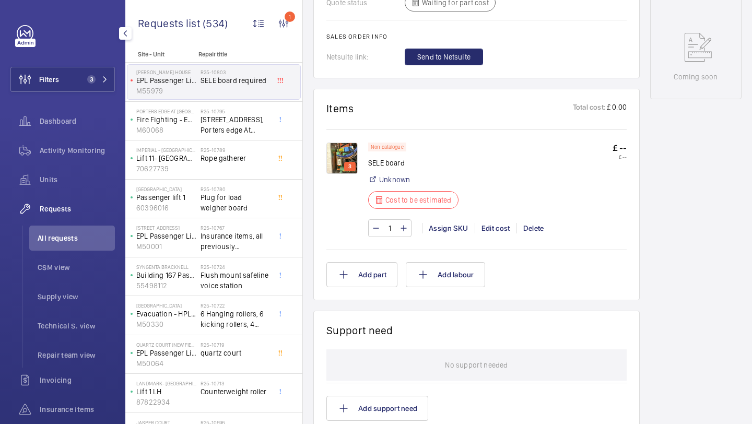
scroll to position [0, 0]
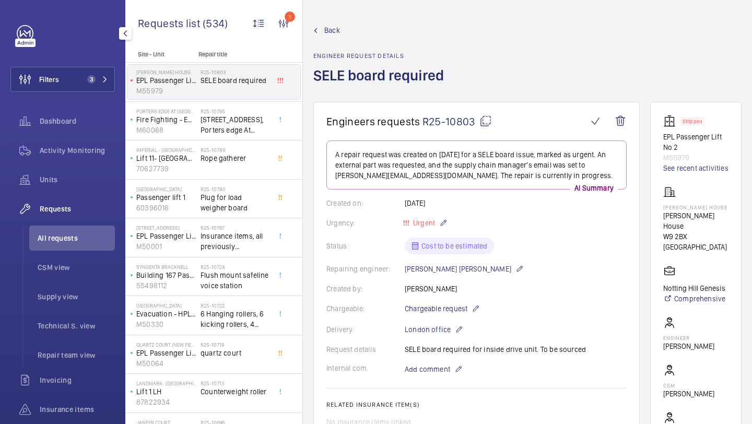
drag, startPoint x: 687, startPoint y: 225, endPoint x: 654, endPoint y: 225, distance: 33.4
click at [654, 225] on wm-front-card "Stopped EPL Passenger Lift No 2 M55979 See recent activities Ernest Harriss Hou…" at bounding box center [696, 291] width 91 height 379
copy p "[PERSON_NAME] House"
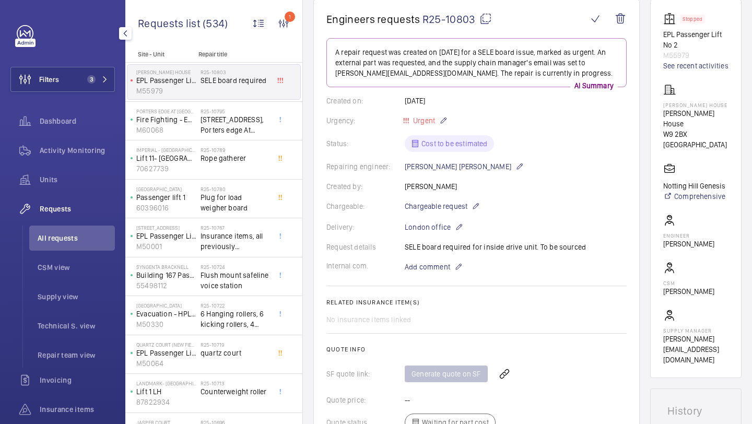
scroll to position [223, 0]
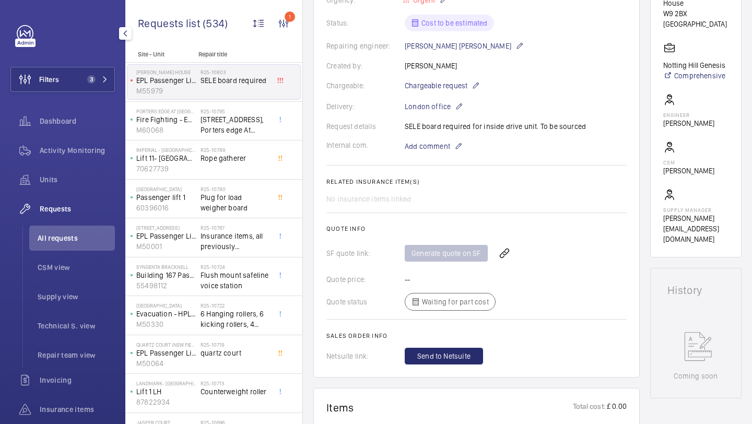
click at [444, 156] on wm-front-card-body "A repair request was created on 2025-08-12 for a SELE board issue, marked as ur…" at bounding box center [477, 140] width 300 height 447
click at [443, 154] on wm-front-card-body "A repair request was created on 2025-08-12 for a SELE board issue, marked as ur…" at bounding box center [477, 140] width 300 height 447
click at [443, 149] on span "Add comment" at bounding box center [427, 146] width 45 height 10
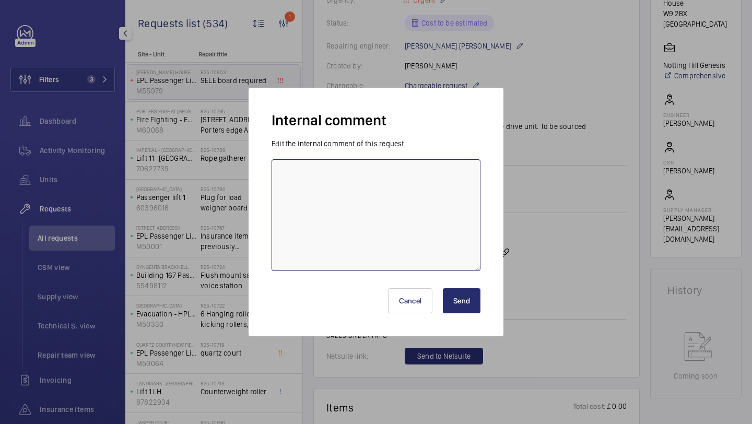
click at [410, 189] on textarea at bounding box center [376, 215] width 209 height 112
type textarea "sent to mv lifts - elle"
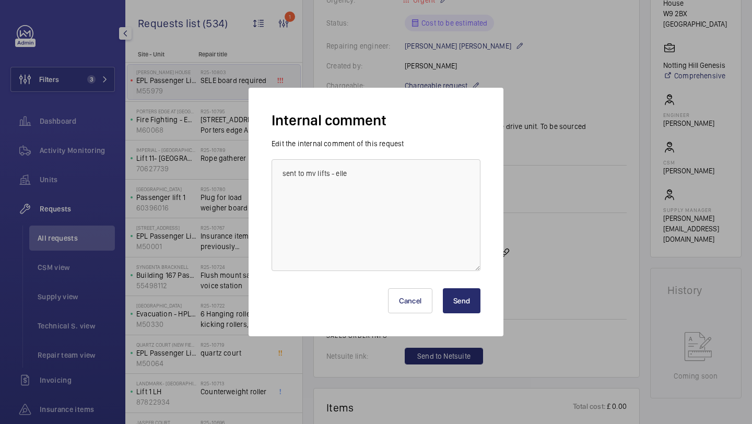
click at [474, 304] on button "Send" at bounding box center [462, 300] width 38 height 25
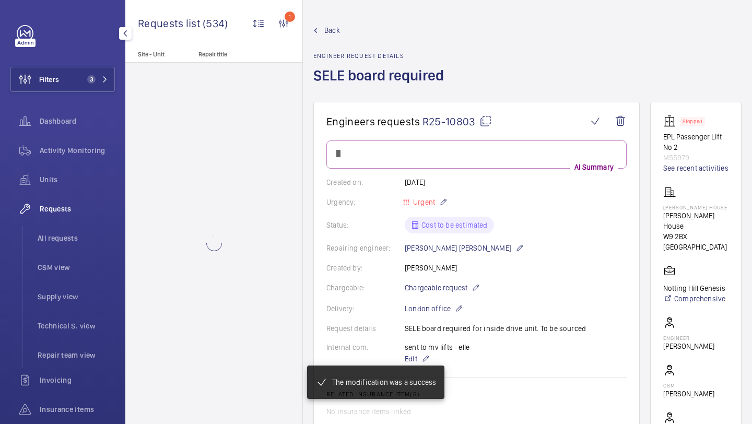
click at [89, 78] on span "3" at bounding box center [91, 79] width 8 height 8
click at [72, 85] on button "Filters 3" at bounding box center [62, 79] width 105 height 25
click at [186, 55] on p "Site - Unit" at bounding box center [159, 54] width 69 height 7
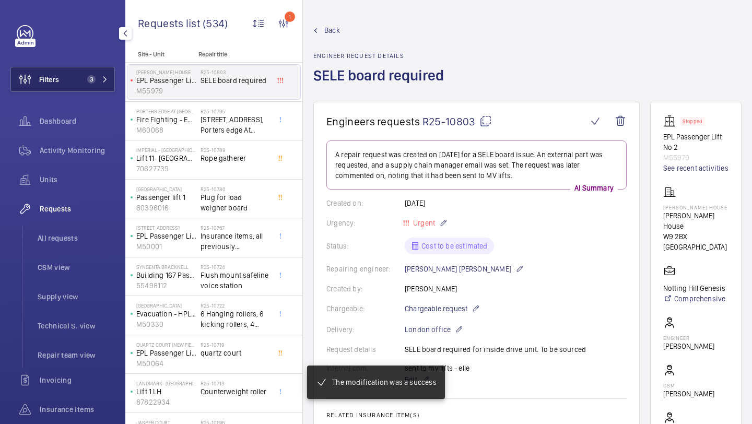
click at [83, 71] on button "Filters 3" at bounding box center [62, 79] width 105 height 25
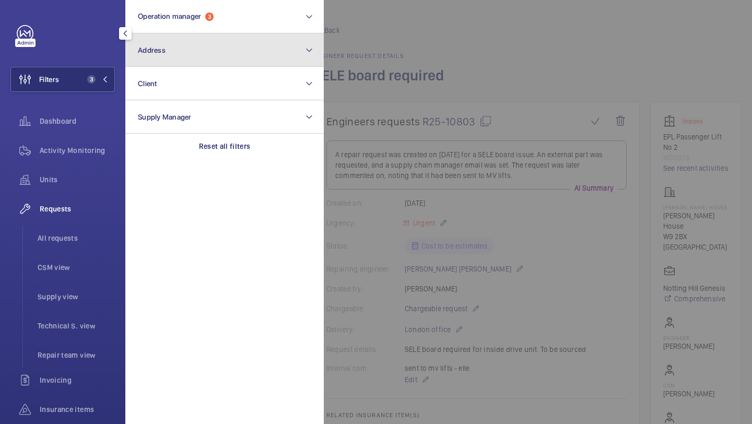
click at [143, 43] on button "Address" at bounding box center [224, 49] width 199 height 33
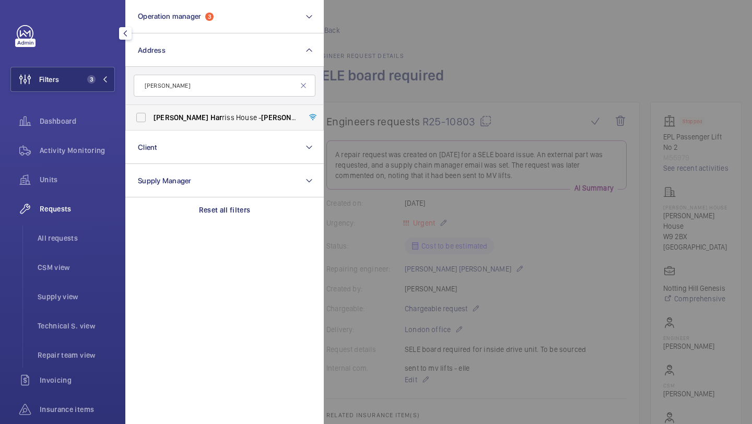
type input "ernest har"
click at [211, 117] on span "Har" at bounding box center [217, 117] width 12 height 8
click at [152, 117] on input "Ernest Har riss House - Ernest Har riss House, LONDON W9 2BX" at bounding box center [141, 117] width 21 height 21
checkbox input "true"
click at [105, 167] on div "Units" at bounding box center [62, 179] width 105 height 25
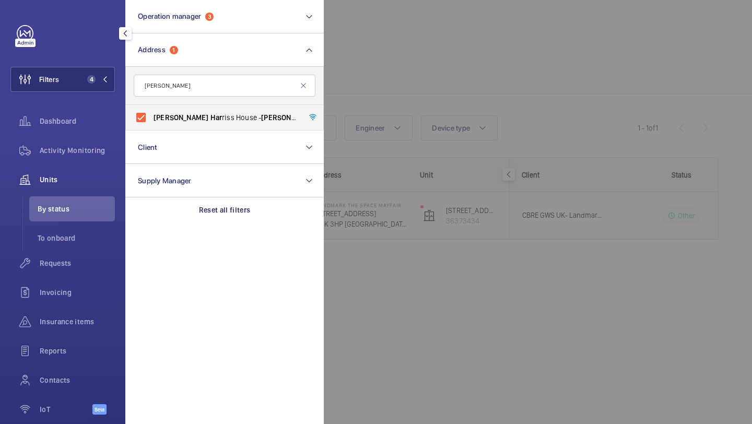
click at [492, 90] on div at bounding box center [700, 212] width 752 height 424
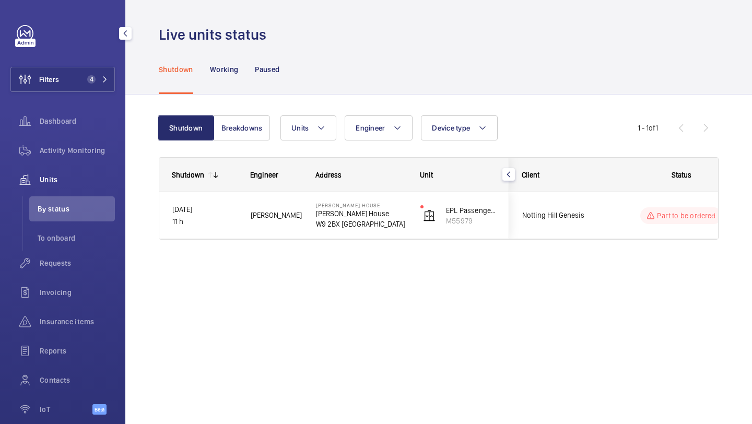
click at [594, 187] on div "Client" at bounding box center [556, 174] width 94 height 33
click at [593, 204] on div "Notting Hill Genesis" at bounding box center [556, 215] width 93 height 33
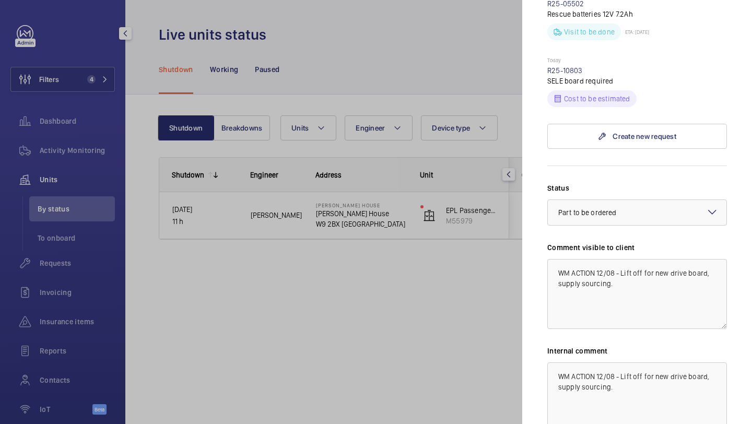
scroll to position [419, 0]
click at [392, 285] on div at bounding box center [376, 212] width 752 height 424
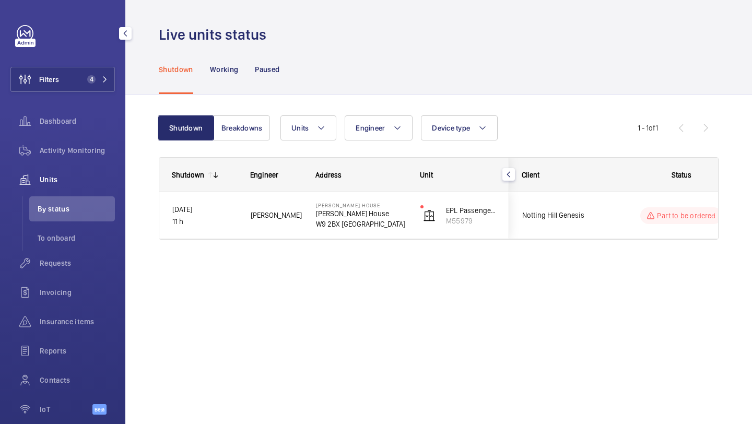
scroll to position [0, 0]
click at [54, 88] on span "Filters" at bounding box center [35, 79] width 48 height 25
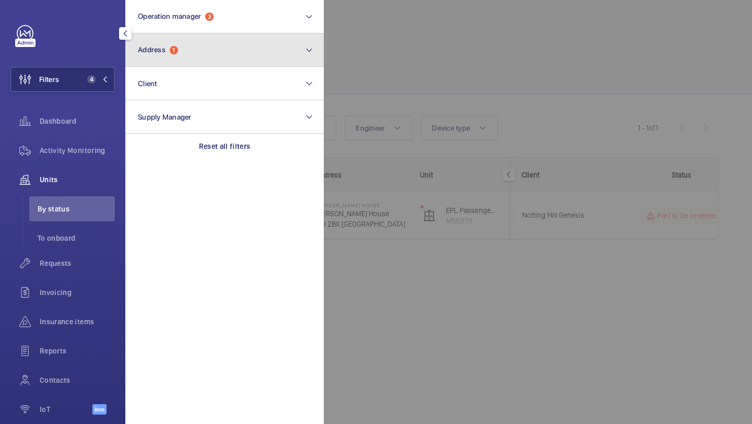
click at [185, 57] on button "Address 1" at bounding box center [224, 49] width 199 height 33
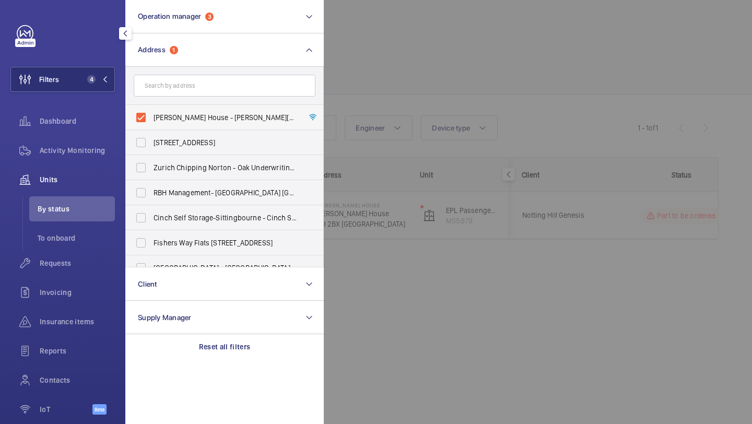
click at [172, 120] on span "Ernest Harriss House - Ernest Harriss House, LONDON W9 2BX" at bounding box center [226, 117] width 144 height 10
click at [152, 120] on input "Ernest Harriss House - Ernest Harriss House, LONDON W9 2BX" at bounding box center [141, 117] width 21 height 21
checkbox input "false"
click at [178, 86] on input "text" at bounding box center [225, 86] width 182 height 22
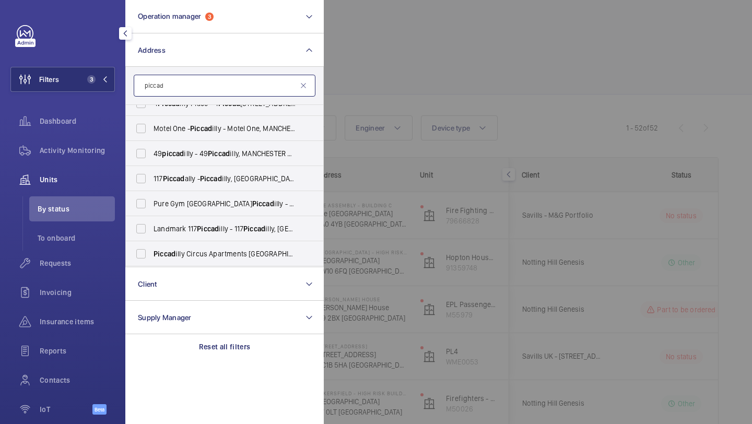
scroll to position [250, 0]
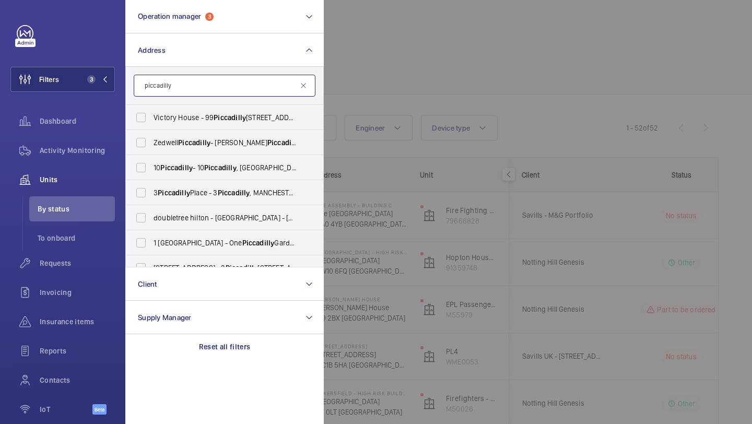
type input "piccadilly"
click at [303, 89] on mat-icon at bounding box center [303, 86] width 8 height 8
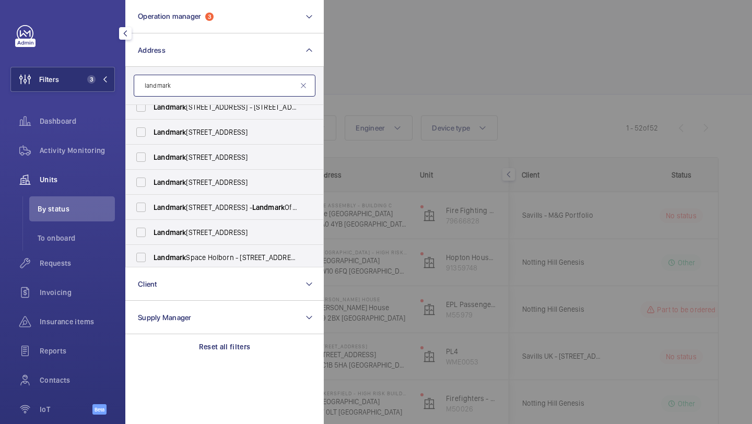
scroll to position [282, 0]
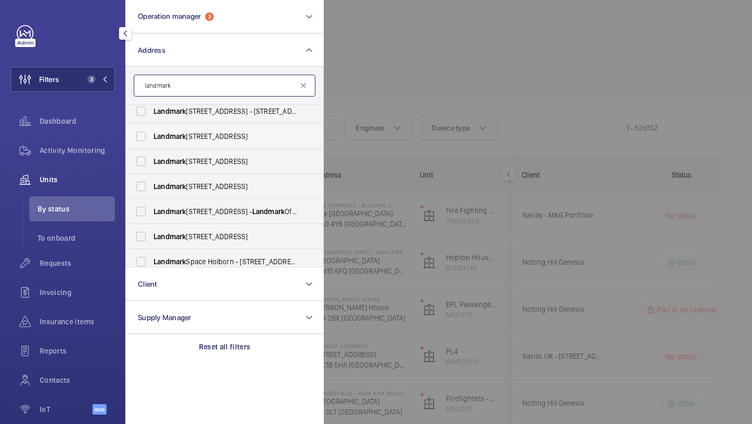
type input "landmark"
click at [253, 133] on span "Landmark 117 Piccadilly - 117 Piccadilly, LONDON W1J 7JU" at bounding box center [226, 136] width 144 height 10
click at [152, 133] on input "Landmark 117 Piccadilly - 117 Piccadilly, LONDON W1J 7JU" at bounding box center [141, 136] width 21 height 21
checkbox input "true"
click at [449, 64] on div at bounding box center [700, 212] width 752 height 424
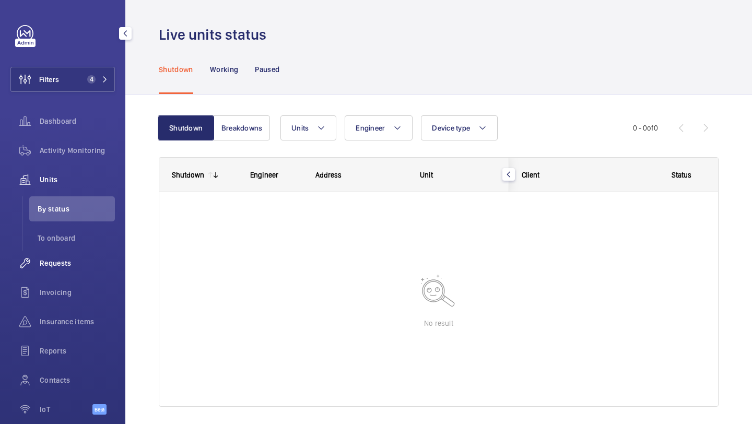
click at [56, 264] on span "Requests" at bounding box center [77, 263] width 75 height 10
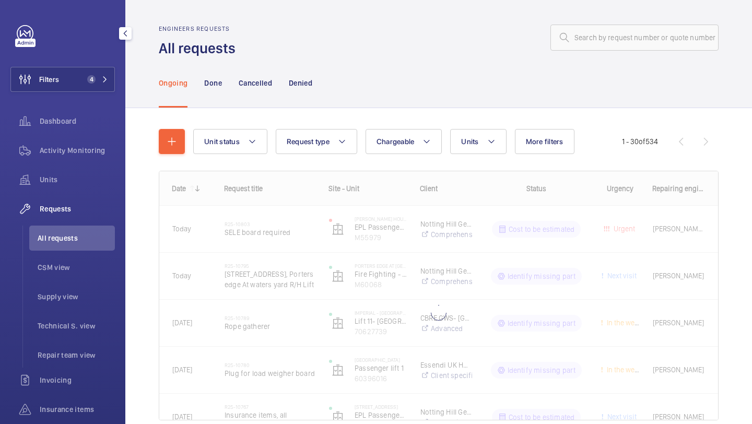
click at [347, 82] on div "Ongoing Done Cancelled Denied" at bounding box center [439, 83] width 560 height 50
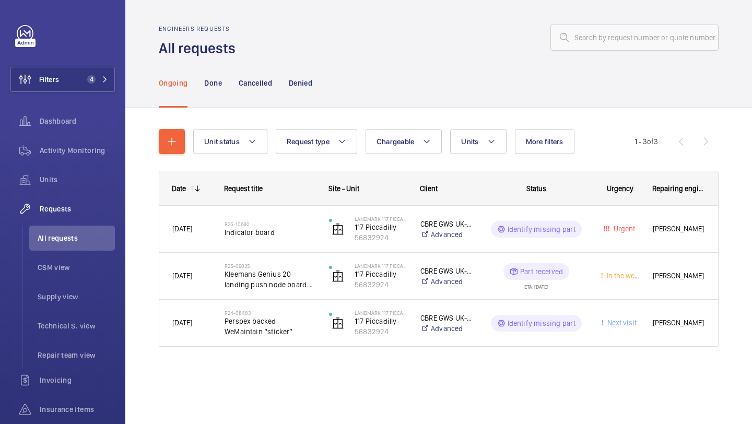
click at [283, 203] on div "Request title" at bounding box center [264, 188] width 105 height 33
click at [283, 218] on div "R25-10680 Indicator board" at bounding box center [270, 229] width 91 height 30
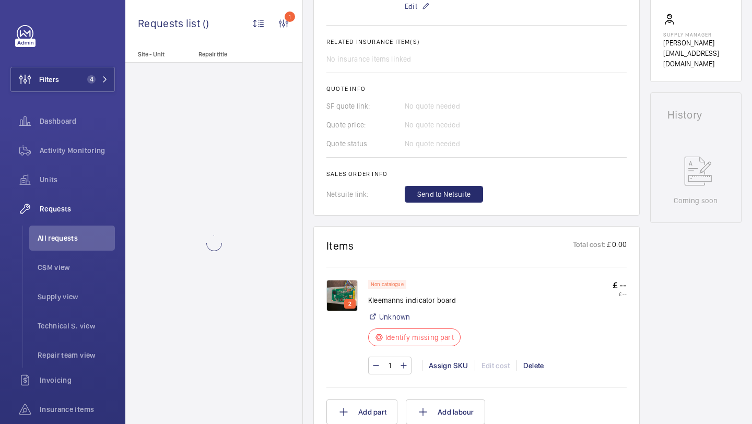
scroll to position [419, 0]
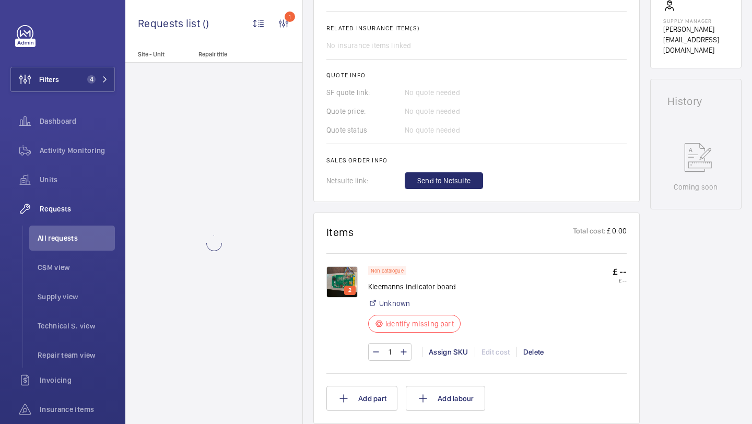
click at [344, 282] on img at bounding box center [342, 281] width 31 height 31
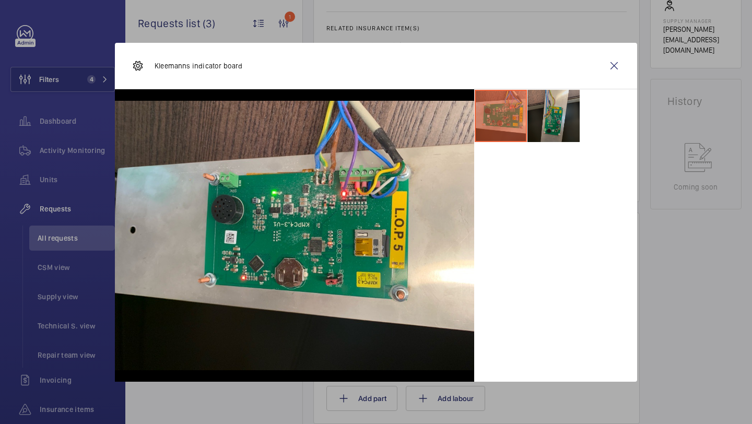
click at [549, 105] on li at bounding box center [554, 116] width 52 height 52
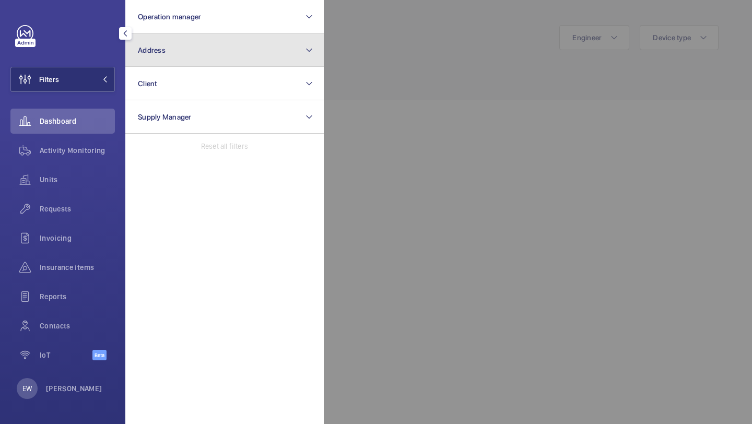
click at [206, 37] on button "Address" at bounding box center [224, 49] width 199 height 33
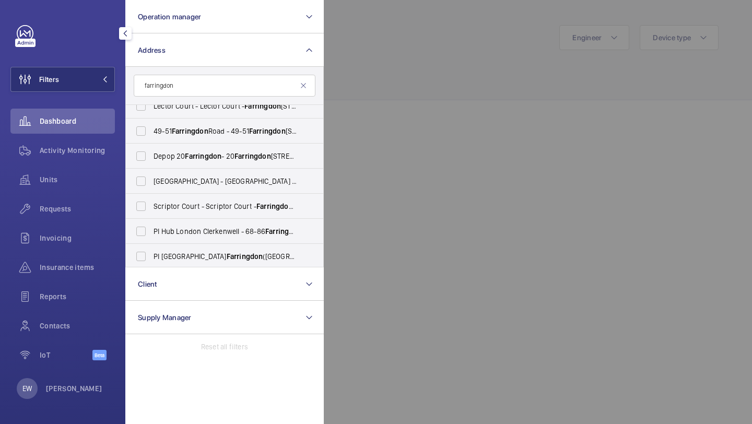
scroll to position [114, 0]
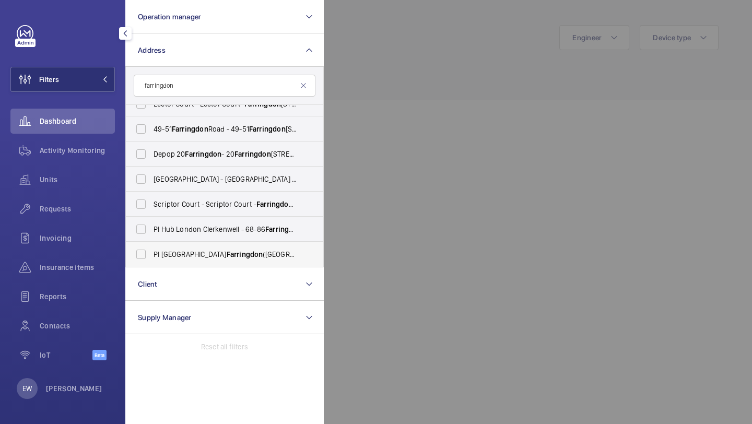
type input "farringdon"
click at [206, 248] on label "PI London Farringdon ([GEOGRAPHIC_DATA]) - [STREET_ADDRESS]" at bounding box center [217, 254] width 182 height 25
click at [152, 248] on input "PI London Farringdon ([GEOGRAPHIC_DATA]) - [STREET_ADDRESS]" at bounding box center [141, 254] width 21 height 21
checkbox input "true"
click at [93, 210] on span "Requests" at bounding box center [77, 209] width 75 height 10
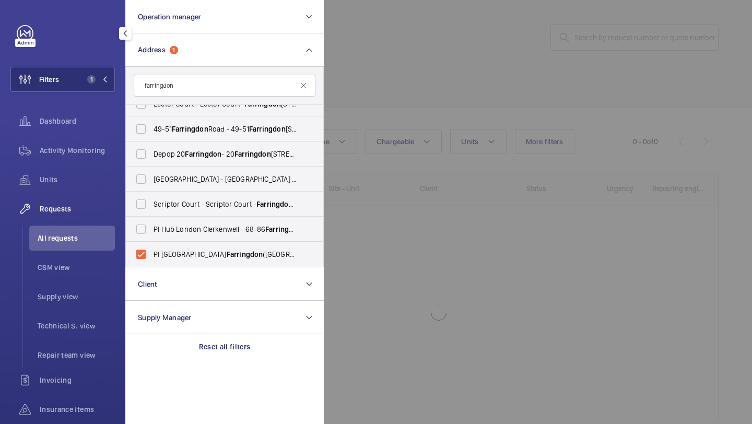
click at [448, 77] on div at bounding box center [700, 212] width 752 height 424
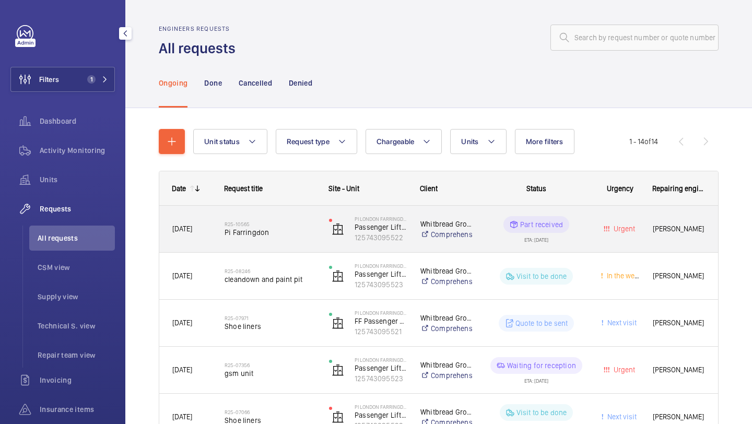
click at [274, 221] on h2 "R25-10565" at bounding box center [270, 224] width 91 height 6
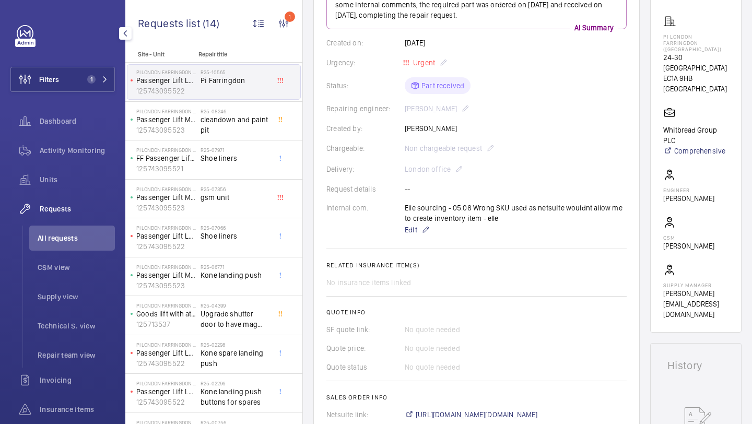
scroll to position [465, 0]
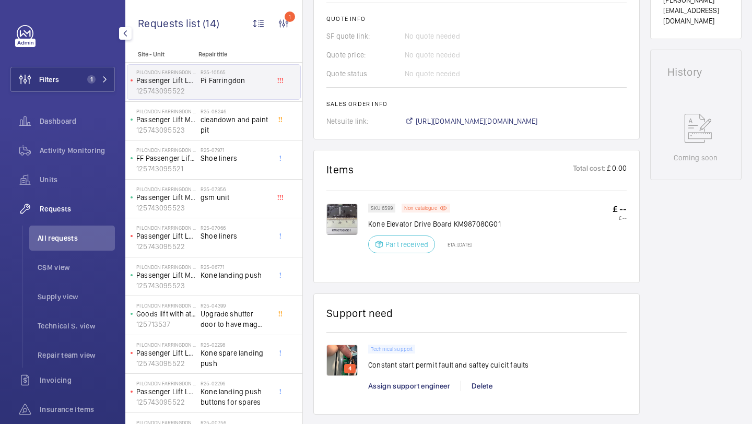
click at [420, 214] on div "SKU 6599 Non catalogue Kone Elevator Drive Board KM987080G01 Part received ETA:…" at bounding box center [434, 232] width 133 height 56
click at [420, 213] on div "Non catalogue" at bounding box center [426, 208] width 49 height 9
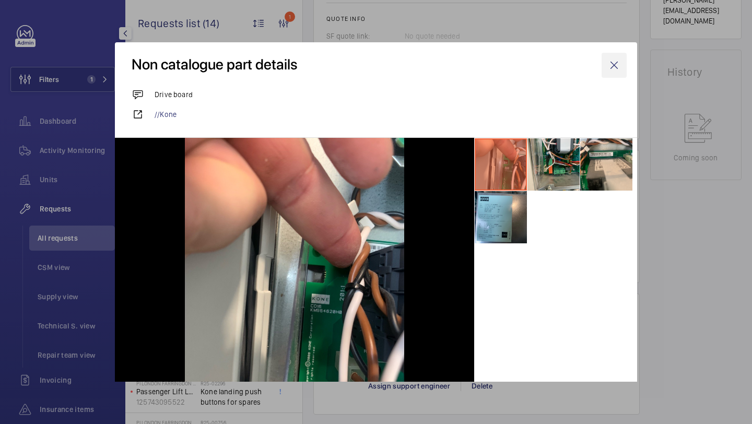
click at [620, 77] on wm-front-icon-button at bounding box center [614, 65] width 25 height 25
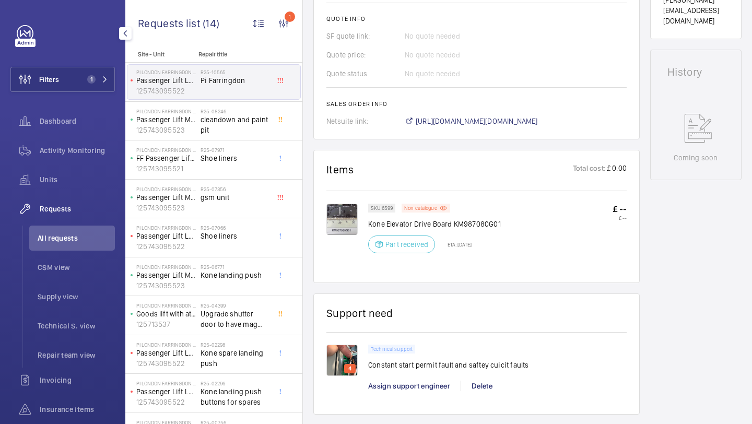
click at [436, 120] on span "[URL][DOMAIN_NAME][DOMAIN_NAME]" at bounding box center [477, 121] width 122 height 10
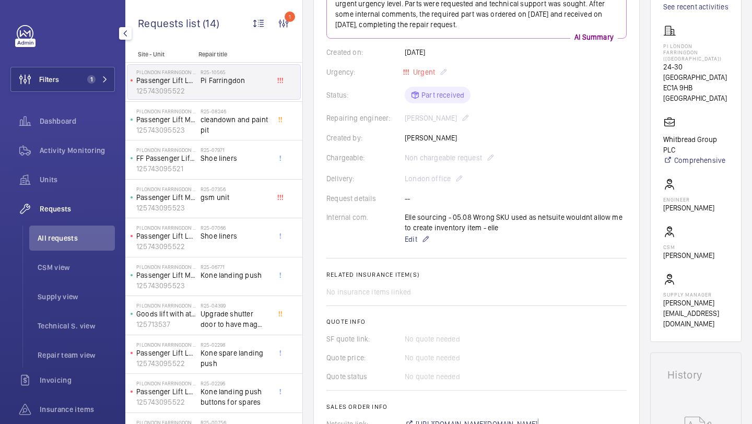
scroll to position [176, 0]
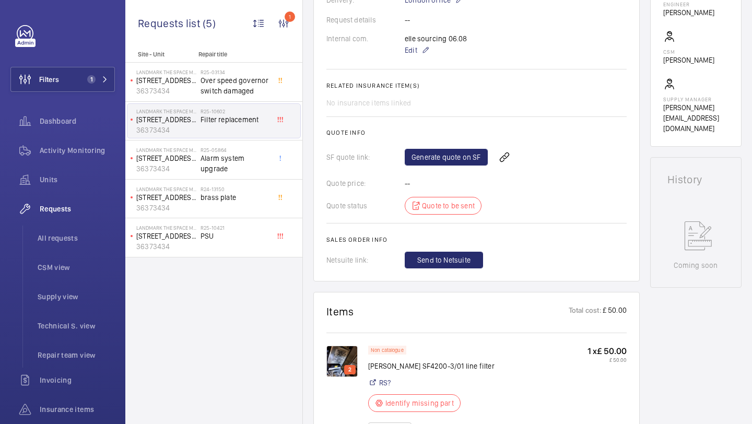
scroll to position [459, 0]
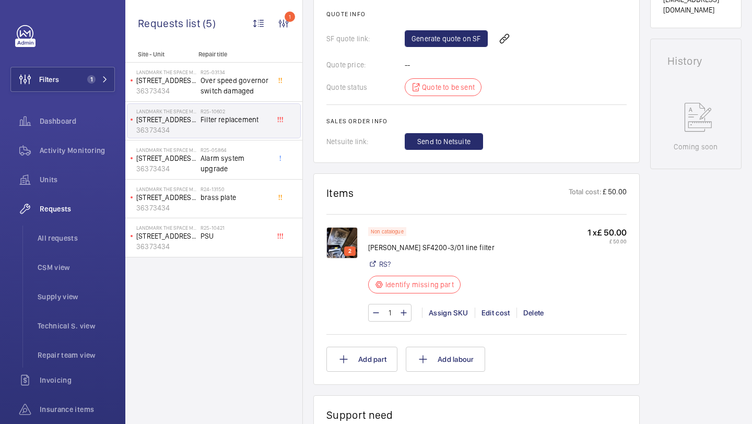
click at [346, 234] on img at bounding box center [342, 242] width 31 height 31
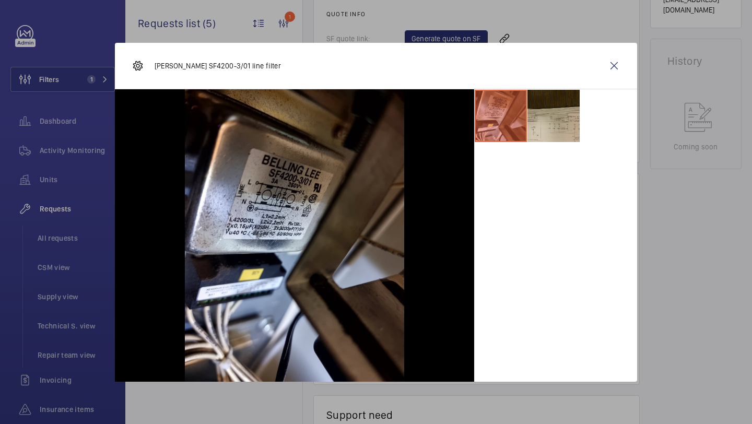
click at [552, 124] on li at bounding box center [554, 116] width 52 height 52
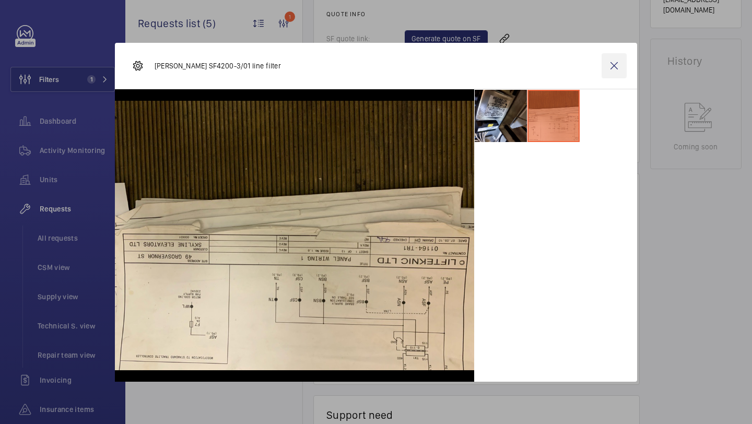
click at [607, 72] on wm-front-icon-button at bounding box center [614, 65] width 25 height 25
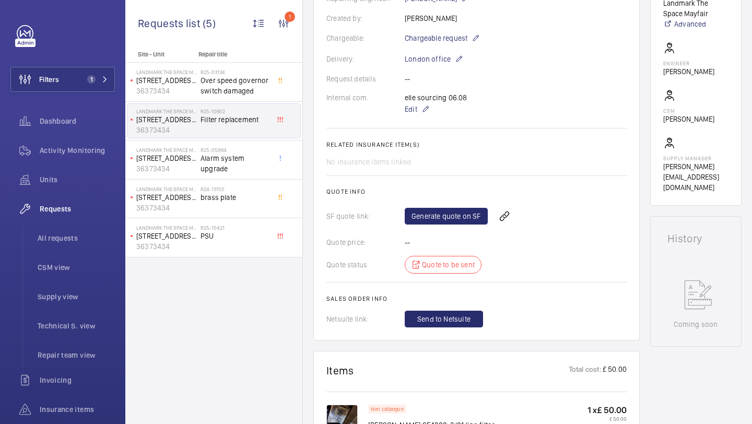
scroll to position [401, 0]
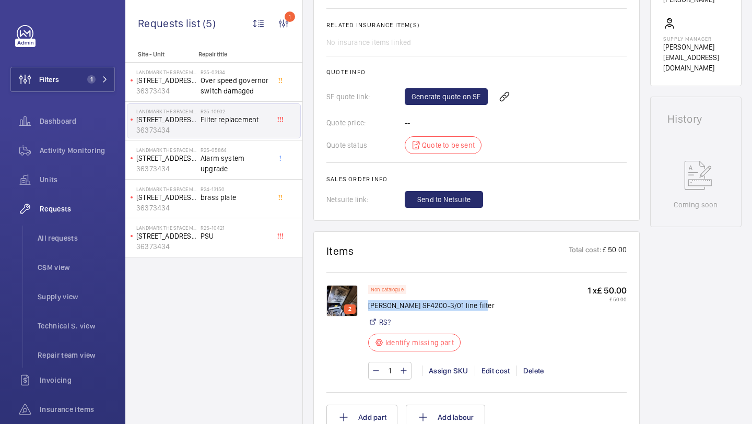
drag, startPoint x: 477, startPoint y: 306, endPoint x: 368, endPoint y: 308, distance: 108.7
click at [368, 308] on div "Non catalogue [PERSON_NAME] SF4200-3/01 line filter RS? Identify missing part 1…" at bounding box center [497, 321] width 259 height 73
copy p "[PERSON_NAME] SF4200-3/01 line filter"
click at [353, 287] on img at bounding box center [342, 300] width 31 height 31
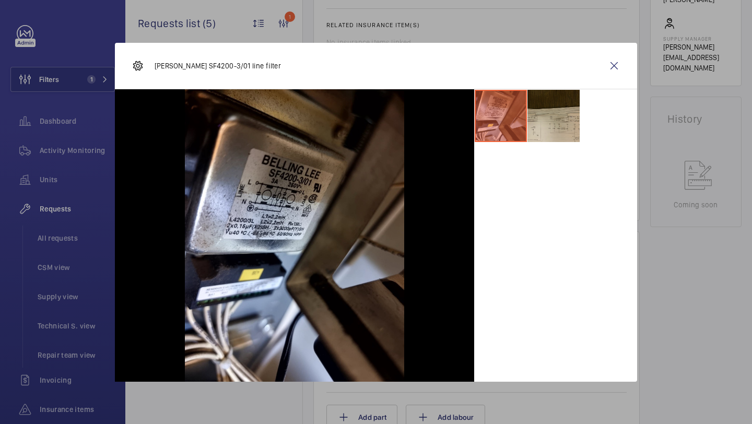
click at [554, 131] on li at bounding box center [554, 116] width 52 height 52
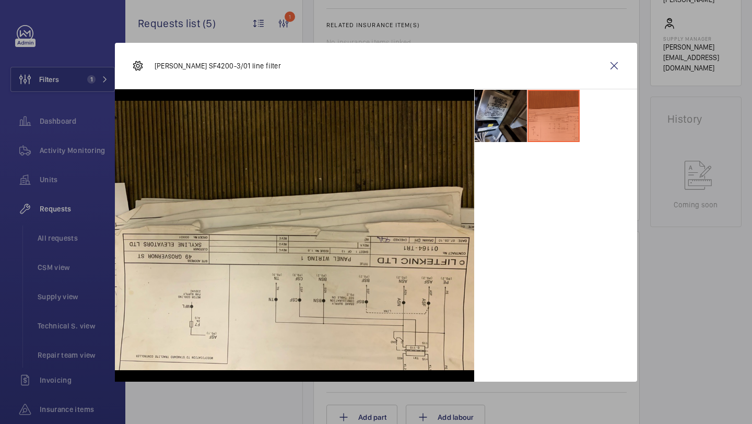
click at [523, 112] on li at bounding box center [501, 116] width 52 height 52
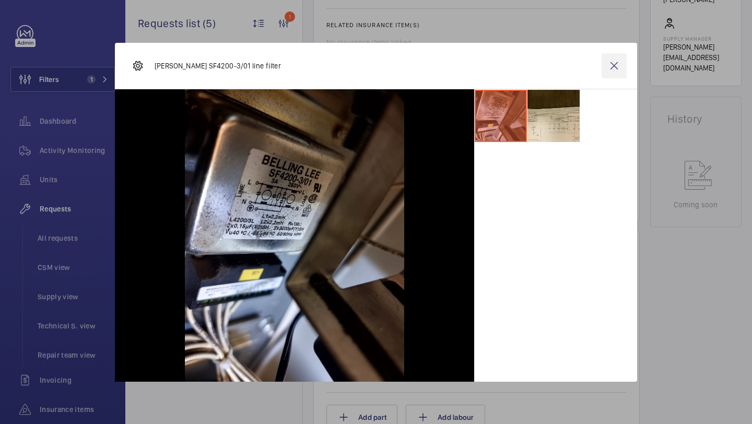
click at [612, 68] on wm-front-icon-button at bounding box center [614, 65] width 25 height 25
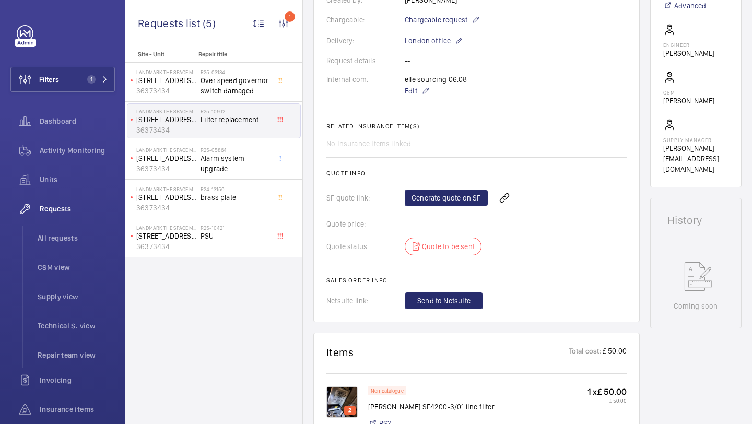
scroll to position [489, 0]
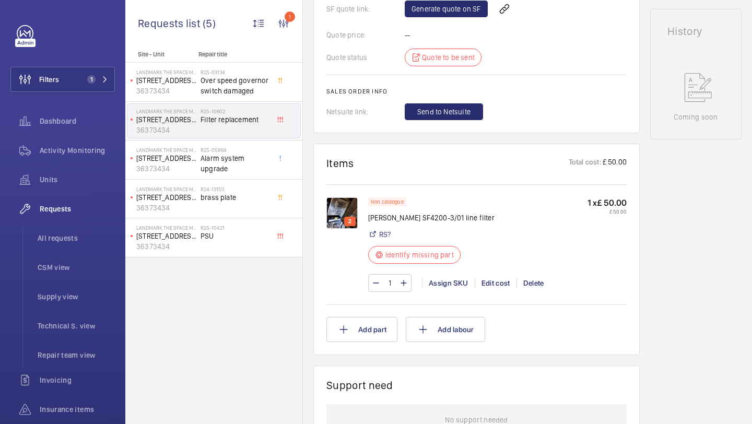
click at [350, 216] on img at bounding box center [342, 213] width 31 height 31
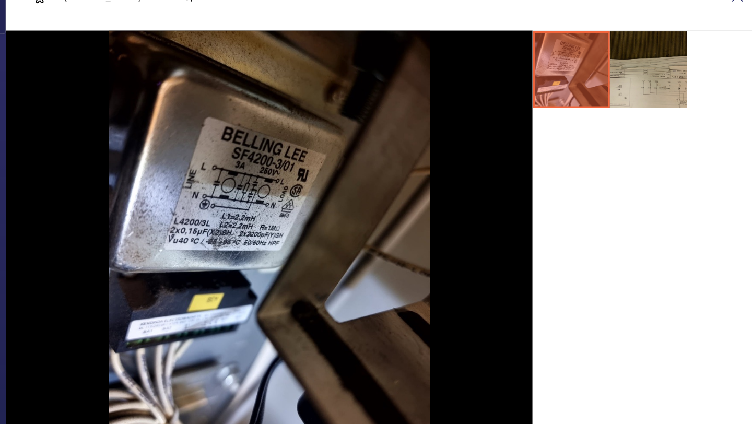
click at [541, 136] on li at bounding box center [554, 116] width 52 height 52
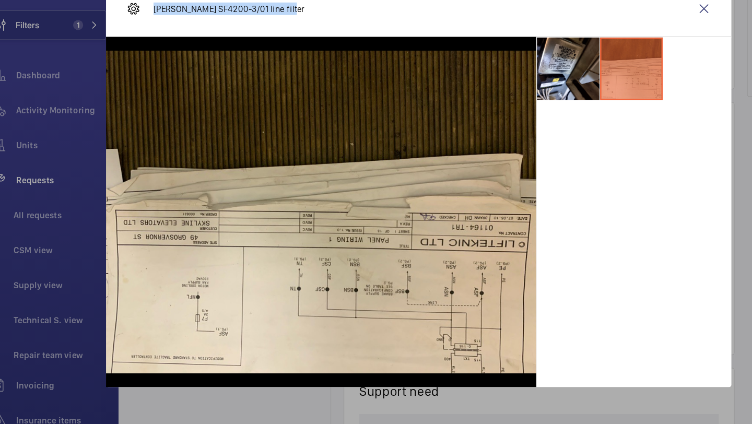
drag, startPoint x: 263, startPoint y: 64, endPoint x: 155, endPoint y: 68, distance: 108.2
click at [155, 68] on div "[PERSON_NAME] SF4200-3/01 line filter" at bounding box center [376, 66] width 523 height 47
copy p "[PERSON_NAME] SF4200-3/01 line filter"
click at [608, 67] on wm-front-icon-button at bounding box center [614, 65] width 25 height 25
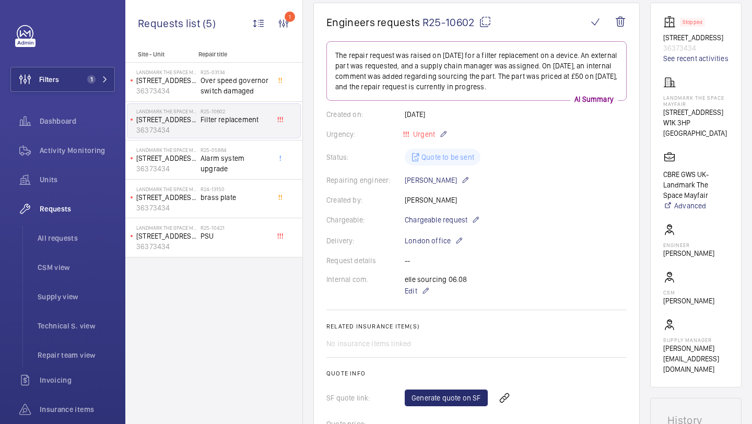
scroll to position [98, 0]
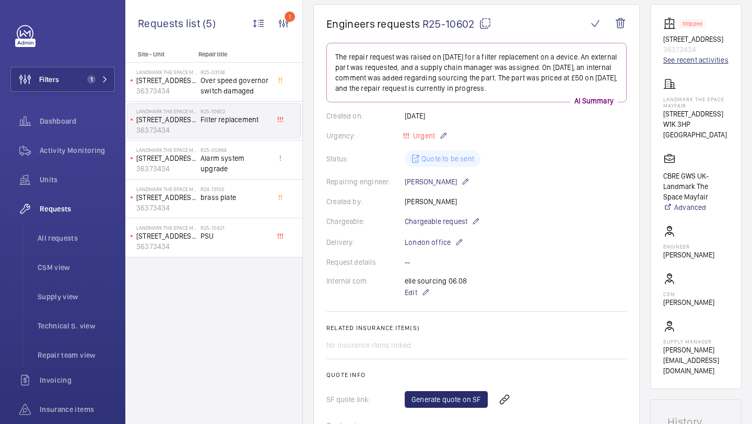
click at [677, 61] on link "See recent activities" at bounding box center [696, 60] width 65 height 10
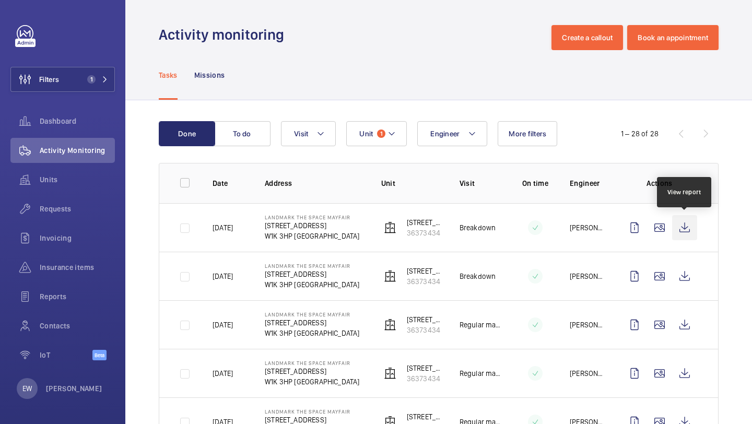
click at [684, 226] on wm-front-icon-button at bounding box center [684, 227] width 25 height 25
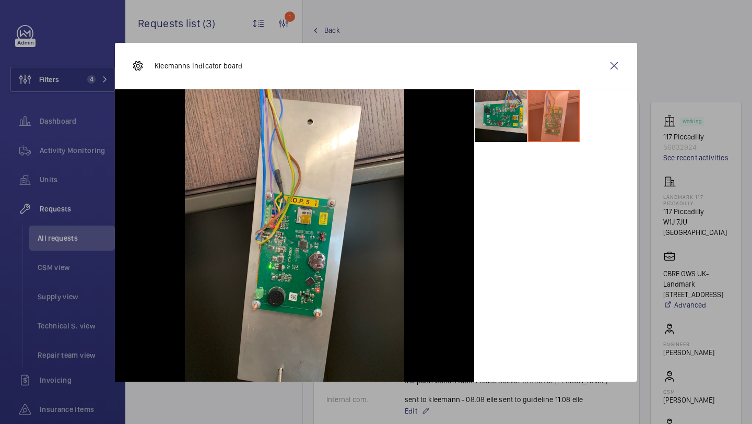
scroll to position [419, 0]
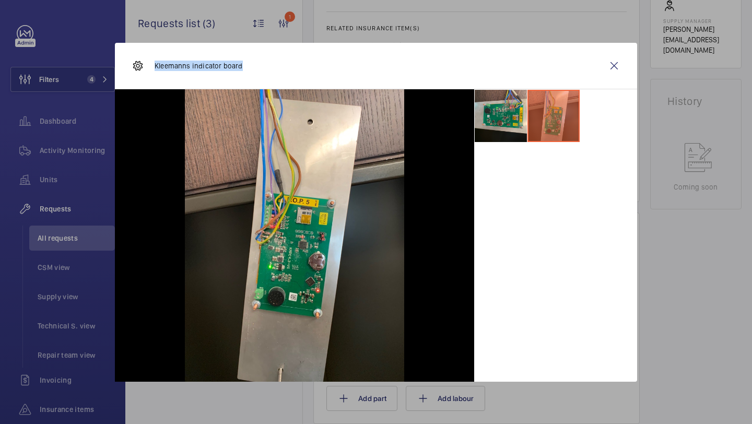
drag, startPoint x: 246, startPoint y: 67, endPoint x: 153, endPoint y: 68, distance: 93.0
click at [153, 68] on div "Kleemanns indicator board" at bounding box center [376, 66] width 523 height 47
copy p "Kleemanns indicator board"
click at [608, 68] on wm-front-icon-button at bounding box center [614, 65] width 25 height 25
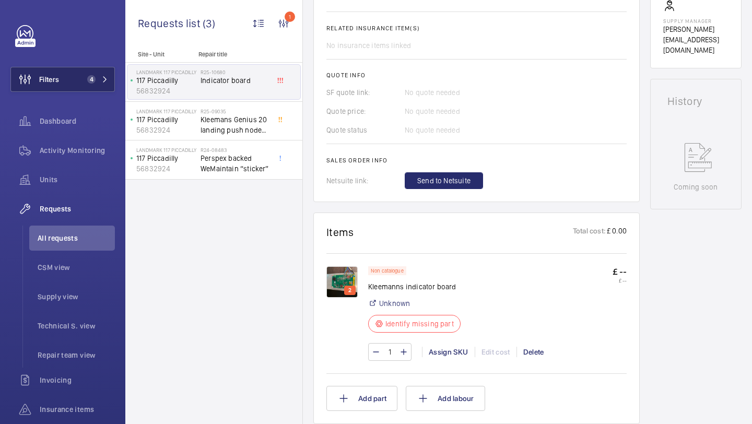
click at [63, 77] on button "Filters 4" at bounding box center [62, 79] width 105 height 25
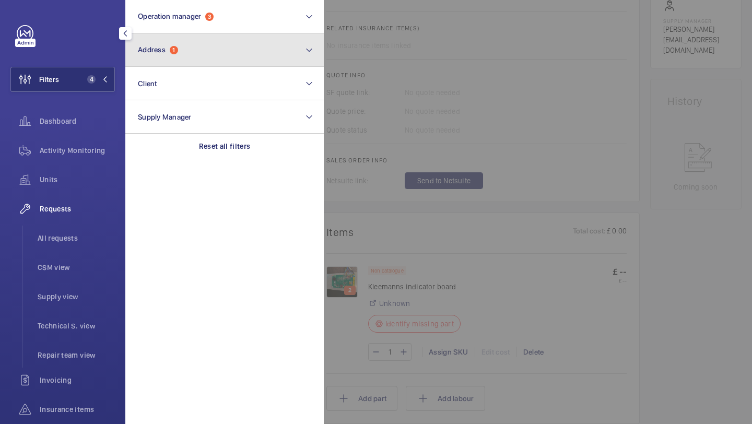
click at [165, 44] on button "Address 1" at bounding box center [224, 49] width 199 height 33
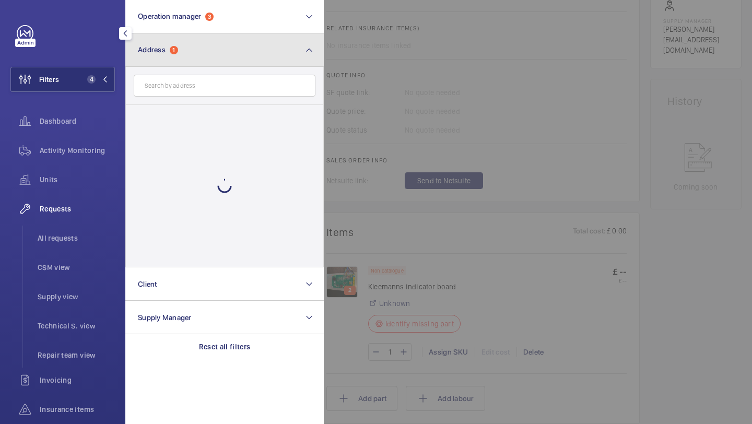
click at [168, 57] on button "Address 1" at bounding box center [224, 49] width 199 height 33
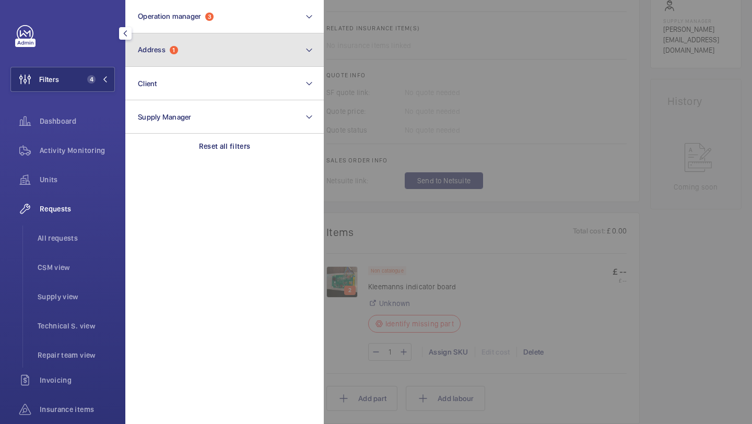
click at [182, 61] on button "Address 1" at bounding box center [224, 49] width 199 height 33
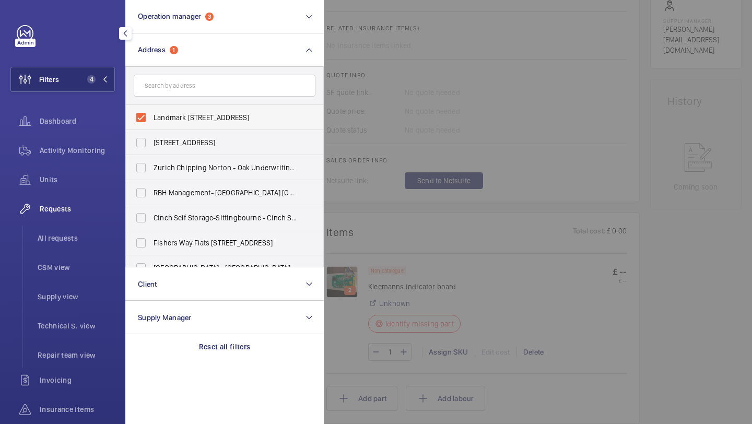
click at [185, 123] on label "Landmark [STREET_ADDRESS]" at bounding box center [217, 117] width 182 height 25
click at [152, 123] on input "Landmark [STREET_ADDRESS]" at bounding box center [141, 117] width 21 height 21
checkbox input "false"
click at [83, 243] on span "All requests" at bounding box center [76, 238] width 77 height 10
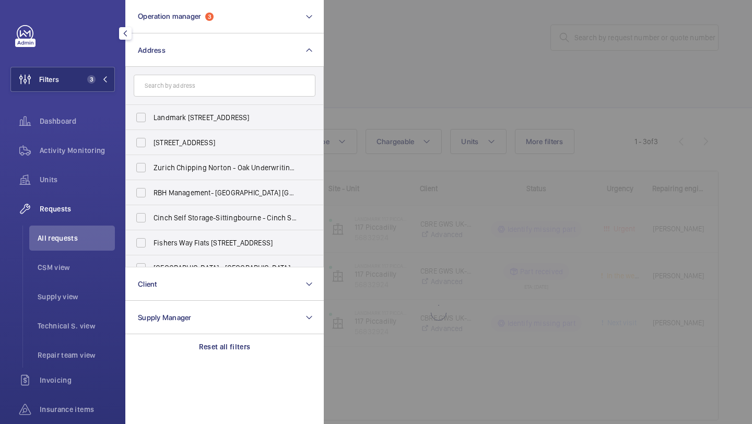
click at [396, 94] on div at bounding box center [700, 212] width 752 height 424
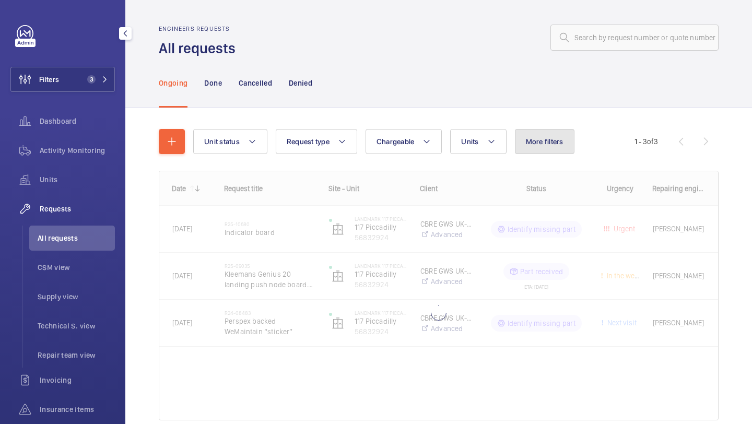
click at [532, 134] on button "More filters" at bounding box center [545, 141] width 60 height 25
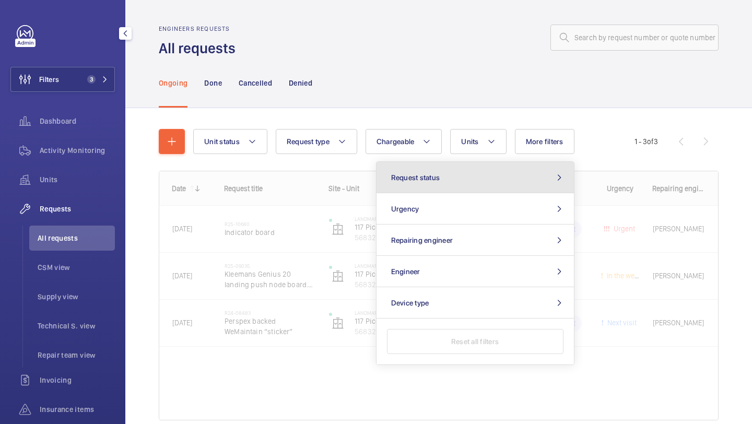
click at [493, 169] on button "Request status" at bounding box center [476, 177] width 198 height 31
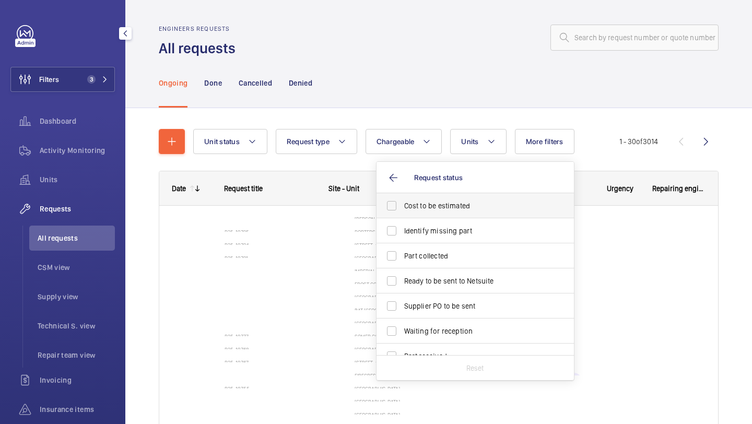
click at [471, 199] on label "Cost to be estimated" at bounding box center [468, 205] width 182 height 25
click at [402, 199] on input "Cost to be estimated" at bounding box center [391, 205] width 21 height 21
checkbox input "true"
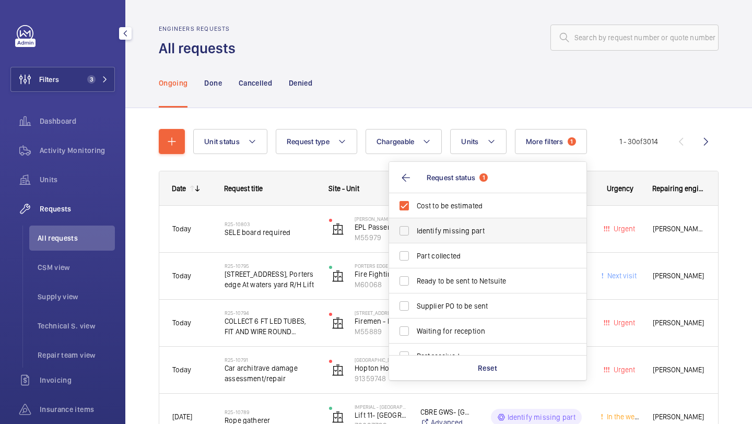
click at [468, 231] on span "Identify missing part" at bounding box center [489, 231] width 144 height 10
click at [415, 231] on input "Identify missing part" at bounding box center [404, 231] width 21 height 21
checkbox input "true"
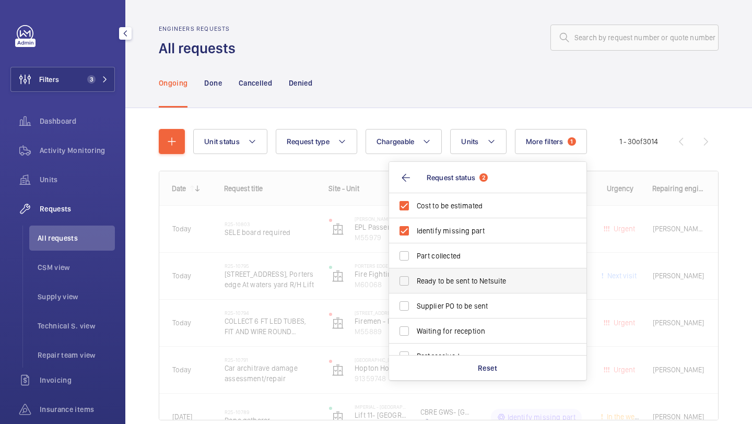
click at [454, 284] on span "Ready to be sent to Netsuite" at bounding box center [489, 281] width 144 height 10
click at [415, 284] on input "Ready to be sent to Netsuite" at bounding box center [404, 281] width 21 height 21
checkbox input "true"
click at [453, 307] on span "Supplier PO to be sent" at bounding box center [489, 306] width 144 height 10
click at [415, 307] on input "Supplier PO to be sent" at bounding box center [404, 306] width 21 height 21
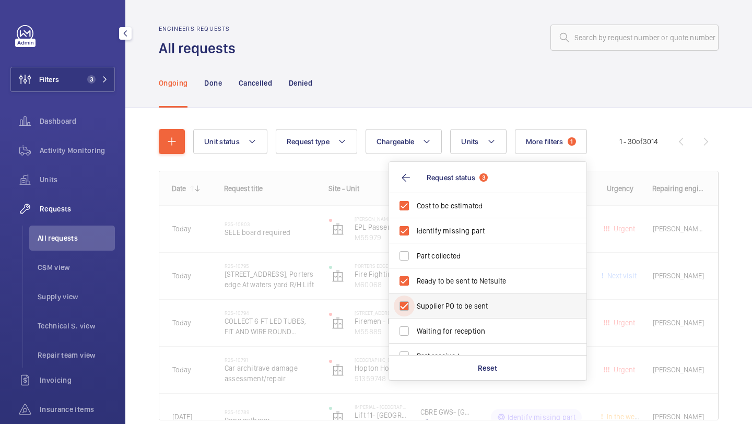
checkbox input "true"
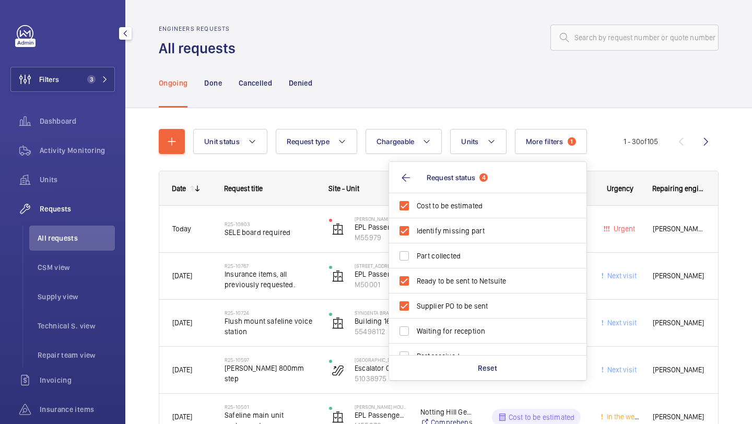
click at [436, 14] on wm-front-admin-header "Engineers requests All requests" at bounding box center [438, 29] width 627 height 58
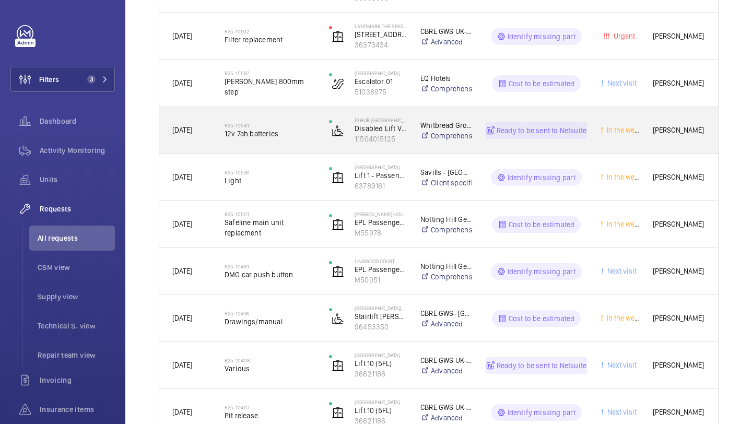
scroll to position [1038, 0]
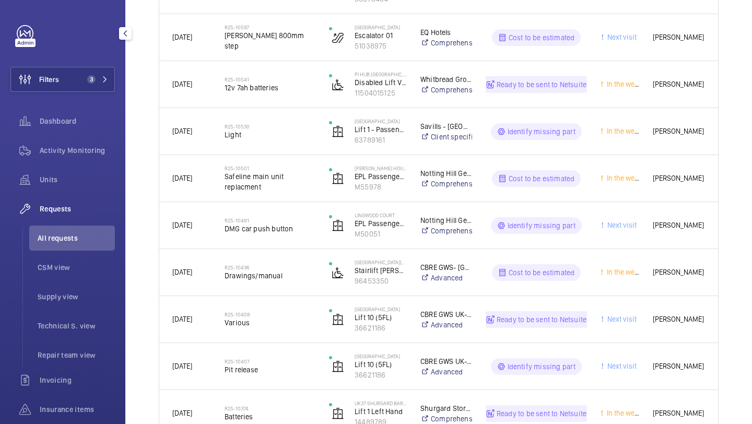
click at [68, 240] on span "All requests" at bounding box center [76, 238] width 77 height 10
click at [110, 303] on li "Supply view" at bounding box center [72, 296] width 86 height 25
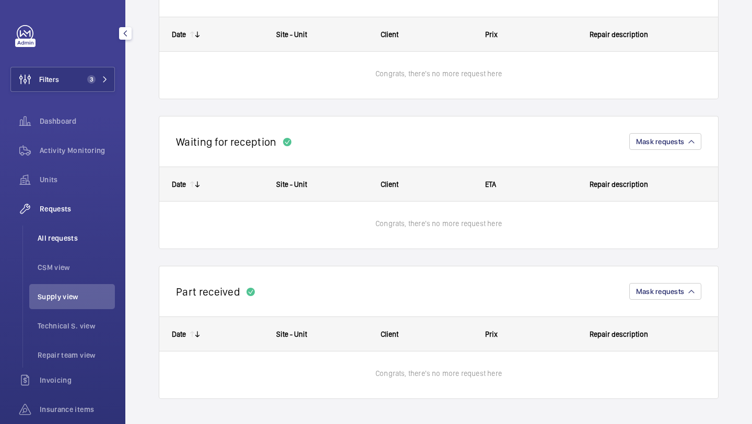
scroll to position [601, 0]
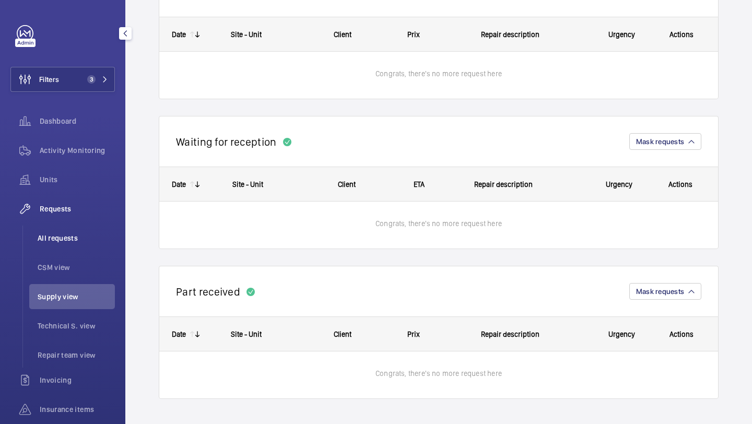
click at [91, 238] on span "All requests" at bounding box center [76, 238] width 77 height 10
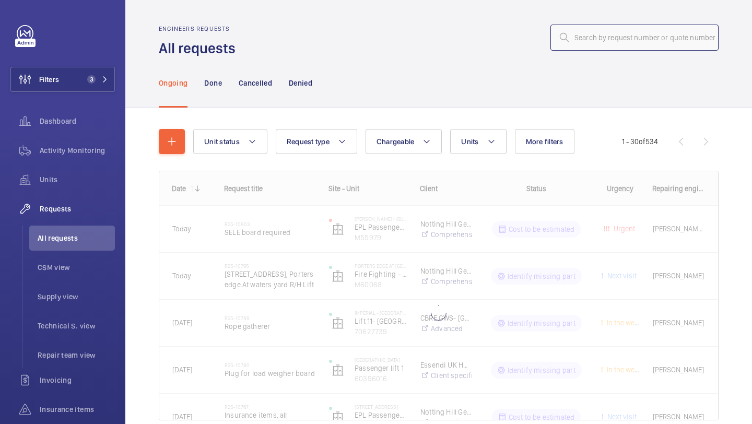
click at [599, 48] on input "text" at bounding box center [635, 38] width 168 height 26
paste input "R25-10682"
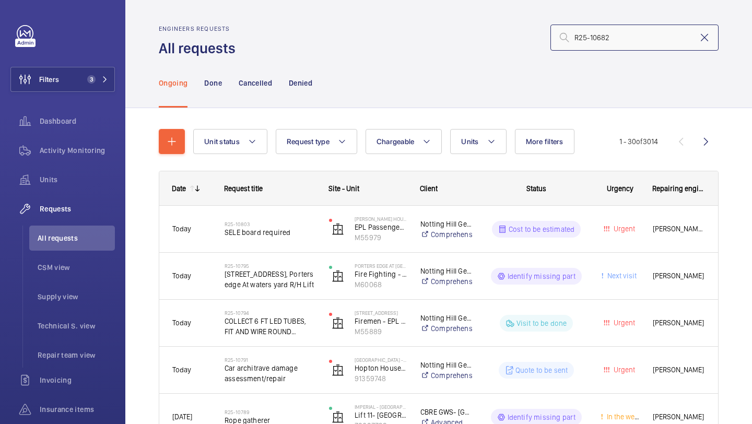
type input "R25-10682"
click at [711, 37] on mat-icon at bounding box center [705, 37] width 13 height 13
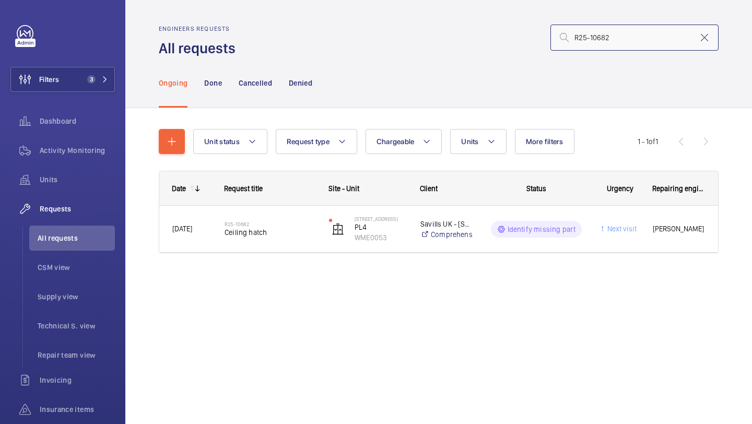
type input "R25-10682"
click at [710, 36] on mat-icon at bounding box center [705, 37] width 13 height 13
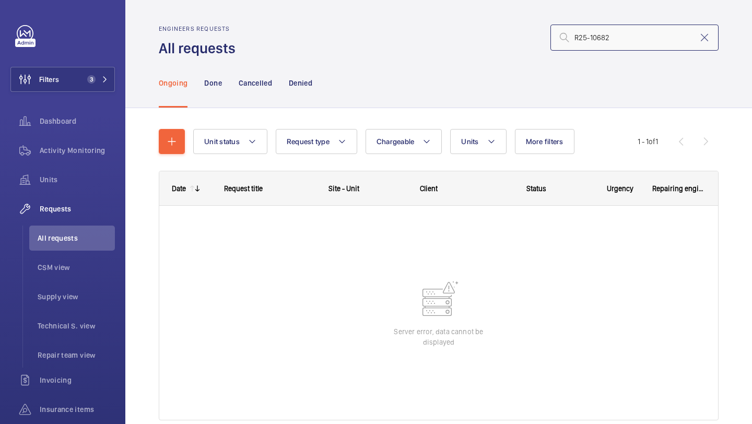
type input "R25-10682"
click at [710, 36] on mat-icon at bounding box center [705, 37] width 13 height 13
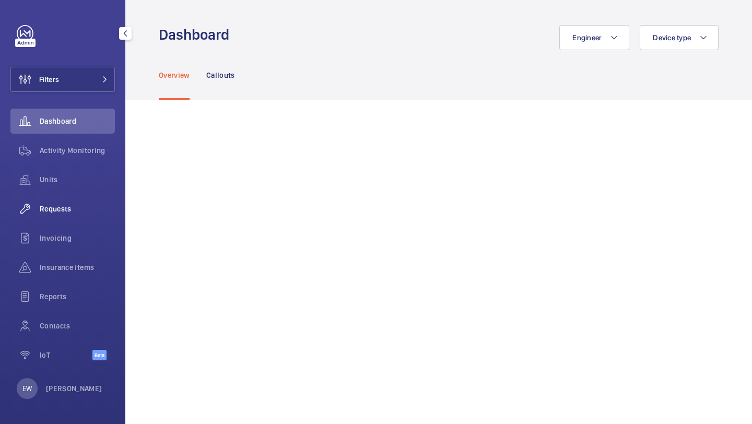
click at [80, 205] on span "Requests" at bounding box center [77, 209] width 75 height 10
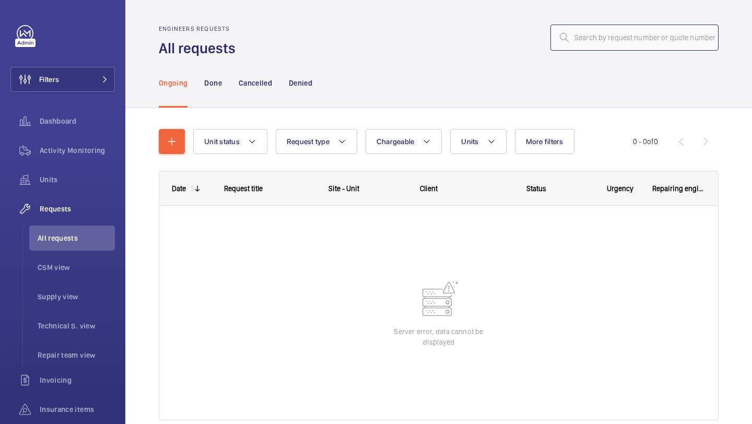
click at [589, 48] on input "text" at bounding box center [635, 38] width 168 height 26
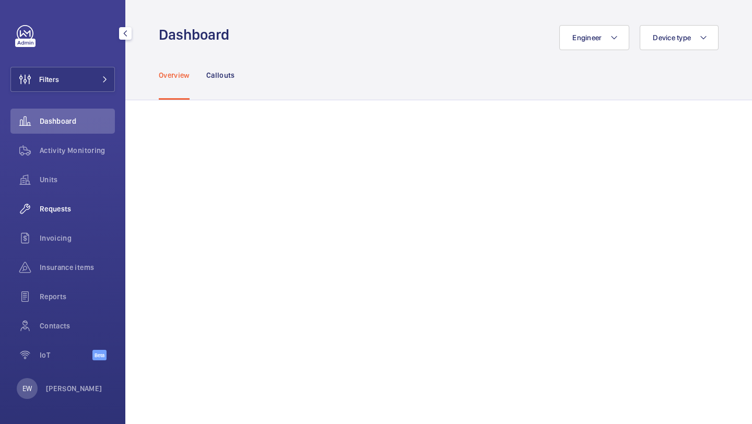
click at [61, 205] on span "Requests" at bounding box center [77, 209] width 75 height 10
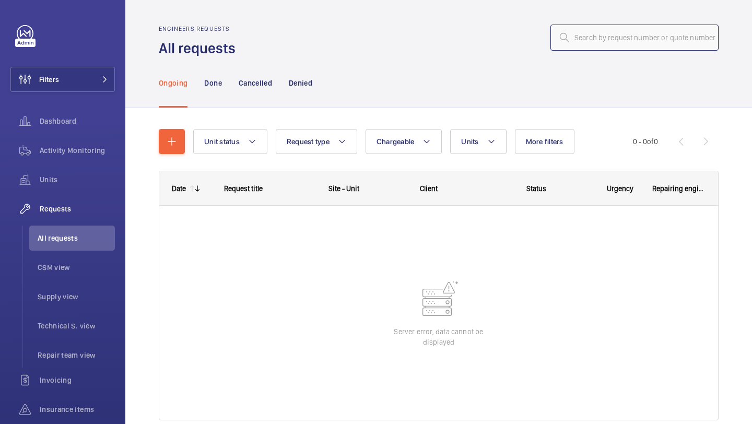
click at [587, 41] on input "text" at bounding box center [635, 38] width 168 height 26
paste input "R25-10682"
type input "R25-10682"
click at [66, 250] on li "All requests" at bounding box center [72, 238] width 86 height 25
click at [65, 268] on span "CSM view" at bounding box center [76, 267] width 77 height 10
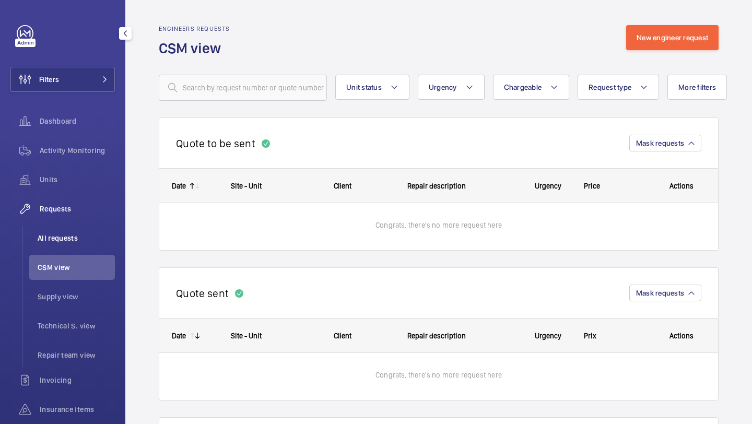
click at [78, 240] on span "All requests" at bounding box center [76, 238] width 77 height 10
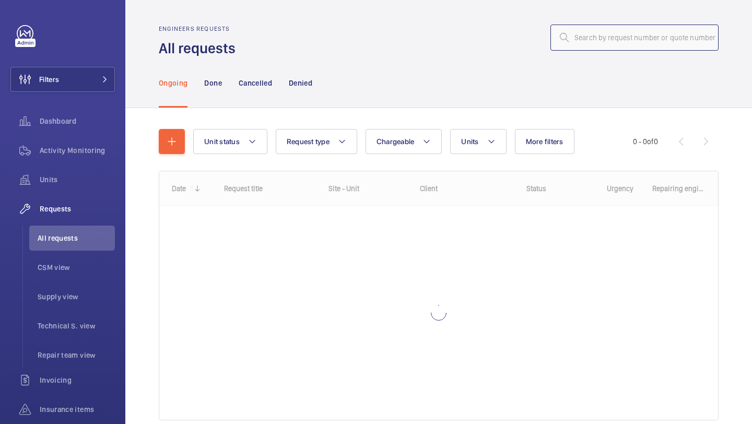
click at [592, 41] on input "text" at bounding box center [635, 38] width 168 height 26
paste input "R25-10682"
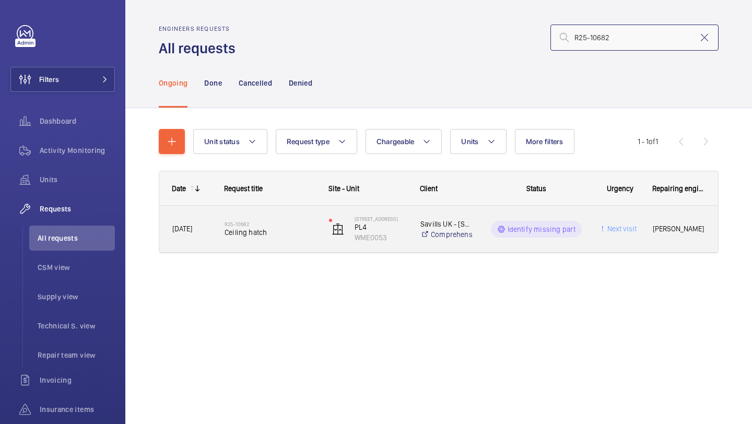
type input "R25-10682"
click at [276, 226] on h2 "R25-10682" at bounding box center [270, 224] width 91 height 6
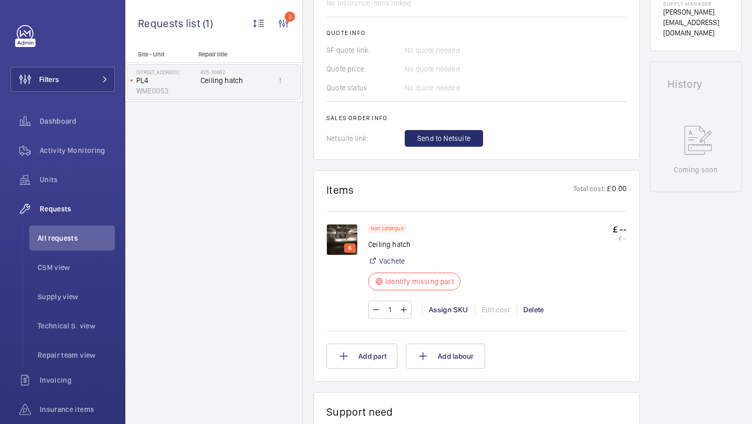
scroll to position [175, 0]
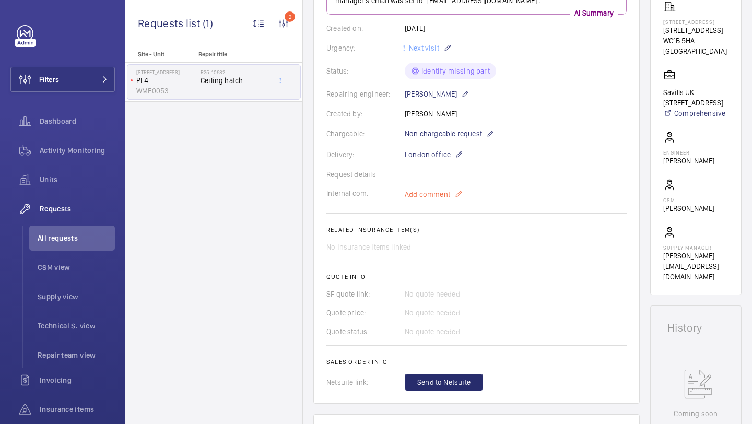
click at [453, 191] on p "Add comment" at bounding box center [444, 194] width 78 height 13
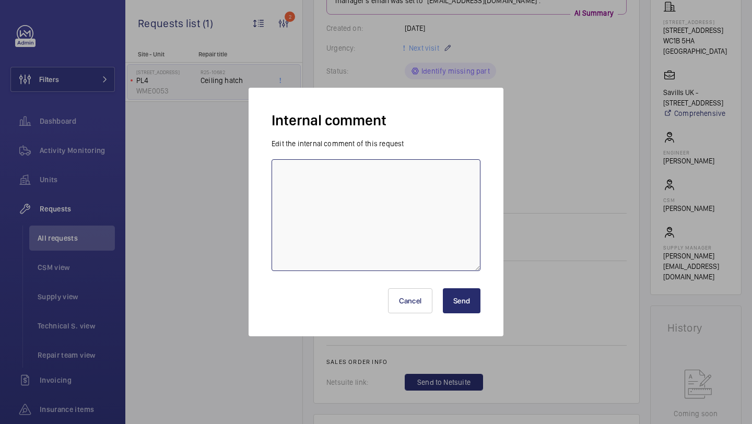
click at [434, 191] on textarea at bounding box center [376, 215] width 209 height 112
type textarea "sourcing directly from [PERSON_NAME] 08.08 Elle"
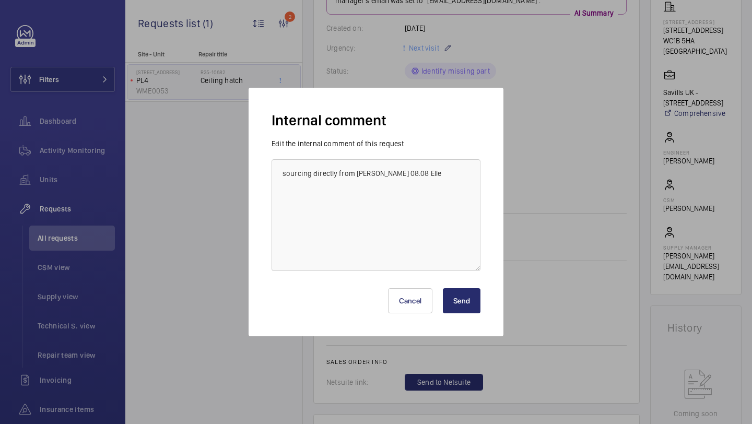
click at [467, 292] on button "Send" at bounding box center [462, 300] width 38 height 25
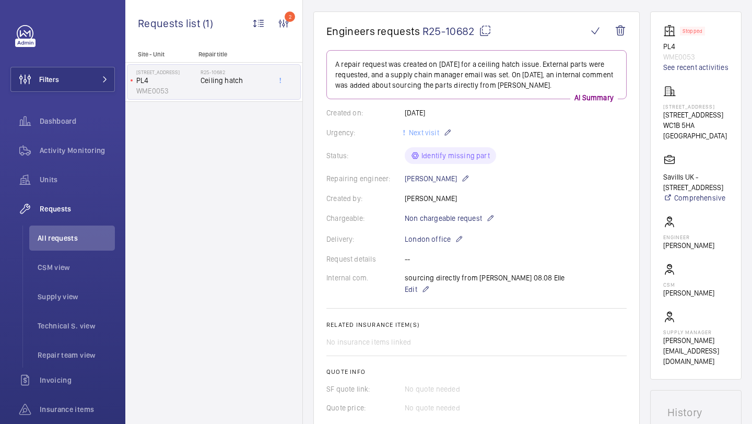
scroll to position [89, 0]
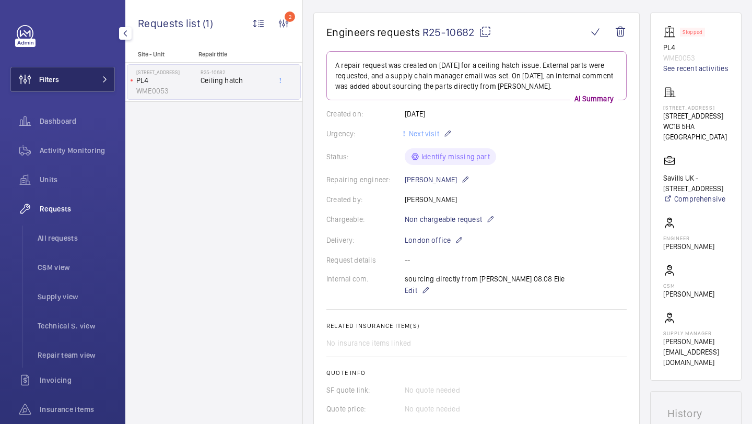
click at [90, 76] on button "Filters" at bounding box center [62, 79] width 105 height 25
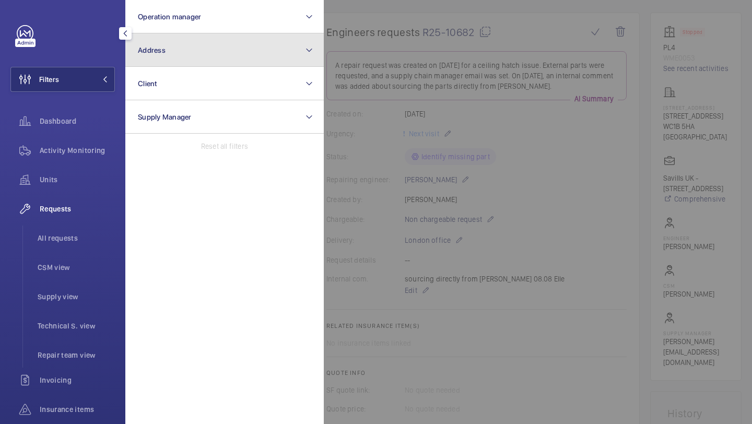
click at [163, 56] on button "Address" at bounding box center [224, 49] width 199 height 33
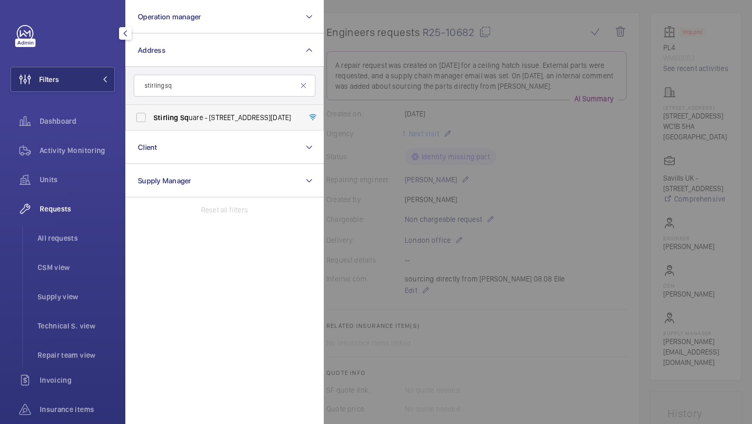
type input "stirling sq"
click at [224, 110] on label "[PERSON_NAME] Sq uare - [STREET_ADDRESS][DATE]" at bounding box center [217, 117] width 182 height 25
click at [152, 110] on input "[PERSON_NAME] Sq uare - [STREET_ADDRESS][DATE]" at bounding box center [141, 117] width 21 height 21
checkbox input "true"
click at [83, 182] on span "Units" at bounding box center [77, 180] width 75 height 10
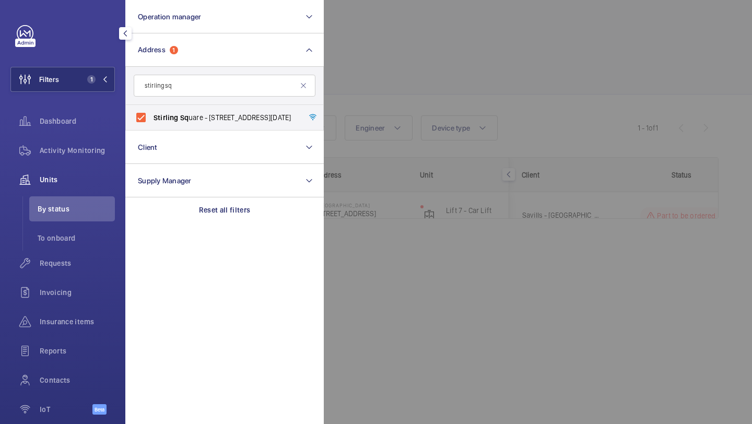
click at [386, 40] on div at bounding box center [700, 212] width 752 height 424
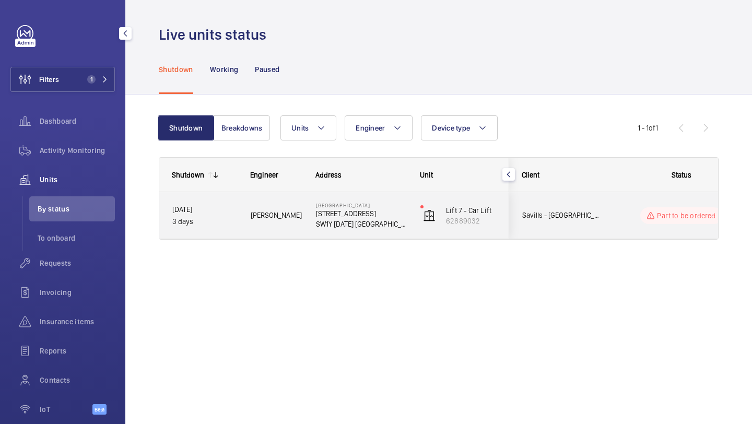
click at [592, 204] on div "Savills - [GEOGRAPHIC_DATA]" at bounding box center [556, 215] width 93 height 33
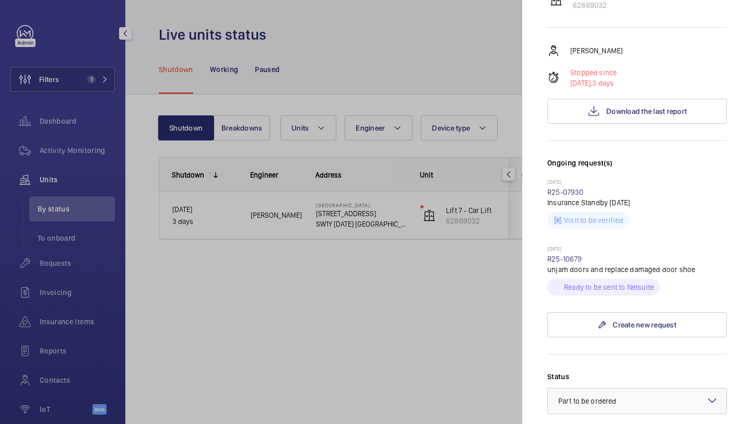
scroll to position [376, 0]
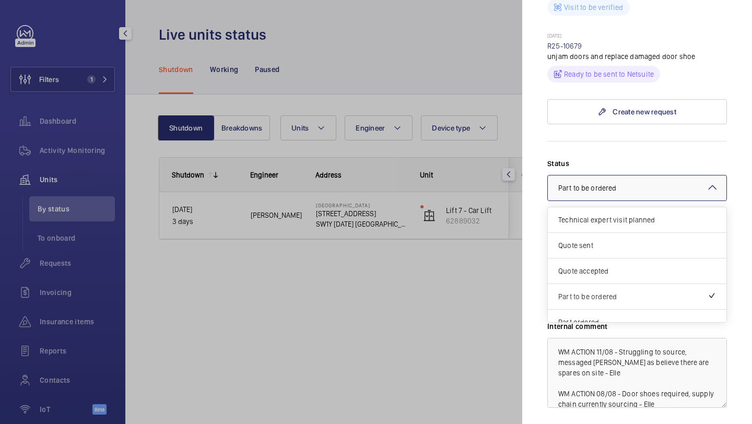
click at [591, 184] on span "Part to be ordered" at bounding box center [588, 188] width 58 height 8
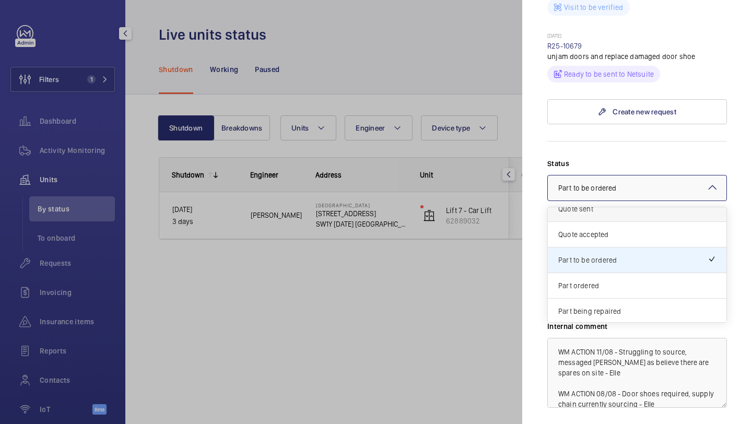
scroll to position [38, 0]
click at [606, 247] on div "Part to be ordered" at bounding box center [637, 259] width 179 height 26
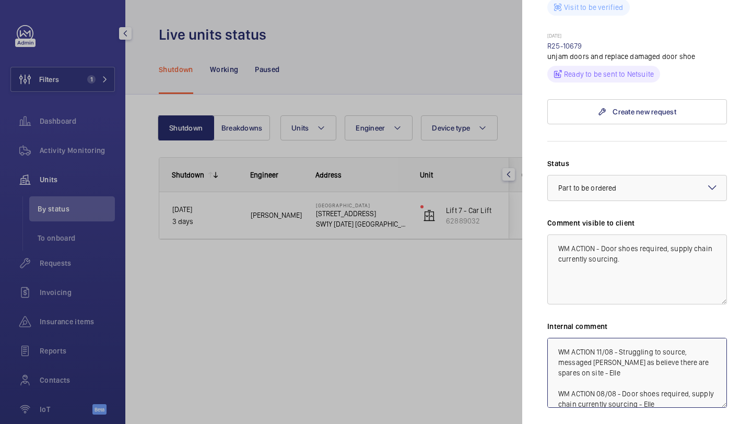
drag, startPoint x: 591, startPoint y: 355, endPoint x: 624, endPoint y: 331, distance: 40.7
click at [624, 338] on textarea "WM ACTION 11/08 - Struggling to source, messaged [PERSON_NAME] as believe there…" at bounding box center [638, 373] width 180 height 70
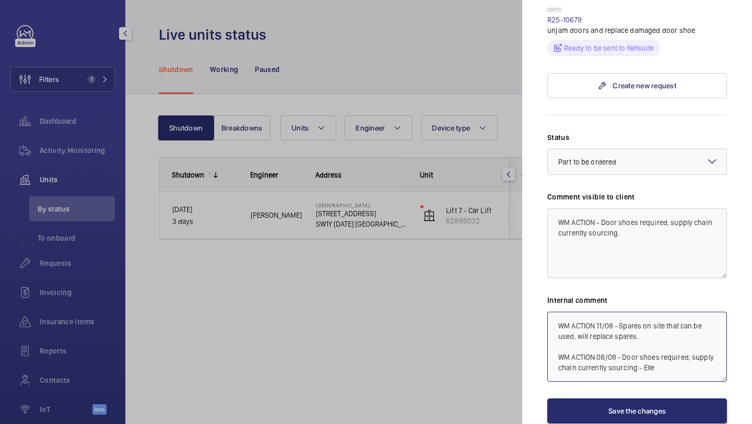
scroll to position [403, 0]
drag, startPoint x: 642, startPoint y: 315, endPoint x: 585, endPoint y: 312, distance: 57.0
click at [585, 312] on textarea "WM ACTION 11/08 - Spares on site that can be used, will replace spares. WM ACTI…" at bounding box center [638, 346] width 180 height 70
click at [621, 154] on div at bounding box center [637, 160] width 179 height 25
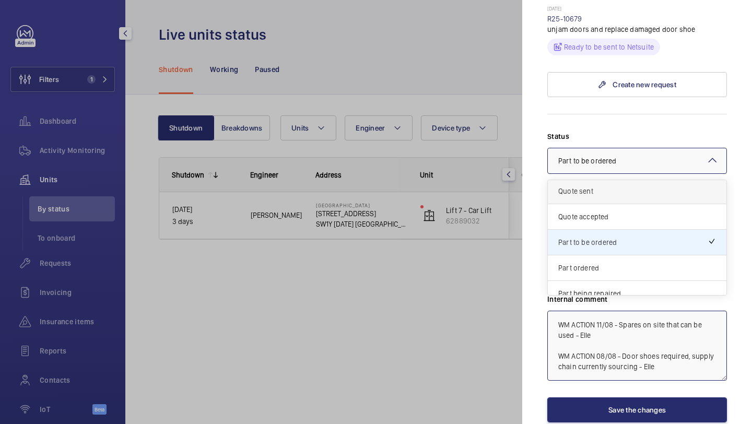
scroll to position [28, 0]
type textarea "WM ACTION 11/08 - Spares on site that can be used - Elle WM ACTION 08/08 - Door…"
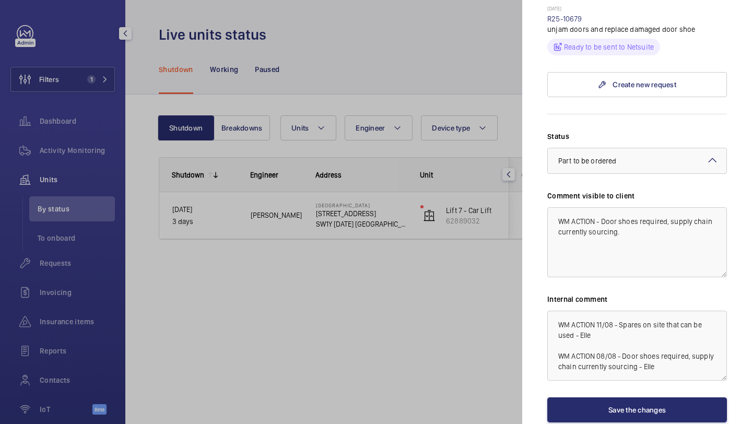
click at [541, 91] on mat-sidenav "Stopped unit [GEOGRAPHIC_DATA] [STREET_ADDRESS][DATE] Savills - [GEOGRAPHIC_DAT…" at bounding box center [638, 212] width 230 height 424
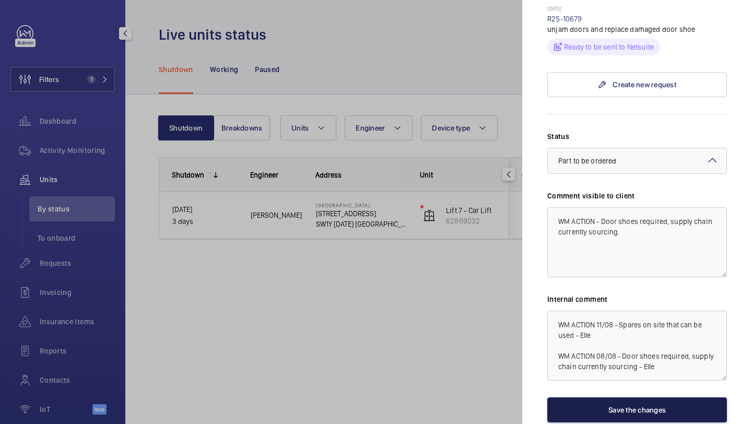
click at [627, 398] on button "Save the changes" at bounding box center [638, 410] width 180 height 25
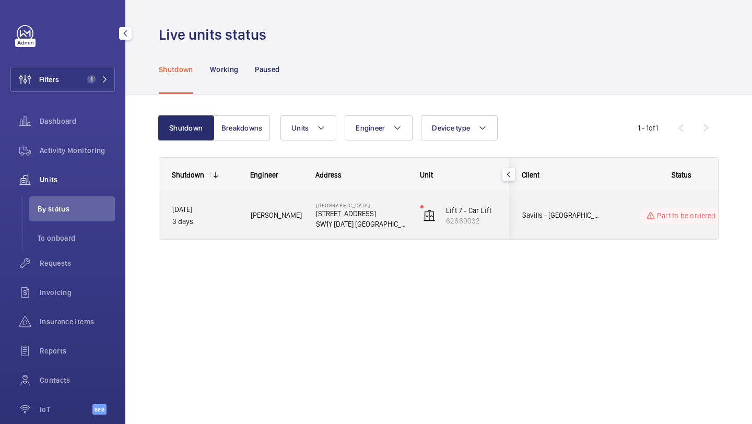
click at [587, 221] on span "Savills - [GEOGRAPHIC_DATA]" at bounding box center [563, 216] width 80 height 12
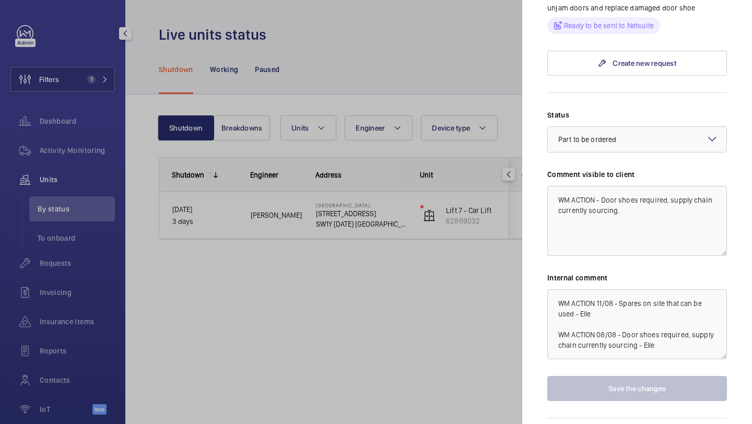
scroll to position [441, 0]
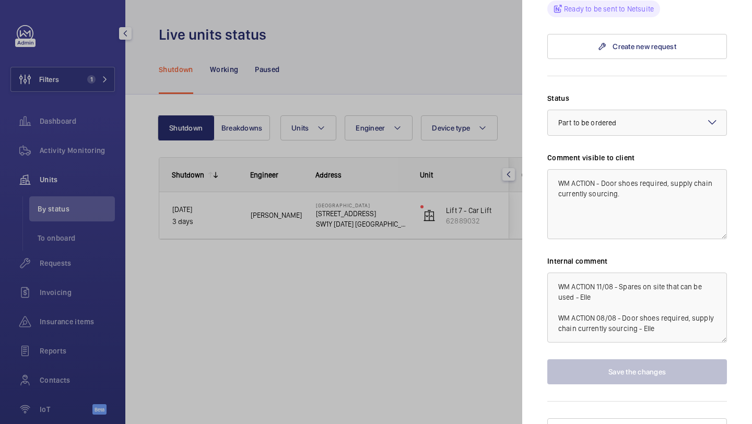
click at [43, 190] on div at bounding box center [376, 212] width 752 height 424
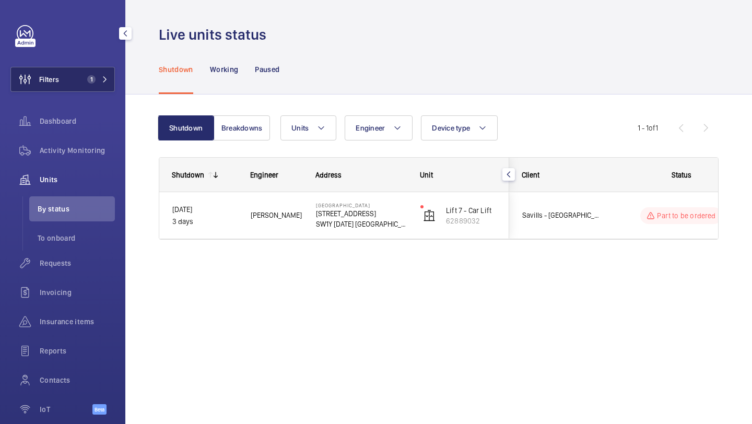
click at [84, 87] on button "Filters 1" at bounding box center [62, 79] width 105 height 25
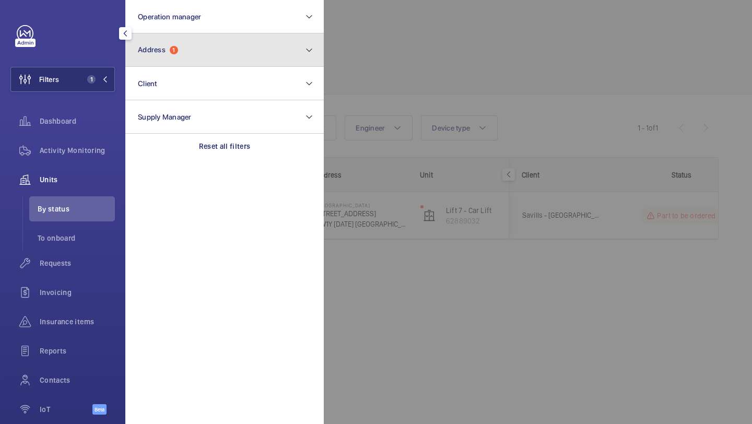
click at [156, 52] on span "Address" at bounding box center [152, 49] width 28 height 8
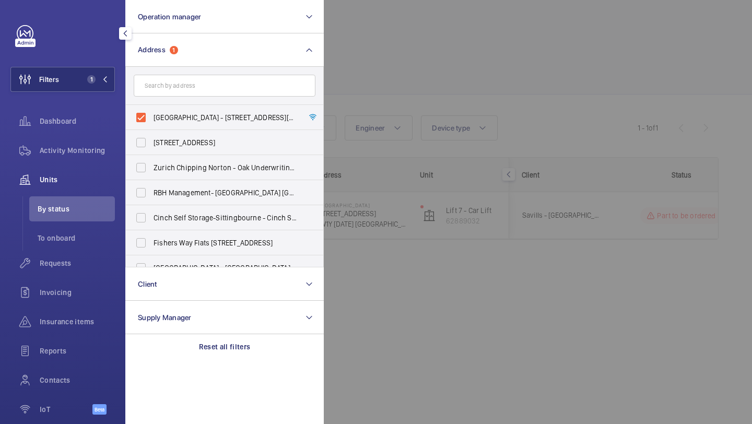
click at [163, 105] on form at bounding box center [225, 86] width 198 height 38
click at [164, 111] on label "[GEOGRAPHIC_DATA] - [STREET_ADDRESS][DATE]" at bounding box center [217, 117] width 182 height 25
click at [152, 111] on input "[GEOGRAPHIC_DATA] - [STREET_ADDRESS][DATE]" at bounding box center [141, 117] width 21 height 21
checkbox input "false"
click at [377, 75] on div at bounding box center [700, 212] width 752 height 424
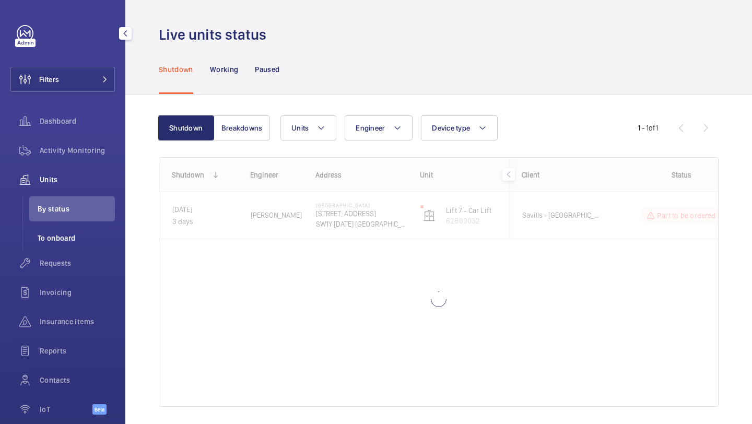
click at [61, 247] on li "To onboard" at bounding box center [72, 238] width 86 height 25
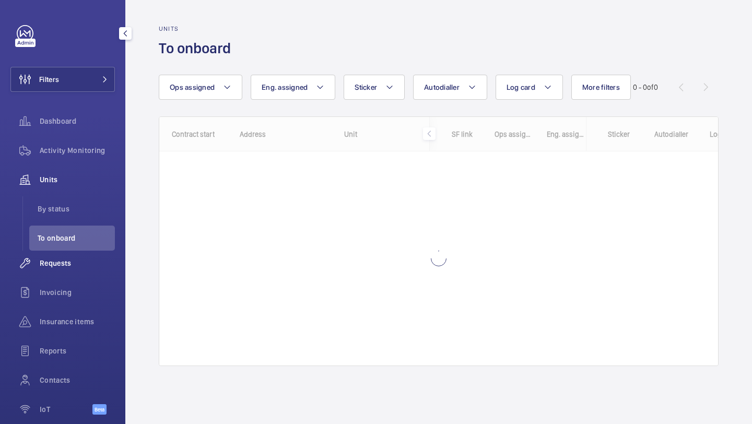
click at [61, 259] on span "Requests" at bounding box center [77, 263] width 75 height 10
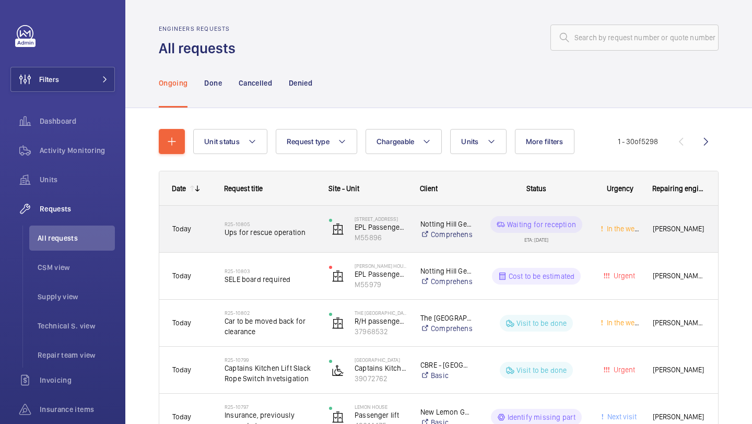
click at [288, 238] on div "R25-10805 Ups for rescue operation" at bounding box center [270, 229] width 91 height 30
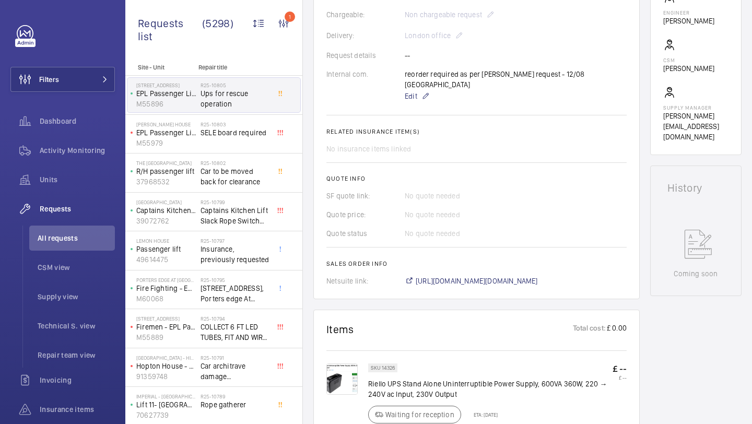
scroll to position [350, 0]
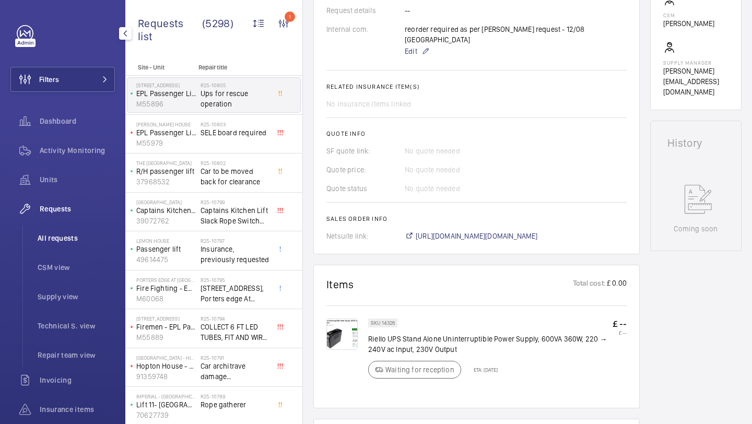
click at [51, 240] on span "All requests" at bounding box center [76, 238] width 77 height 10
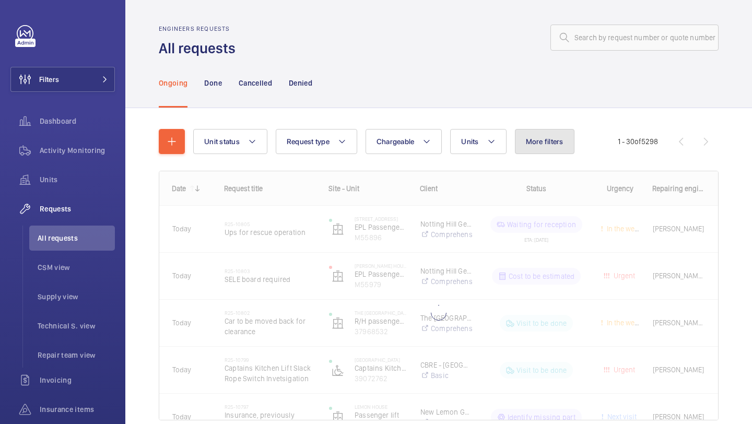
click at [546, 147] on button "More filters" at bounding box center [545, 141] width 60 height 25
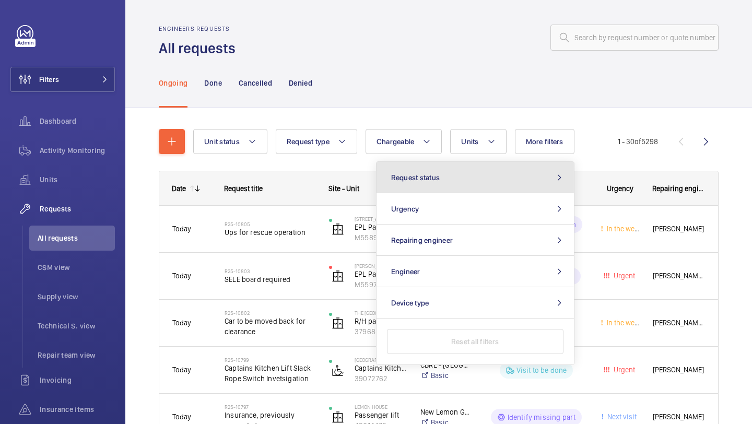
click at [509, 185] on button "Request status" at bounding box center [476, 177] width 198 height 31
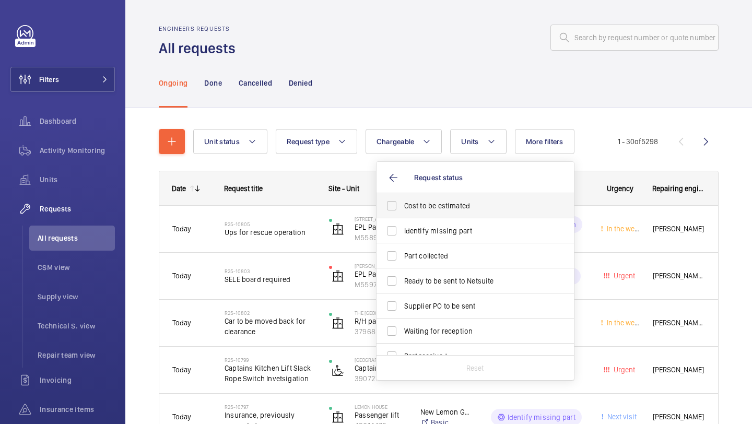
click at [481, 216] on label "Cost to be estimated" at bounding box center [468, 205] width 182 height 25
click at [402, 216] on input "Cost to be estimated" at bounding box center [391, 205] width 21 height 21
checkbox input "true"
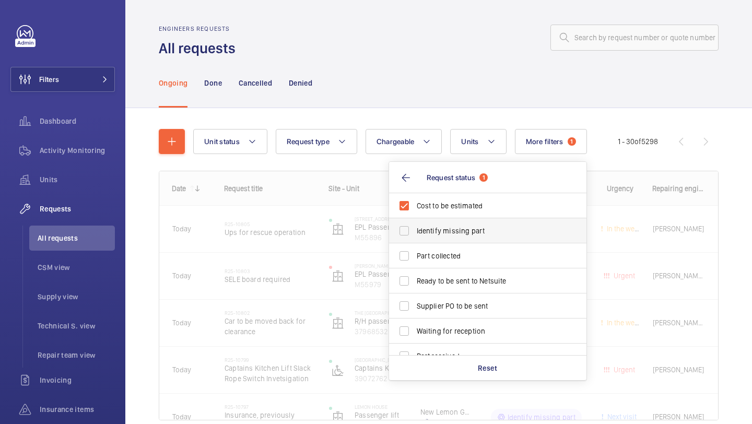
click at [473, 230] on span "Identify missing part" at bounding box center [489, 231] width 144 height 10
click at [415, 230] on input "Identify missing part" at bounding box center [404, 231] width 21 height 21
checkbox input "true"
click at [452, 287] on label "Ready to be sent to Netsuite" at bounding box center [480, 281] width 182 height 25
click at [415, 287] on input "Ready to be sent to Netsuite" at bounding box center [404, 281] width 21 height 21
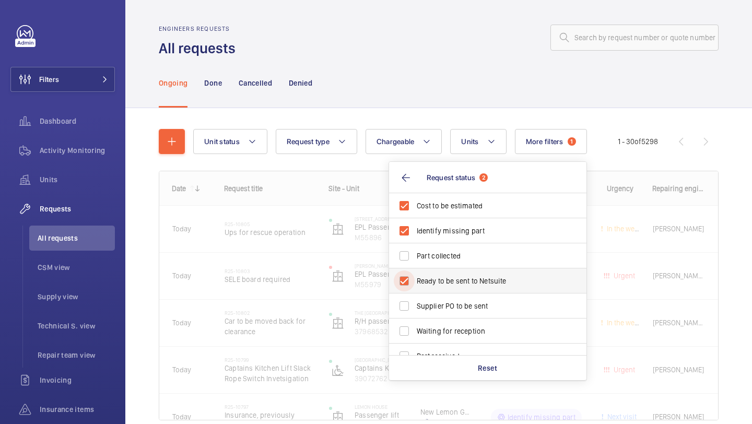
checkbox input "true"
click at [451, 296] on label "Supplier PO to be sent" at bounding box center [480, 306] width 182 height 25
click at [415, 296] on input "Supplier PO to be sent" at bounding box center [404, 306] width 21 height 21
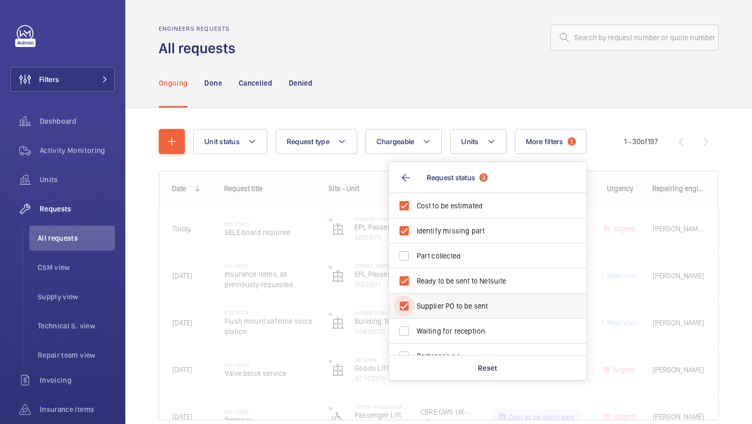
checkbox input "true"
click at [416, 82] on div "Ongoing Done Cancelled Denied" at bounding box center [439, 83] width 560 height 50
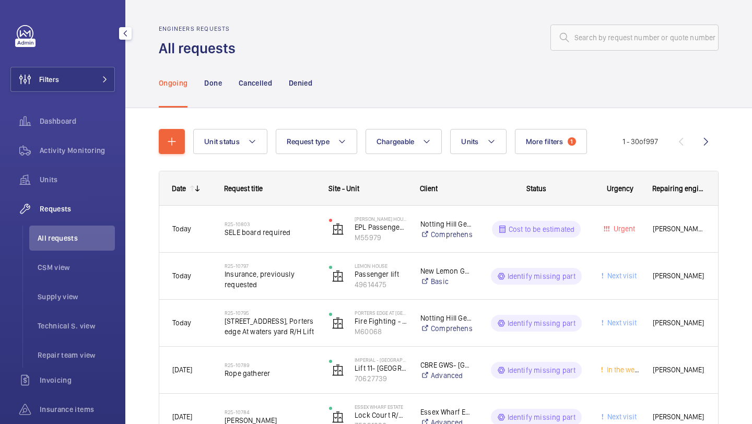
click at [115, 72] on div "Filters Dashboard Activity Monitoring Units Requests All requests CSM view Supp…" at bounding box center [62, 212] width 125 height 424
click at [109, 73] on button "Filters" at bounding box center [62, 79] width 105 height 25
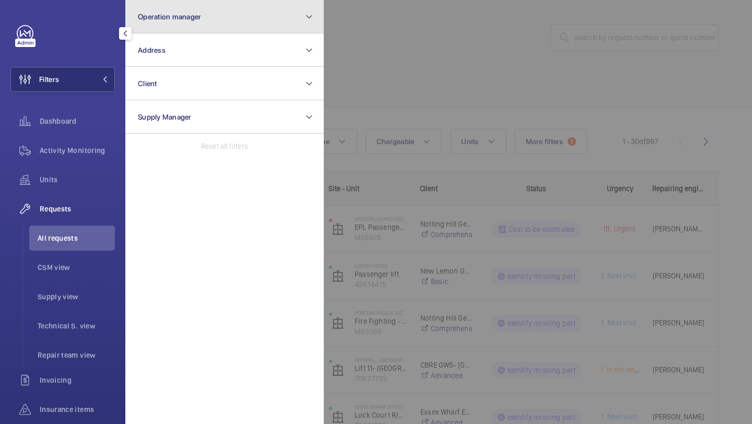
click at [174, 30] on button "Operation manager" at bounding box center [224, 16] width 199 height 33
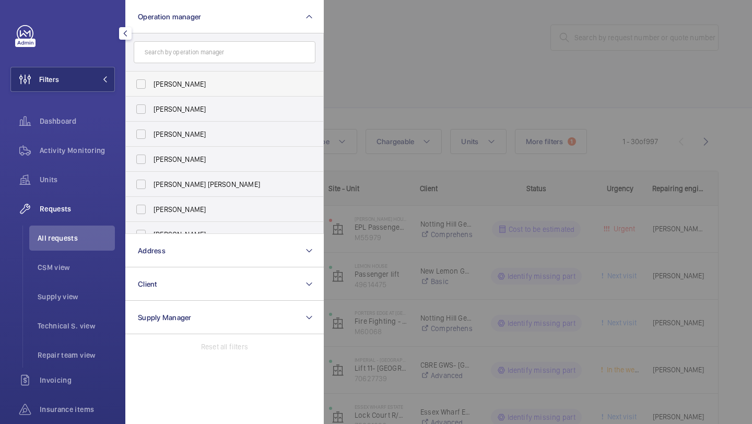
click at [173, 86] on span "[PERSON_NAME]" at bounding box center [226, 84] width 144 height 10
click at [152, 86] on input "[PERSON_NAME]" at bounding box center [141, 84] width 21 height 21
checkbox input "true"
click at [190, 150] on label "[PERSON_NAME]" at bounding box center [217, 159] width 182 height 25
click at [152, 150] on input "[PERSON_NAME]" at bounding box center [141, 159] width 21 height 21
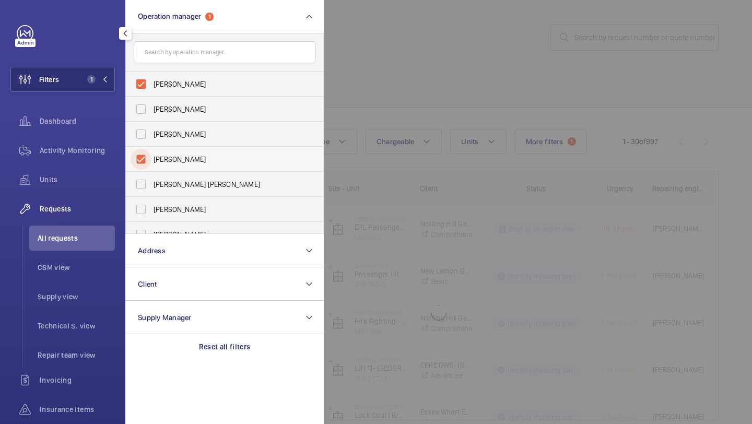
checkbox input "true"
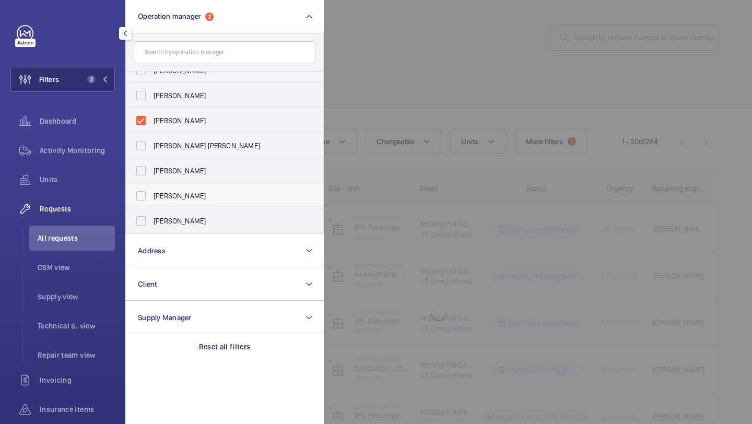
click at [179, 197] on span "Kirsten Kalaher" at bounding box center [226, 196] width 144 height 10
click at [152, 197] on input "Kirsten Kalaher" at bounding box center [141, 195] width 21 height 21
checkbox input "true"
click at [414, 118] on div at bounding box center [700, 212] width 752 height 424
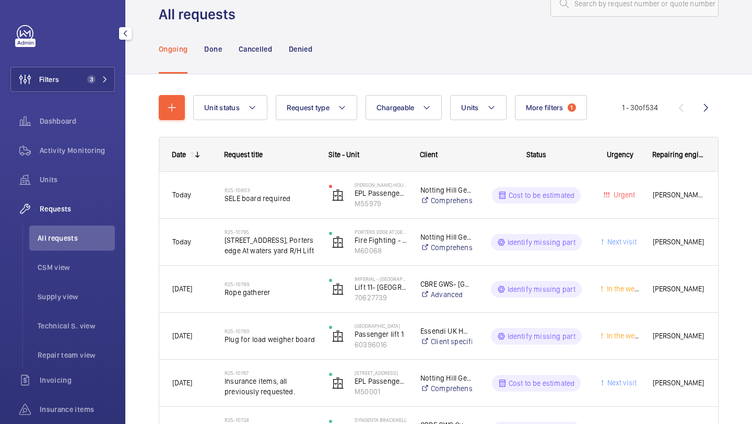
scroll to position [34, 0]
click at [76, 80] on button "Filters 3" at bounding box center [62, 79] width 105 height 25
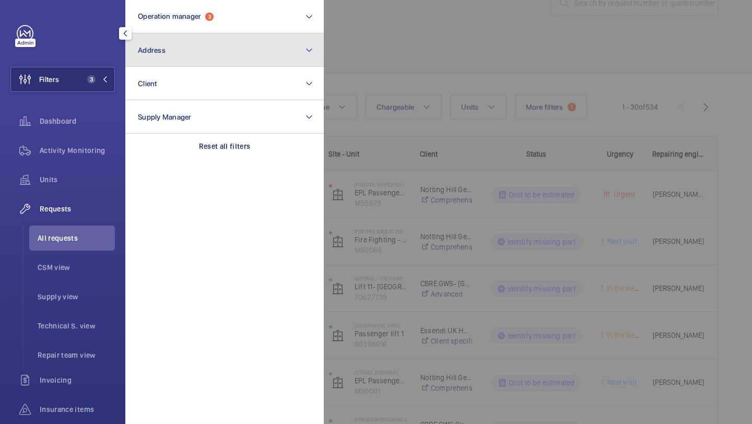
click at [181, 53] on button "Address" at bounding box center [224, 49] width 199 height 33
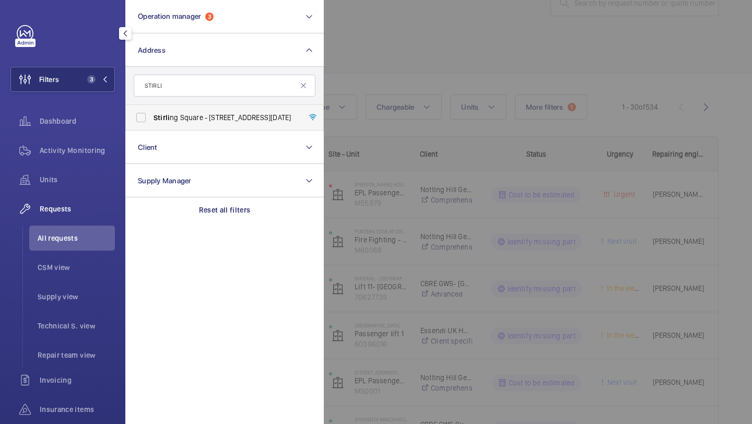
type input "STIRLI"
click at [191, 115] on span "Stirli ng Square - 6 Carlton Gardens, LONDON SW1Y 5AD" at bounding box center [226, 117] width 144 height 10
click at [152, 115] on input "Stirli ng Square - 6 Carlton Gardens, LONDON SW1Y 5AD" at bounding box center [141, 117] width 21 height 21
checkbox input "true"
click at [387, 39] on div at bounding box center [700, 212] width 752 height 424
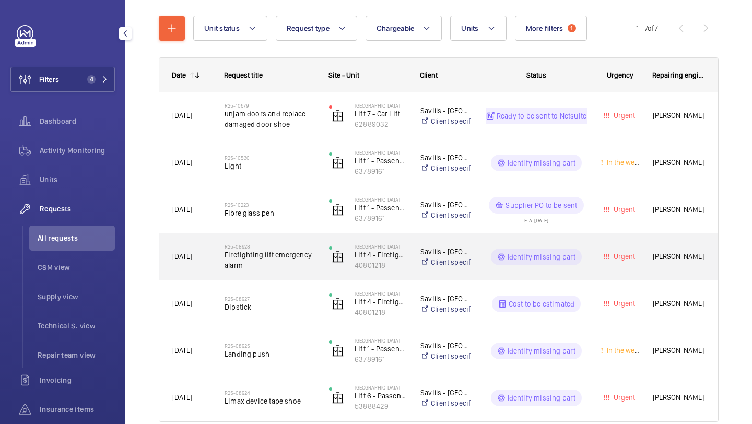
scroll to position [130, 0]
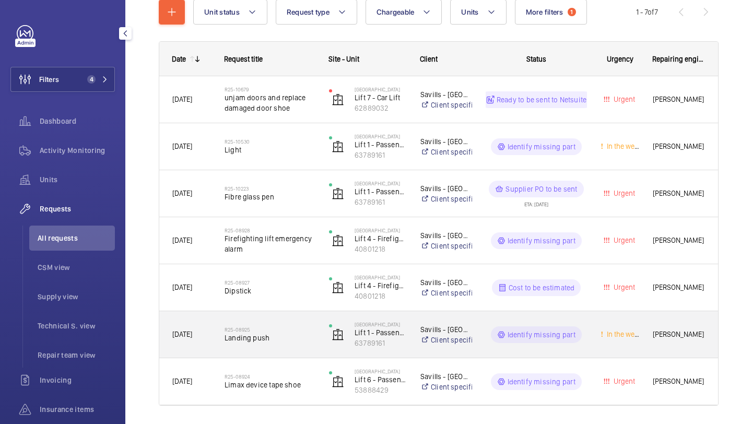
click at [297, 344] on div "R25-08925 Landing push" at bounding box center [270, 335] width 91 height 30
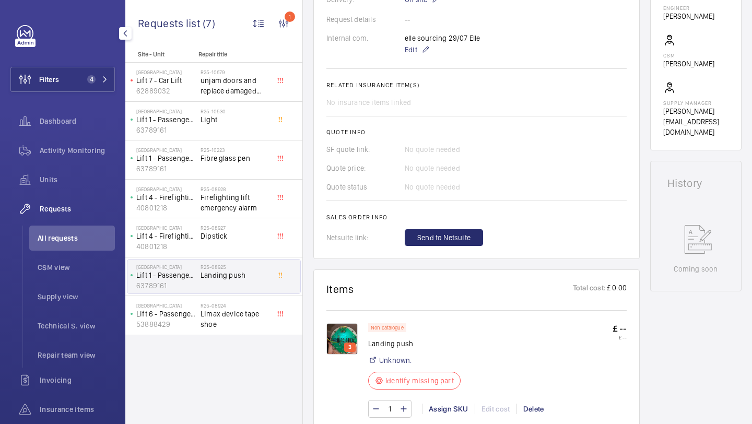
scroll to position [328, 0]
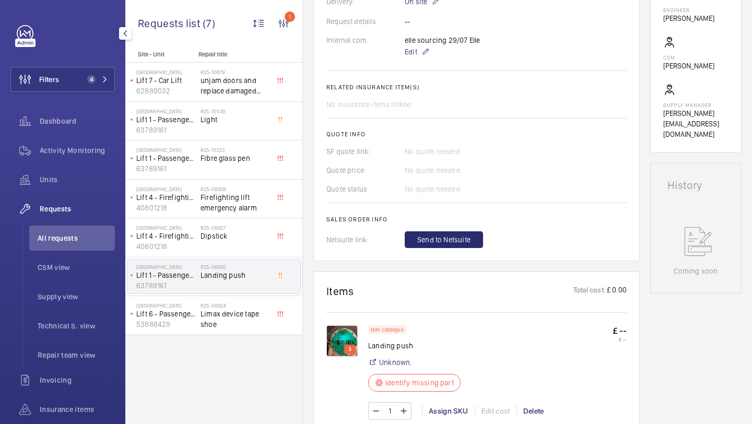
click at [341, 335] on img at bounding box center [342, 341] width 31 height 31
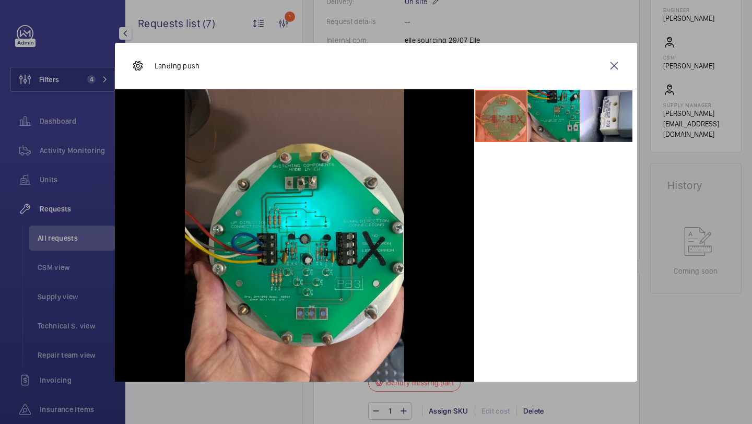
click at [572, 109] on li at bounding box center [554, 116] width 52 height 52
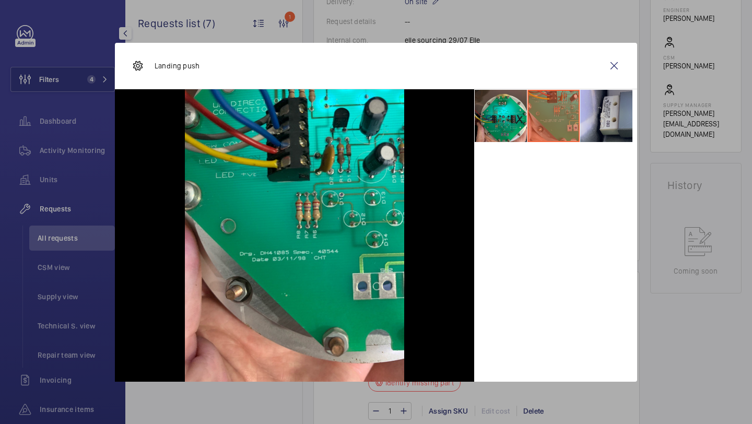
click at [591, 108] on li at bounding box center [607, 116] width 52 height 52
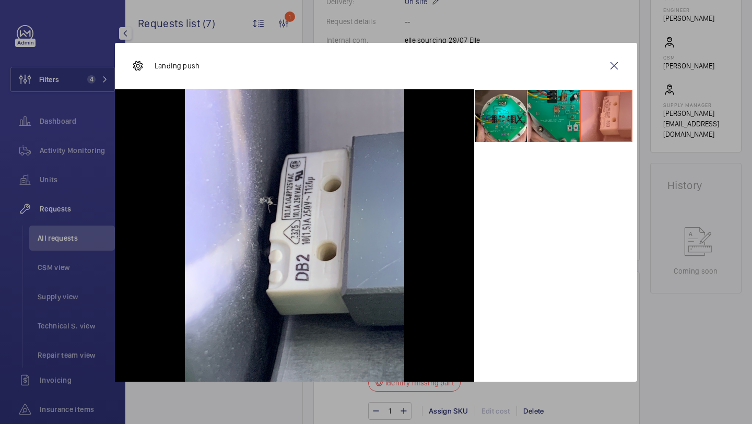
click at [555, 126] on li at bounding box center [554, 116] width 52 height 52
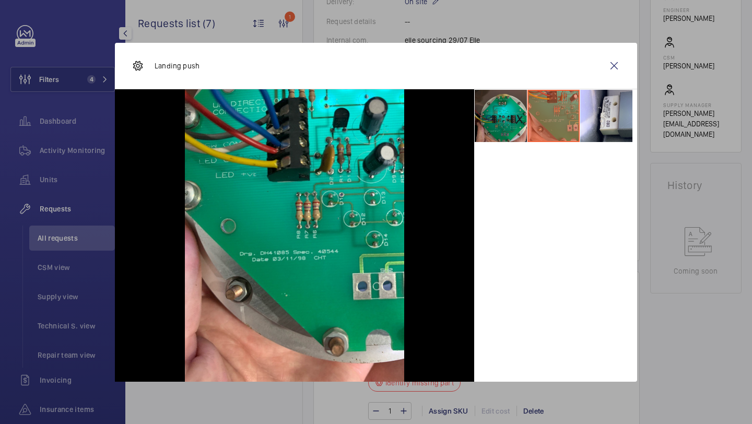
click at [524, 122] on li at bounding box center [501, 116] width 52 height 52
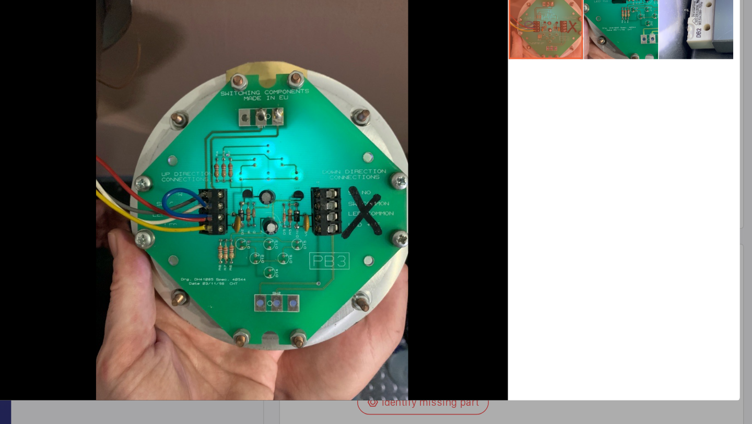
click at [561, 127] on li at bounding box center [554, 116] width 52 height 52
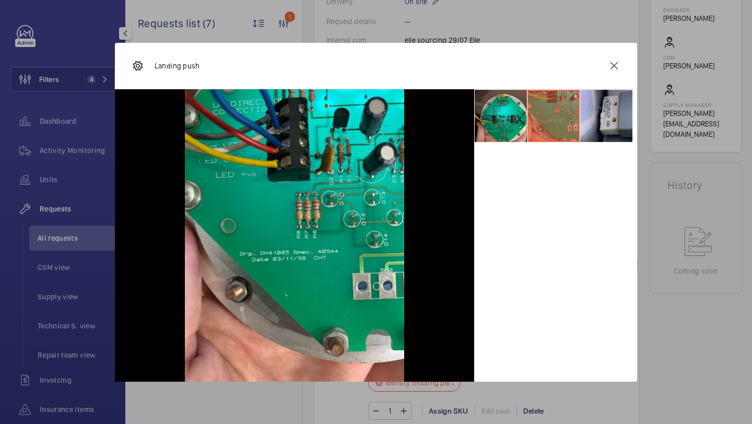
click at [596, 121] on li at bounding box center [607, 116] width 52 height 52
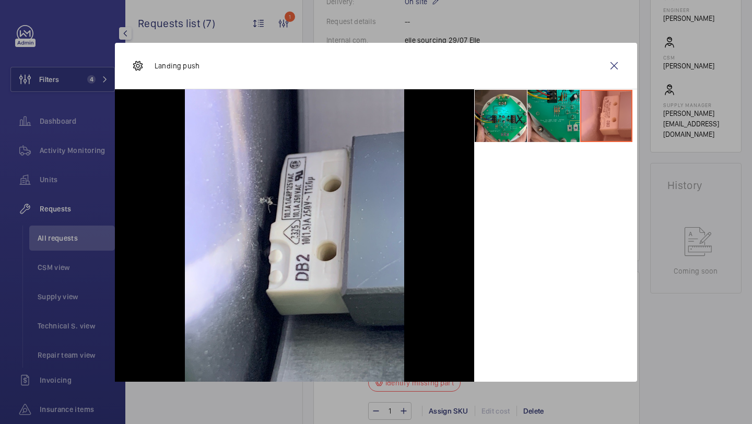
click at [566, 125] on li at bounding box center [554, 116] width 52 height 52
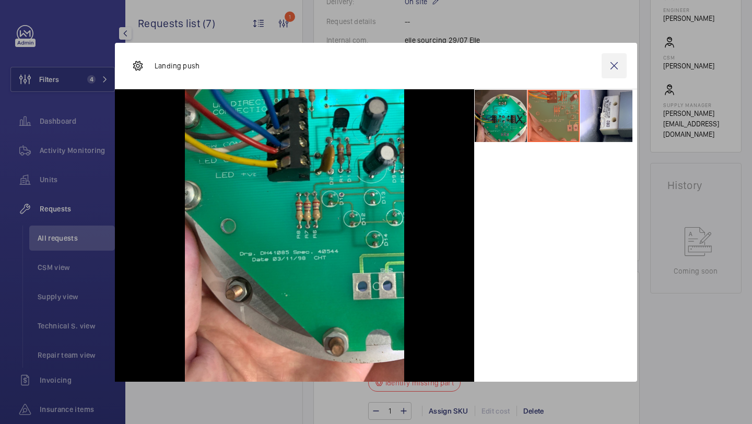
click at [615, 62] on wm-front-icon-button at bounding box center [614, 65] width 25 height 25
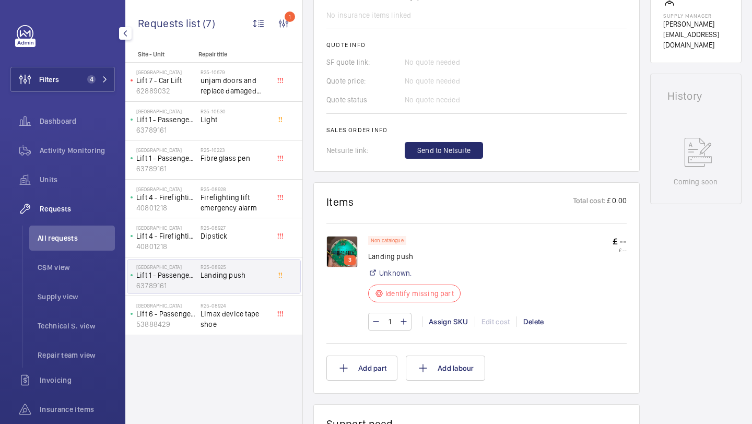
scroll to position [430, 0]
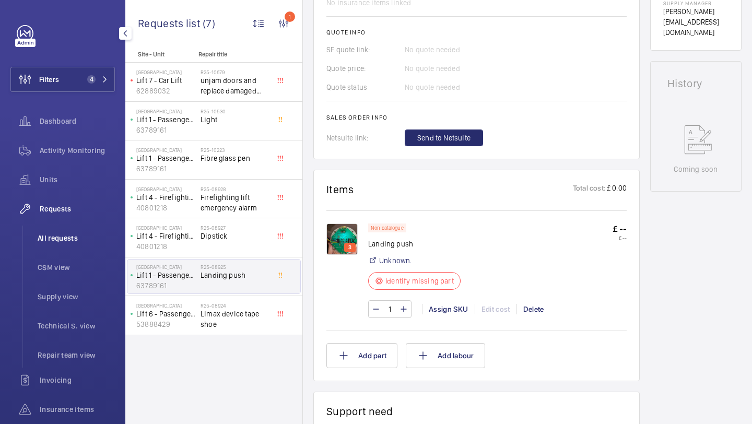
click at [47, 246] on li "All requests" at bounding box center [72, 238] width 86 height 25
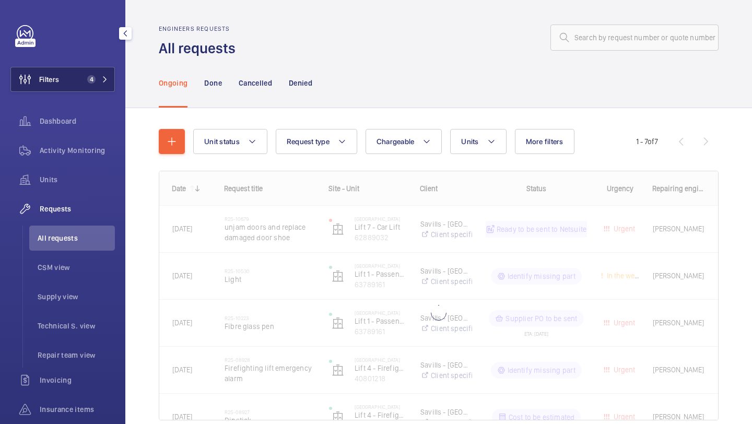
click at [85, 80] on span "4" at bounding box center [89, 79] width 13 height 8
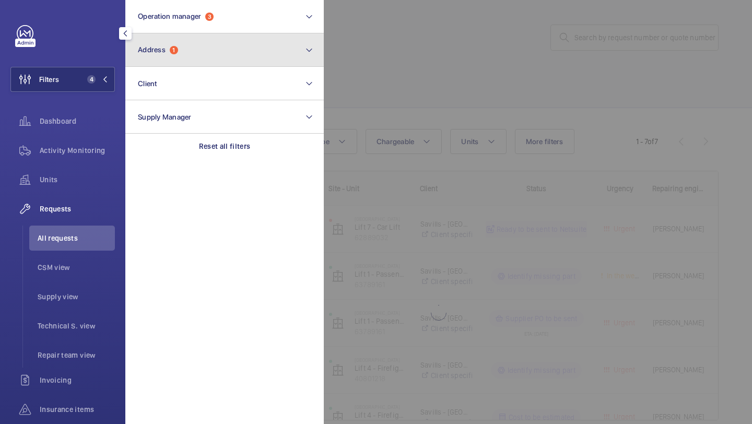
click at [172, 58] on button "Address 1" at bounding box center [224, 49] width 199 height 33
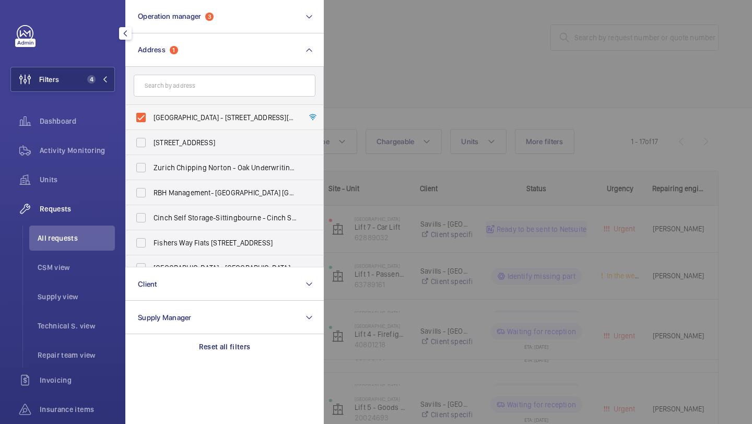
click at [178, 108] on label "Stirling Square - 6 Carlton Gardens, LONDON SW1Y 5AD" at bounding box center [217, 117] width 182 height 25
click at [152, 108] on input "Stirling Square - 6 Carlton Gardens, LONDON SW1Y 5AD" at bounding box center [141, 117] width 21 height 21
checkbox input "false"
click at [384, 57] on div at bounding box center [700, 212] width 752 height 424
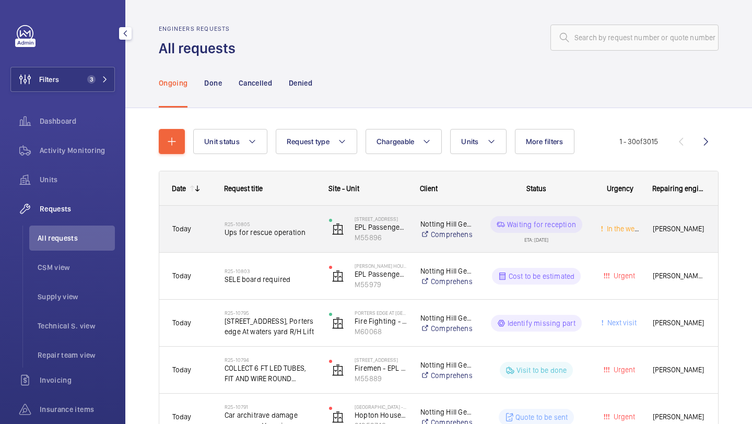
click at [295, 270] on h2 "R25-10803" at bounding box center [270, 271] width 91 height 6
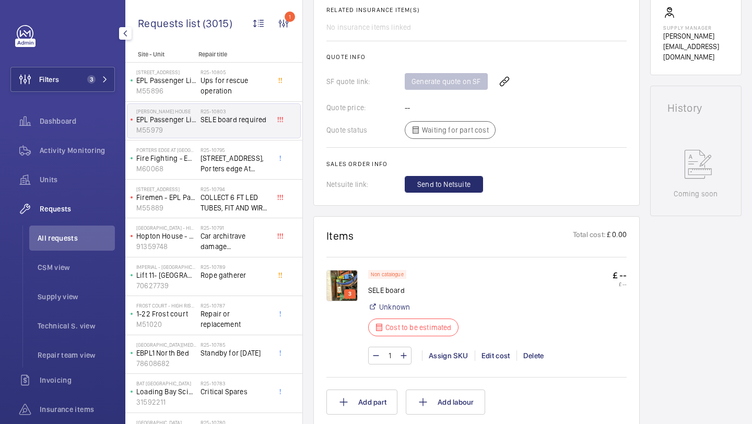
scroll to position [385, 0]
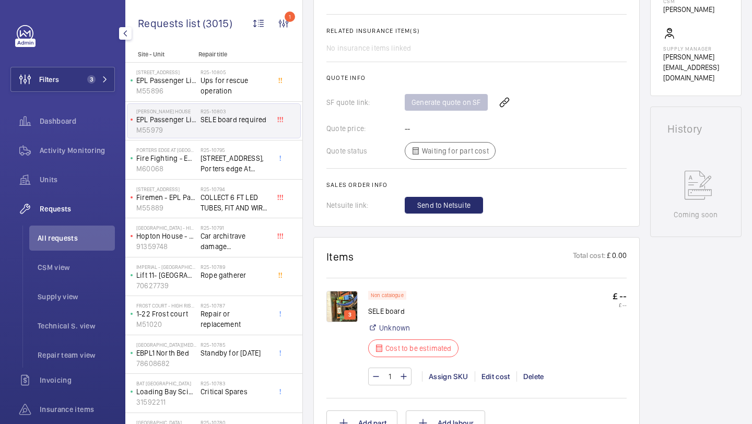
click at [328, 306] on img at bounding box center [342, 306] width 31 height 31
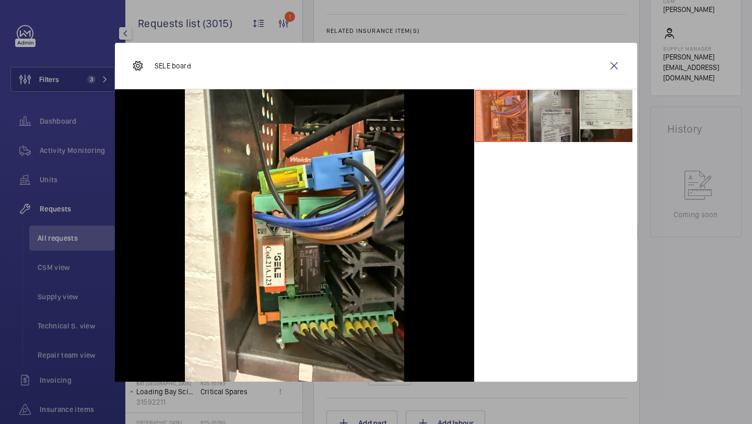
click at [559, 116] on li at bounding box center [554, 116] width 52 height 52
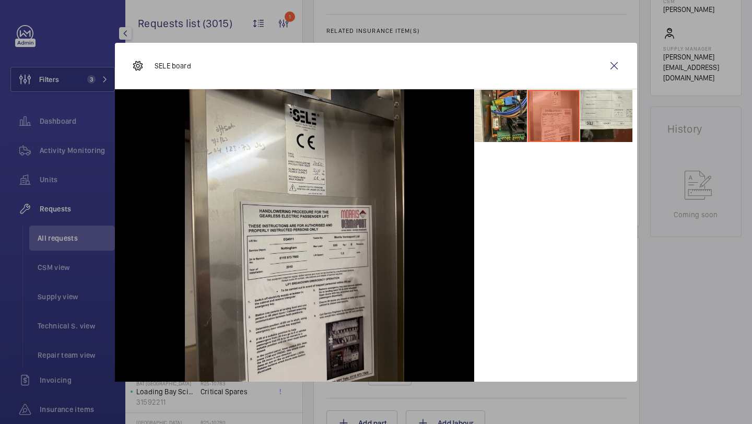
click at [520, 113] on li at bounding box center [501, 116] width 52 height 52
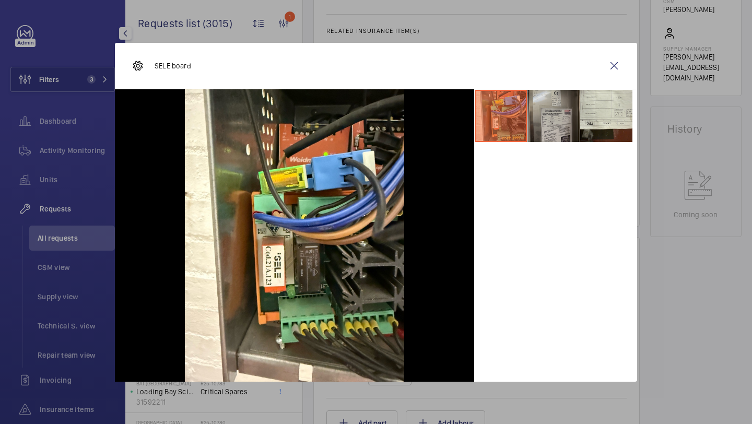
click at [569, 109] on li at bounding box center [554, 116] width 52 height 52
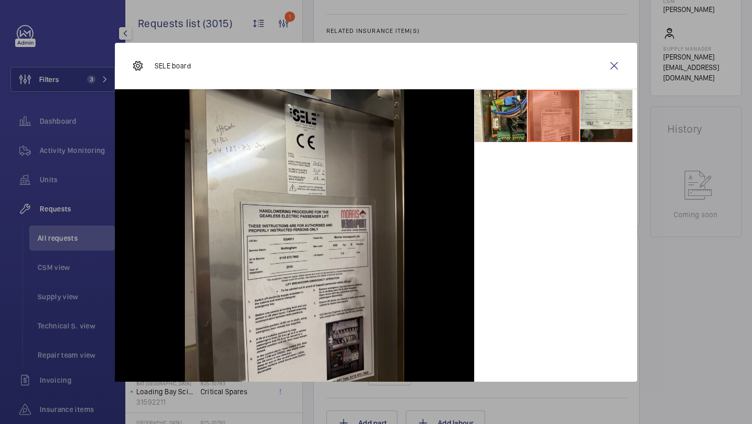
click at [512, 109] on li at bounding box center [501, 116] width 52 height 52
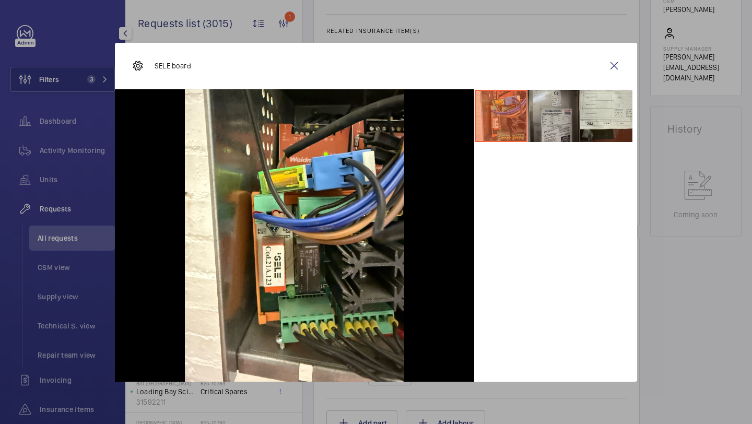
click at [549, 110] on li at bounding box center [554, 116] width 52 height 52
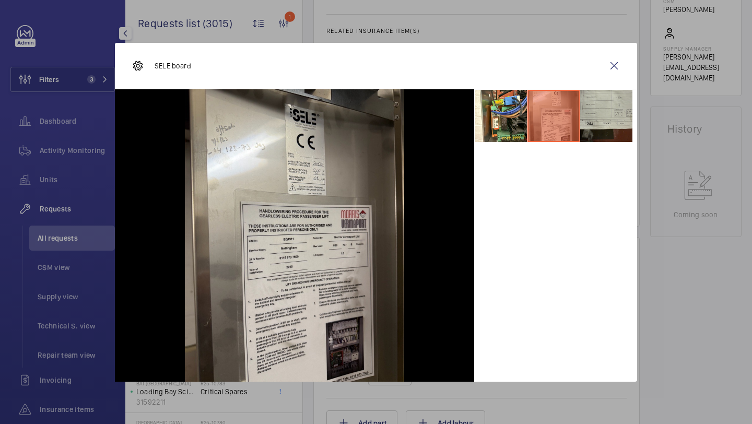
click at [591, 126] on li at bounding box center [607, 116] width 52 height 52
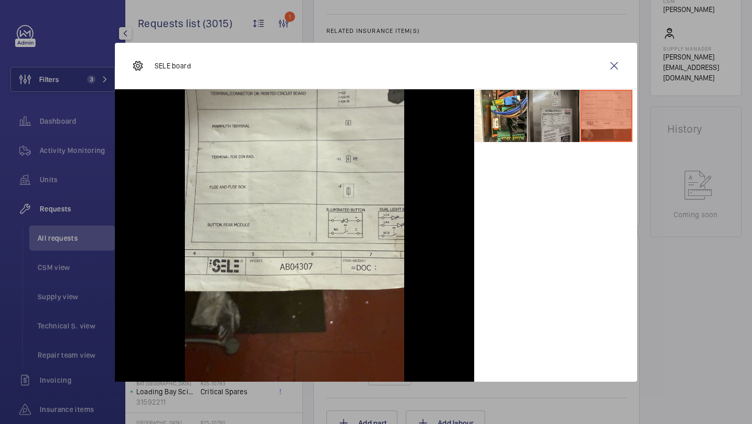
click at [571, 124] on li at bounding box center [554, 116] width 52 height 52
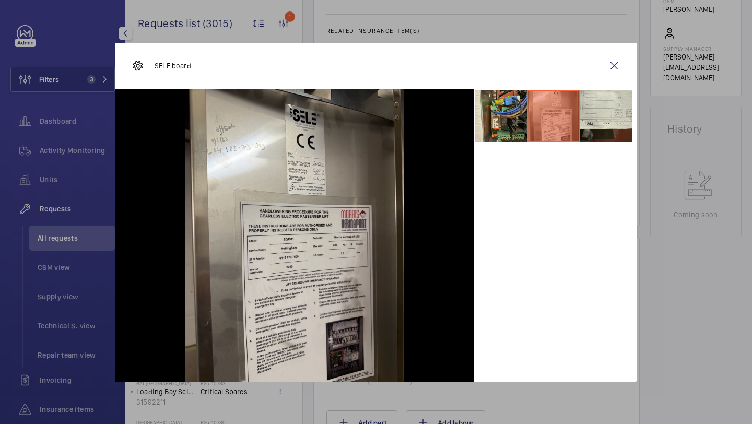
click at [512, 119] on li at bounding box center [501, 116] width 52 height 52
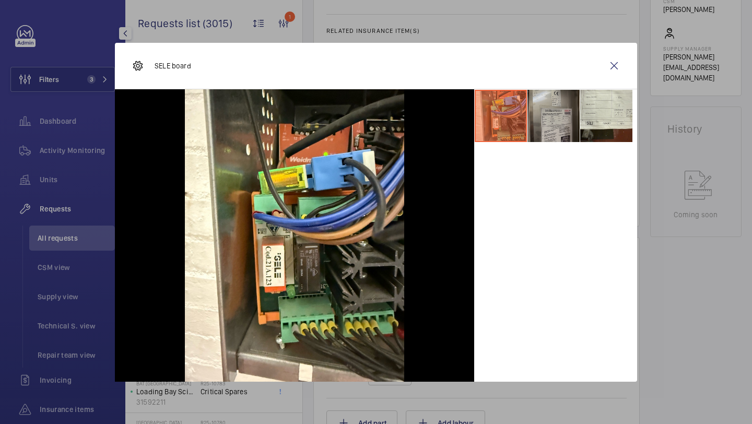
click at [543, 118] on li at bounding box center [554, 116] width 52 height 52
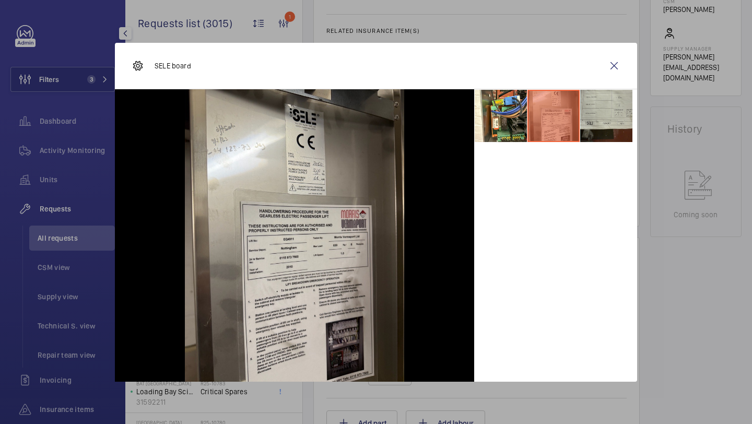
click at [601, 119] on li at bounding box center [607, 116] width 52 height 52
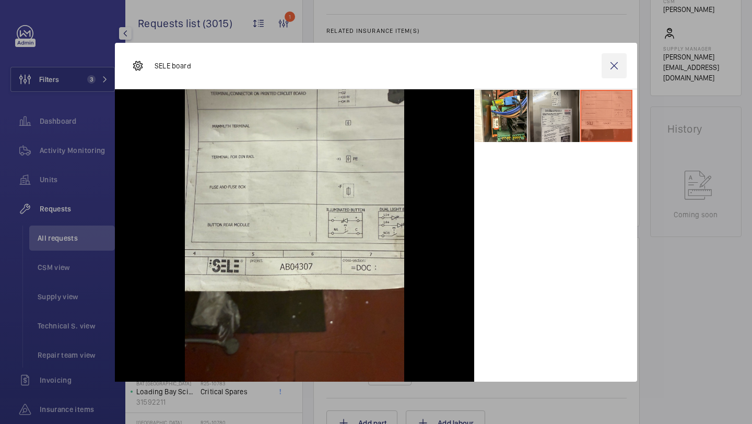
click at [610, 63] on wm-front-icon-button at bounding box center [614, 65] width 25 height 25
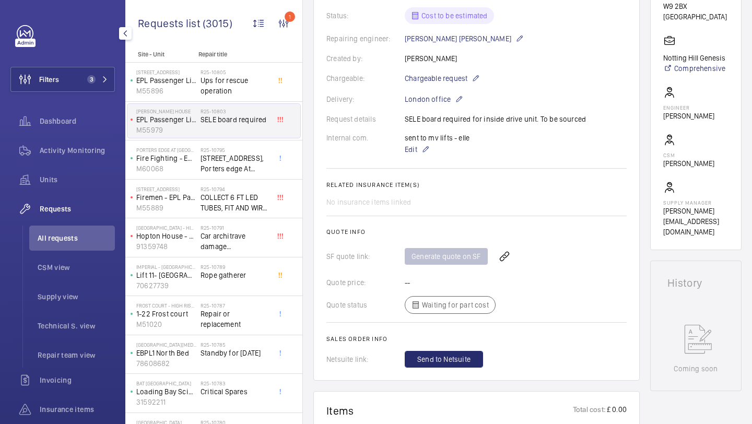
scroll to position [225, 0]
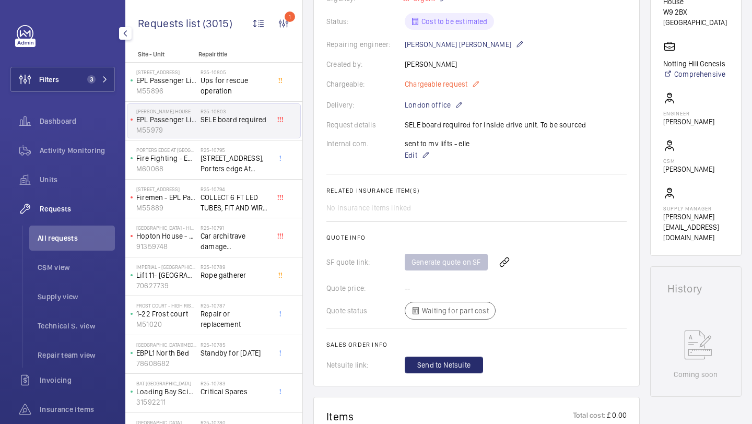
click at [445, 88] on span "Chargeable request" at bounding box center [436, 84] width 63 height 10
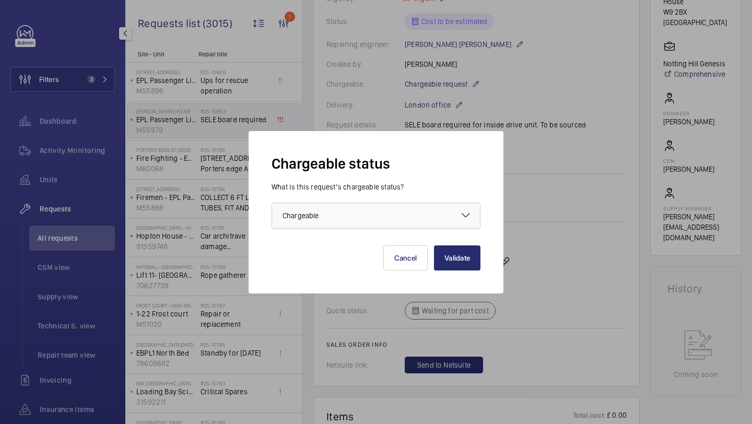
click at [369, 207] on div at bounding box center [376, 215] width 208 height 25
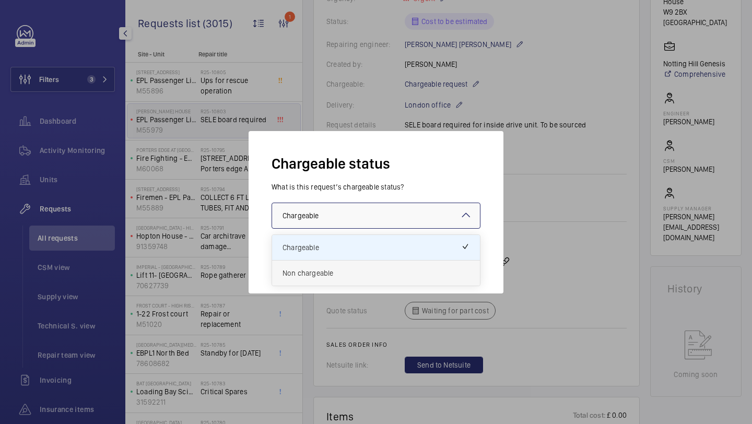
click at [349, 269] on span "Non chargeable" at bounding box center [376, 273] width 187 height 10
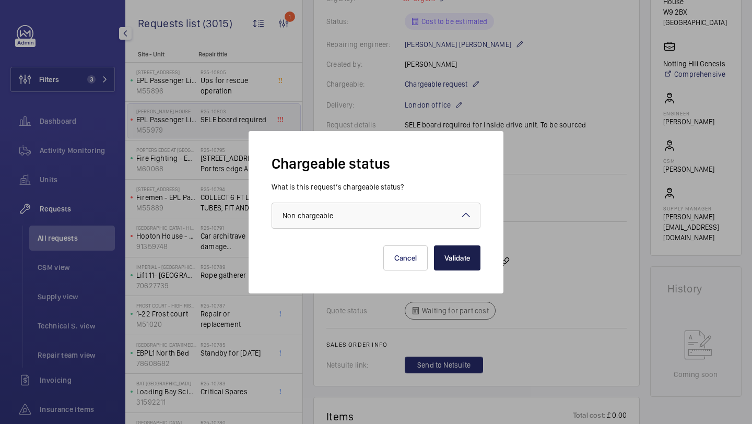
click at [435, 268] on button "Validate" at bounding box center [457, 258] width 47 height 25
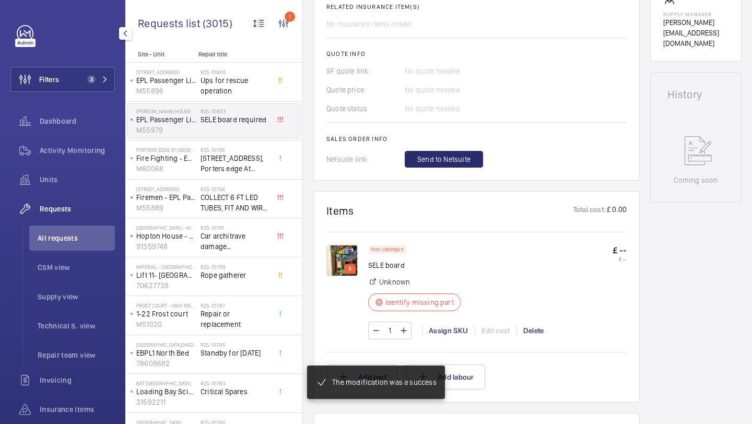
scroll to position [447, 0]
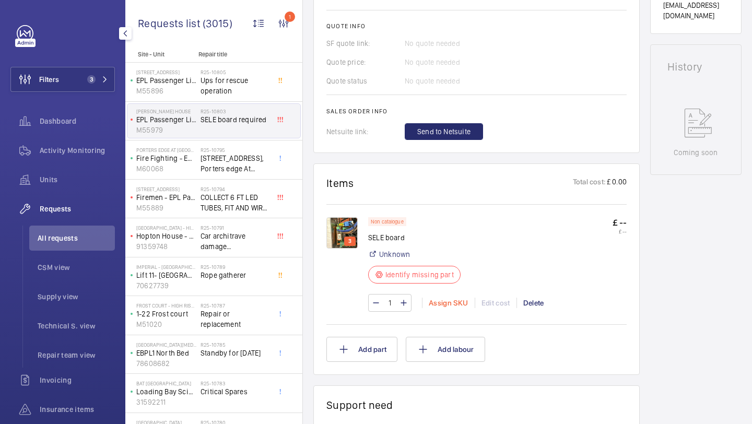
click at [453, 301] on div "Assign SKU" at bounding box center [448, 303] width 53 height 10
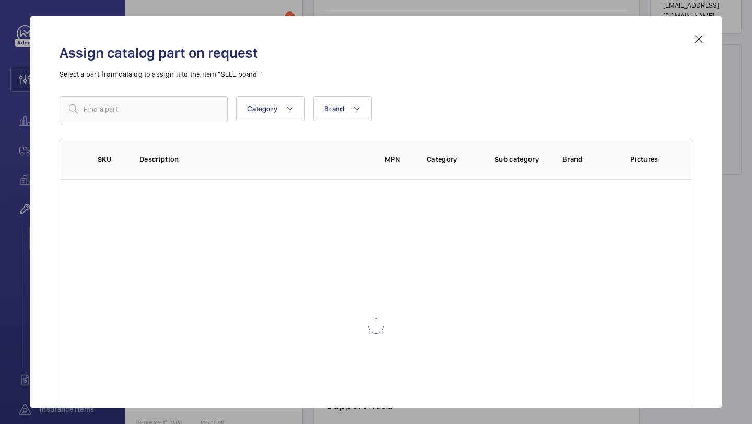
click at [185, 91] on div "Assign catalog part on request Select a part from catalog to assign it to the i…" at bounding box center [376, 220] width 658 height 375
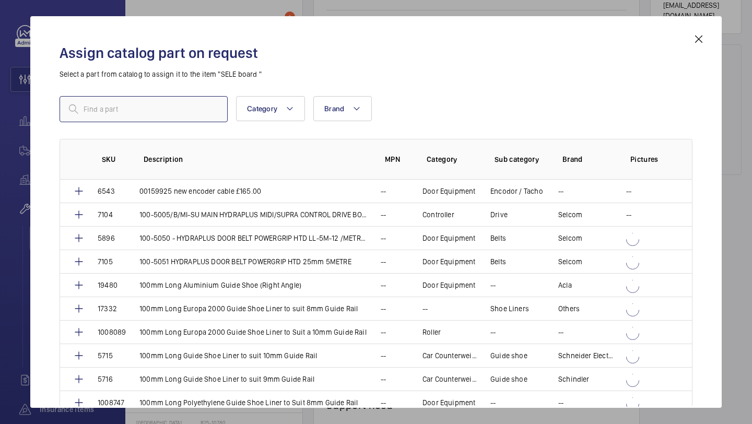
click at [184, 108] on input "text" at bounding box center [144, 109] width 168 height 26
paste input "1009936"
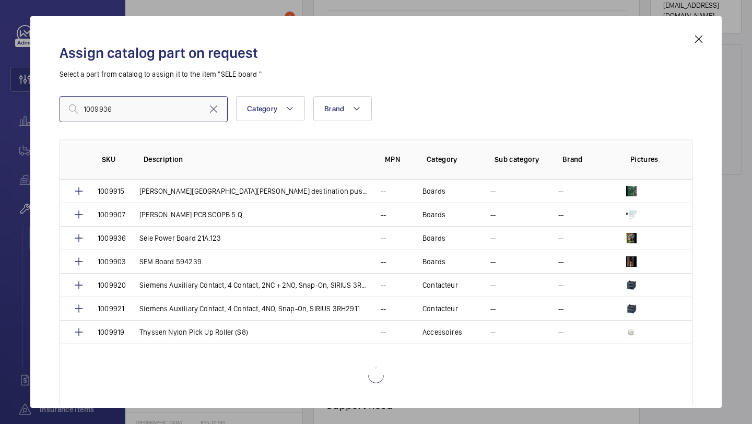
scroll to position [525, 0]
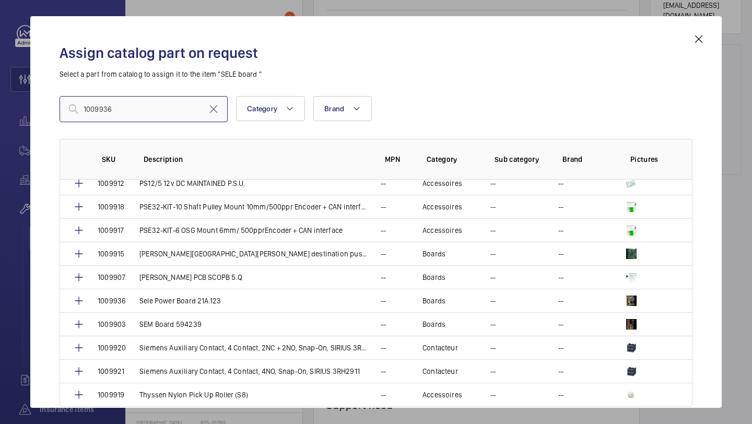
type input "1009936"
click at [216, 106] on mat-icon at bounding box center [213, 109] width 13 height 13
paste input "Sele Power Board 21A.123"
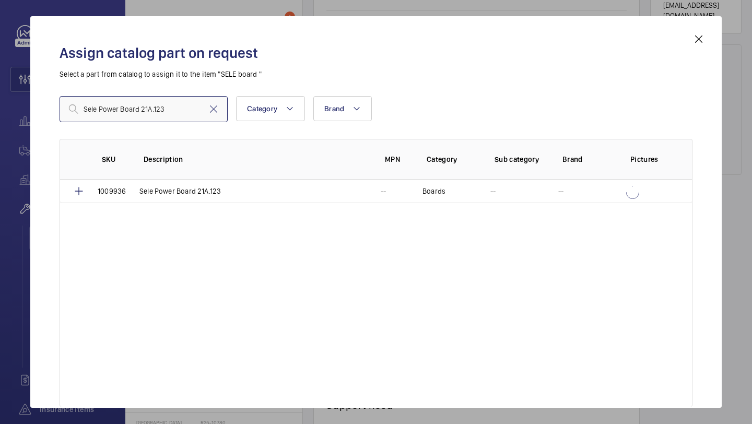
scroll to position [0, 0]
type input "Sele Power Board 21A.123"
click at [186, 188] on p "Sele Power Board 21A.123" at bounding box center [181, 191] width 82 height 10
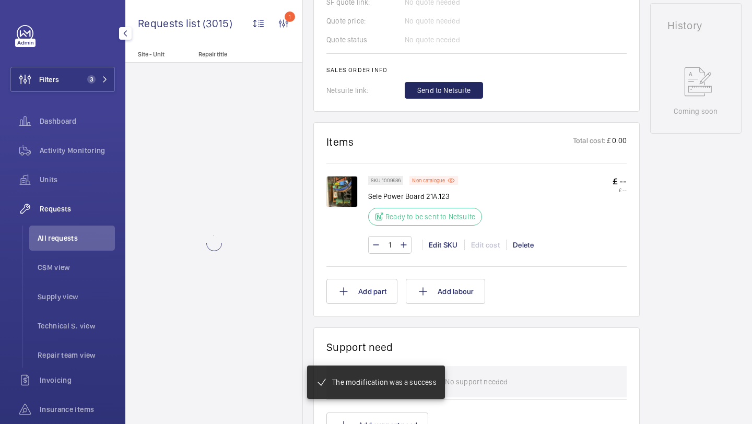
scroll to position [498, 0]
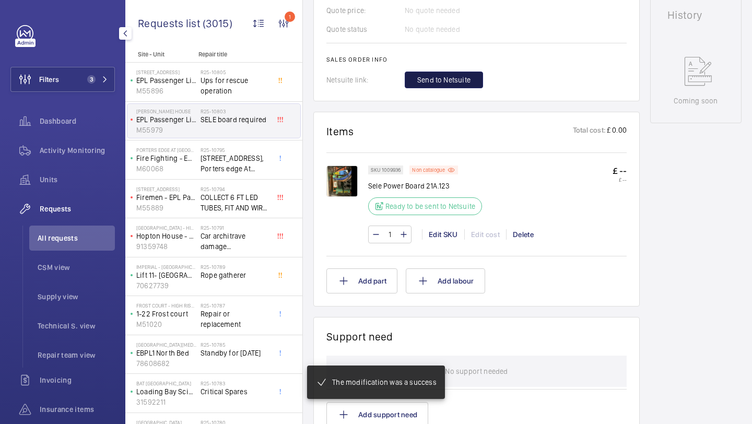
click at [423, 83] on span "Send to Netsuite" at bounding box center [443, 80] width 53 height 10
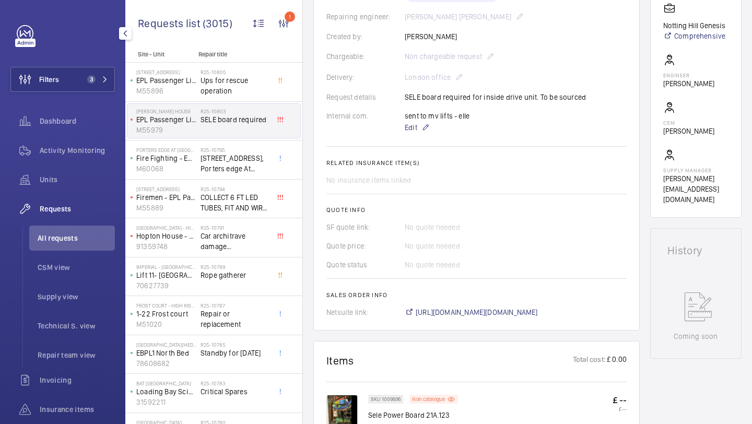
scroll to position [284, 0]
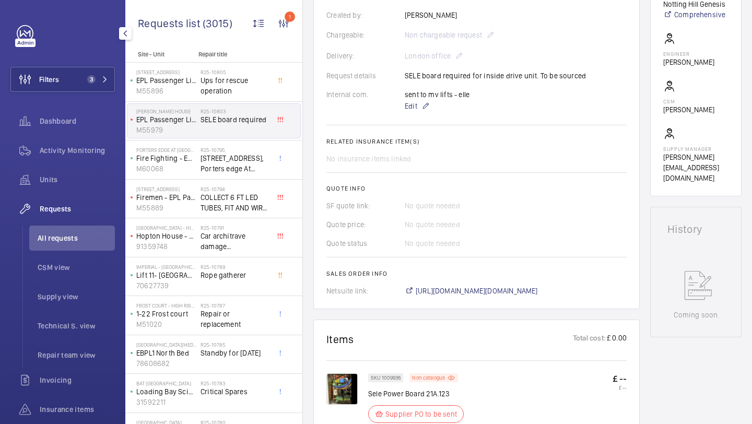
click at [496, 284] on wm-front-card-body "A repair request was created on 2025-08-12 for a SELE board issue. An external …" at bounding box center [477, 76] width 300 height 440
click at [496, 288] on span "https://6461500.app.netsuite.com/app/accounting/transactions/salesord.nl?id=289…" at bounding box center [477, 291] width 122 height 10
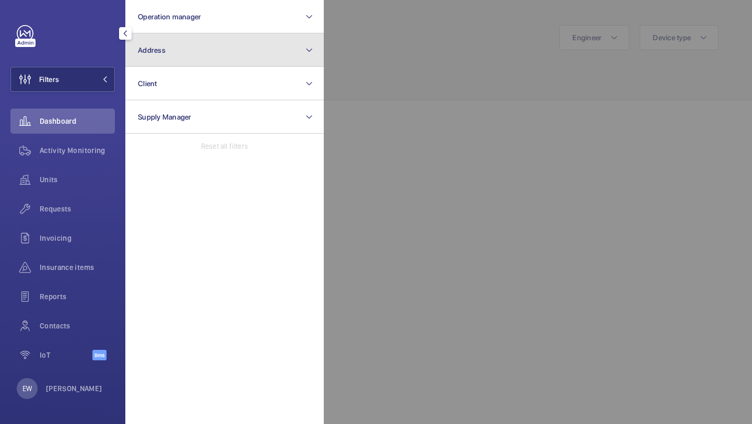
click at [165, 57] on button "Address" at bounding box center [224, 49] width 199 height 33
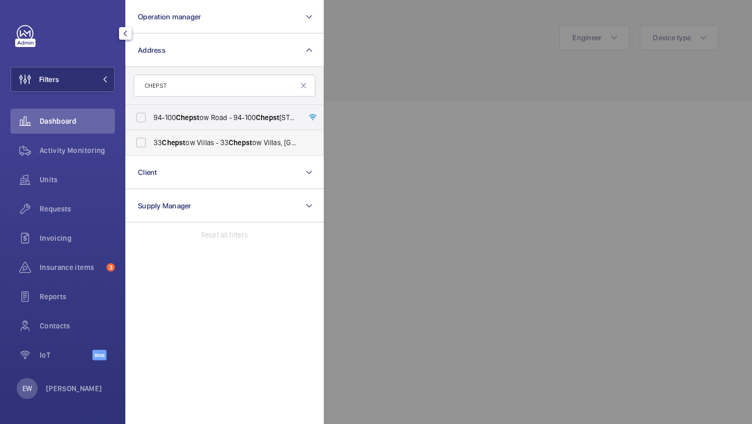
type input "CHEPST"
click at [185, 149] on label "33 Chepst ow Villas - [STREET_ADDRESS]" at bounding box center [217, 142] width 182 height 25
click at [152, 149] on input "33 Chepst ow Villas - [STREET_ADDRESS]" at bounding box center [141, 142] width 21 height 21
checkbox input "true"
click at [66, 215] on div "Requests" at bounding box center [62, 208] width 105 height 25
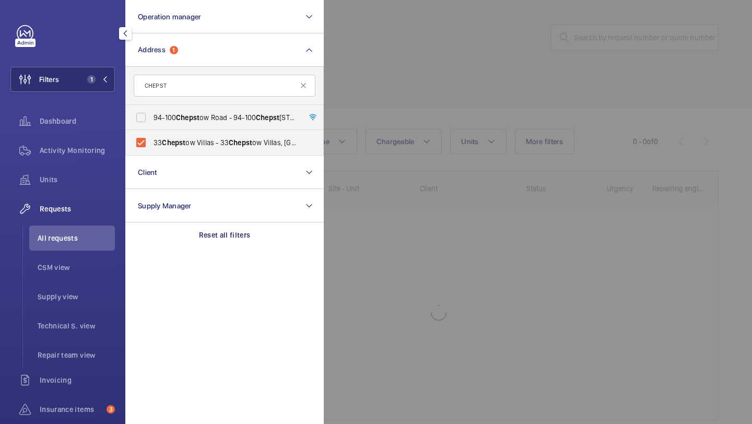
click at [409, 99] on div at bounding box center [700, 212] width 752 height 424
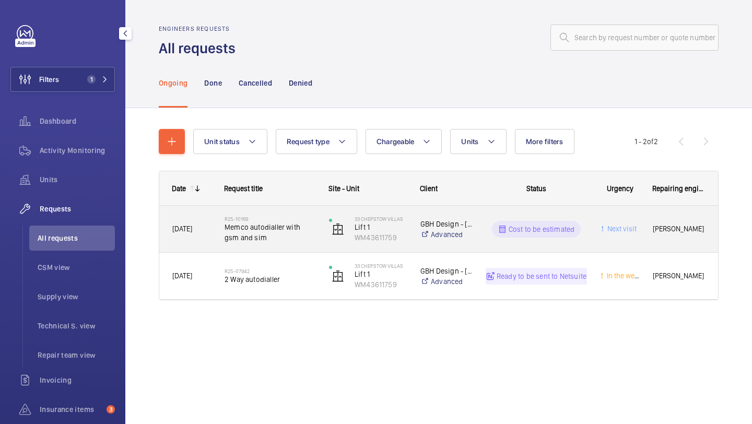
click at [293, 214] on div "R25-10169 Memco autodialler with gsm and sim" at bounding box center [263, 229] width 103 height 47
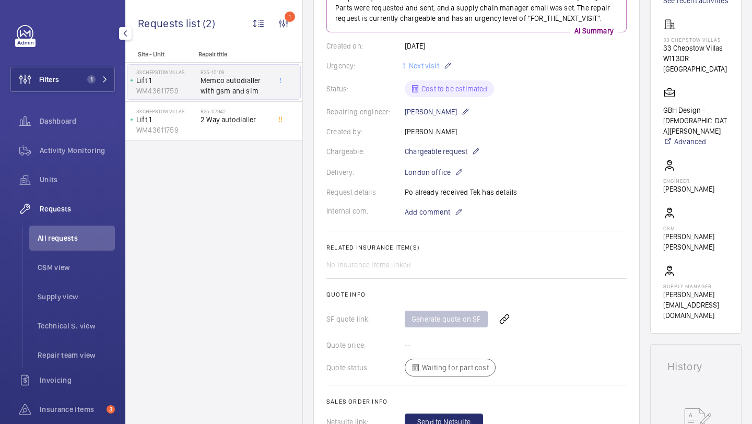
scroll to position [161, 0]
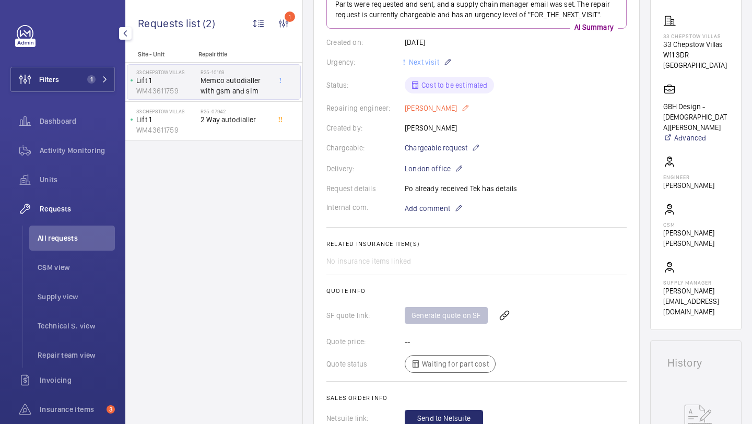
click at [451, 112] on p "[PERSON_NAME]" at bounding box center [437, 108] width 65 height 13
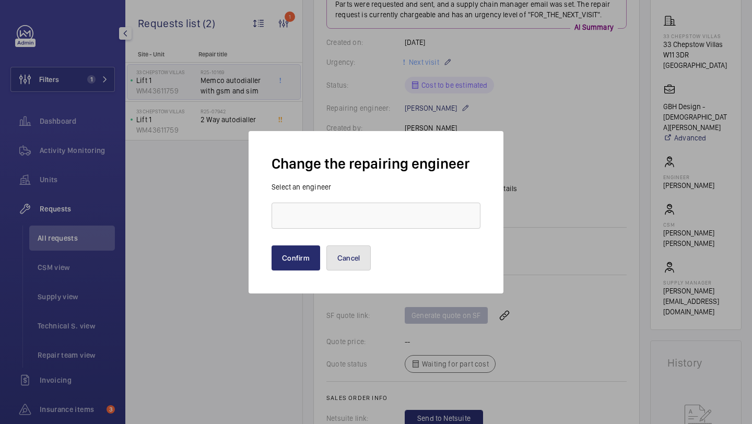
click at [352, 262] on button "Cancel" at bounding box center [349, 258] width 45 height 25
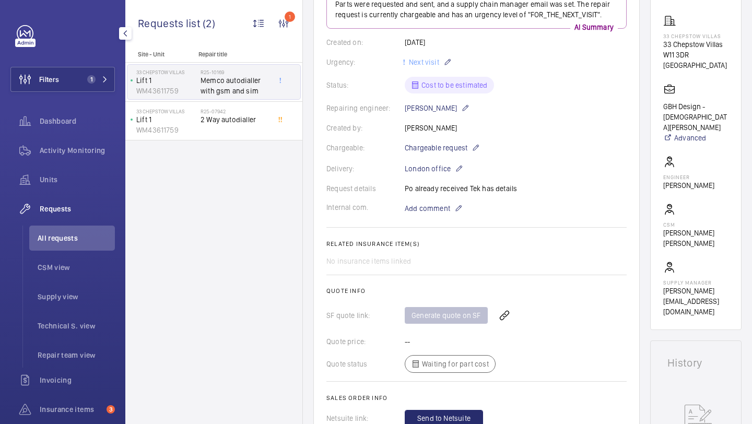
scroll to position [0, 0]
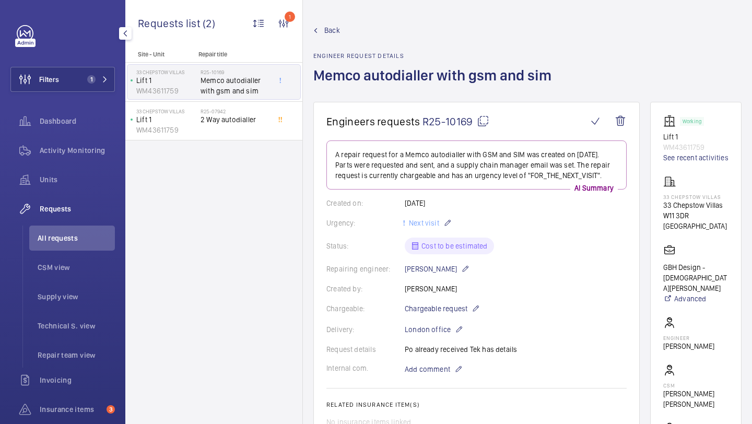
drag, startPoint x: 472, startPoint y: 122, endPoint x: 424, endPoint y: 121, distance: 48.6
click at [423, 121] on span "R25-10169" at bounding box center [456, 121] width 67 height 13
copy span "R25-10169"
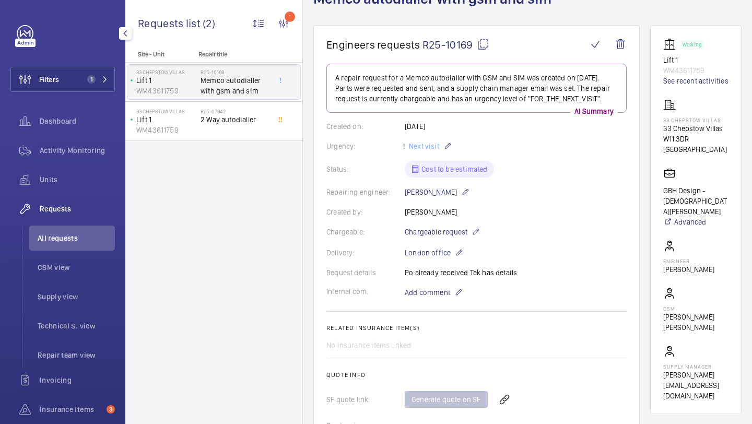
scroll to position [274, 0]
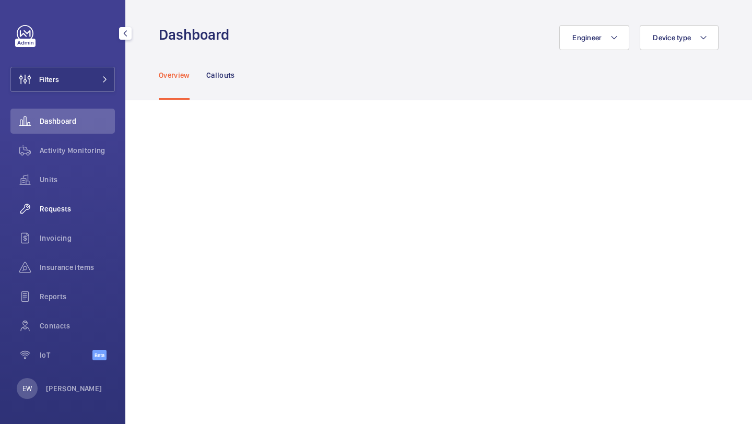
click at [71, 215] on div "Requests" at bounding box center [62, 208] width 105 height 25
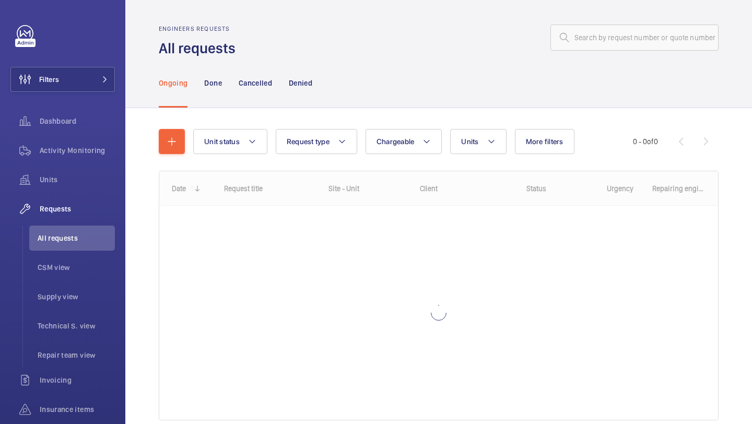
click at [622, 16] on wm-front-admin-header "Engineers requests All requests" at bounding box center [438, 29] width 627 height 58
click at [613, 38] on input "text" at bounding box center [635, 38] width 168 height 26
paste input "R25-10450"
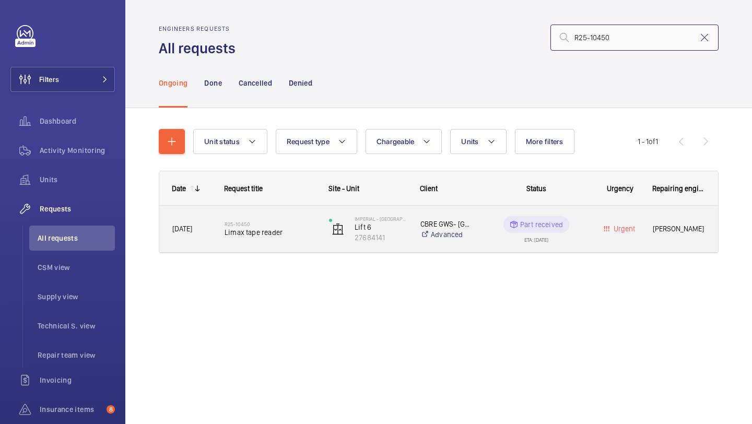
type input "R25-10450"
click at [265, 222] on h2 "R25-10450" at bounding box center [270, 224] width 91 height 6
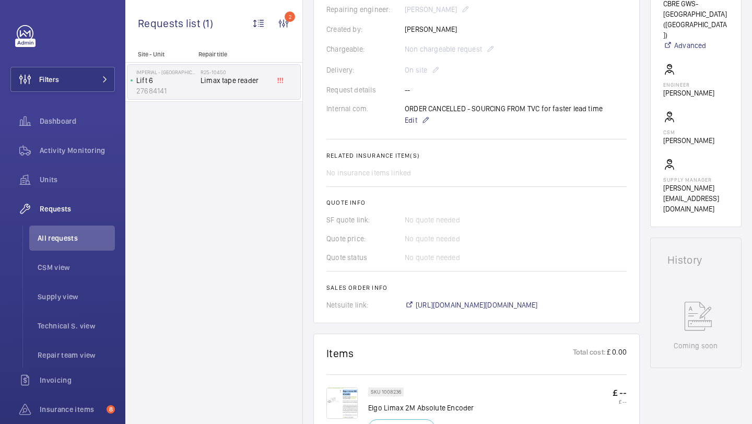
scroll to position [304, 0]
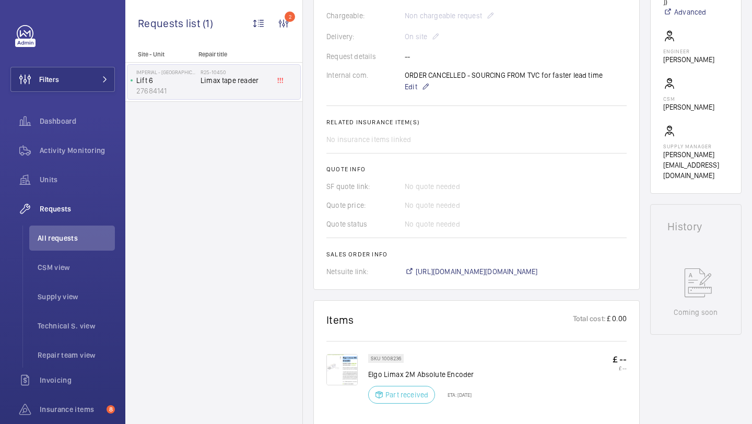
click at [468, 278] on wm-front-card "Engineers requests R25-10450 A repair request was created on [DATE] for a Limax…" at bounding box center [477, 44] width 327 height 492
click at [495, 279] on wm-front-card "Engineers requests R25-10450 A repair request was created on [DATE] for a Limax…" at bounding box center [477, 44] width 327 height 492
click at [496, 272] on span "[URL][DOMAIN_NAME][DOMAIN_NAME]" at bounding box center [477, 271] width 122 height 10
